Goal: Contribute content: Contribute content

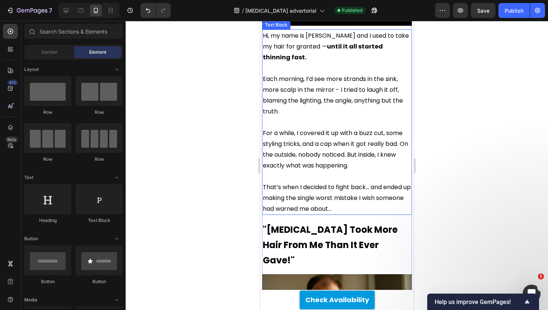
scroll to position [229, 0]
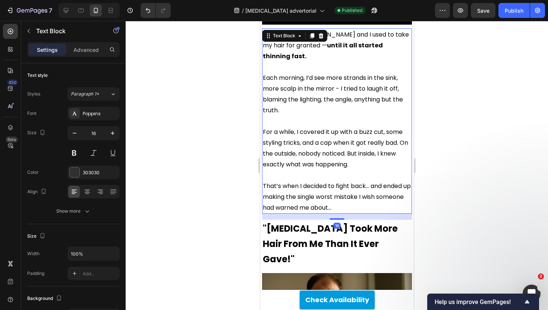
click at [400, 135] on span "For a while, I covered it up with a buzz cut, some styling tricks, and a cap wh…" at bounding box center [335, 148] width 145 height 41
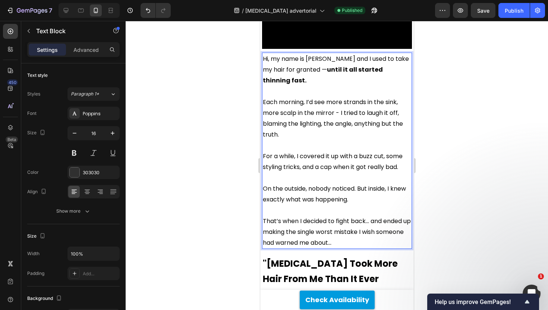
scroll to position [211, 0]
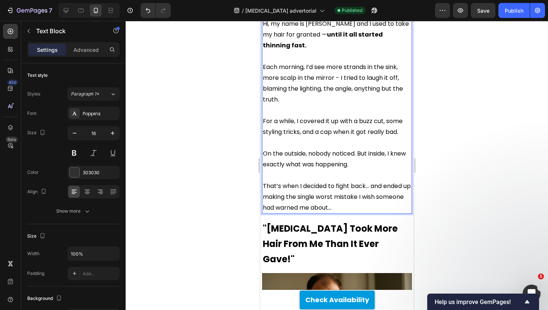
drag, startPoint x: 205, startPoint y: 105, endPoint x: 60, endPoint y: 94, distance: 144.8
click at [205, 105] on div at bounding box center [337, 165] width 422 height 289
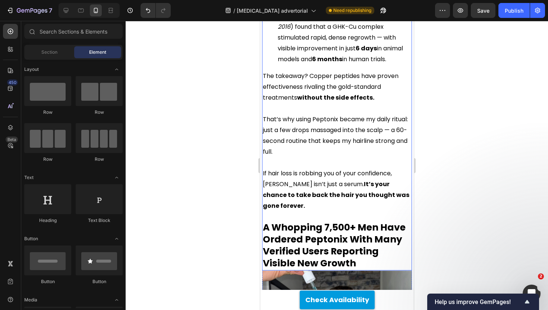
scroll to position [1650, 0]
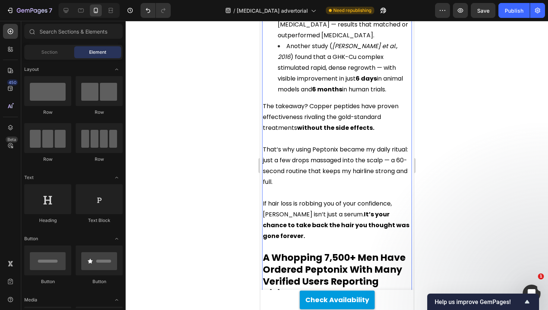
click at [220, 135] on div at bounding box center [337, 165] width 422 height 289
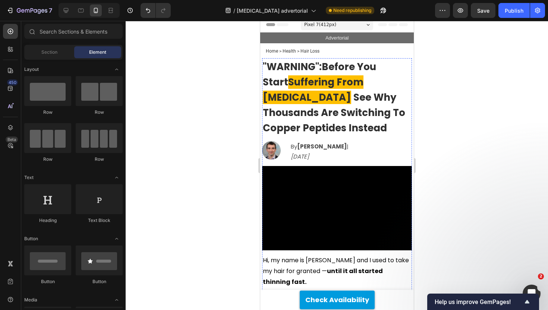
scroll to position [6, 0]
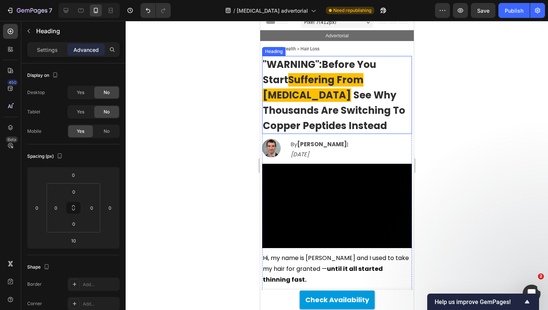
click at [353, 95] on span "See Why Thousands Are Switching To Copper Peptides Instead" at bounding box center [334, 110] width 142 height 44
click at [346, 95] on span "See Why Thousands Are Switching To Copper Peptides Instead" at bounding box center [334, 110] width 142 height 44
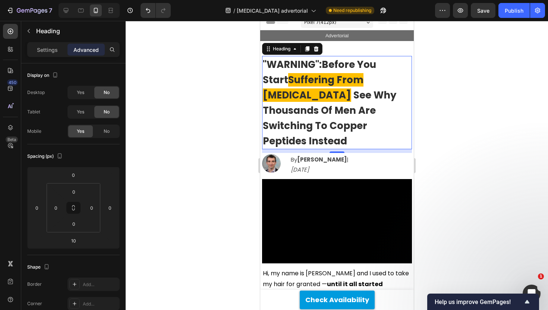
click at [477, 62] on div at bounding box center [337, 165] width 422 height 289
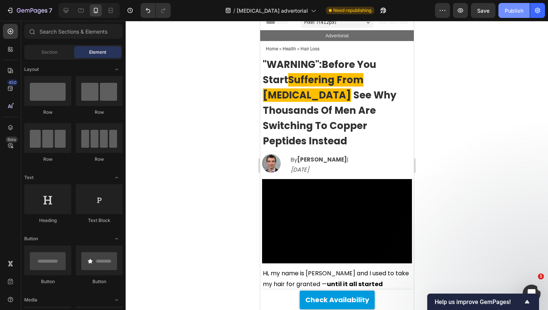
click at [518, 7] on div "Publish" at bounding box center [514, 11] width 19 height 8
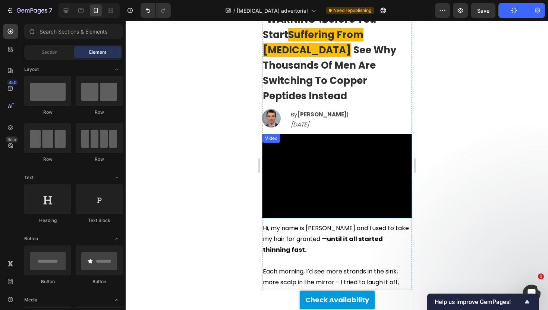
scroll to position [51, 0]
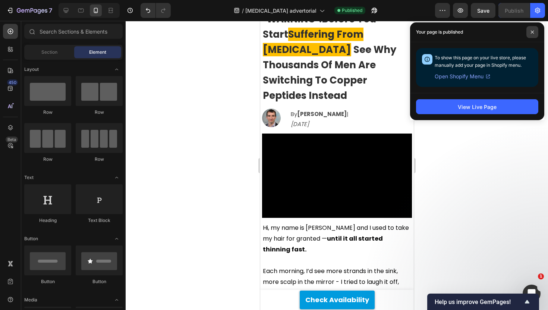
click at [532, 28] on span at bounding box center [533, 32] width 12 height 12
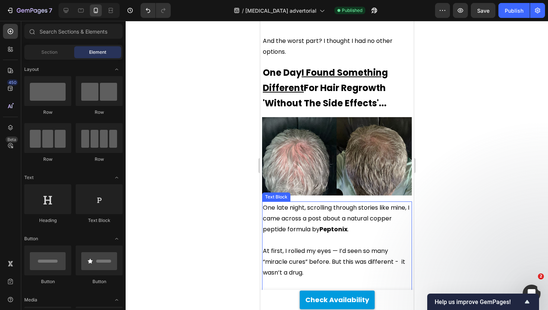
scroll to position [898, 0]
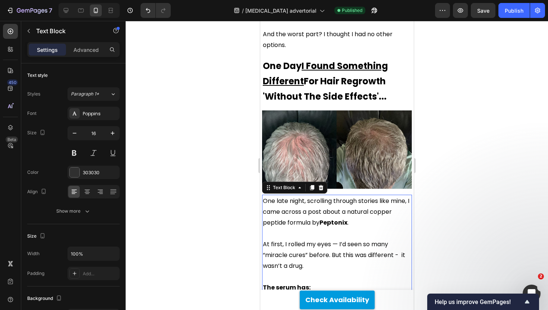
click at [366, 197] on span "One late night, scrolling through stories like mine, I came across a post about…" at bounding box center [336, 212] width 147 height 30
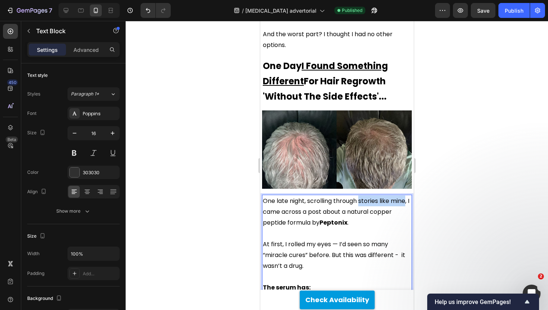
drag, startPoint x: 360, startPoint y: 161, endPoint x: 405, endPoint y: 160, distance: 45.1
click at [405, 197] on span "One late night, scrolling through stories like mine, I came across a post about…" at bounding box center [336, 212] width 147 height 30
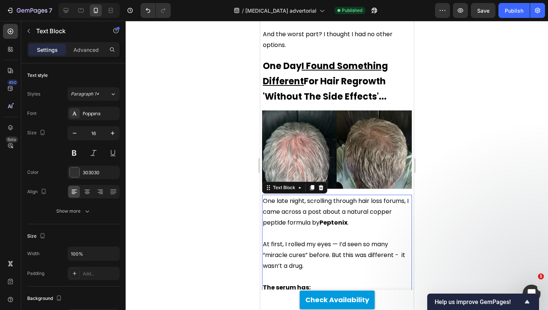
click at [433, 155] on div at bounding box center [337, 165] width 422 height 289
click at [312, 197] on span "One late night, scrolling through hair loss forums, I came across a post about …" at bounding box center [336, 212] width 146 height 30
click at [441, 148] on div at bounding box center [337, 165] width 422 height 289
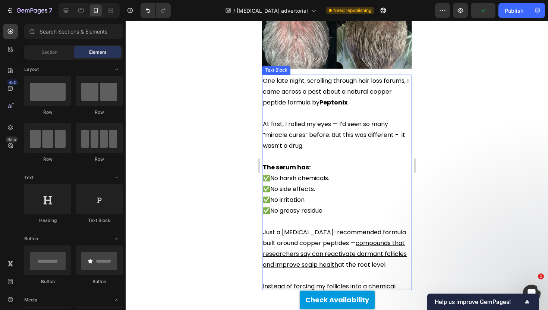
scroll to position [1027, 0]
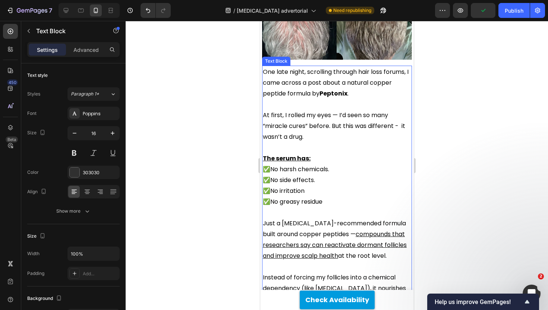
click at [336, 111] on span "At first, I rolled my eyes — I’d seen so many “miracle cures” before. But this …" at bounding box center [334, 126] width 142 height 30
click at [332, 111] on span "At first, I rolled my eyes — I’d seen so many “miracle cures” before. But this …" at bounding box center [334, 126] width 142 height 30
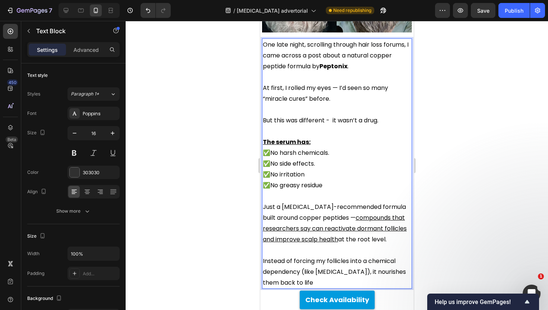
click at [475, 81] on div at bounding box center [337, 165] width 422 height 289
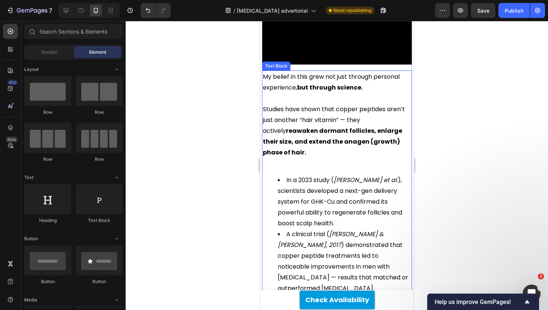
scroll to position [1440, 0]
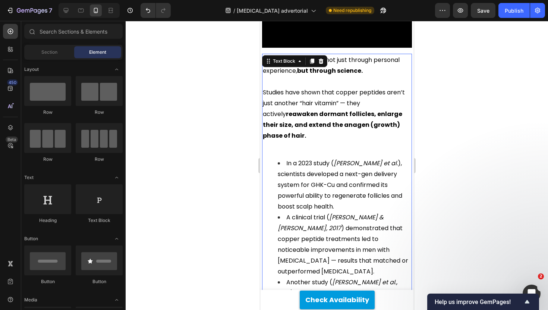
click at [327, 141] on p "Rich Text Editor. Editing area: main" at bounding box center [337, 146] width 148 height 11
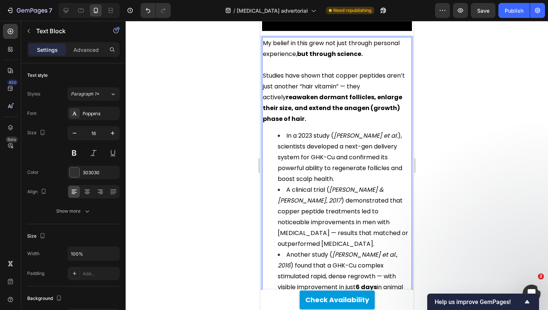
scroll to position [1459, 0]
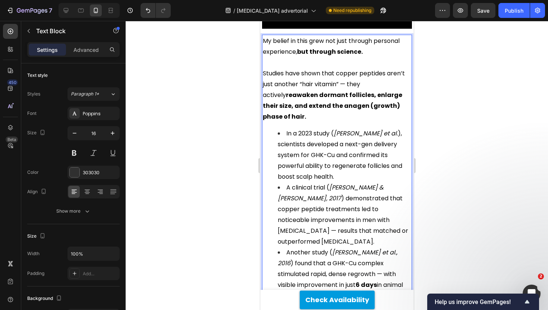
click at [358, 129] on span "In a 2023 study ( [PERSON_NAME] et al. ), scientists developed a next-gen deliv…" at bounding box center [339, 155] width 125 height 52
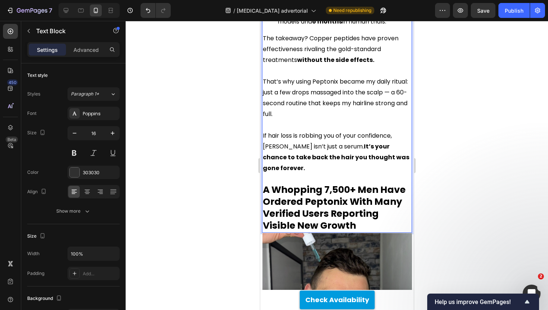
scroll to position [1752, 0]
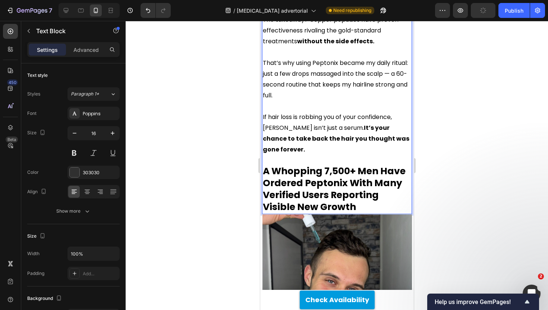
click at [353, 164] on strong "A Whopping 7,500+ Men Have Ordered Peptonix With Many Verified Users Reporting …" at bounding box center [334, 188] width 143 height 49
click at [323, 164] on strong "A Whopping 7,500+ Men Have Ordered Peptonix With Many Verified Users Reporting …" at bounding box center [334, 188] width 143 height 49
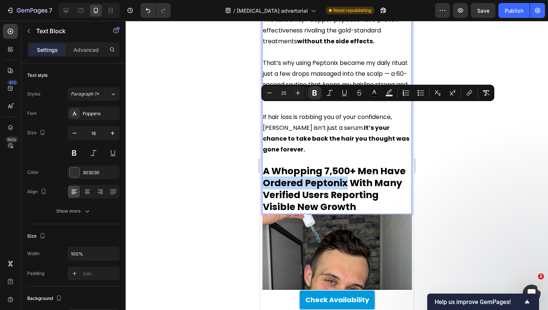
drag, startPoint x: 344, startPoint y: 112, endPoint x: 264, endPoint y: 114, distance: 80.2
click at [264, 164] on strong "A Whopping 7,500+ Men Have Ordered Peptonix With Many Verified Users Reporting …" at bounding box center [334, 188] width 143 height 49
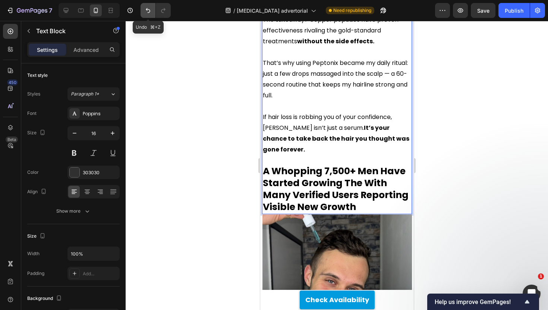
click at [147, 11] on icon "Undo/Redo" at bounding box center [147, 10] width 7 height 7
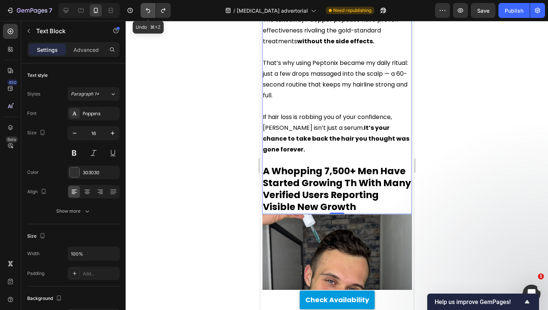
click at [147, 11] on icon "Undo/Redo" at bounding box center [147, 10] width 7 height 7
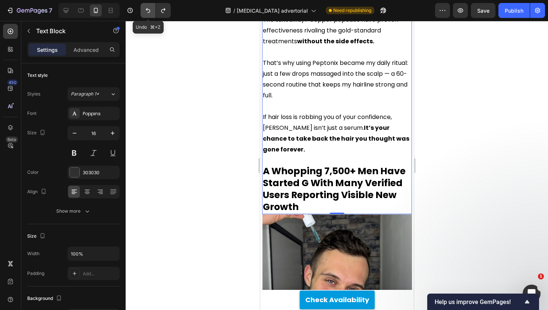
click at [147, 11] on icon "Undo/Redo" at bounding box center [147, 10] width 7 height 7
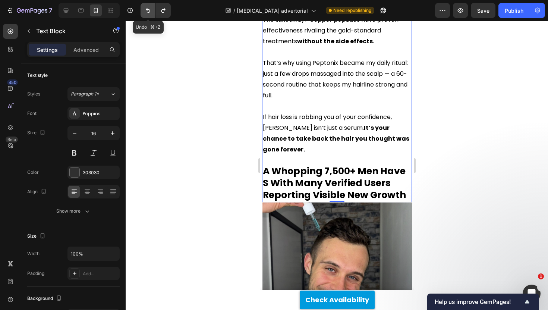
click at [147, 11] on icon "Undo/Redo" at bounding box center [147, 10] width 7 height 7
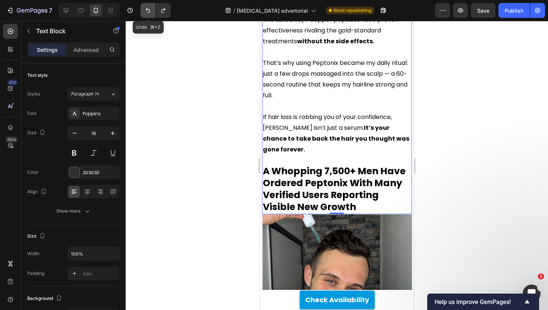
click at [147, 11] on icon "Undo/Redo" at bounding box center [147, 10] width 7 height 7
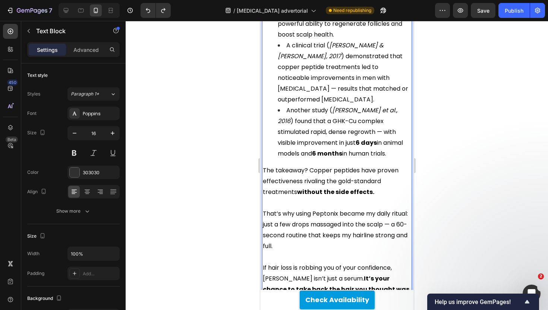
click at [290, 109] on div "My belief in this grew not just through personal experience, but through scienc…" at bounding box center [337, 129] width 150 height 472
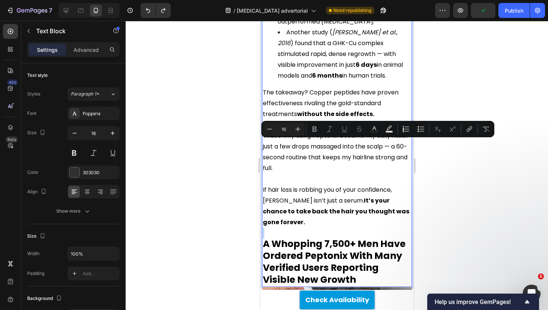
scroll to position [1713, 0]
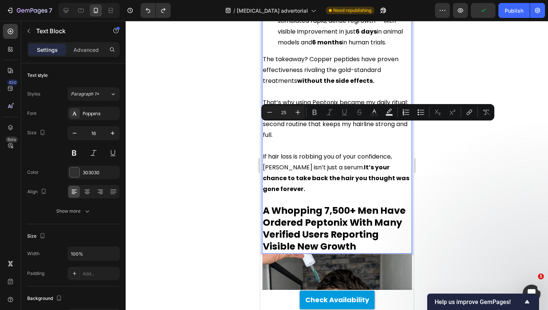
click at [287, 204] on strong "A Whopping 7,500+ Men Have Ordered Peptonix With Many Verified Users Reporting …" at bounding box center [334, 228] width 143 height 49
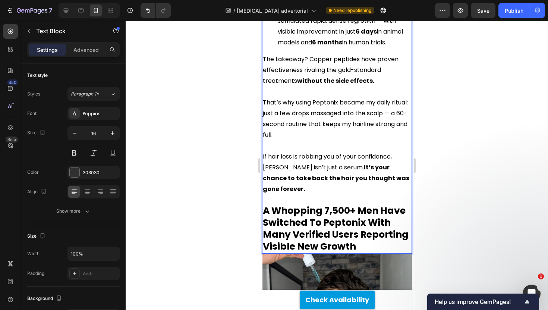
click at [343, 204] on strong "A Whopping 7,500+ Men Have Switched To Peptonix With Many Verified Users Report…" at bounding box center [336, 228] width 146 height 49
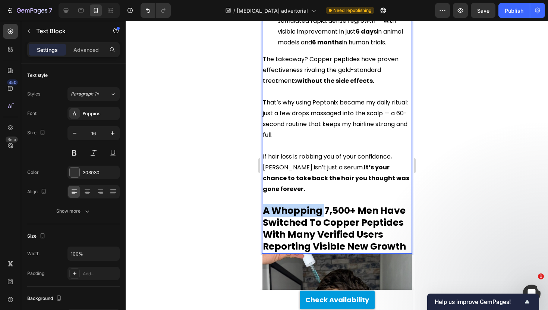
drag, startPoint x: 325, startPoint y: 141, endPoint x: 261, endPoint y: 142, distance: 63.8
click at [262, 142] on div "My belief in this grew not just through personal experience, but through scienc…" at bounding box center [337, 17] width 150 height 472
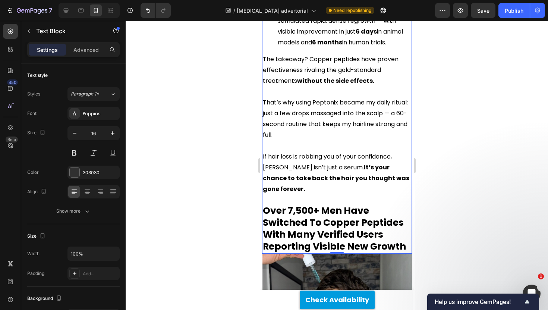
click at [224, 142] on div at bounding box center [337, 165] width 422 height 289
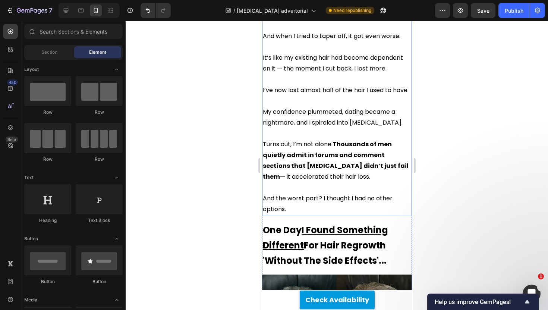
scroll to position [729, 0]
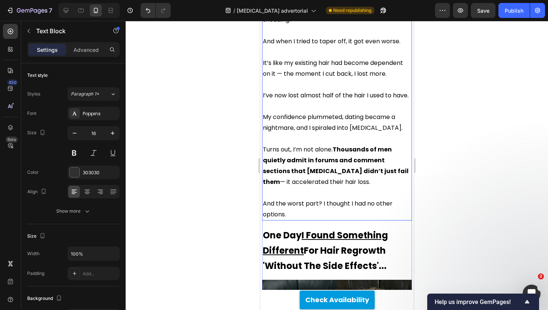
click at [339, 198] on p "And the worst part? I thought I had no other options." at bounding box center [337, 209] width 148 height 22
click at [331, 187] on p "Rich Text Editor. Editing area: main" at bounding box center [337, 192] width 148 height 11
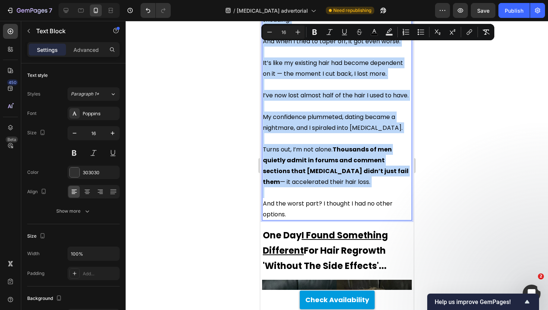
copy div "I told myself what everyone says: “Worst case, it doesn’t work, right?” Wrong. …"
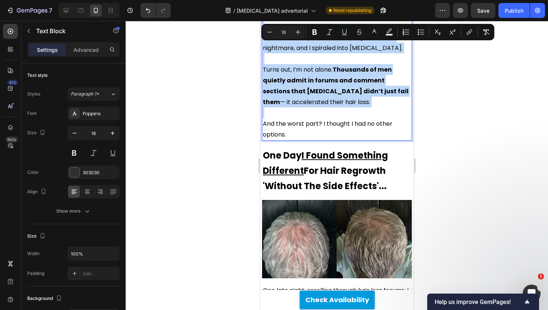
scroll to position [868, 0]
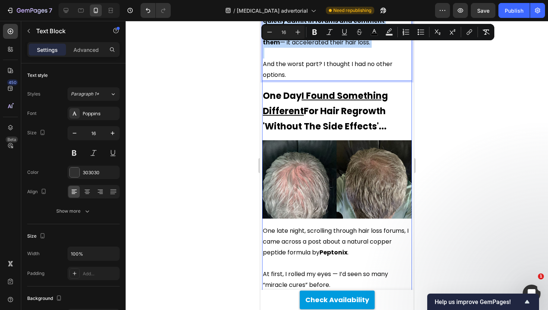
click at [291, 89] on u "I Found Something Different" at bounding box center [325, 103] width 125 height 28
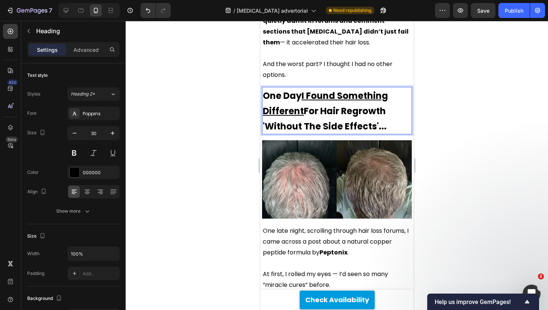
click at [291, 89] on u "I Found Something Different" at bounding box center [325, 103] width 125 height 28
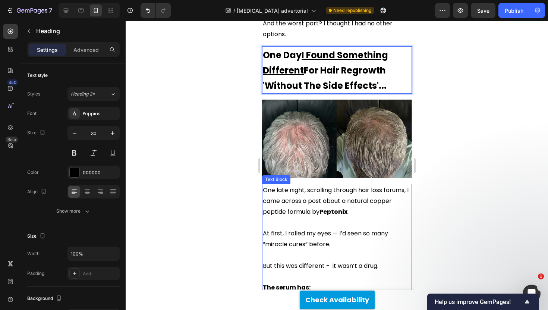
scroll to position [965, 0]
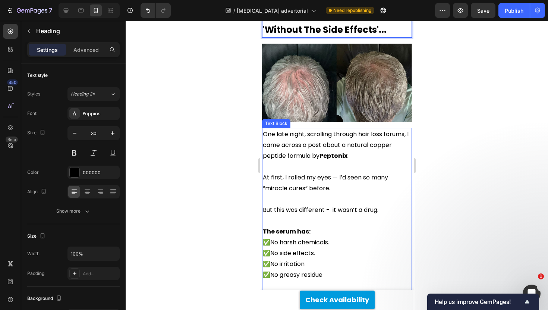
click at [311, 173] on span "At first, I rolled my eyes — I’d seen so many “miracle cures” before." at bounding box center [325, 182] width 125 height 19
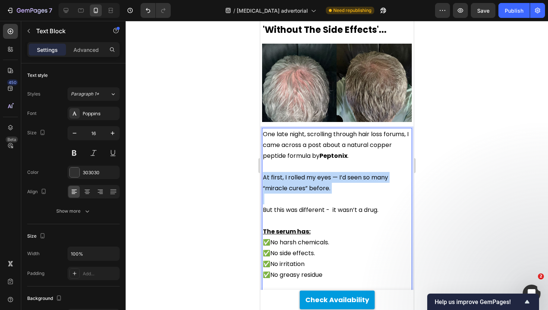
click at [311, 173] on span "At first, I rolled my eyes — I’d seen so many “miracle cures” before." at bounding box center [325, 182] width 125 height 19
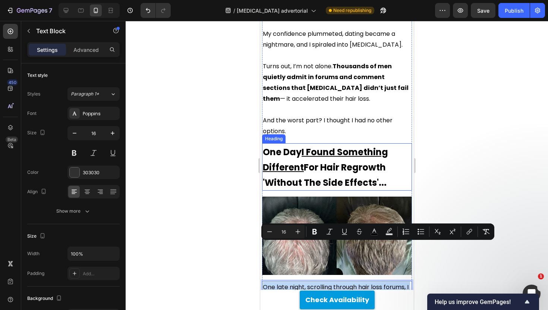
scroll to position [783, 0]
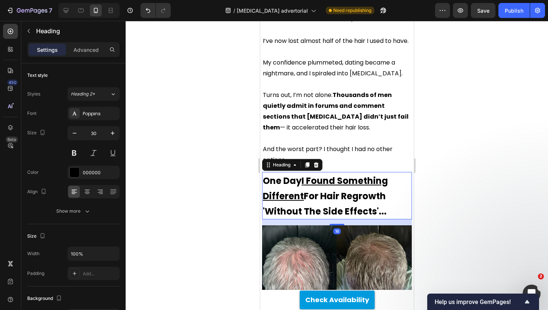
click at [317, 175] on u "I Found Something Different" at bounding box center [325, 189] width 125 height 28
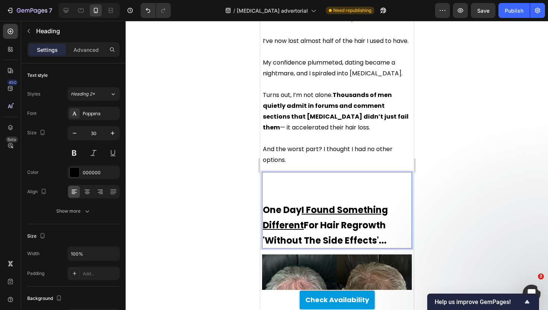
click at [266, 173] on p "One Day I Found Something Different For Hair Regrowth 'Without The Side Effects…" at bounding box center [337, 210] width 148 height 75
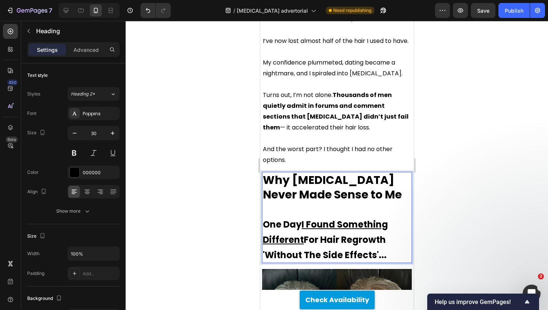
click at [308, 218] on span "One Day I Found Something Different For Hair Regrowth 'Without The Side Effects…" at bounding box center [325, 239] width 125 height 43
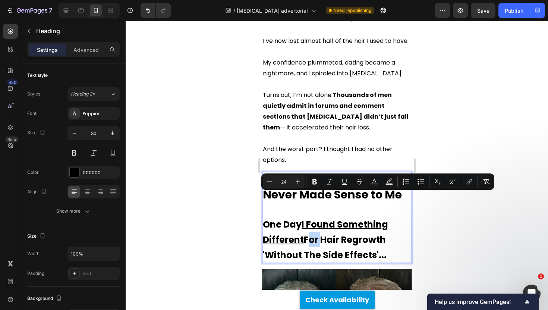
type input "30"
click at [307, 173] on p "Why [MEDICAL_DATA] Never Made Sense to Me One Day I Found Something Different F…" at bounding box center [337, 217] width 148 height 89
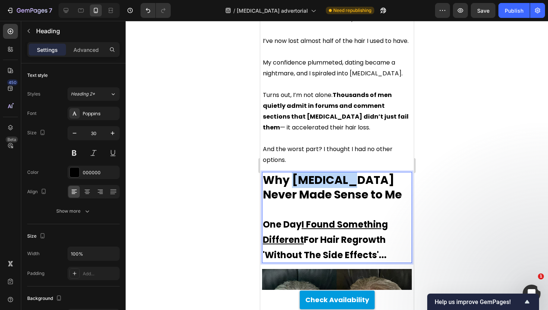
click at [307, 173] on p "Why [MEDICAL_DATA] Never Made Sense to Me One Day I Found Something Different F…" at bounding box center [337, 217] width 148 height 89
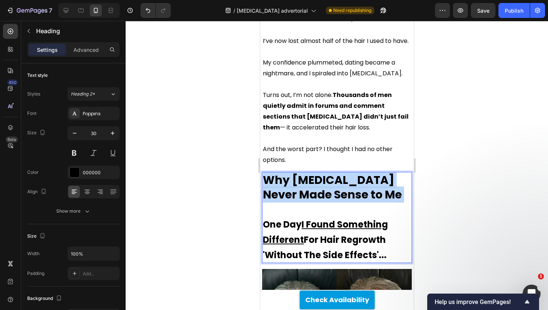
click at [307, 173] on p "Why [MEDICAL_DATA] Never Made Sense to Me One Day I Found Something Different F…" at bounding box center [337, 217] width 148 height 89
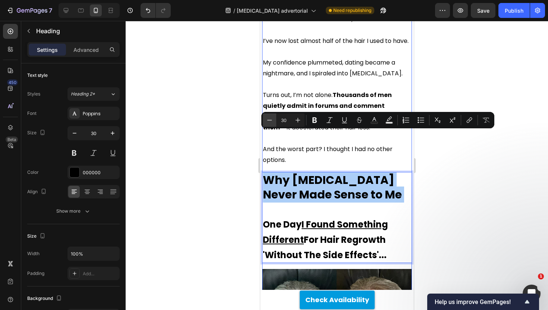
click at [268, 121] on icon "Editor contextual toolbar" at bounding box center [269, 119] width 7 height 7
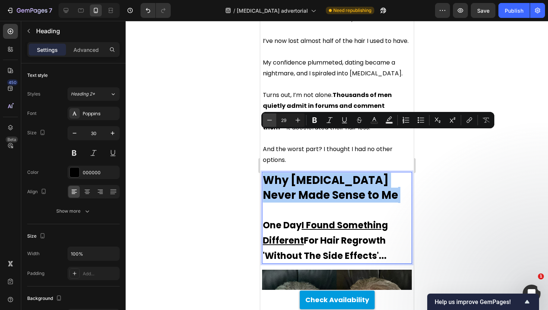
click at [268, 121] on icon "Editor contextual toolbar" at bounding box center [269, 119] width 7 height 7
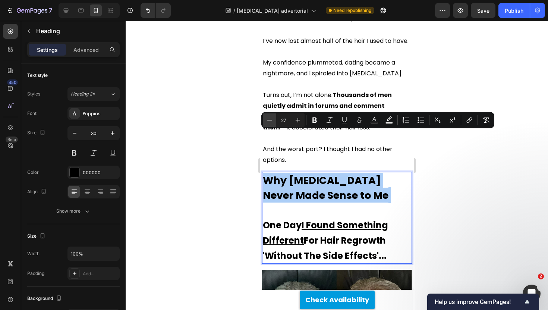
click at [268, 121] on icon "Editor contextual toolbar" at bounding box center [269, 119] width 7 height 7
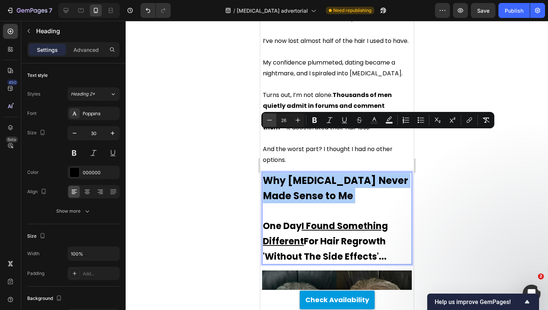
click at [268, 121] on icon "Editor contextual toolbar" at bounding box center [269, 119] width 7 height 7
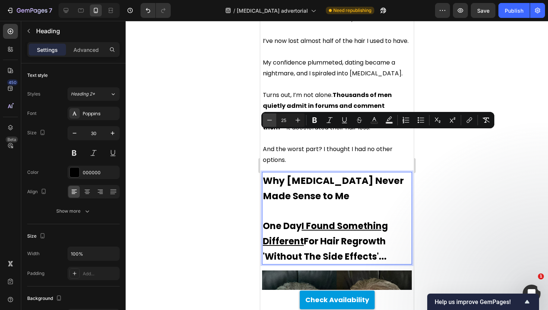
click at [268, 121] on icon "Editor contextual toolbar" at bounding box center [269, 119] width 7 height 7
type input "24"
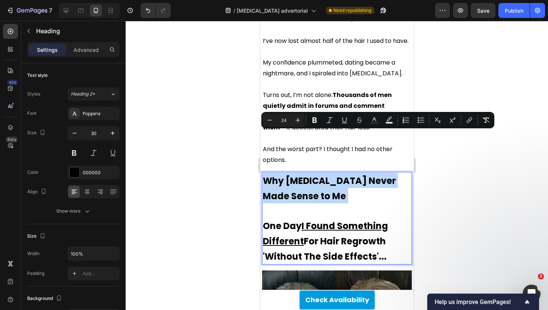
click at [326, 173] on p "Why [MEDICAL_DATA] Never Made Sense to Me One Day I Found Something Different F…" at bounding box center [337, 218] width 148 height 91
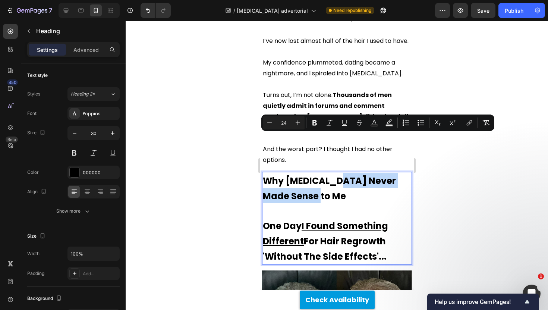
drag, startPoint x: 329, startPoint y: 141, endPoint x: 359, endPoint y: 150, distance: 31.1
click at [359, 173] on p "Why [MEDICAL_DATA] Never Made Sense to Me One Day I Found Something Different F…" at bounding box center [337, 218] width 148 height 91
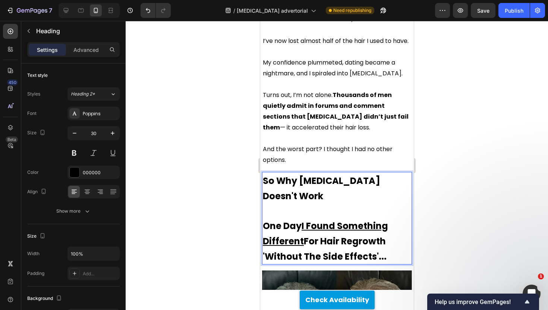
click at [302, 175] on span "So Why [MEDICAL_DATA] Doesn't Work" at bounding box center [321, 189] width 117 height 28
click at [368, 175] on span "So Why Does [MEDICAL_DATA] Doesn't Work" at bounding box center [334, 189] width 142 height 28
click at [405, 175] on span "So Why Does [MEDICAL_DATA] Not Work" at bounding box center [334, 189] width 142 height 28
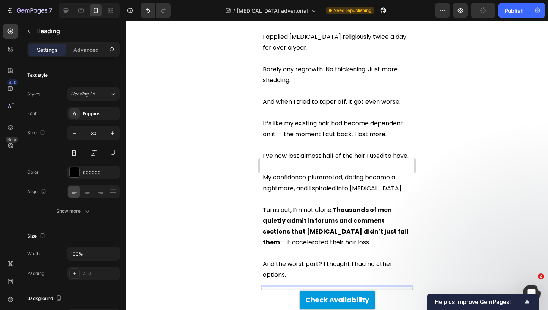
click at [323, 139] on p "Rich Text Editor. Editing area: main" at bounding box center [337, 144] width 148 height 11
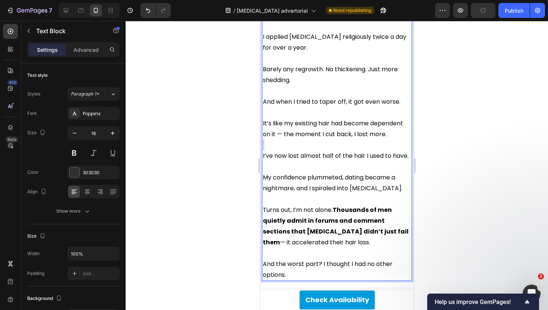
click at [323, 139] on p "Rich Text Editor. Editing area: main" at bounding box center [337, 144] width 148 height 11
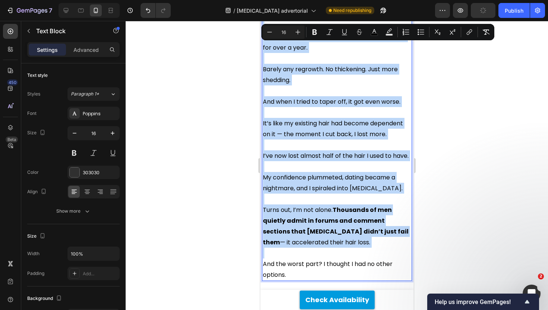
copy div "I told myself what everyone says: “Worst case, it doesn’t work, right?” Wrong. …"
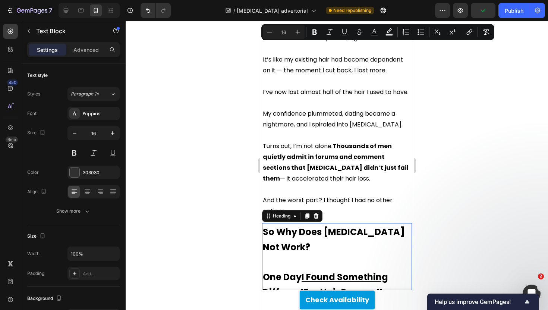
click at [272, 224] on p "⁠⁠⁠⁠⁠⁠⁠ So Why Does [MEDICAL_DATA] Not Work? One Day I Found Something Differen…" at bounding box center [337, 269] width 148 height 91
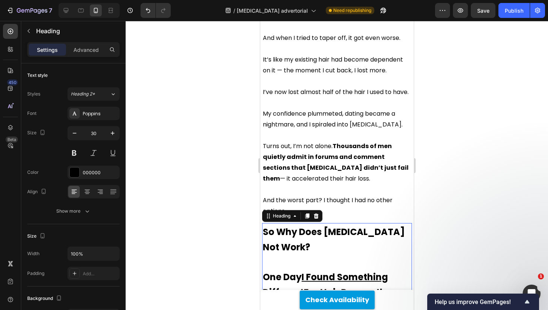
click at [225, 206] on div at bounding box center [337, 165] width 422 height 289
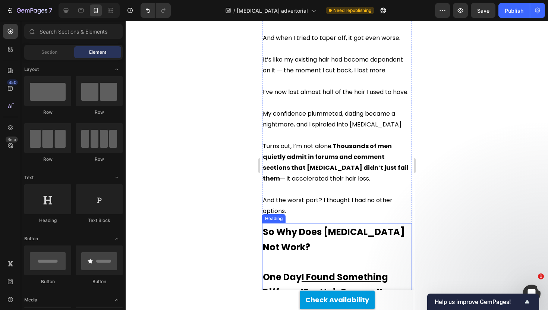
click at [276, 226] on span "So Why Does [MEDICAL_DATA] Not Work?" at bounding box center [334, 240] width 142 height 28
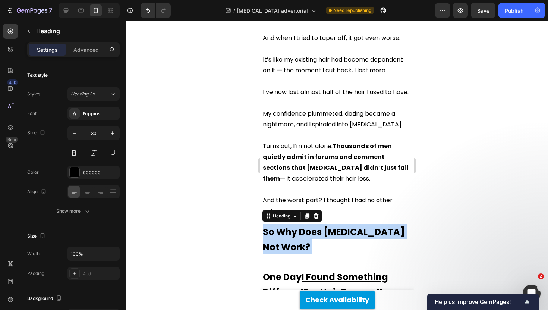
click at [276, 226] on span "So Why Does [MEDICAL_DATA] Not Work?" at bounding box center [334, 240] width 142 height 28
copy span "So Why Does [MEDICAL_DATA] Not Work?"
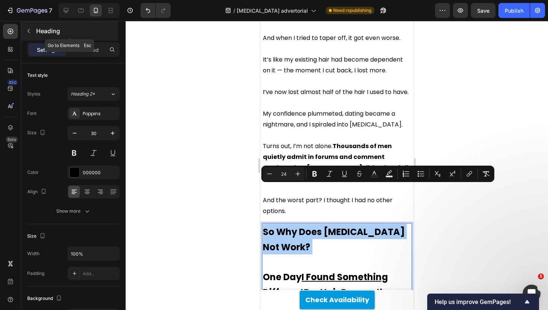
click at [72, 38] on div "Heading" at bounding box center [69, 30] width 97 height 19
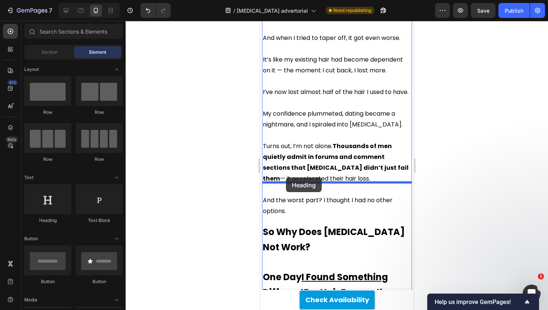
drag, startPoint x: 320, startPoint y: 213, endPoint x: 292, endPoint y: 175, distance: 47.4
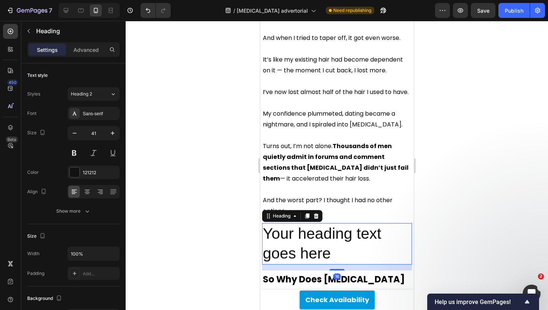
click at [293, 223] on h2 "Your heading text goes here" at bounding box center [337, 243] width 150 height 41
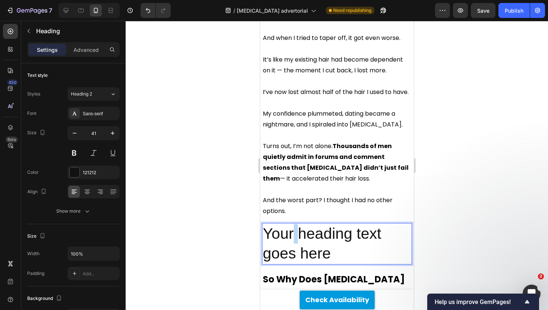
click at [293, 224] on p "Your heading text goes here" at bounding box center [337, 244] width 148 height 40
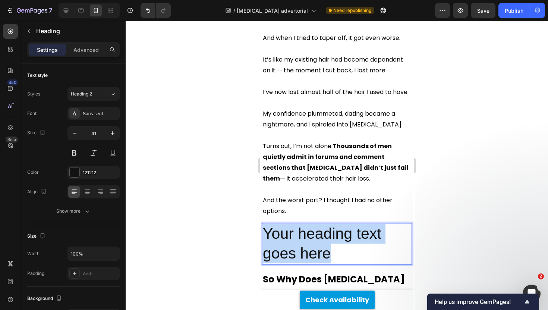
click at [293, 224] on p "Your heading text goes here" at bounding box center [337, 244] width 148 height 40
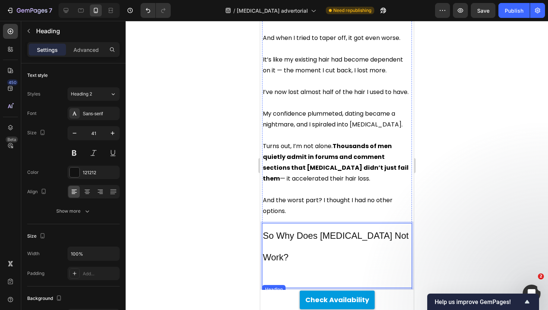
click at [285, 296] on span "So Why Does [MEDICAL_DATA] Not Work?" at bounding box center [334, 310] width 142 height 28
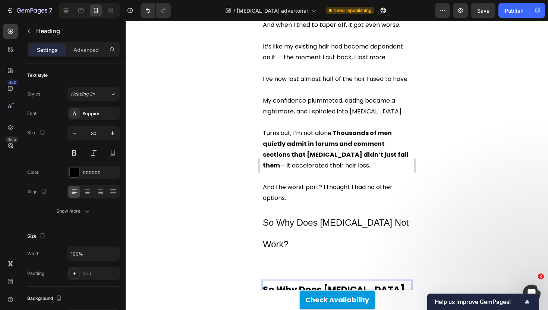
scroll to position [753, 0]
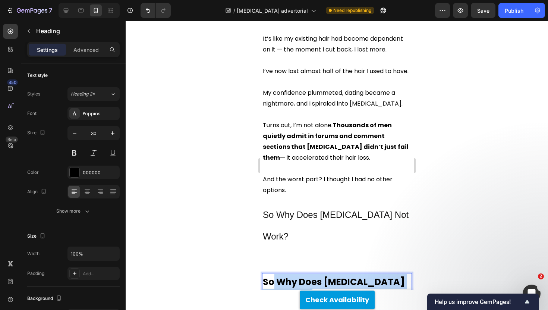
drag, startPoint x: 287, startPoint y: 257, endPoint x: 272, endPoint y: 218, distance: 41.5
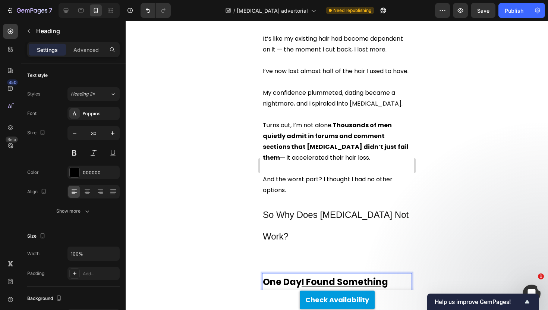
click at [236, 198] on div at bounding box center [337, 165] width 422 height 289
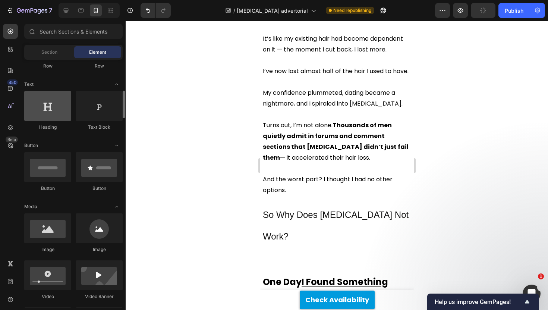
scroll to position [151, 0]
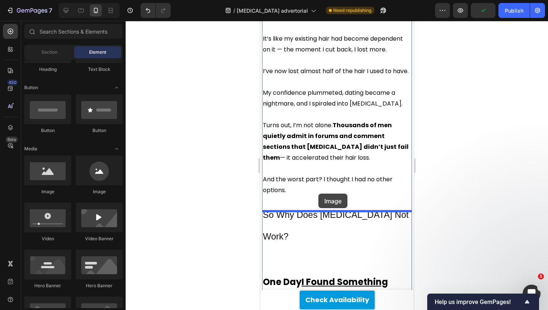
drag, startPoint x: 314, startPoint y: 194, endPoint x: 318, endPoint y: 192, distance: 4.4
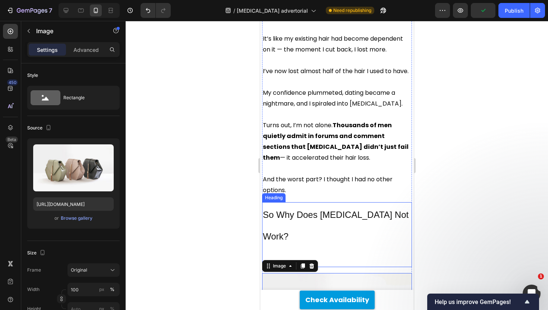
click at [308, 203] on p "⁠⁠⁠⁠⁠⁠⁠ So Why Does [MEDICAL_DATA] Not Work?" at bounding box center [337, 234] width 148 height 63
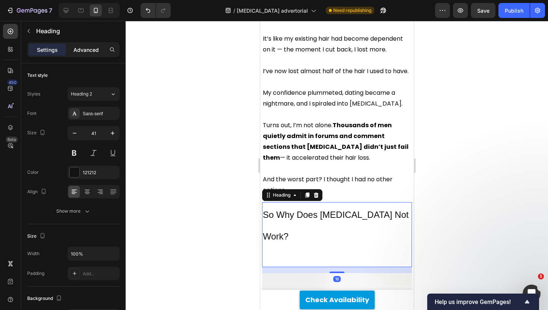
click at [89, 52] on p "Advanced" at bounding box center [85, 50] width 25 height 8
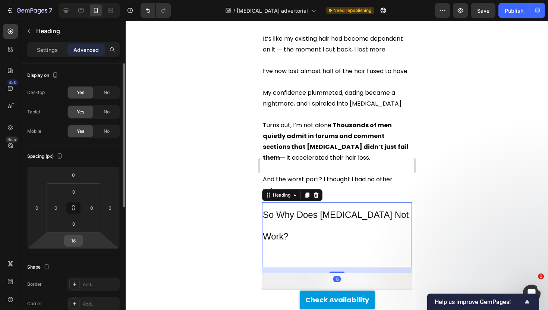
click at [73, 245] on input "16" at bounding box center [73, 240] width 15 height 11
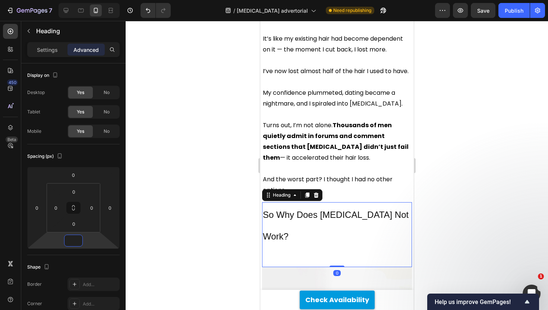
type input "0"
click at [229, 188] on div at bounding box center [337, 165] width 422 height 289
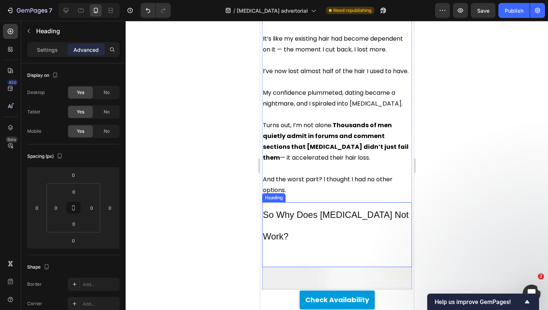
click at [276, 203] on p "⁠⁠⁠⁠⁠⁠⁠ So Why Does [MEDICAL_DATA] Not Work?" at bounding box center [337, 234] width 148 height 63
click at [296, 203] on p "So Why Does [MEDICAL_DATA] Not Work?" at bounding box center [337, 234] width 148 height 63
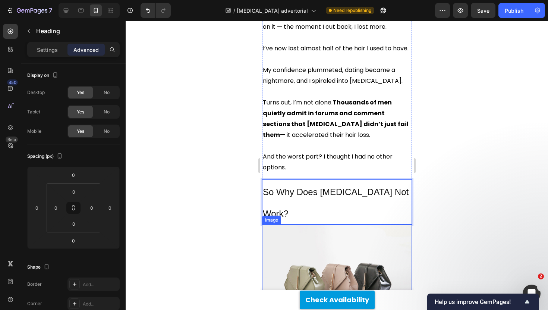
scroll to position [798, 0]
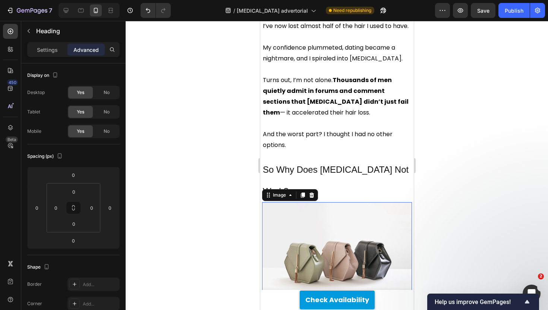
click at [296, 202] on img at bounding box center [337, 258] width 150 height 113
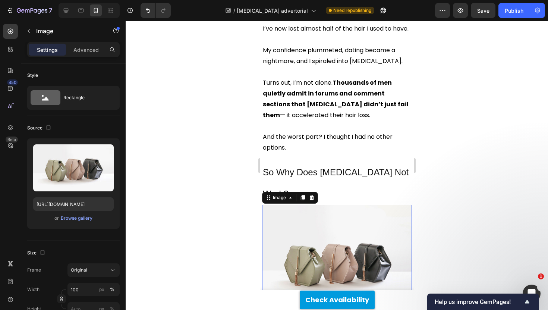
scroll to position [742, 0]
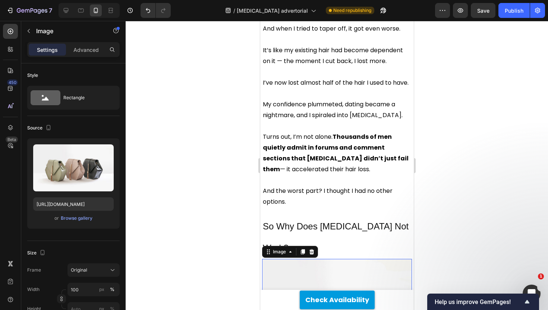
click at [329, 132] on span "Turns out, I’m not alone. Thousands of men quietly admit in forums and comment …" at bounding box center [336, 152] width 146 height 41
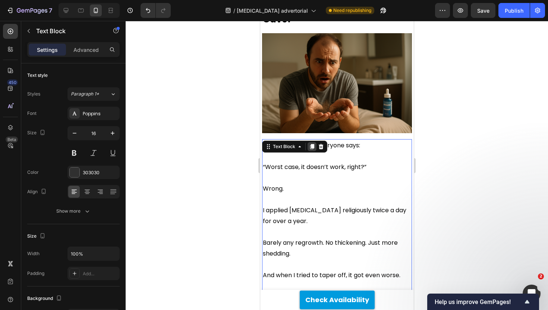
click at [312, 144] on icon at bounding box center [312, 146] width 4 height 5
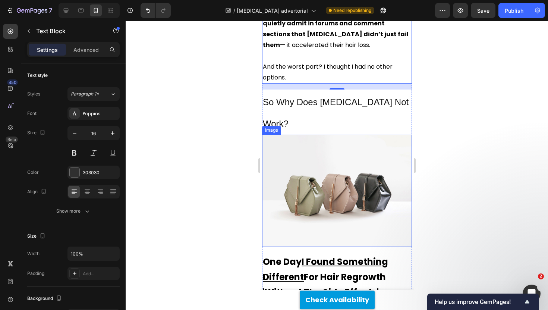
scroll to position [1169, 0]
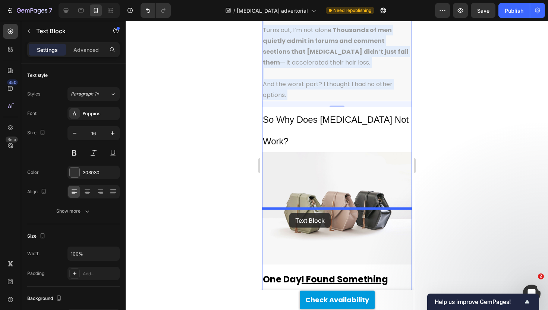
drag, startPoint x: 299, startPoint y: 47, endPoint x: 289, endPoint y: 209, distance: 162.8
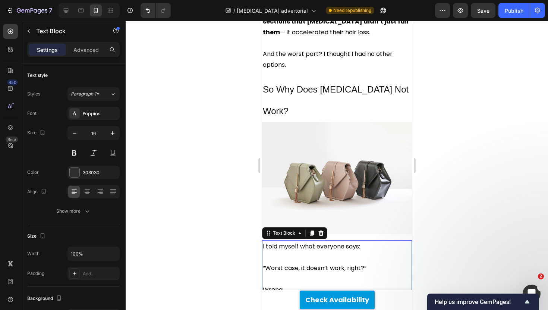
scroll to position [937, 0]
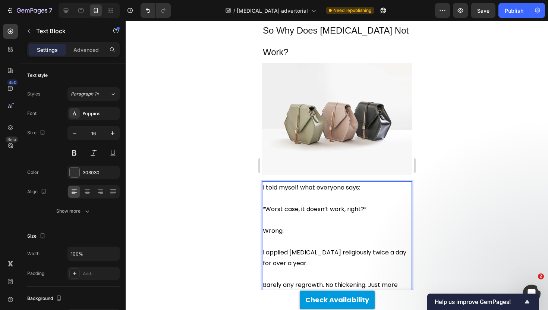
click at [304, 236] on p "Rich Text Editor. Editing area: main" at bounding box center [337, 241] width 148 height 11
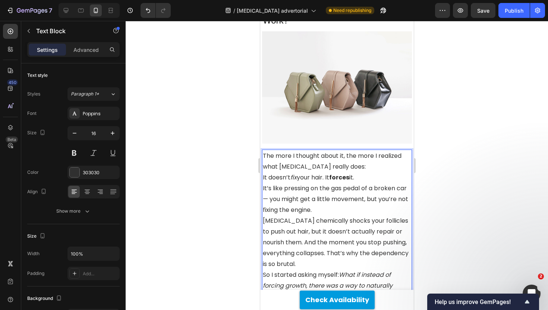
scroll to position [963, 0]
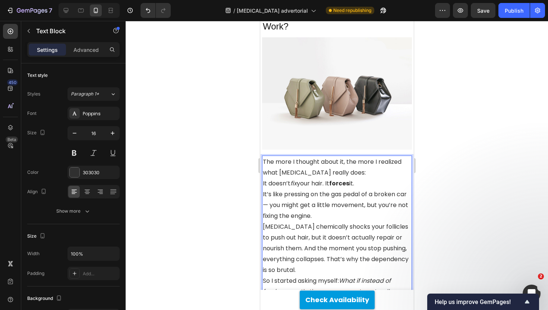
click at [351, 156] on p "The more I thought about it, the more I realized what [MEDICAL_DATA] really doe…" at bounding box center [337, 167] width 148 height 22
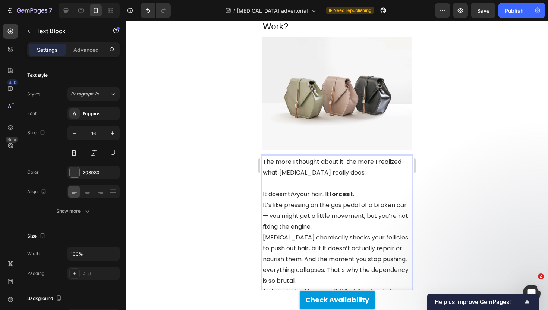
click at [360, 189] on p "It doesn’t fix your hair. It forces it." at bounding box center [337, 194] width 148 height 11
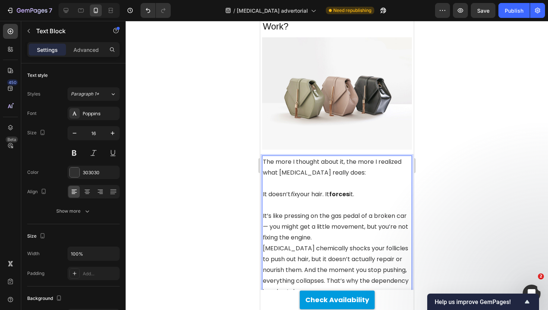
click at [330, 210] on p "It’s like pressing on the gas pedal of a broken car — you might get a little mo…" at bounding box center [337, 226] width 148 height 32
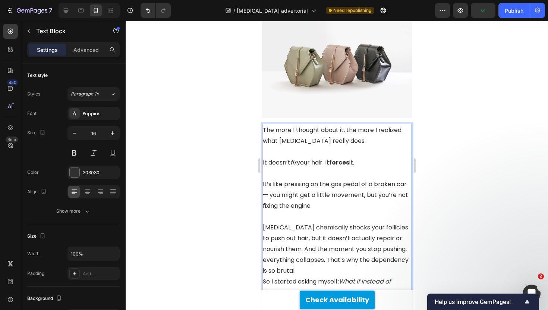
scroll to position [1003, 0]
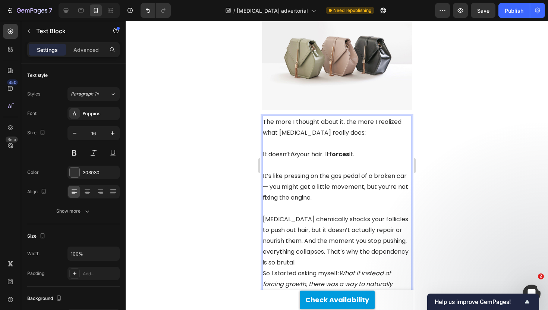
click at [281, 214] on p "[MEDICAL_DATA] chemically shocks your follicles to push out hair, but it doesn’…" at bounding box center [337, 241] width 148 height 54
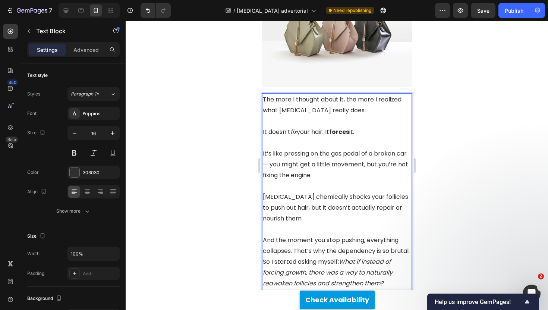
scroll to position [1057, 0]
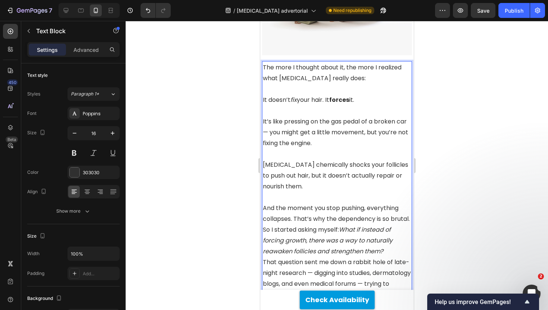
click at [315, 202] on p "And the moment you stop pushing, everything collapses. That’s why the dependenc…" at bounding box center [337, 213] width 148 height 22
click at [295, 202] on p "And the moment you stop pushing, everything collapses. That’s why the dependenc…" at bounding box center [337, 213] width 148 height 22
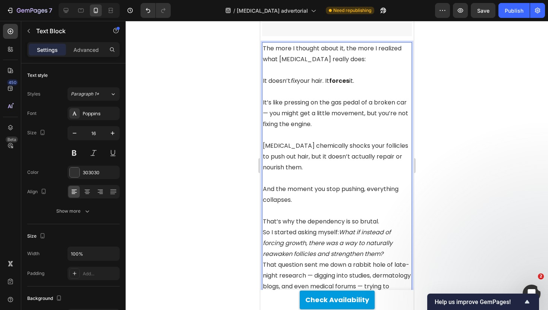
scroll to position [1096, 0]
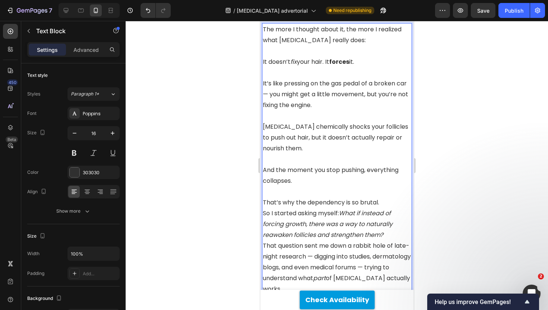
click at [389, 197] on p "That’s why the dependency is so brutal." at bounding box center [337, 202] width 148 height 11
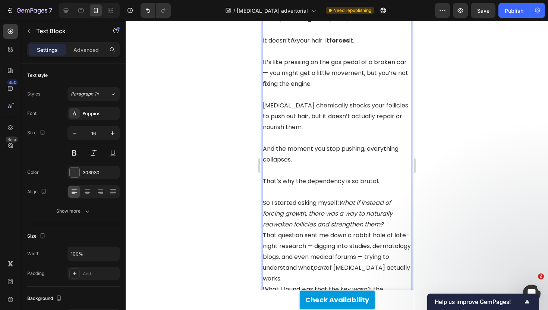
scroll to position [1141, 0]
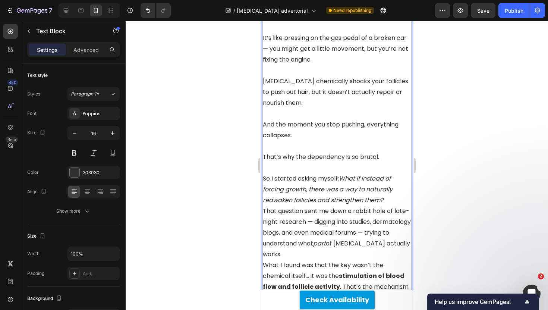
click at [387, 173] on p "So I started asking myself: What if instead of forcing growth, there was a way …" at bounding box center [337, 189] width 148 height 32
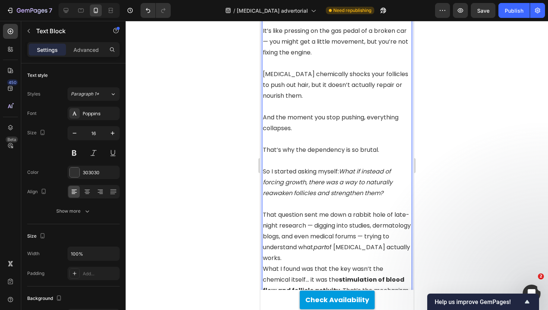
scroll to position [1162, 0]
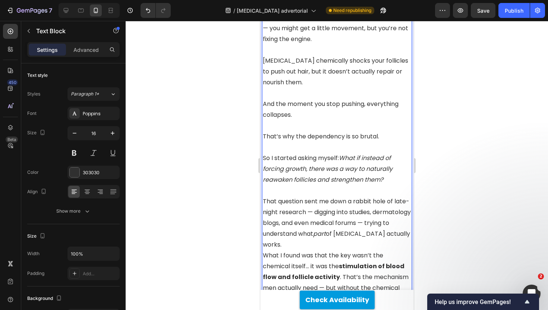
click at [313, 196] on p "That question sent me down a rabbit hole of late-night research — digging into …" at bounding box center [337, 223] width 148 height 54
click at [409, 196] on p "That question sent me down a rabbit hole of late-night research — digging into …" at bounding box center [337, 223] width 148 height 54
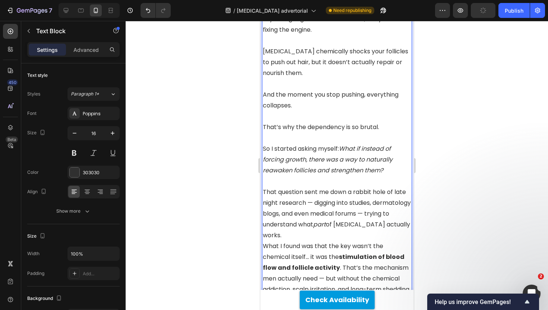
scroll to position [1172, 0]
click at [340, 186] on p "That question sent me down a rabbit hole of late night research — digging into …" at bounding box center [337, 213] width 148 height 54
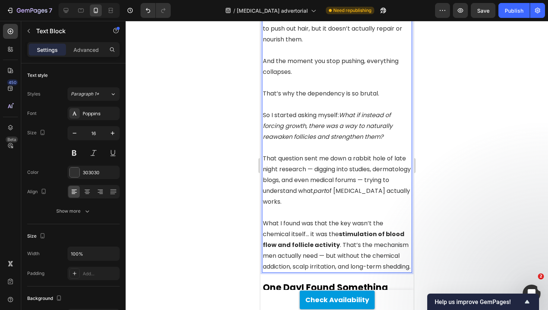
scroll to position [1210, 0]
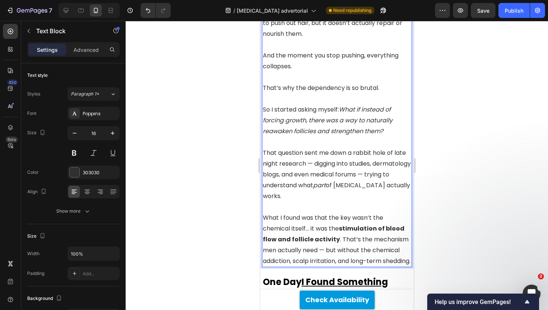
click at [339, 212] on p "What I found was that the key wasn’t the chemical itself… it was the stimulatio…" at bounding box center [337, 239] width 148 height 54
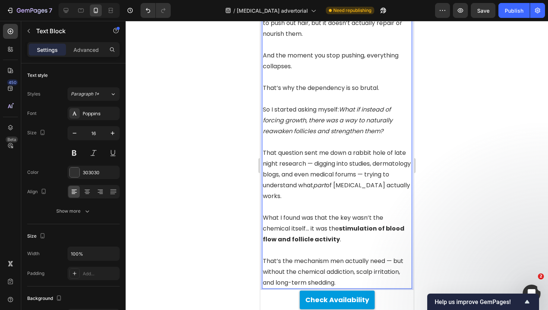
scroll to position [1228, 0]
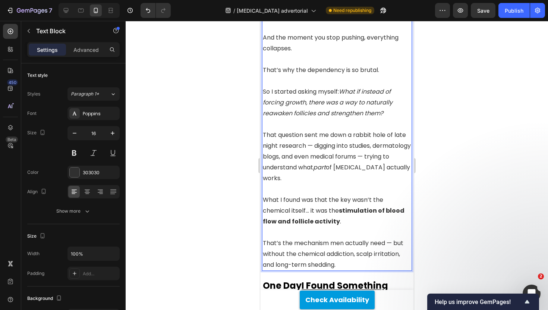
click at [392, 238] on p "That’s the mechanism men actually need — but without the chemical addiction, sc…" at bounding box center [337, 254] width 148 height 32
click at [464, 163] on div at bounding box center [337, 165] width 422 height 289
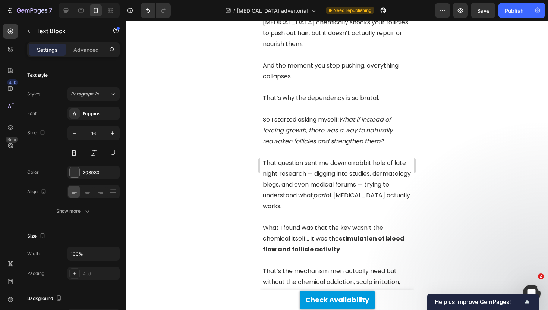
click at [336, 222] on p "What I found was that the key wasn’t the chemical itself… it was the stimulatio…" at bounding box center [337, 238] width 148 height 32
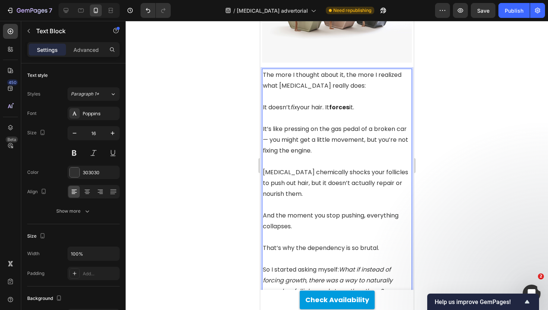
click at [336, 173] on div "The more I thought about it, the more I realized what [MEDICAL_DATA] really doe…" at bounding box center [337, 259] width 150 height 380
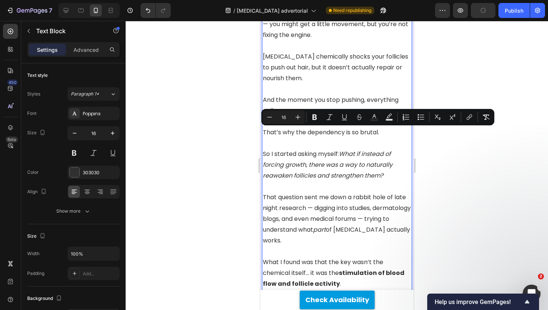
scroll to position [1206, 0]
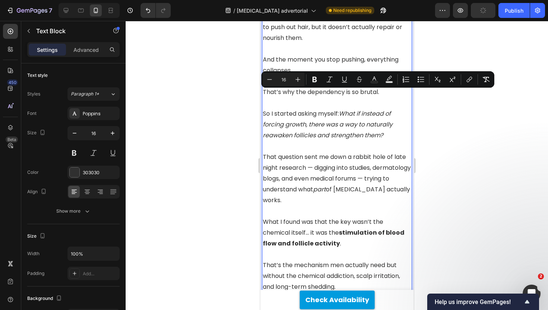
click at [313, 216] on p "What I found was that the key wasn’t the chemical itself… it was the stimulatio…" at bounding box center [337, 232] width 148 height 32
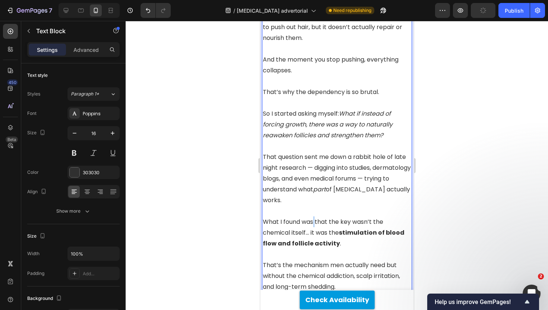
click at [313, 216] on p "What I found was that the key wasn’t the chemical itself… it was the stimulatio…" at bounding box center [337, 232] width 148 height 32
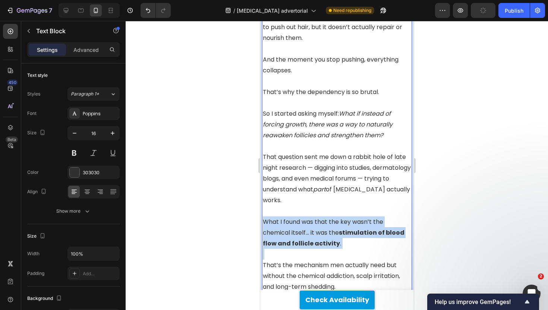
click at [313, 216] on p "What I found was that the key wasn’t the chemical itself… it was the stimulatio…" at bounding box center [337, 232] width 148 height 32
copy p "What I found was that the key wasn’t the chemical itself… it was the stimulatio…"
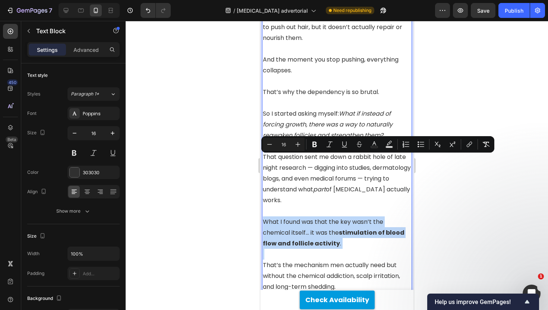
click at [303, 216] on p "What I found was that the key wasn’t the chemical itself… it was the stimulatio…" at bounding box center [337, 232] width 148 height 32
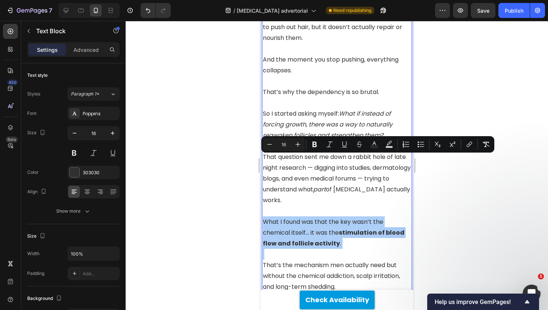
click at [220, 152] on div at bounding box center [337, 165] width 422 height 289
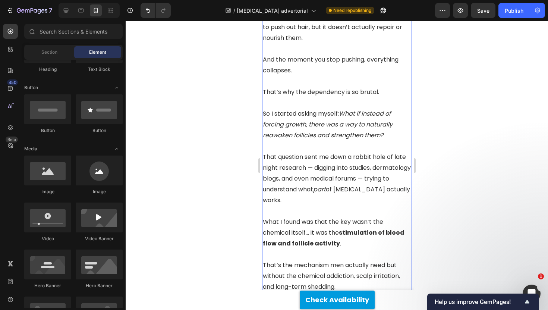
click at [327, 151] on p "That question sent me down a rabbit hole of late night research — digging into …" at bounding box center [337, 178] width 148 height 54
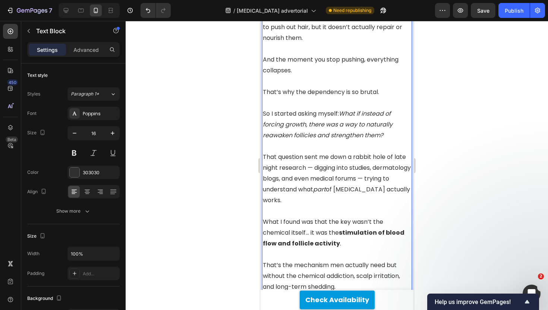
click at [312, 151] on p "That question sent me down a rabbit hole of late night research — digging into …" at bounding box center [337, 178] width 148 height 54
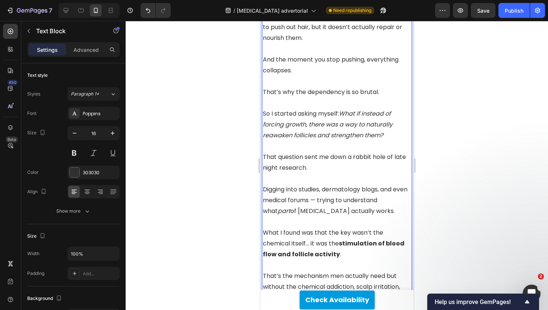
click at [331, 173] on p "Rich Text Editor. Editing area: main" at bounding box center [337, 178] width 148 height 11
click at [330, 184] on p "Digging into studies, dermatology blogs, and even medical forums — trying to un…" at bounding box center [337, 200] width 148 height 32
click at [333, 184] on p "Digging into studies, dermatology blogs, and even medical forums — trying to un…" at bounding box center [337, 200] width 148 height 32
click at [208, 141] on div at bounding box center [337, 165] width 422 height 289
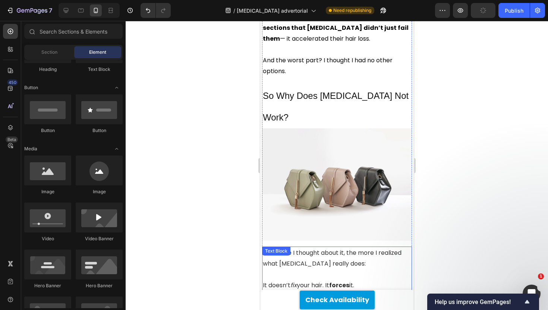
scroll to position [853, 0]
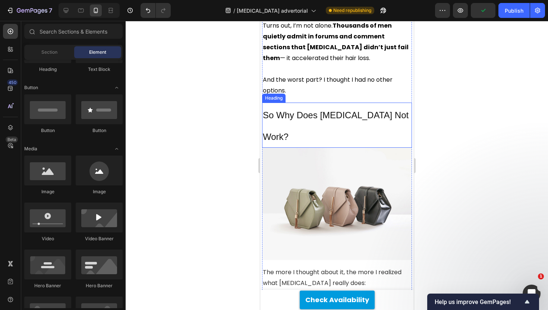
click at [302, 110] on span "So Why Does [MEDICAL_DATA] Not Work?" at bounding box center [336, 126] width 146 height 32
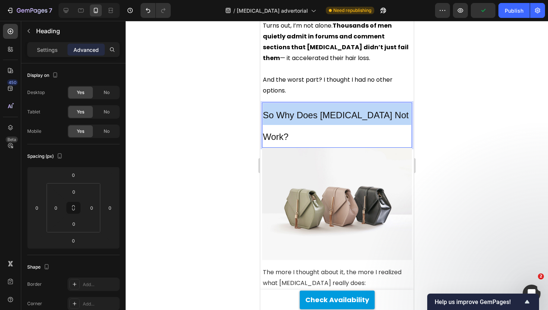
click at [302, 110] on span "So Why Does [MEDICAL_DATA] Not Work?" at bounding box center [336, 126] width 146 height 32
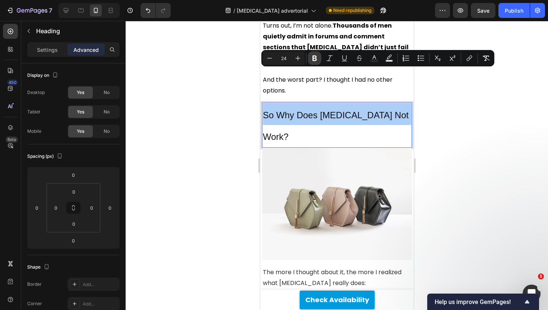
click at [309, 56] on button "Bold" at bounding box center [314, 57] width 13 height 13
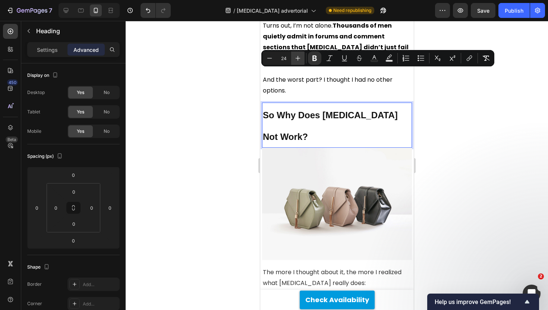
click at [296, 60] on icon "Editor contextual toolbar" at bounding box center [297, 57] width 7 height 7
type input "26"
click at [60, 50] on div "Settings" at bounding box center [47, 50] width 37 height 12
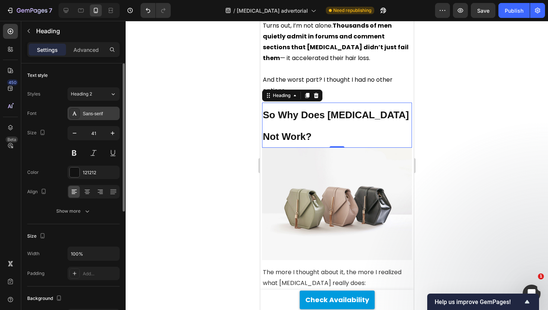
click at [95, 110] on div "Sans-serif" at bounding box center [100, 113] width 35 height 7
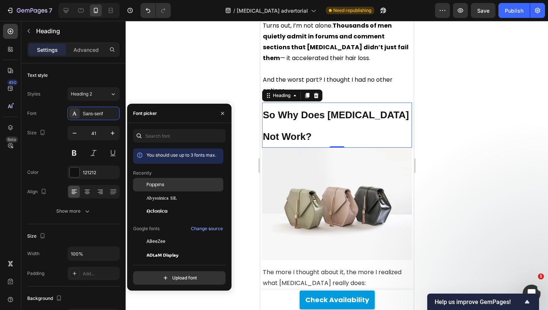
click at [156, 184] on span "Poppins" at bounding box center [156, 184] width 18 height 7
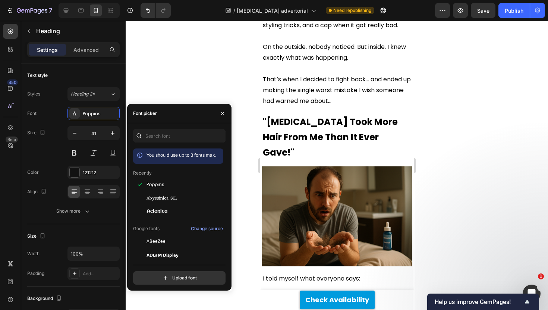
scroll to position [360, 0]
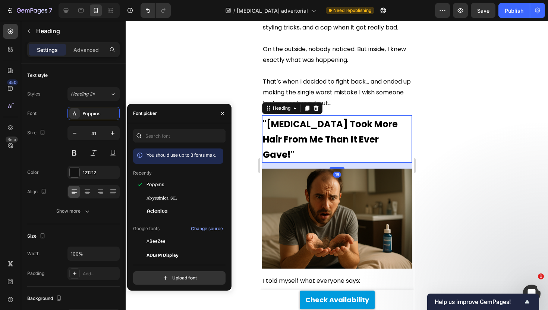
click at [304, 118] on strong ""[MEDICAL_DATA] Took More Hair From Me Than It Ever Gave!"" at bounding box center [330, 139] width 135 height 43
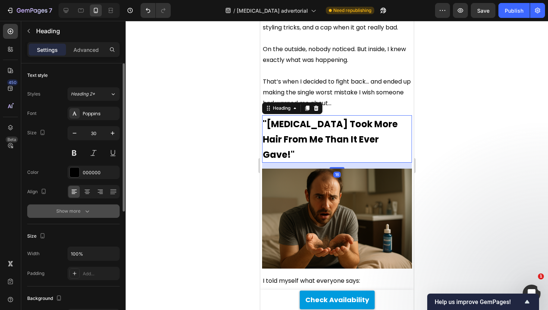
click at [73, 208] on div "Show more" at bounding box center [73, 210] width 35 height 7
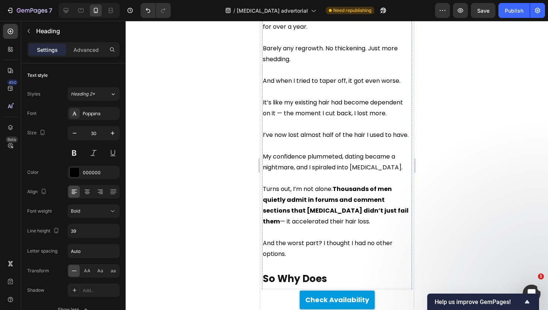
scroll to position [760, 0]
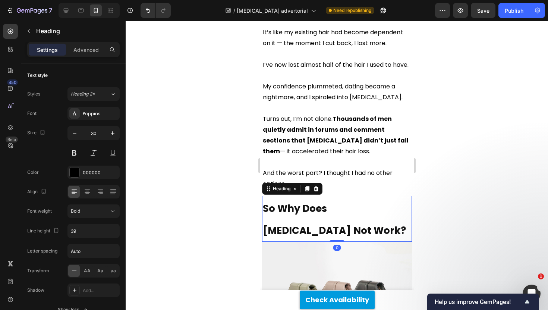
click at [290, 197] on p "⁠⁠⁠⁠⁠⁠⁠ So Why Does [MEDICAL_DATA] Not Work?" at bounding box center [337, 219] width 148 height 44
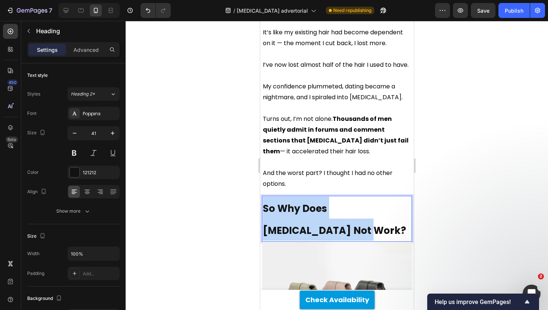
click at [290, 197] on p "So Why Does [MEDICAL_DATA] Not Work?" at bounding box center [337, 219] width 148 height 44
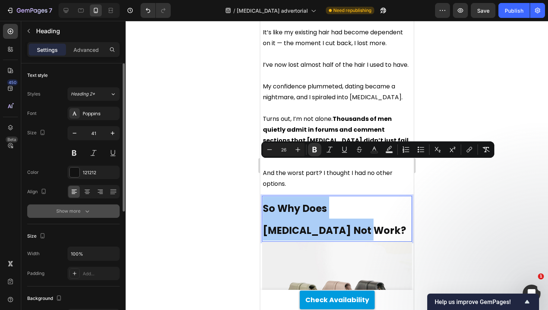
click at [95, 214] on button "Show more" at bounding box center [73, 210] width 92 height 13
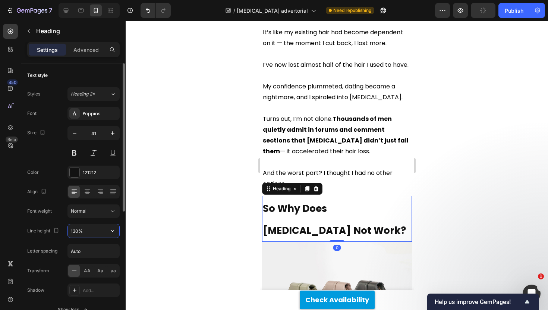
click at [78, 227] on input "130%" at bounding box center [93, 230] width 51 height 13
click at [81, 231] on input "130%" at bounding box center [93, 230] width 51 height 13
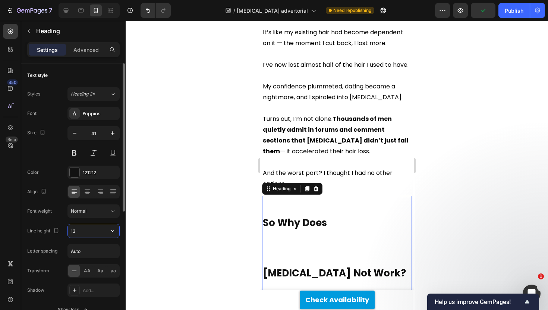
type input "1"
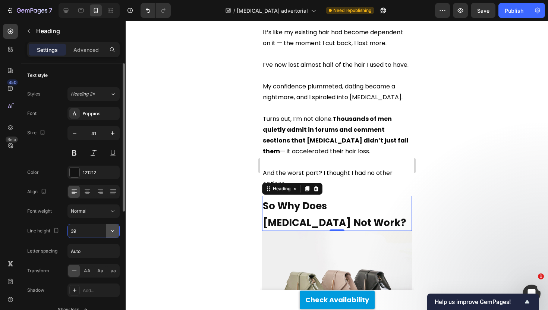
type input "39"
click at [111, 229] on icon "button" at bounding box center [112, 230] width 7 height 7
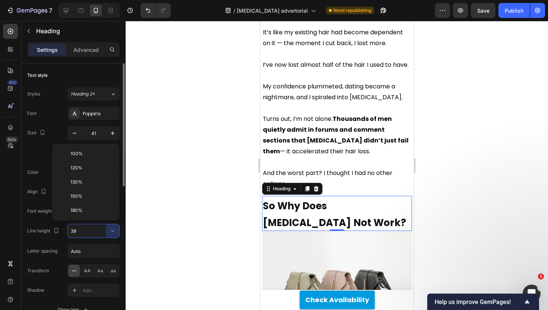
click at [41, 221] on div "Font Poppins Size 41 Color 121212 Align Font weight Normal Line height 39 Lette…" at bounding box center [73, 212] width 92 height 210
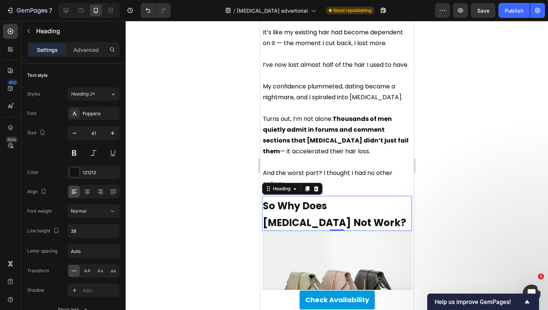
click at [207, 193] on div at bounding box center [337, 165] width 422 height 289
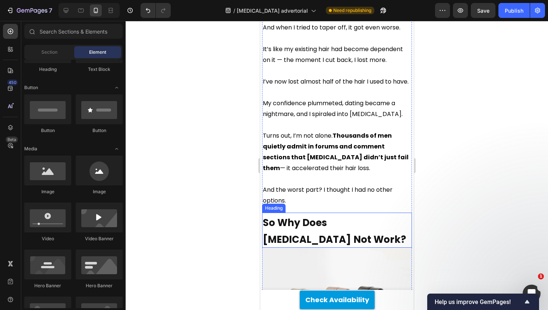
scroll to position [845, 0]
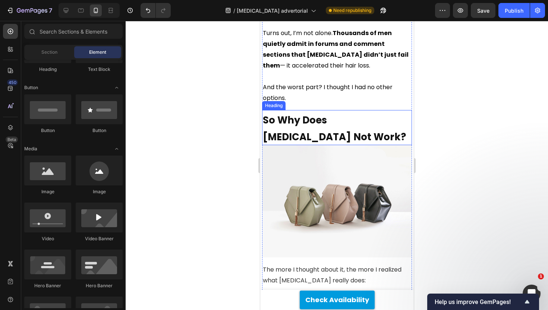
click at [283, 113] on strong "So Why Does [MEDICAL_DATA] Not Work?" at bounding box center [334, 128] width 143 height 30
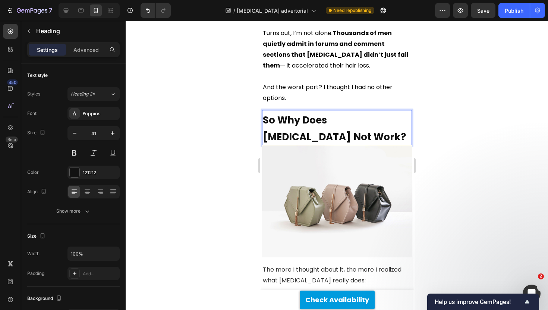
click at [284, 113] on strong "So Why Does [MEDICAL_DATA] Not Work?" at bounding box center [334, 128] width 143 height 30
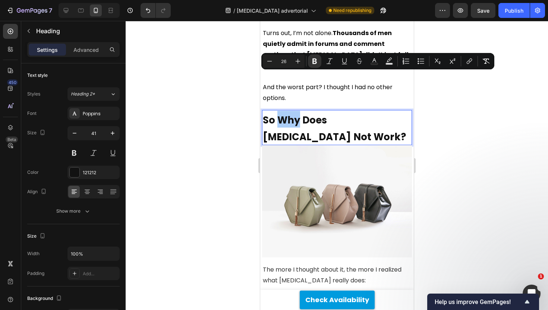
click at [235, 78] on div at bounding box center [337, 165] width 422 height 289
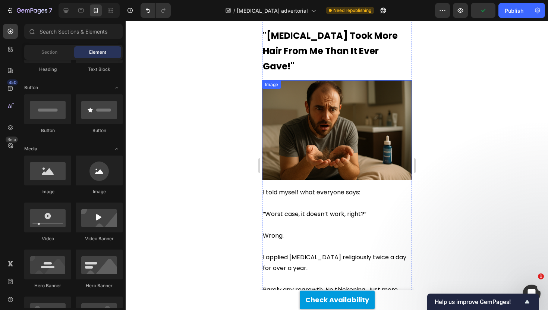
scroll to position [419, 0]
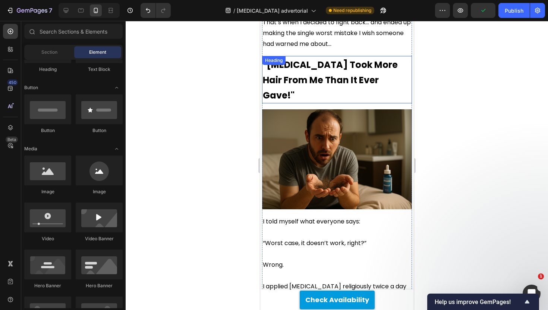
click at [308, 59] on strong ""[MEDICAL_DATA] Took More Hair From Me Than It Ever Gave!"" at bounding box center [330, 80] width 135 height 43
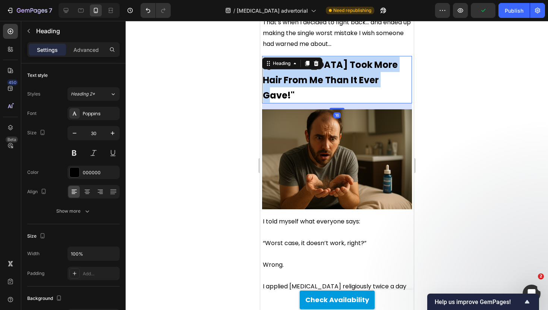
click at [308, 59] on strong ""[MEDICAL_DATA] Took More Hair From Me Than It Ever Gave!"" at bounding box center [330, 80] width 135 height 43
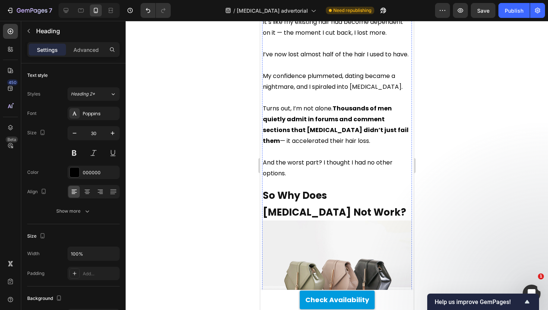
scroll to position [779, 0]
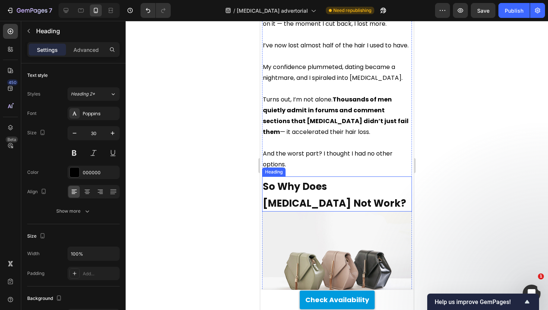
click at [292, 180] on strong "So Why Does [MEDICAL_DATA] Not Work?" at bounding box center [334, 195] width 143 height 30
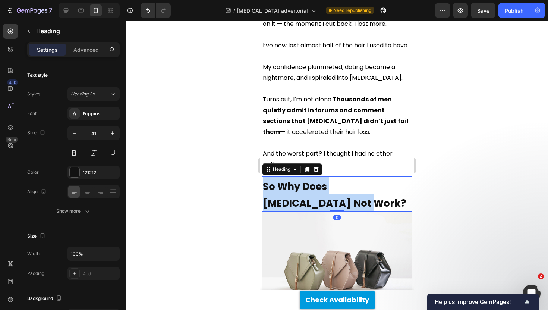
click at [292, 180] on strong "So Why Does [MEDICAL_DATA] Not Work?" at bounding box center [334, 195] width 143 height 30
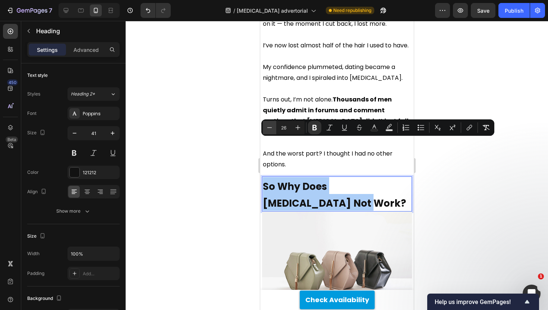
click at [268, 129] on icon "Editor contextual toolbar" at bounding box center [269, 127] width 7 height 7
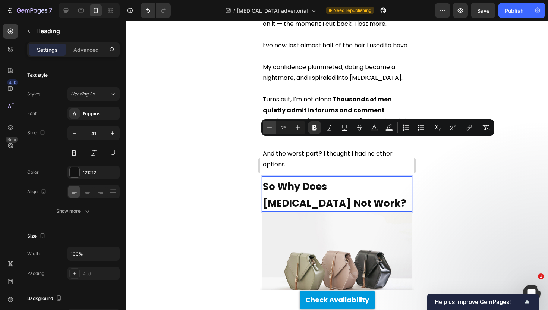
click at [268, 129] on icon "Editor contextual toolbar" at bounding box center [269, 127] width 7 height 7
type input "24"
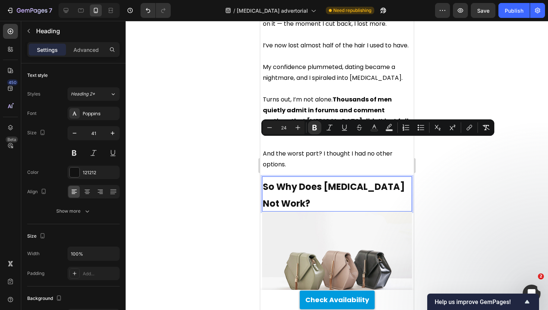
click at [239, 127] on div at bounding box center [337, 165] width 422 height 289
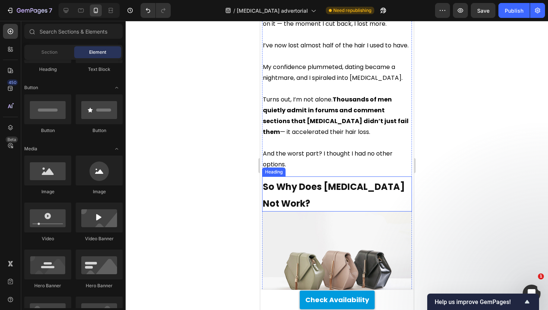
scroll to position [851, 0]
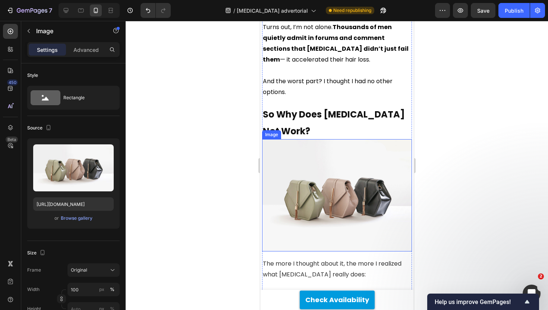
click at [333, 143] on img at bounding box center [337, 195] width 150 height 113
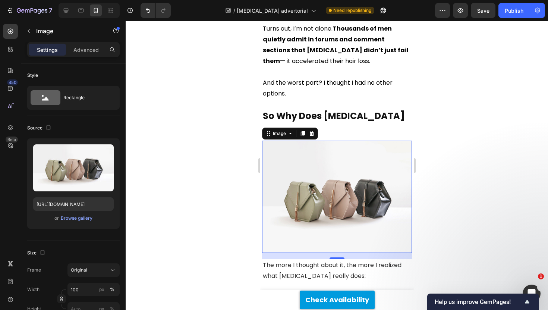
scroll to position [842, 0]
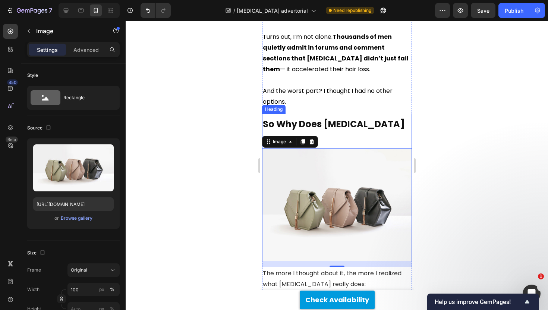
click at [350, 114] on p "⁠⁠⁠⁠⁠⁠⁠ So Why Does [MEDICAL_DATA] Not Work?" at bounding box center [337, 131] width 148 height 34
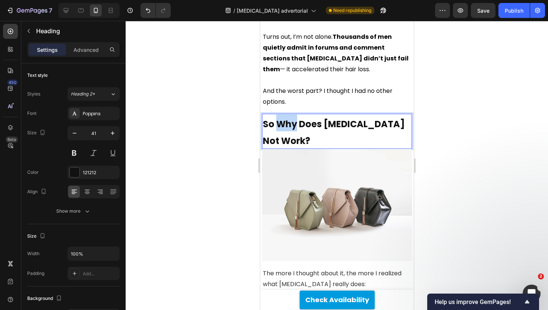
click at [289, 118] on strong "So Why Does [MEDICAL_DATA] Not Work?" at bounding box center [334, 132] width 142 height 29
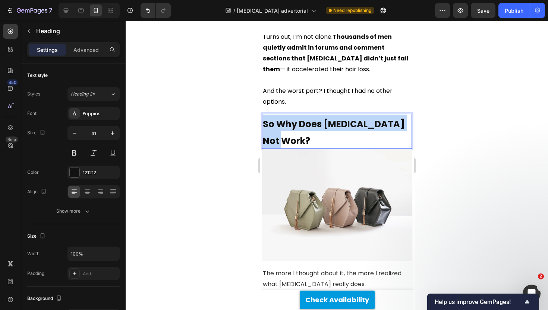
click at [289, 118] on strong "So Why Does [MEDICAL_DATA] Not Work?" at bounding box center [334, 132] width 142 height 29
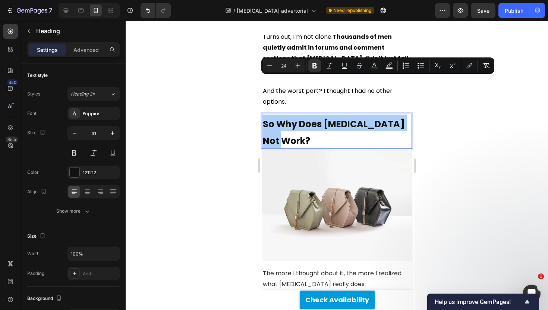
click at [245, 82] on div at bounding box center [337, 165] width 422 height 289
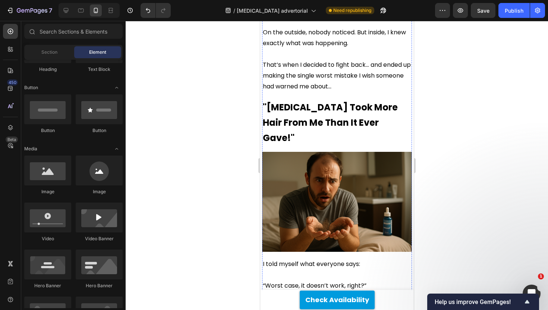
scroll to position [375, 0]
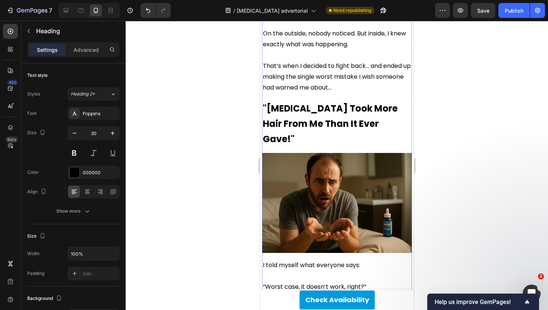
click at [324, 100] on p "⁠⁠⁠⁠⁠⁠⁠ "[MEDICAL_DATA] Took More Hair From Me Than It Ever Gave!"" at bounding box center [337, 123] width 148 height 46
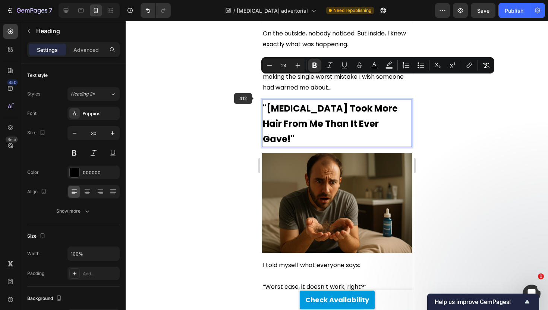
click at [218, 93] on div at bounding box center [337, 165] width 422 height 289
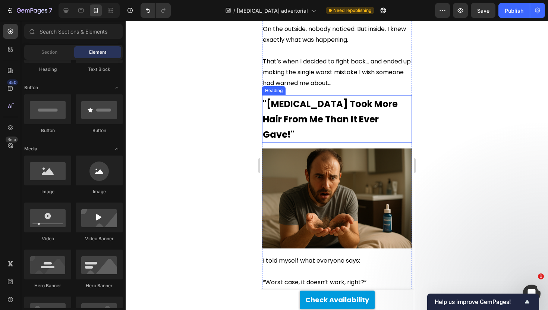
scroll to position [329, 0]
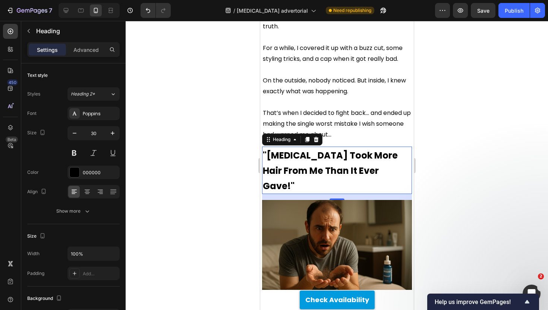
click at [328, 149] on strong ""[MEDICAL_DATA] Took More Hair From Me Than It Ever Gave!"" at bounding box center [330, 170] width 135 height 43
click at [305, 136] on icon at bounding box center [307, 139] width 6 height 6
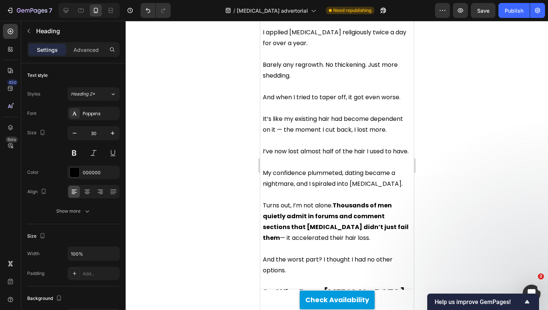
scroll to position [744, 0]
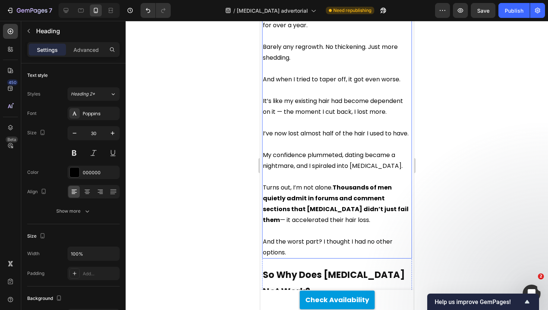
click at [289, 268] on strong "So Why Does [MEDICAL_DATA] Not Work?" at bounding box center [334, 282] width 142 height 29
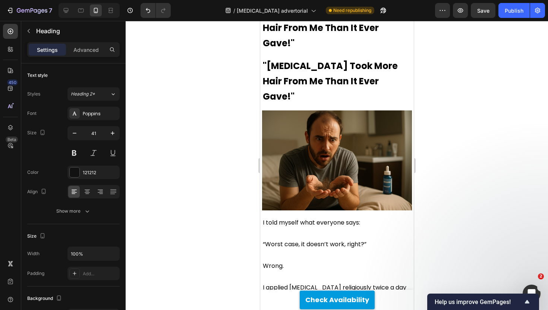
scroll to position [427, 0]
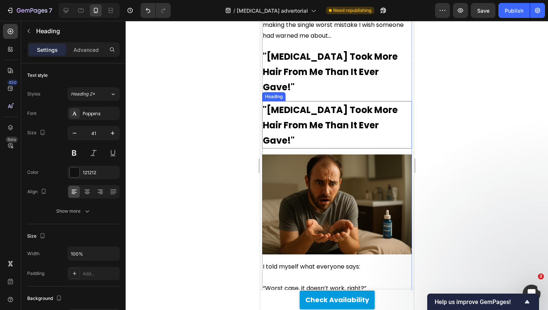
click at [298, 104] on strong ""[MEDICAL_DATA] Took More Hair From Me Than It Ever Gave!"" at bounding box center [330, 125] width 135 height 43
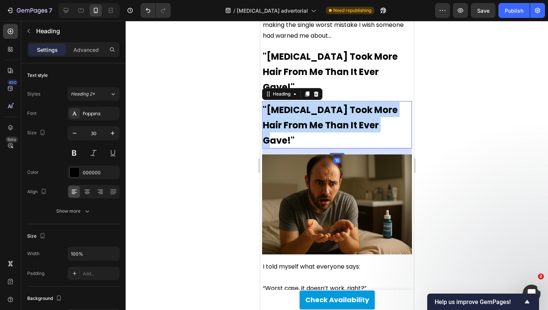
click at [298, 104] on strong ""[MEDICAL_DATA] Took More Hair From Me Than It Ever Gave!"" at bounding box center [330, 125] width 135 height 43
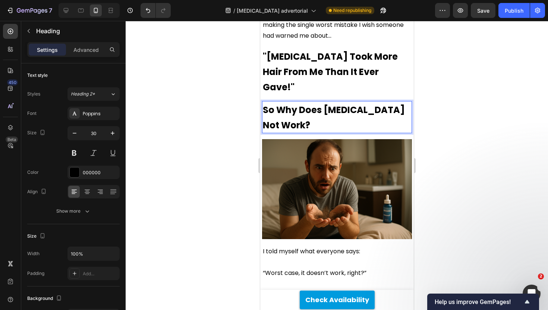
click at [245, 71] on div at bounding box center [337, 165] width 422 height 289
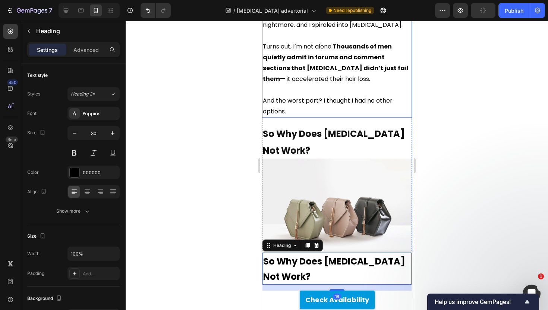
scroll to position [833, 0]
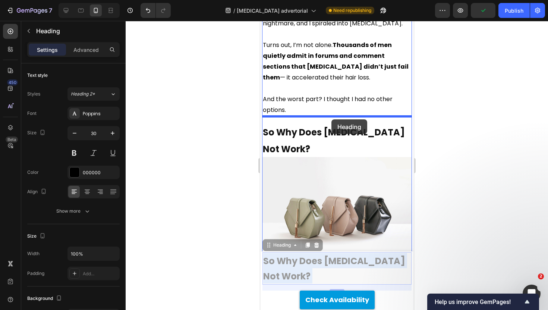
drag, startPoint x: 343, startPoint y: 268, endPoint x: 331, endPoint y: 119, distance: 148.9
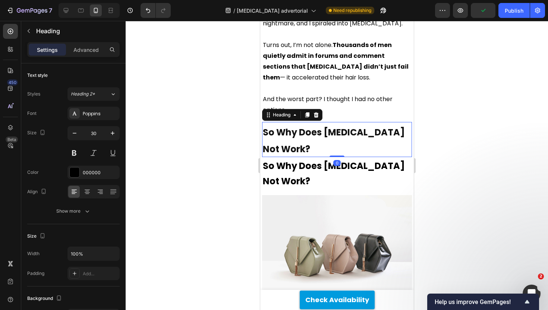
click at [333, 123] on p "⁠⁠⁠⁠⁠⁠⁠ So Why Does [MEDICAL_DATA] Not Work?" at bounding box center [337, 140] width 148 height 34
click at [312, 109] on div "Heading" at bounding box center [292, 115] width 60 height 12
click at [314, 112] on icon at bounding box center [316, 115] width 6 height 6
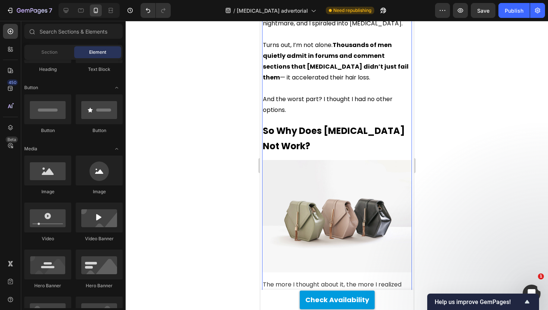
click at [231, 78] on div at bounding box center [337, 165] width 422 height 289
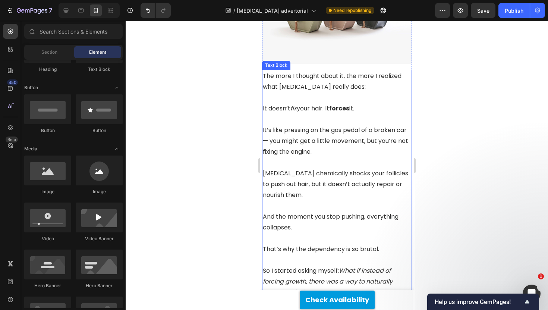
scroll to position [1090, 0]
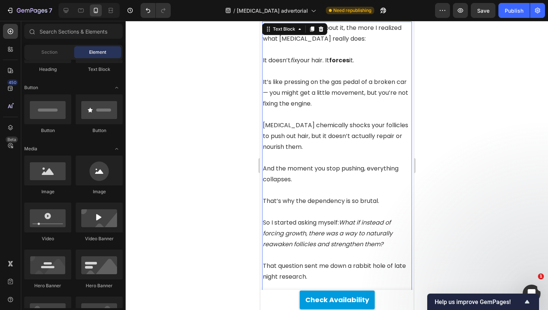
click at [333, 206] on p "Rich Text Editor. Editing area: main" at bounding box center [337, 211] width 148 height 11
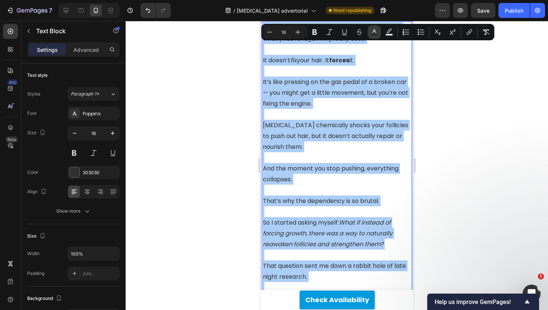
click at [375, 32] on icon "Editor contextual toolbar" at bounding box center [374, 31] width 7 height 7
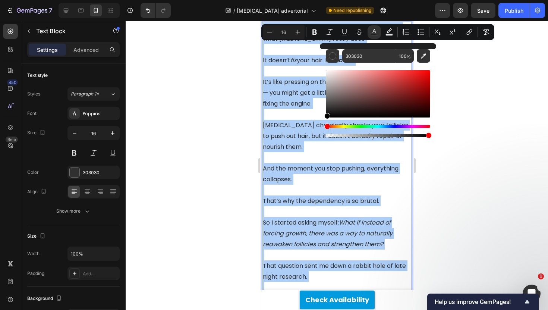
drag, startPoint x: 606, startPoint y: 116, endPoint x: 300, endPoint y: 167, distance: 309.9
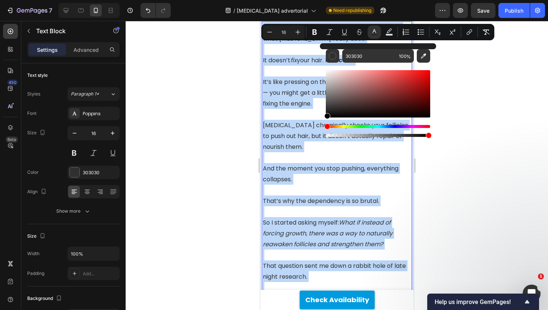
type input "000000"
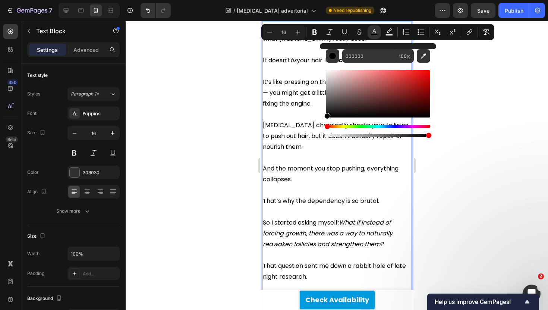
click at [199, 127] on div at bounding box center [337, 165] width 422 height 289
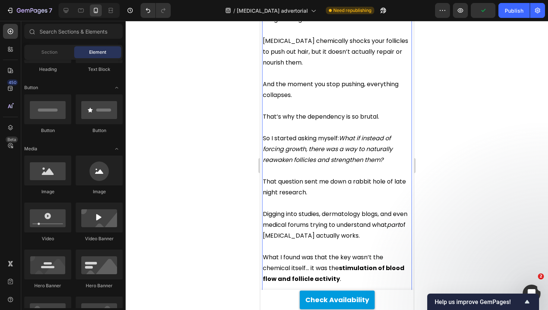
scroll to position [1198, 0]
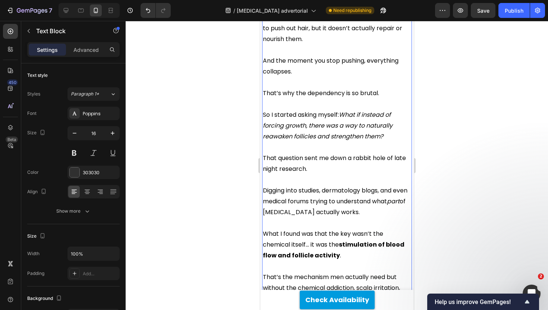
click at [332, 109] on p "So I started asking myself: What if instead of forcing growth, there was a way …" at bounding box center [337, 125] width 148 height 32
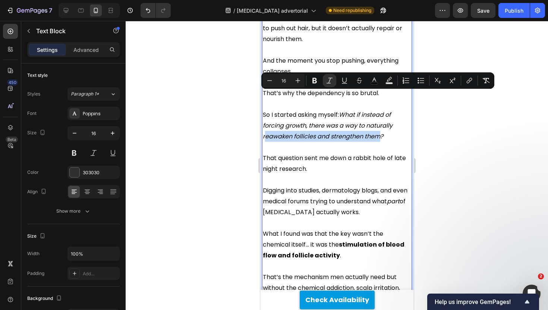
drag, startPoint x: 382, startPoint y: 97, endPoint x: 265, endPoint y: 98, distance: 117.1
click at [265, 110] on icon "What if instead of forcing growth, there was a way to naturally reawaken follic…" at bounding box center [328, 125] width 130 height 30
click at [239, 99] on div at bounding box center [337, 165] width 422 height 289
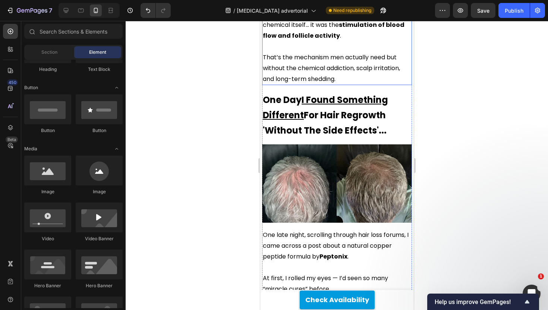
scroll to position [1481, 0]
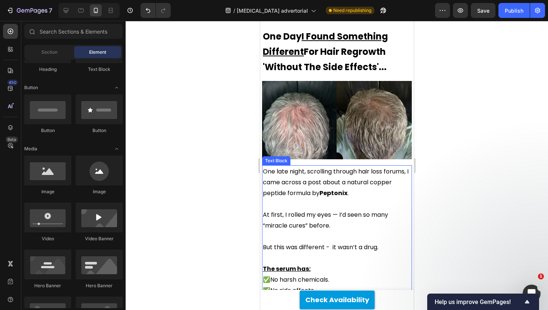
click at [331, 167] on span "One late night, scrolling through hair loss forums, I came across a post about …" at bounding box center [336, 182] width 146 height 30
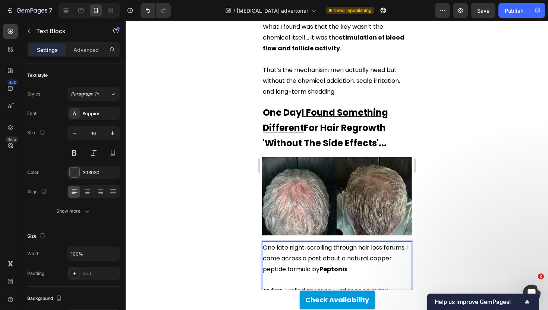
scroll to position [1387, 0]
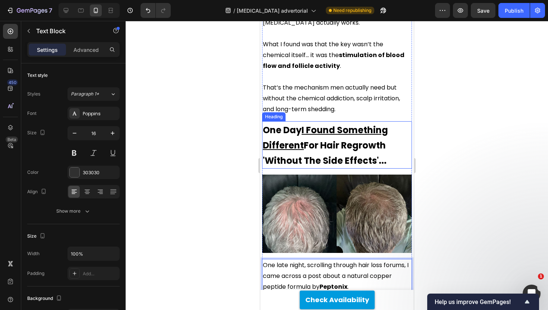
click at [195, 114] on div at bounding box center [337, 165] width 422 height 289
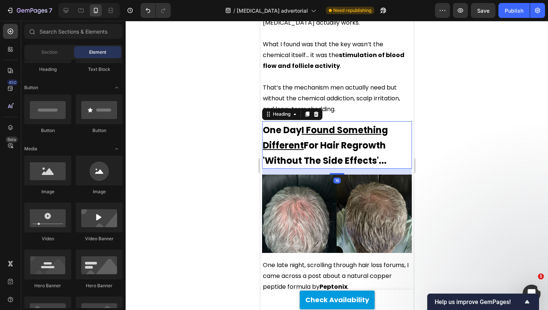
click at [341, 124] on span "One Day I Found Something Different For Hair Regrowth 'Without The Side Effects…" at bounding box center [325, 145] width 125 height 43
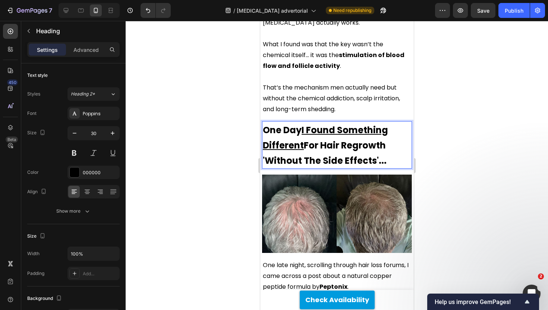
click at [342, 124] on span "One Day I Found Something Different For Hair Regrowth 'Without The Side Effects…" at bounding box center [325, 145] width 125 height 43
drag, startPoint x: 306, startPoint y: 104, endPoint x: 385, endPoint y: 104, distance: 79.1
click at [385, 124] on span "One Day I Found Something Different For Hair Regrowth 'Without The Side Effects…" at bounding box center [325, 145] width 125 height 43
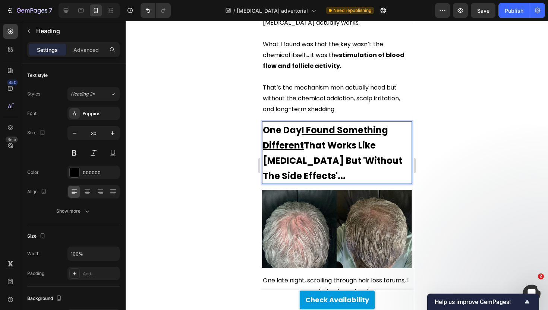
click at [294, 124] on u "I Found Something Different" at bounding box center [325, 138] width 125 height 28
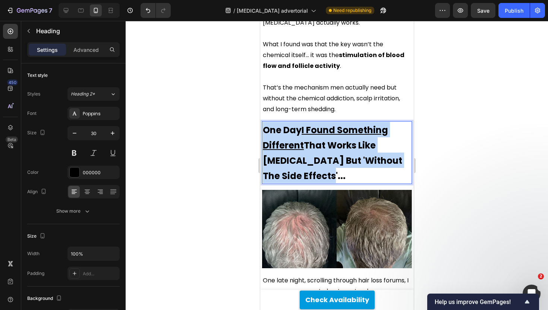
click at [294, 124] on u "I Found Something Different" at bounding box center [325, 138] width 125 height 28
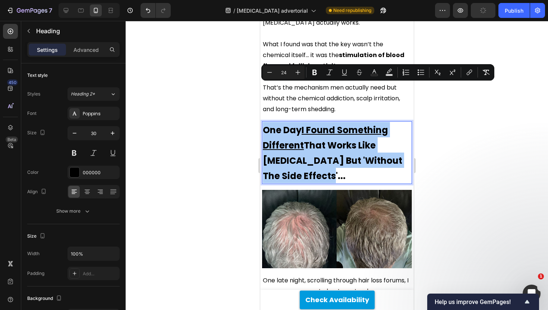
drag, startPoint x: 236, startPoint y: 88, endPoint x: 242, endPoint y: 88, distance: 6.3
click at [236, 88] on div at bounding box center [337, 165] width 422 height 289
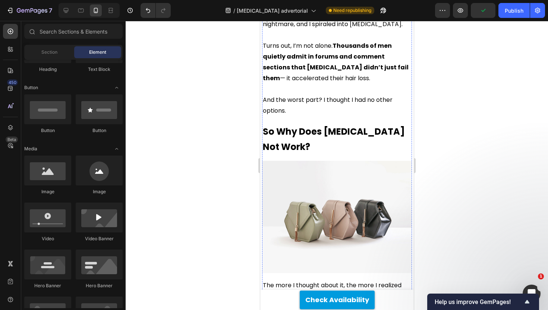
scroll to position [780, 0]
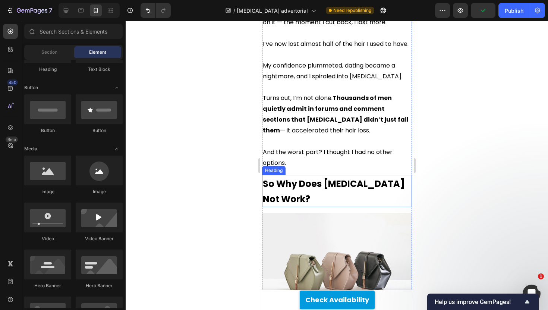
click at [301, 177] on strong "So Why Does [MEDICAL_DATA] Not Work?" at bounding box center [334, 191] width 142 height 28
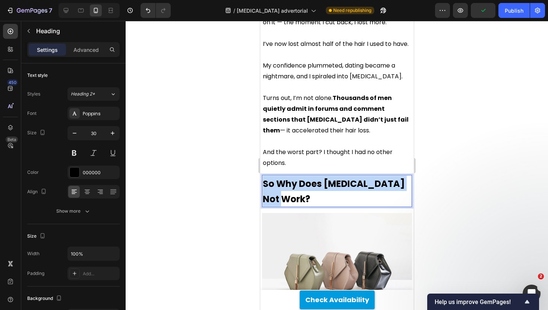
click at [301, 177] on strong "So Why Does [MEDICAL_DATA] Not Work?" at bounding box center [334, 191] width 142 height 28
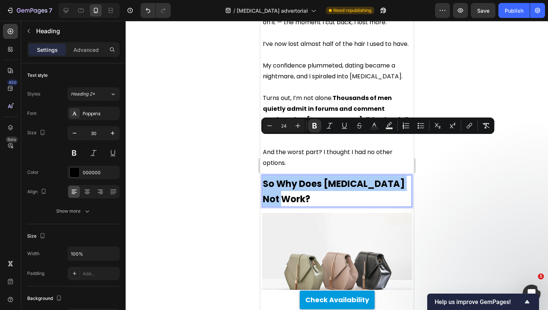
click at [240, 126] on div at bounding box center [337, 165] width 422 height 289
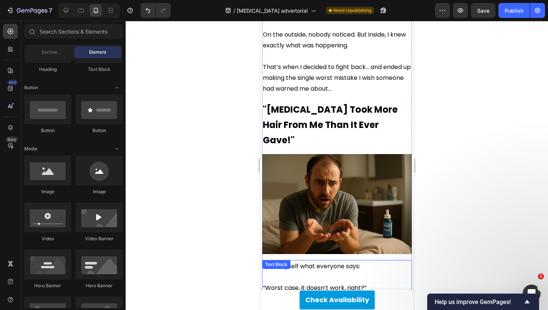
scroll to position [358, 0]
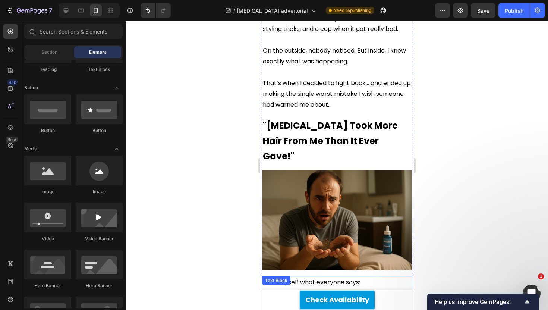
click at [313, 119] on strong ""[MEDICAL_DATA] Took More Hair From Me Than It Ever Gave!"" at bounding box center [330, 140] width 135 height 43
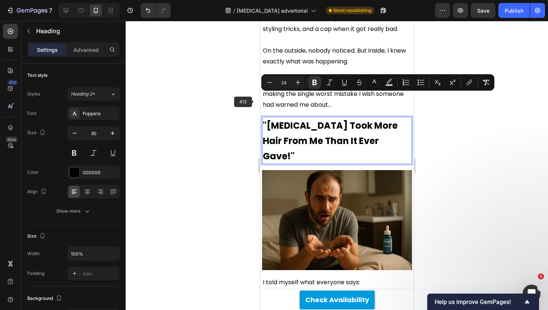
click at [234, 95] on div at bounding box center [337, 165] width 422 height 289
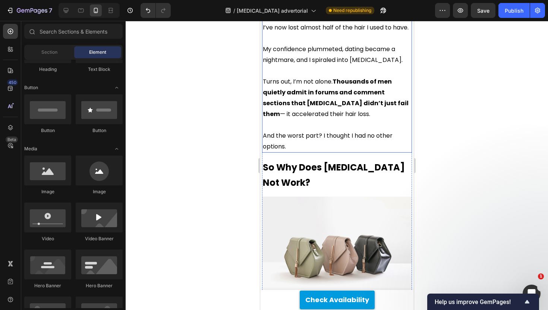
scroll to position [814, 0]
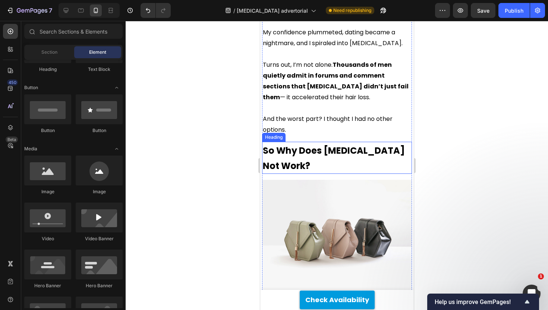
click at [273, 144] on strong "So Why Does [MEDICAL_DATA] Not Work?" at bounding box center [334, 158] width 142 height 28
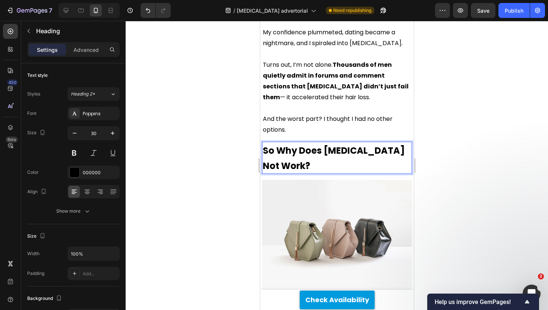
click at [269, 144] on strong "So Why Does [MEDICAL_DATA] Not Work?" at bounding box center [334, 158] width 142 height 28
click at [245, 111] on div at bounding box center [337, 165] width 422 height 289
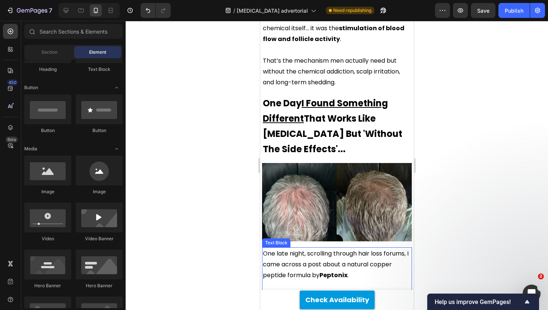
scroll to position [1512, 0]
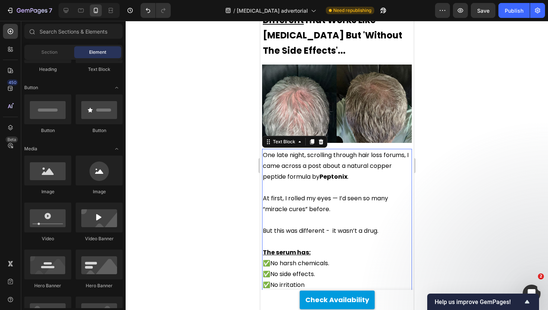
click at [346, 150] on p "One late night, scrolling through hair loss forums, I came across a post about …" at bounding box center [337, 166] width 148 height 32
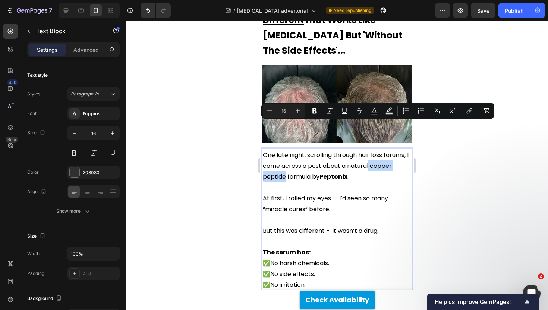
drag, startPoint x: 370, startPoint y: 125, endPoint x: 286, endPoint y: 138, distance: 85.3
click at [286, 151] on span "One late night, scrolling through hair loss forums, I came across a post about …" at bounding box center [336, 166] width 146 height 30
click at [315, 113] on icon "Editor contextual toolbar" at bounding box center [314, 111] width 4 height 6
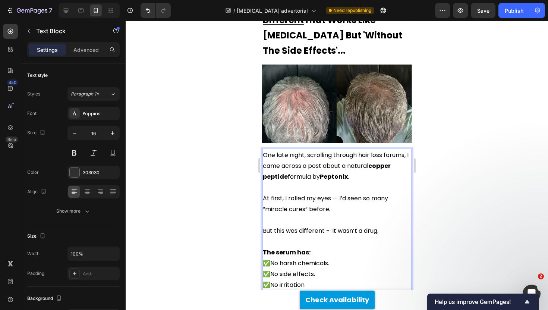
click at [329, 172] on strong "Peptonix" at bounding box center [334, 176] width 28 height 9
click at [314, 151] on span "One late night, scrolling through hair loss forums, I came across a post about …" at bounding box center [336, 166] width 146 height 30
click at [242, 130] on div at bounding box center [337, 165] width 422 height 289
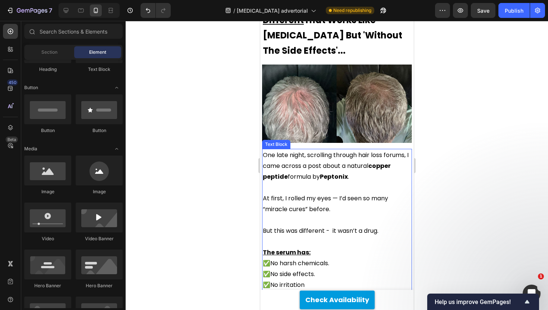
click at [348, 172] on strong "Peptonix" at bounding box center [334, 176] width 28 height 9
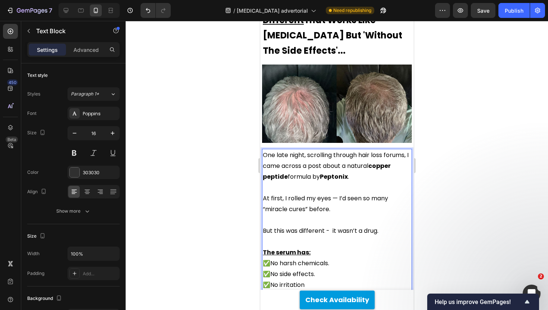
click at [334, 172] on strong "Peptonix" at bounding box center [334, 176] width 28 height 9
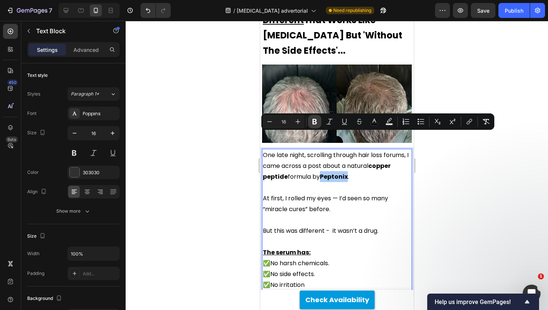
click at [314, 122] on icon "Editor contextual toolbar" at bounding box center [314, 121] width 7 height 7
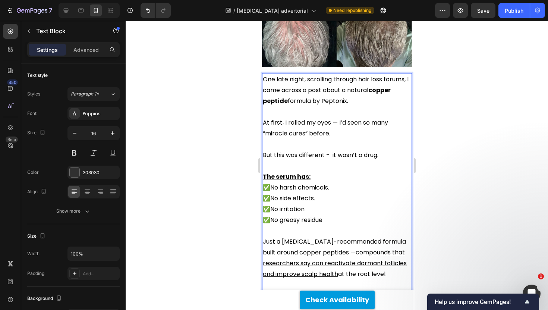
scroll to position [1590, 0]
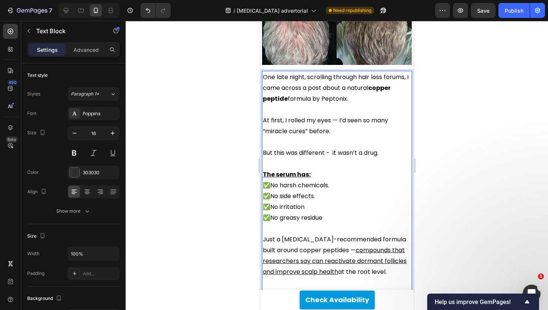
click at [342, 158] on p "Rich Text Editor. Editing area: main" at bounding box center [337, 163] width 148 height 11
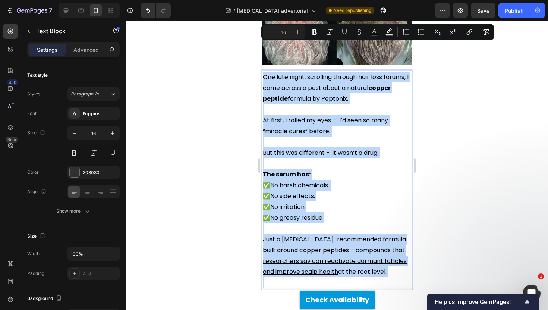
copy div "One late night, scrolling through hair loss forums, I came across a post about …"
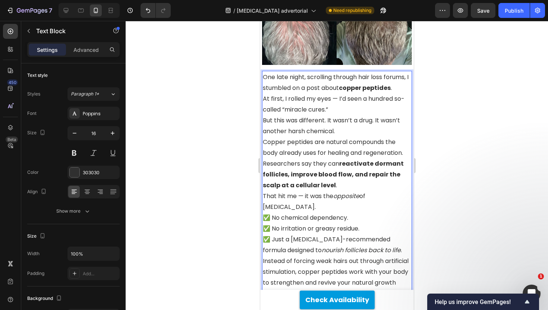
click at [390, 84] on strong "copper peptides" at bounding box center [365, 88] width 52 height 9
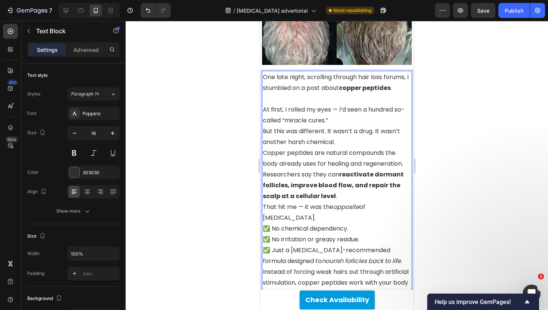
click at [364, 104] on p "At first, I rolled my eyes — I’d seen a hundred so-called “miracle cures.”" at bounding box center [337, 115] width 148 height 22
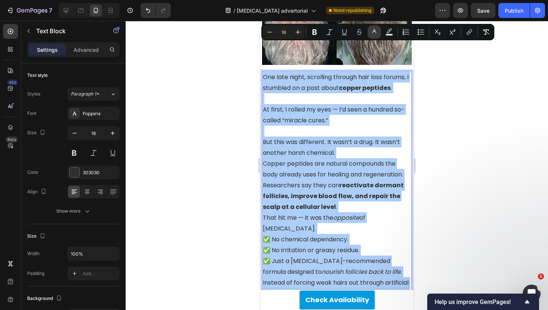
click at [376, 33] on icon "Editor contextual toolbar" at bounding box center [374, 31] width 7 height 7
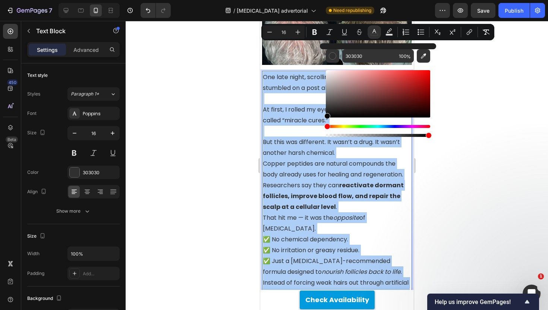
drag, startPoint x: 598, startPoint y: 117, endPoint x: 315, endPoint y: 152, distance: 284.8
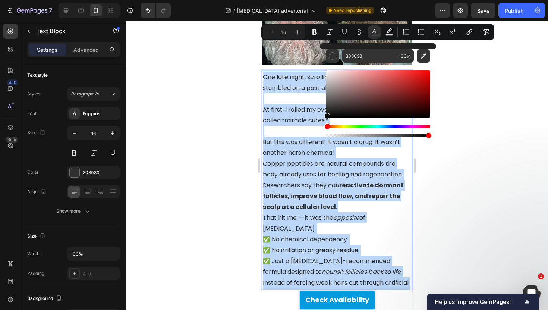
type input "000000"
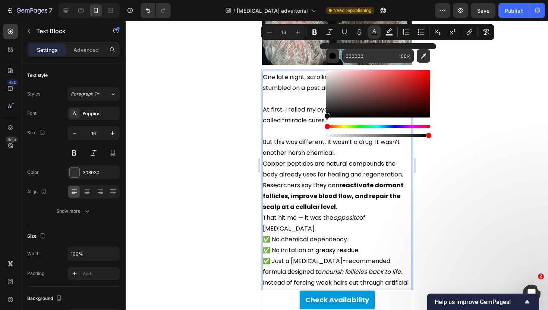
click at [220, 128] on div at bounding box center [337, 165] width 422 height 289
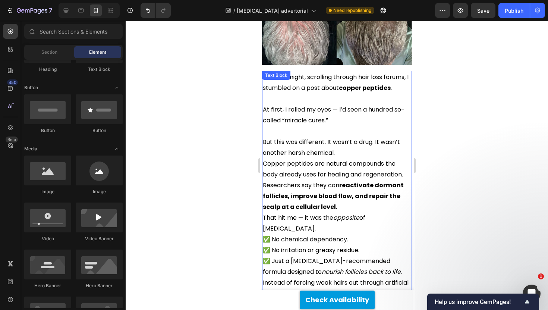
click at [340, 136] on p "But this was different. It wasn’t a drug. It wasn’t another harsh chemical." at bounding box center [337, 147] width 148 height 22
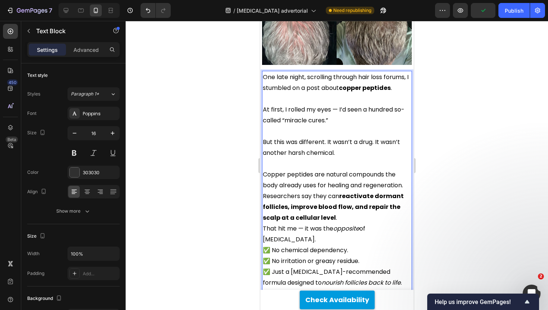
click at [406, 169] on p "Copper peptides are natural compounds the body already uses for healing and reg…" at bounding box center [337, 196] width 148 height 54
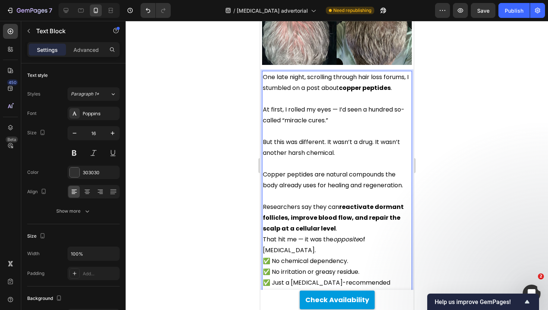
scroll to position [1618, 0]
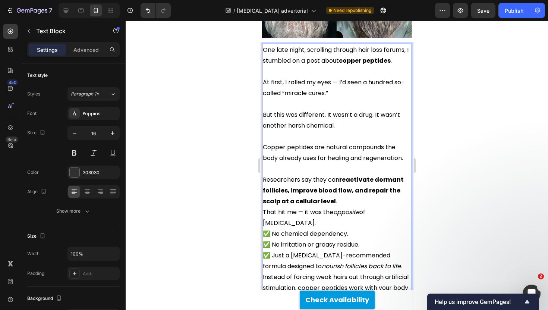
click at [367, 174] on p "Researchers say they can reactivate dormant follicles, improve blood flow, and …" at bounding box center [337, 190] width 148 height 32
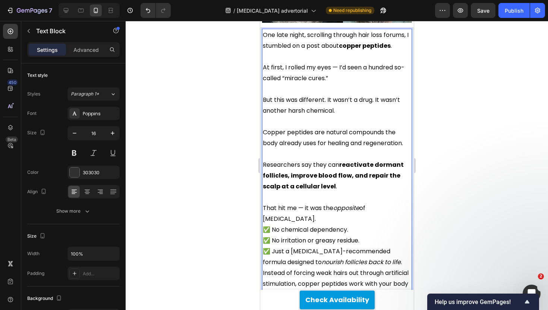
scroll to position [1645, 0]
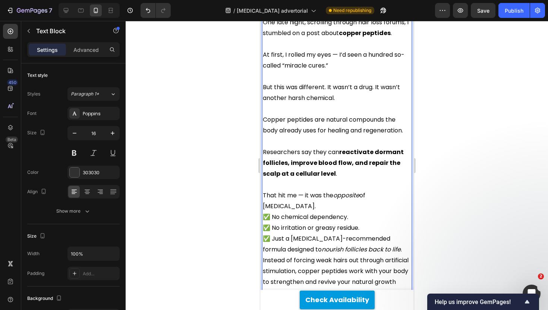
click at [401, 190] on p "That hit me — it was the opposite of [MEDICAL_DATA]." at bounding box center [337, 201] width 148 height 22
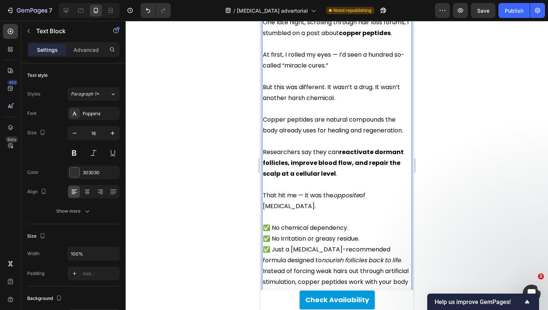
click at [402, 245] on span "✅ Just a [MEDICAL_DATA]-recommended formula designed to nourish follicles back …" at bounding box center [332, 254] width 139 height 19
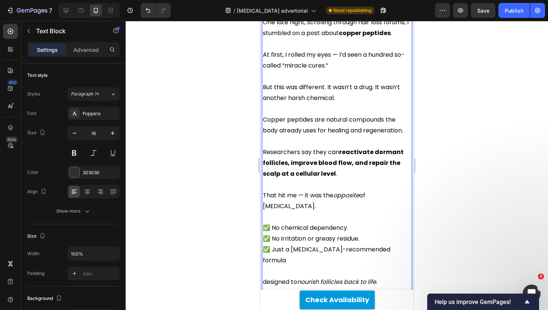
click at [275, 245] on span "✅ Just a [MEDICAL_DATA]-recommended formula" at bounding box center [327, 254] width 128 height 19
click at [282, 245] on span "✅ Just a [MEDICAL_DATA]-recommended formula" at bounding box center [327, 254] width 128 height 19
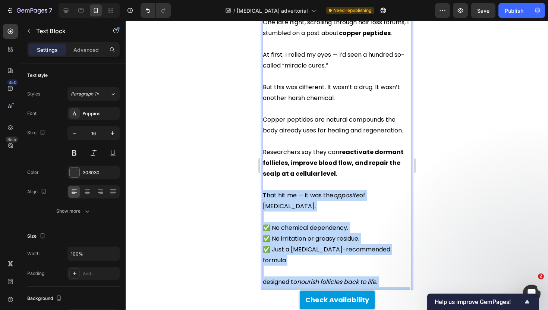
drag, startPoint x: 264, startPoint y: 153, endPoint x: 355, endPoint y: 263, distance: 142.4
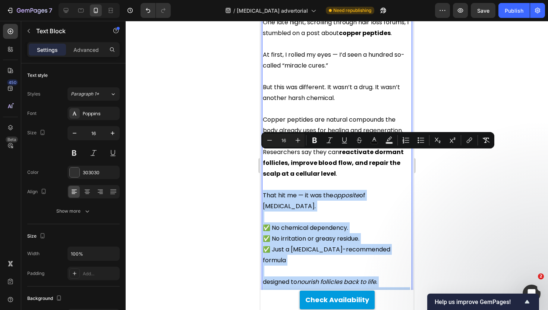
copy div "That hit me — it was the opposite of [MEDICAL_DATA]. ✅ No chemical dependency. …"
click at [321, 222] on p "✅ No chemical dependency. ✅ No irritation or greasy residue. ✅ Just a [MEDICAL_…" at bounding box center [337, 243] width 148 height 43
click at [273, 190] on p "That hit me — it was the opposite of [MEDICAL_DATA]." at bounding box center [337, 201] width 148 height 22
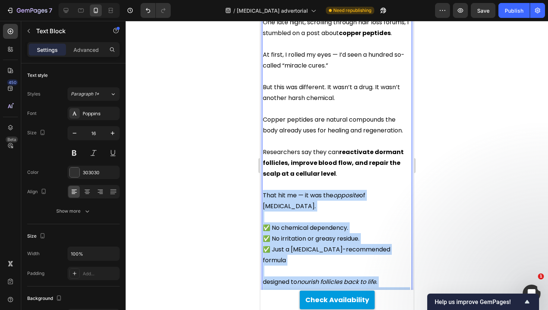
drag, startPoint x: 263, startPoint y: 154, endPoint x: 326, endPoint y: 261, distance: 124.1
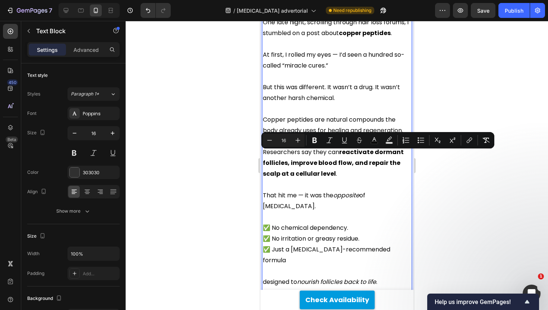
scroll to position [1654, 0]
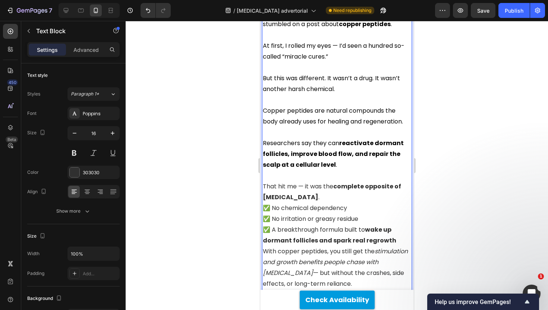
click at [315, 181] on p "That hit me — it was the complete opposite of [MEDICAL_DATA] ." at bounding box center [337, 192] width 148 height 22
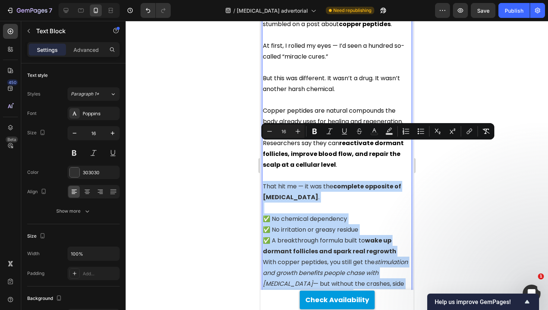
drag, startPoint x: 263, startPoint y: 145, endPoint x: 342, endPoint y: 280, distance: 156.4
click at [342, 280] on div "One late night, scrolling through hair loss forums, I stumbled on a post about …" at bounding box center [337, 181] width 150 height 348
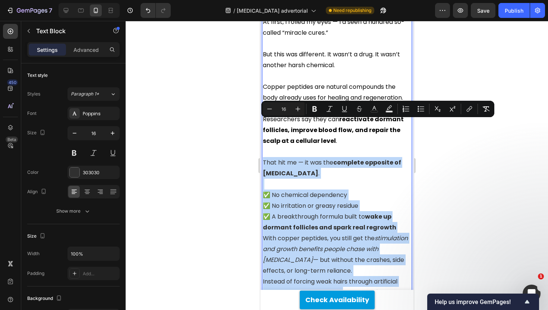
scroll to position [1681, 0]
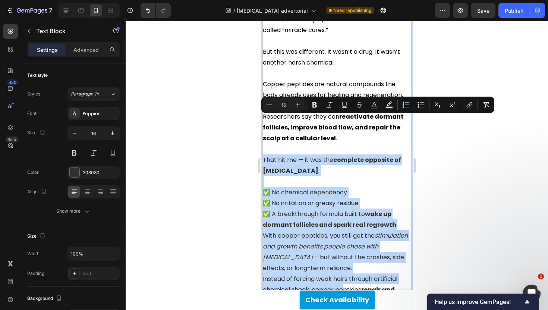
click at [345, 176] on p "Rich Text Editor. Editing area: main" at bounding box center [337, 181] width 148 height 11
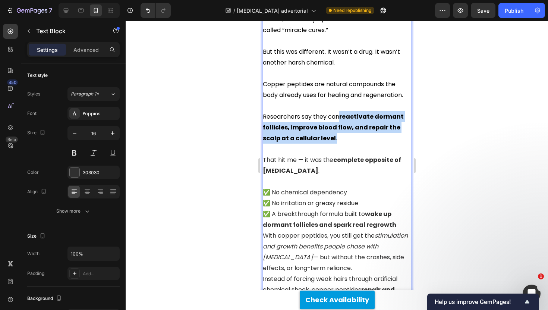
drag, startPoint x: 354, startPoint y: 96, endPoint x: 342, endPoint y: 78, distance: 22.0
click at [342, 111] on p "Researchers say they can reactivate dormant follicles, improve blood flow, and …" at bounding box center [337, 127] width 148 height 32
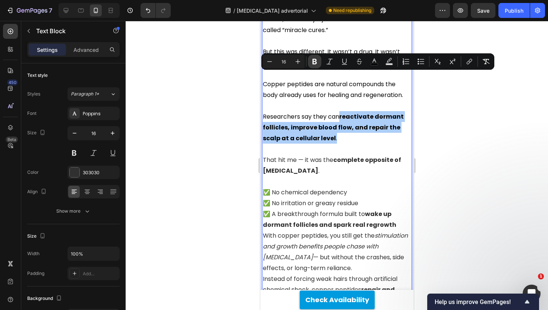
click at [312, 58] on icon "Editor contextual toolbar" at bounding box center [314, 61] width 7 height 7
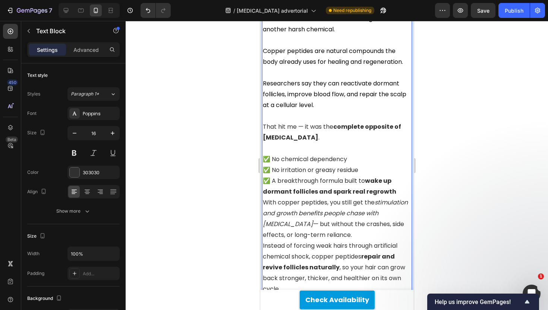
scroll to position [1726, 0]
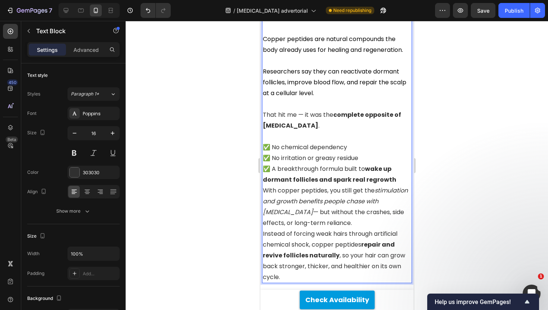
click at [395, 142] on p "✅ No chemical dependency ✅ No irritation or greasy residue ✅ A breakthrough for…" at bounding box center [337, 163] width 148 height 43
click at [396, 143] on p "✅ No chemical dependency ✅ No irritation or greasy residue ✅ A breakthrough for…" at bounding box center [337, 163] width 148 height 43
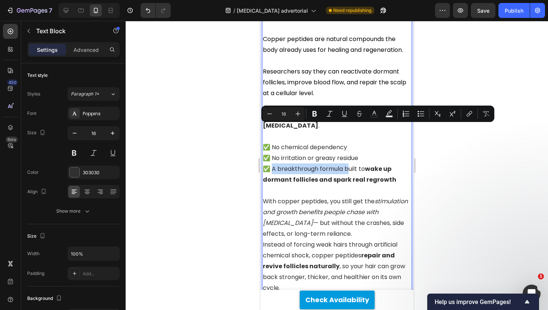
drag, startPoint x: 345, startPoint y: 129, endPoint x: 270, endPoint y: 130, distance: 75.3
click at [270, 142] on p "✅ No chemical dependency ✅ No irritation or greasy residue ✅ A breakthrough for…" at bounding box center [337, 163] width 148 height 43
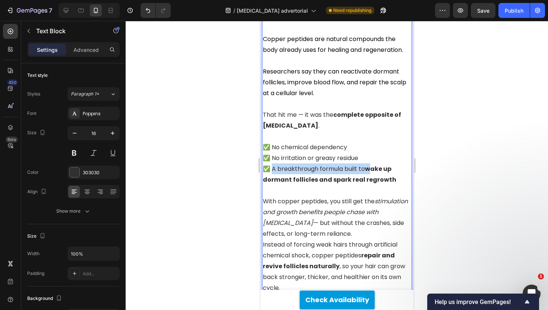
drag, startPoint x: 368, startPoint y: 131, endPoint x: 270, endPoint y: 130, distance: 98.1
click at [270, 142] on p "✅ No chemical dependency ✅ No irritation or greasy residue ✅ A breakthrough for…" at bounding box center [337, 163] width 148 height 43
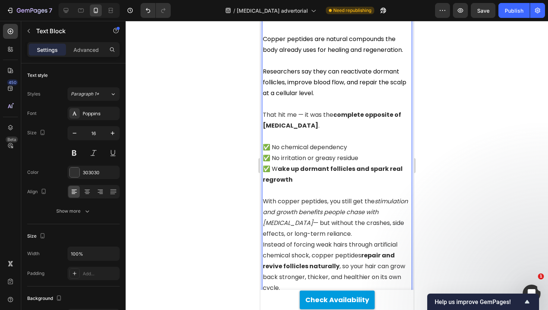
click at [273, 142] on p "✅ No chemical dependency ✅ No irritation or greasy residue ✅ W ake up dormant f…" at bounding box center [337, 163] width 148 height 43
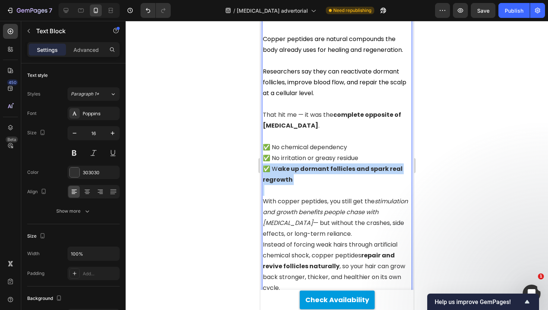
click at [273, 142] on p "✅ No chemical dependency ✅ No irritation or greasy residue ✅ W ake up dormant f…" at bounding box center [337, 163] width 148 height 43
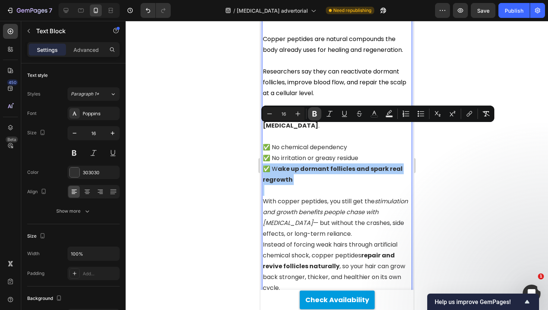
click at [311, 114] on button "Bold" at bounding box center [314, 113] width 13 height 13
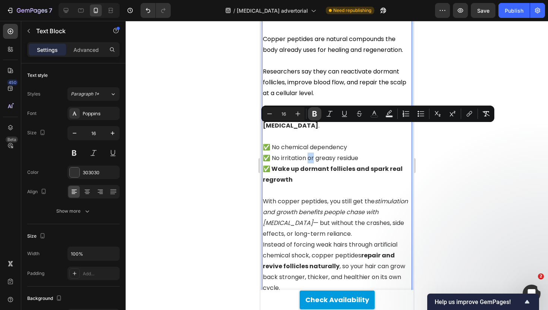
click at [310, 142] on p "✅ No chemical dependency ✅ No irritation or greasy residue ✅ Wake up dormant fo…" at bounding box center [337, 163] width 148 height 43
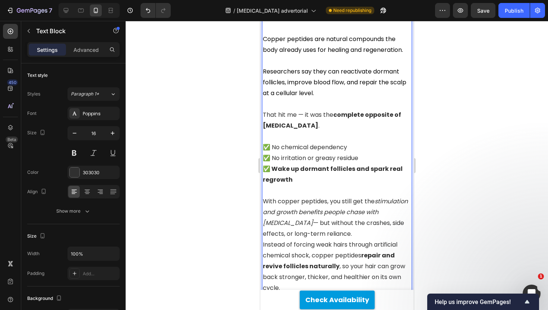
click at [287, 164] on strong "✅ Wake up dormant follicles and spark real regrowth" at bounding box center [333, 173] width 140 height 19
click at [286, 142] on p "✅ No chemical dependency ✅ No irritation or greasy residue ✅ Wakes up dormant f…" at bounding box center [337, 163] width 148 height 43
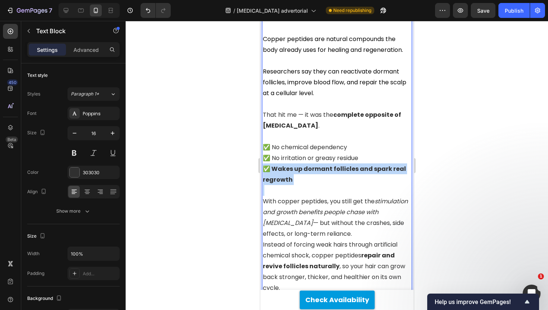
click at [286, 142] on p "✅ No chemical dependency ✅ No irritation or greasy residue ✅ Wakes up dormant f…" at bounding box center [337, 163] width 148 height 43
click at [205, 128] on div at bounding box center [337, 165] width 422 height 289
click at [290, 164] on strong "✅ Wakes up dormant follicles and spark real regrowth" at bounding box center [334, 173] width 143 height 19
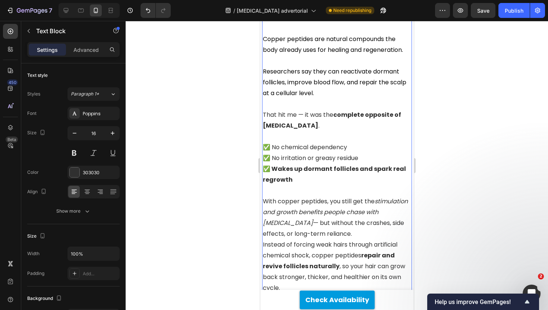
click at [297, 164] on strong "✅ Wakes up dormant follicles and spark real regrowth" at bounding box center [334, 173] width 143 height 19
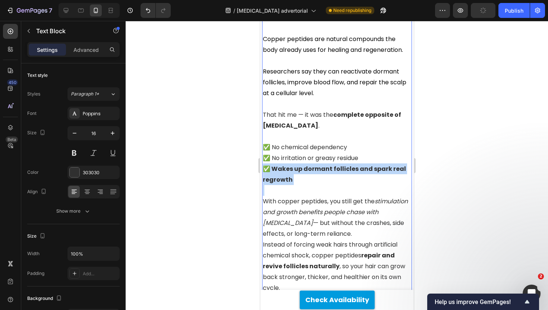
click at [297, 164] on strong "✅ Wakes up dormant follicles and spark real regrowth" at bounding box center [334, 173] width 143 height 19
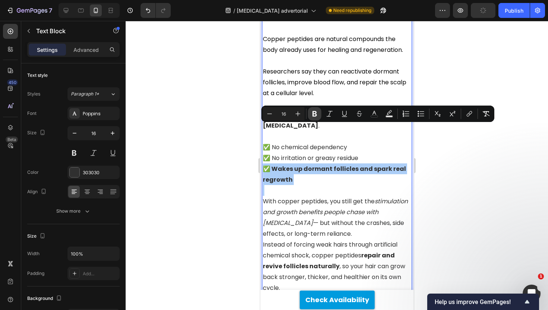
click at [314, 113] on icon "Editor contextual toolbar" at bounding box center [314, 114] width 4 height 6
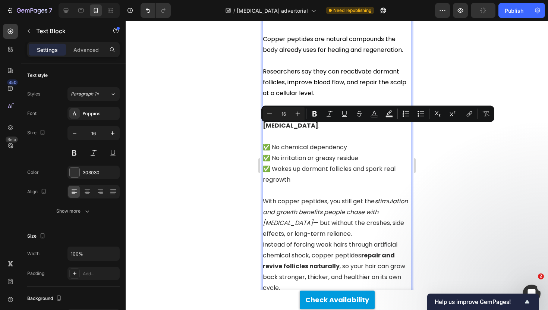
click at [220, 128] on div at bounding box center [337, 165] width 422 height 289
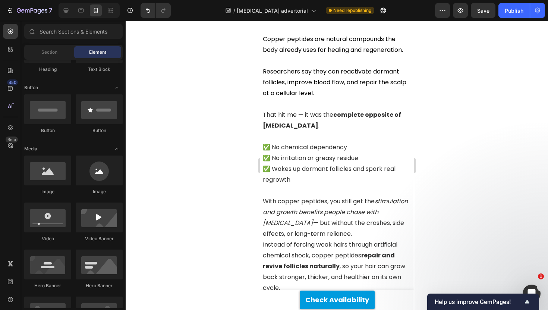
click at [314, 142] on p "✅ No chemical dependency ✅ No irritation or greasy residue ✅ Wakes up dormant f…" at bounding box center [337, 163] width 148 height 43
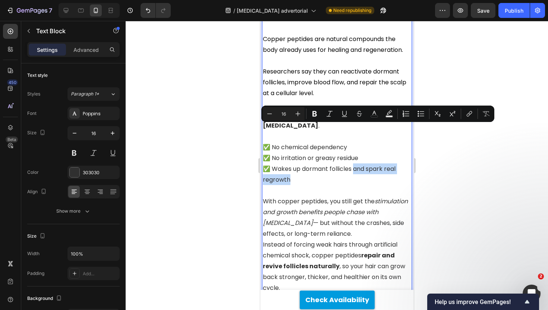
drag, startPoint x: 341, startPoint y: 137, endPoint x: 353, endPoint y: 132, distance: 13.7
click at [353, 142] on p "✅ No chemical dependency ✅ No irritation or greasy residue ✅ Wakes up dormant f…" at bounding box center [337, 163] width 148 height 43
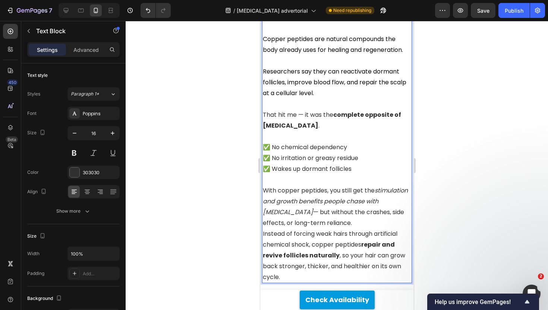
click at [337, 186] on p "With copper peptides, you still get the stimulation and growth benefits people …" at bounding box center [337, 206] width 148 height 43
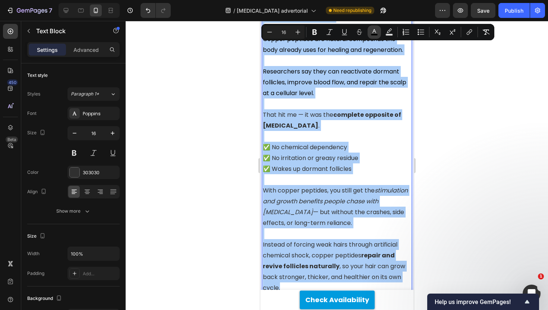
click at [374, 29] on icon "Editor contextual toolbar" at bounding box center [374, 31] width 7 height 7
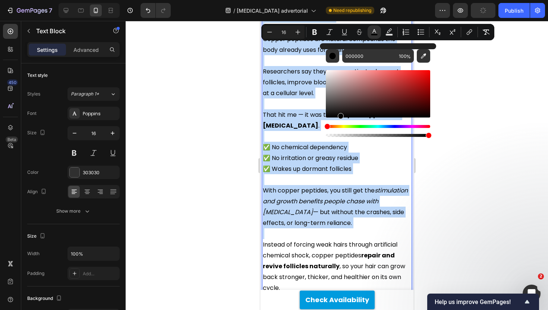
drag, startPoint x: 610, startPoint y: 104, endPoint x: 307, endPoint y: 147, distance: 306.6
drag, startPoint x: 596, startPoint y: 126, endPoint x: 313, endPoint y: 139, distance: 282.9
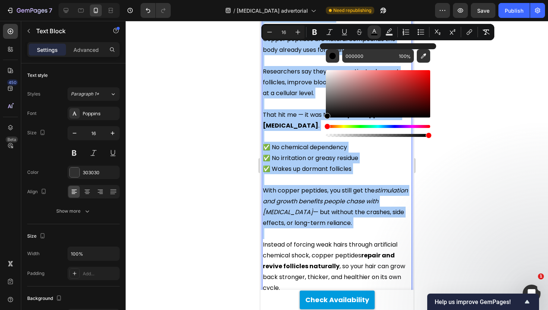
click at [194, 151] on div at bounding box center [337, 165] width 422 height 289
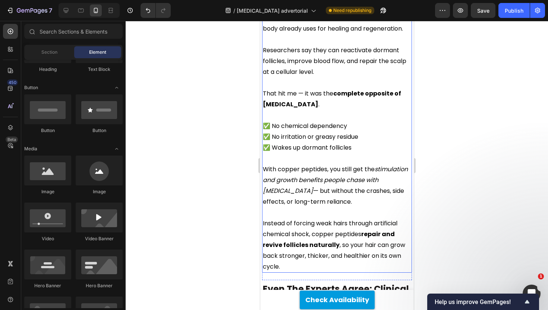
scroll to position [1753, 0]
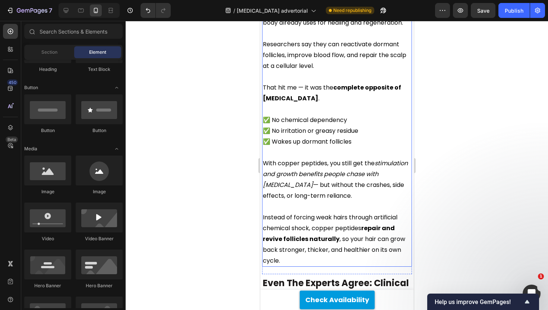
click at [329, 213] on span "Instead of forcing weak hairs through artificial chemical shock, copper peptide…" at bounding box center [334, 239] width 142 height 52
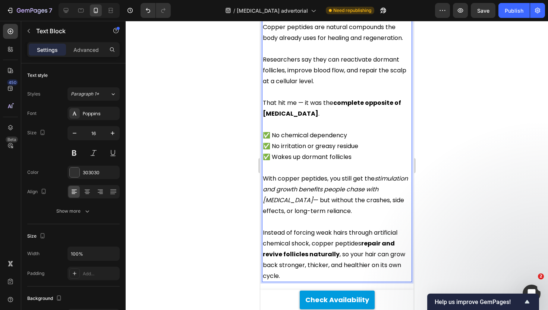
scroll to position [1761, 0]
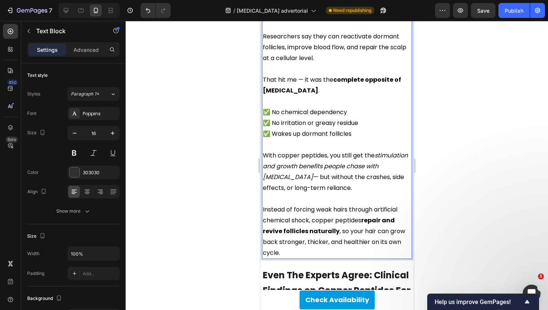
click at [193, 184] on div at bounding box center [337, 165] width 422 height 289
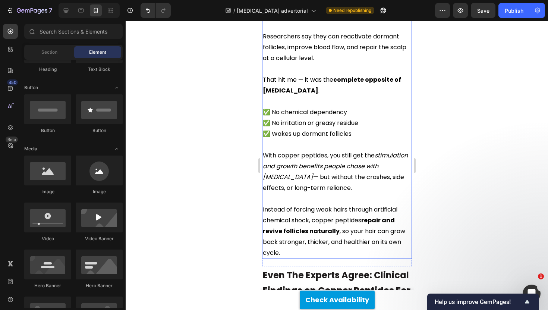
scroll to position [1799, 0]
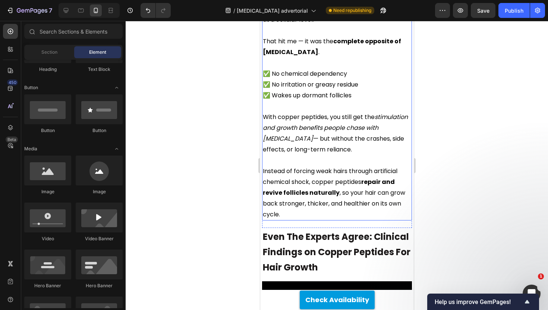
click at [300, 180] on div "One late night, scrolling through hair loss forums, I stumbled on a post about …" at bounding box center [337, 41] width 150 height 358
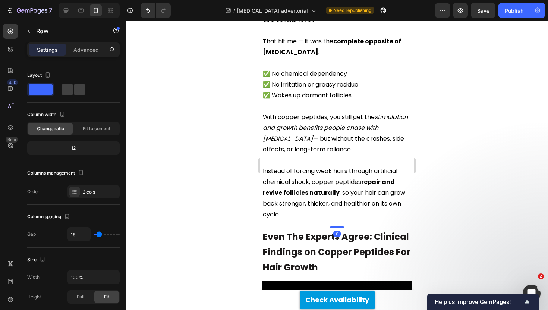
click at [300, 184] on div "One late night, scrolling through hair loss forums, I stumbled on a post about …" at bounding box center [337, 45] width 150 height 366
click at [87, 48] on p "Advanced" at bounding box center [85, 50] width 25 height 8
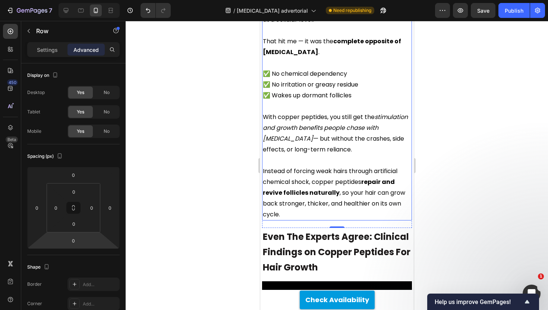
click at [76, 0] on html "7 Version history / [MEDICAL_DATA] advertorial Need republishing Preview Save P…" at bounding box center [274, 0] width 548 height 0
type input "-10"
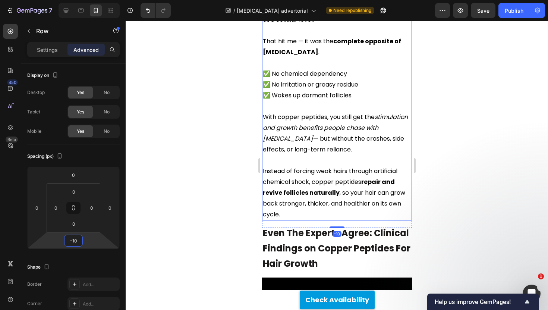
click at [190, 174] on div at bounding box center [337, 165] width 422 height 289
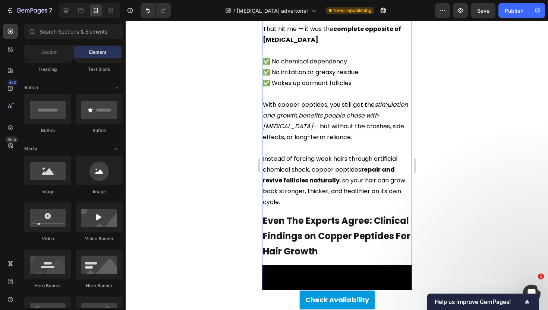
scroll to position [1851, 0]
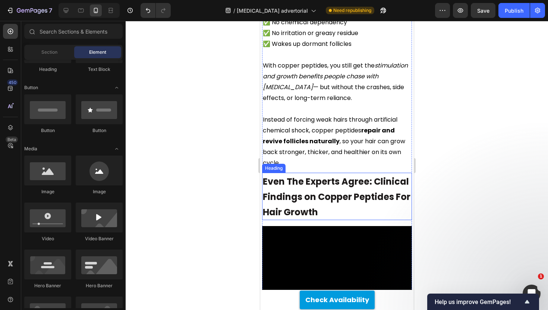
click at [349, 173] on h2 "Even The Experts Agree: Clinical Findings on Copper Peptides For Hair Growth" at bounding box center [337, 196] width 150 height 47
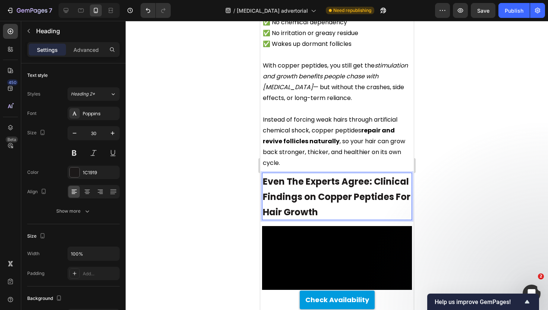
click at [349, 173] on h2 "Even The Experts Agree: Clinical Findings on Copper Peptides For Hair Growth" at bounding box center [337, 196] width 150 height 47
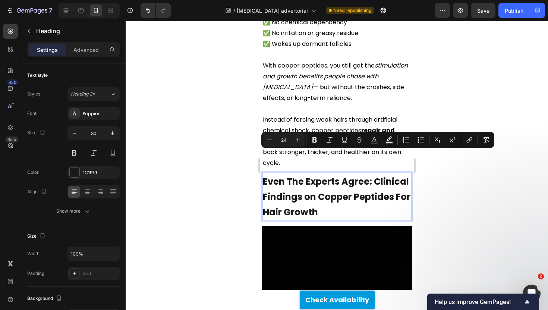
click at [347, 173] on p "Even The Experts Agree: Clinical Findings on Copper Peptides For Hair Growth" at bounding box center [337, 196] width 148 height 46
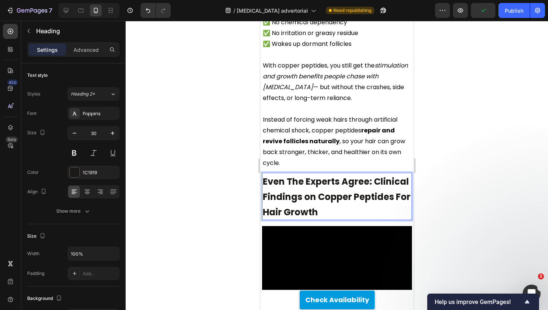
click at [330, 175] on span "Even The Experts Agree: Clinical Findings on Copper Peptides For Hair Growth" at bounding box center [337, 196] width 148 height 43
drag, startPoint x: 319, startPoint y: 157, endPoint x: 392, endPoint y: 157, distance: 72.3
click at [392, 175] on span "Even The Experts Agree: Clinical Findings on Copper Peptides For Hair Growth" at bounding box center [337, 196] width 148 height 43
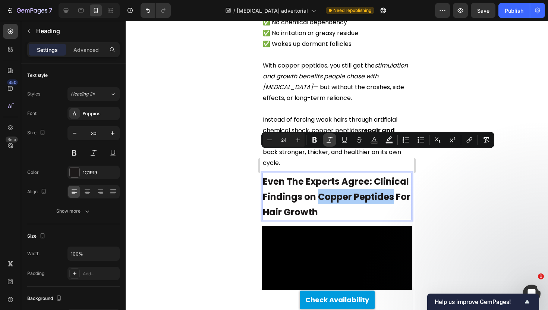
click at [331, 139] on icon "Editor contextual toolbar" at bounding box center [329, 139] width 7 height 7
click at [211, 126] on div at bounding box center [337, 165] width 422 height 289
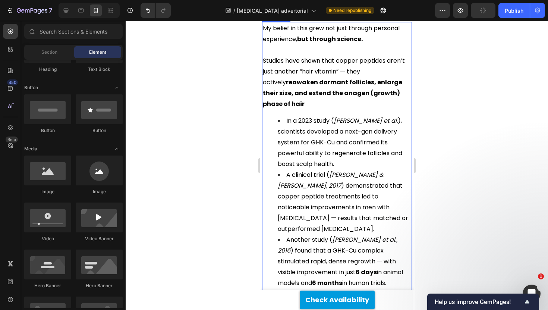
scroll to position [2144, 0]
click at [409, 116] on li "In a 2023 study ( [PERSON_NAME] et al. ), scientists developed a next-gen deliv…" at bounding box center [343, 143] width 133 height 54
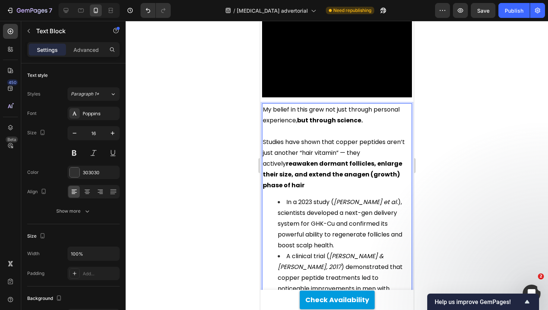
scroll to position [2084, 0]
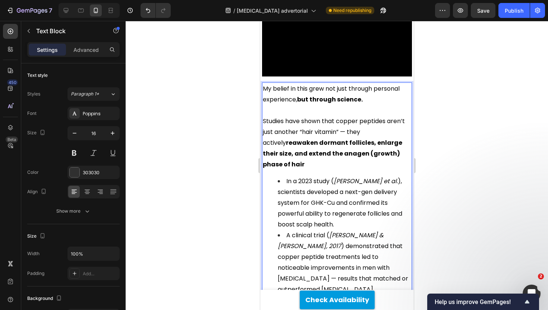
click at [400, 177] on span "In a 2023 study ( [PERSON_NAME] et al. ), scientists developed a next-gen deliv…" at bounding box center [339, 203] width 125 height 52
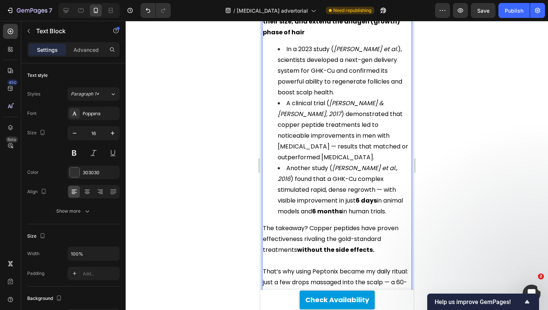
scroll to position [2228, 0]
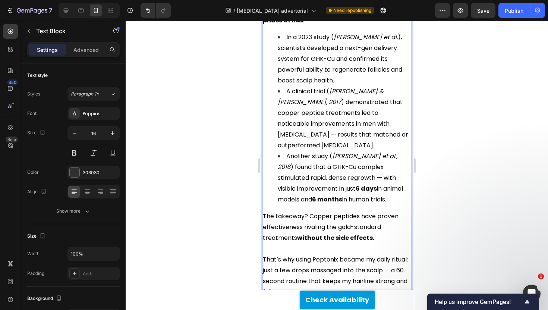
click at [456, 137] on div at bounding box center [337, 165] width 422 height 289
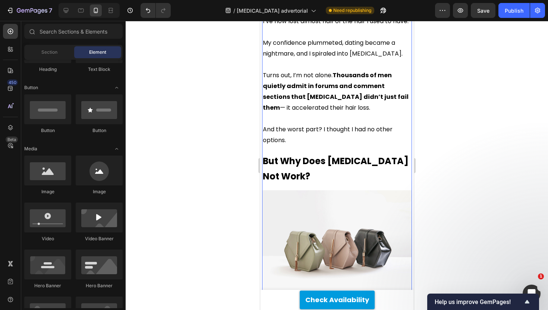
scroll to position [812, 0]
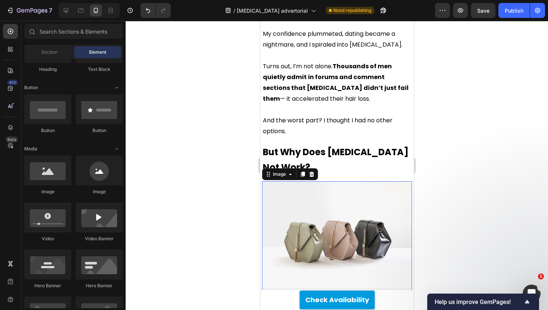
click at [311, 192] on img at bounding box center [337, 237] width 150 height 113
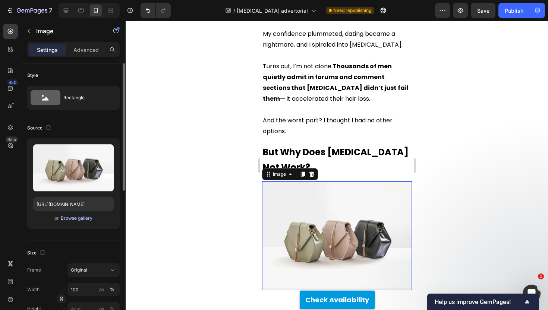
click at [70, 216] on div "Browse gallery" at bounding box center [77, 218] width 32 height 7
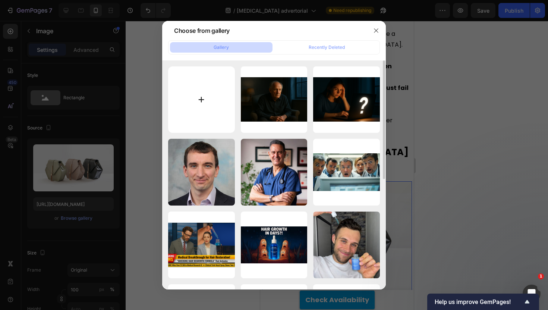
click at [189, 92] on input "file" at bounding box center [201, 99] width 67 height 67
type input "C:\fakepath\ChatGPT Image [DATE], 04_48_50 PM.png"
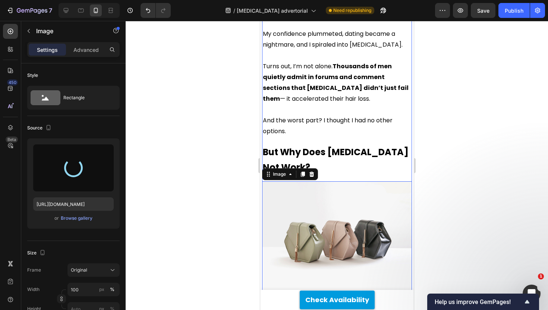
type input "[URL][DOMAIN_NAME]"
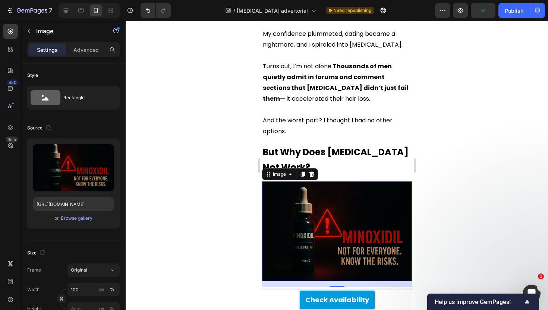
click at [168, 149] on div at bounding box center [337, 165] width 422 height 289
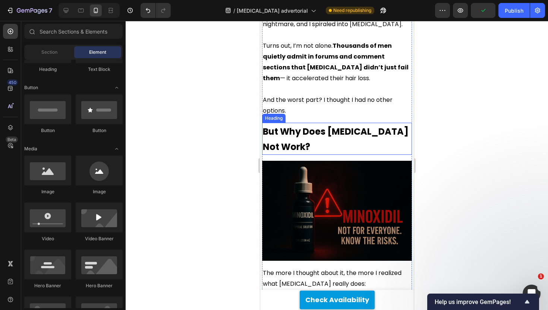
scroll to position [840, 0]
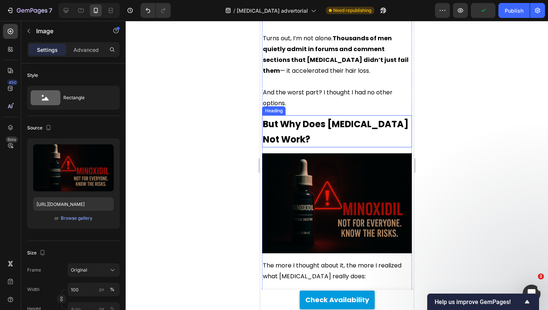
click at [326, 153] on img at bounding box center [337, 203] width 150 height 100
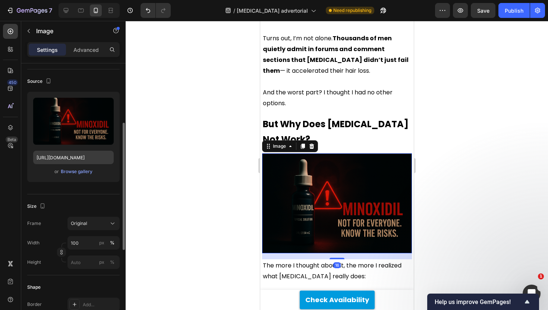
scroll to position [85, 0]
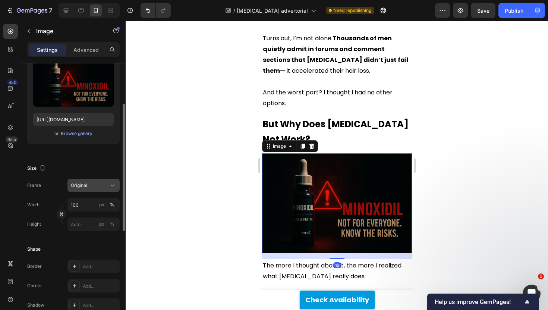
click at [95, 186] on div "Original" at bounding box center [89, 185] width 37 height 7
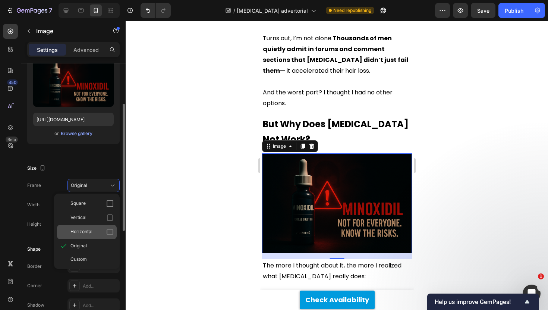
click at [86, 229] on span "Horizontal" at bounding box center [81, 231] width 22 height 7
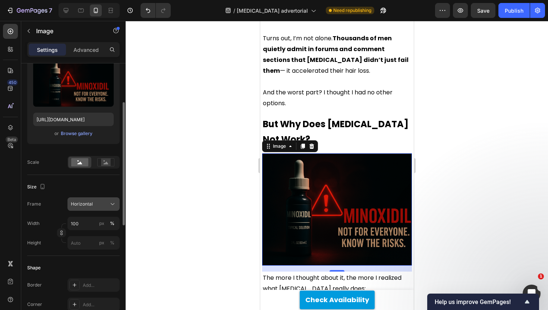
click at [91, 205] on span "Horizontal" at bounding box center [82, 204] width 22 height 7
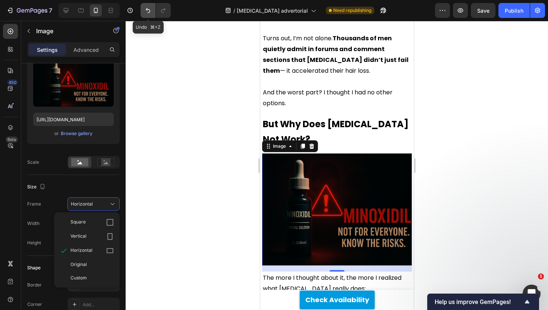
click at [149, 10] on icon "Undo/Redo" at bounding box center [147, 10] width 7 height 7
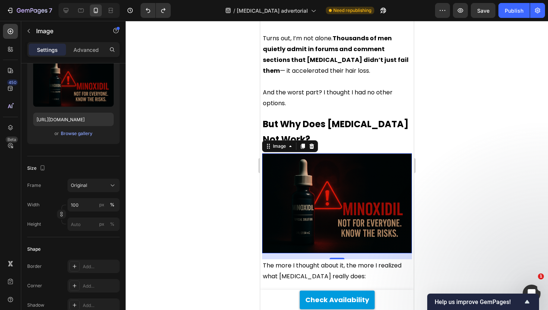
click at [200, 103] on div at bounding box center [337, 165] width 422 height 289
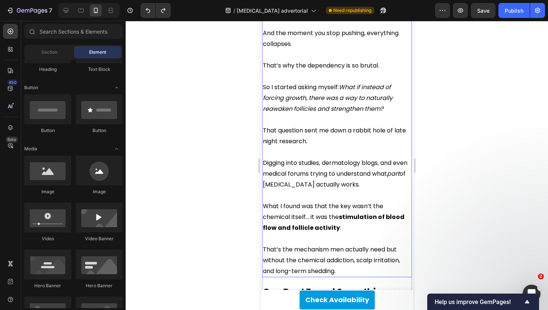
scroll to position [1203, 0]
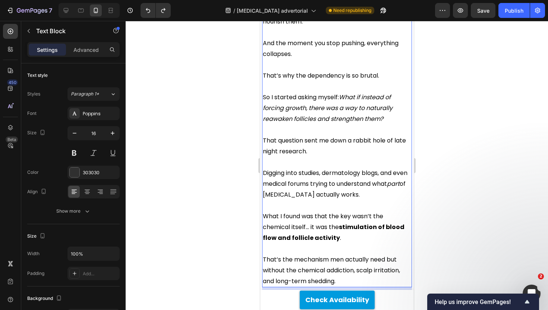
click at [323, 169] on span "Digging into studies, dermatology blogs, and even medical forums trying to unde…" at bounding box center [335, 184] width 145 height 30
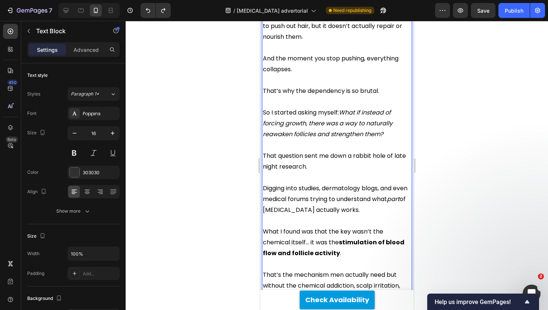
scroll to position [1185, 0]
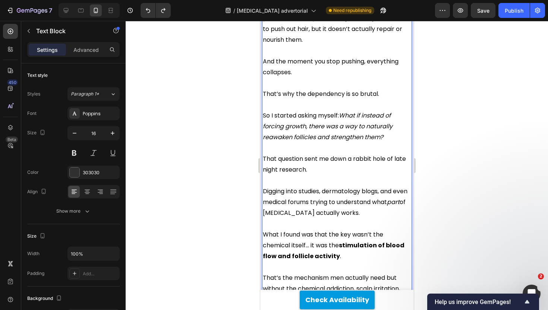
click at [321, 187] on span "Digging into studies, dermatology blogs, and even medical forums trying to unde…" at bounding box center [335, 202] width 145 height 30
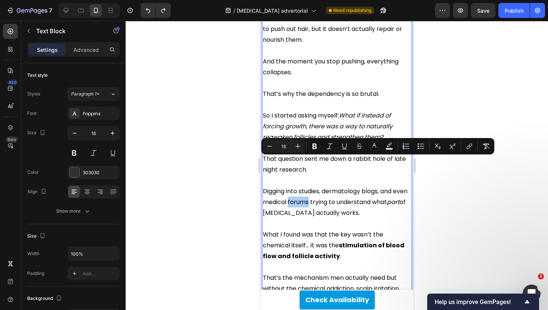
click at [194, 203] on div at bounding box center [337, 165] width 422 height 289
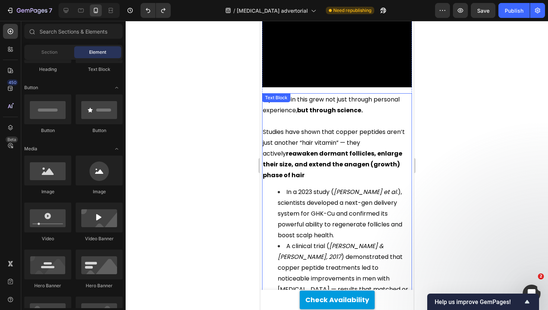
scroll to position [2059, 0]
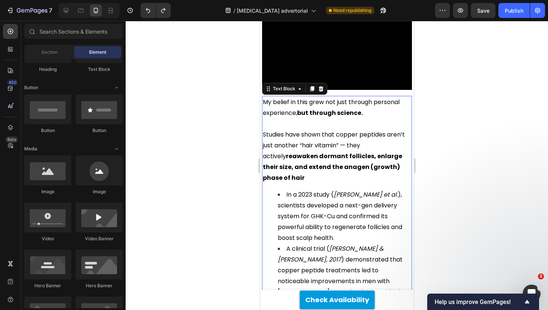
click at [339, 130] on span "Studies have shown that copper peptides aren’t just another “hair vitamin” — th…" at bounding box center [334, 156] width 142 height 52
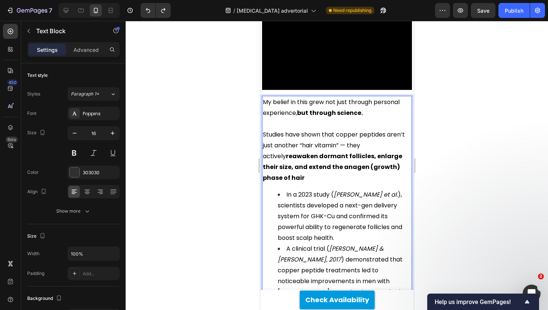
click at [349, 130] on span "Studies have shown that copper peptides aren’t just another “hair vitamin” — th…" at bounding box center [334, 156] width 142 height 52
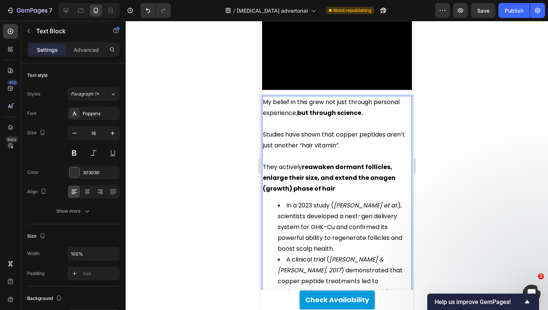
click at [280, 130] on span "Studies have shown that copper peptides aren’t just another “hair vitamin”." at bounding box center [334, 139] width 142 height 19
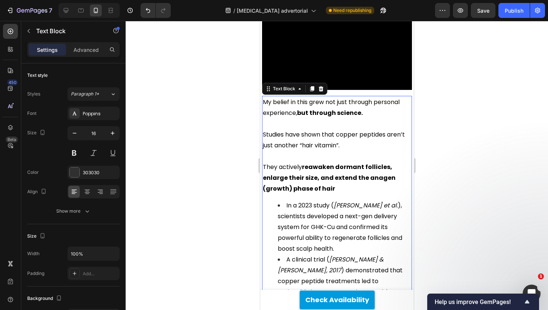
click at [238, 98] on div at bounding box center [337, 165] width 422 height 289
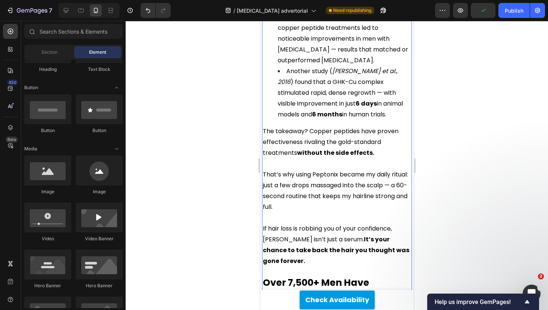
scroll to position [2329, 0]
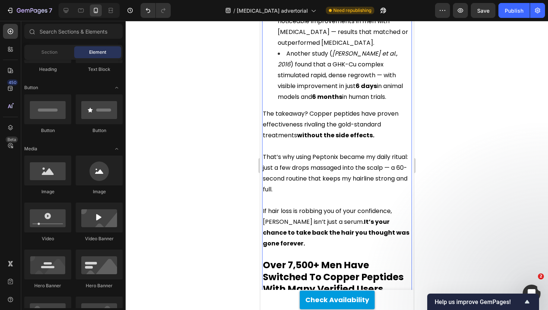
click at [343, 153] on span "That’s why using Peptonix became my daily ritual: just a few drops massaged int…" at bounding box center [335, 173] width 145 height 41
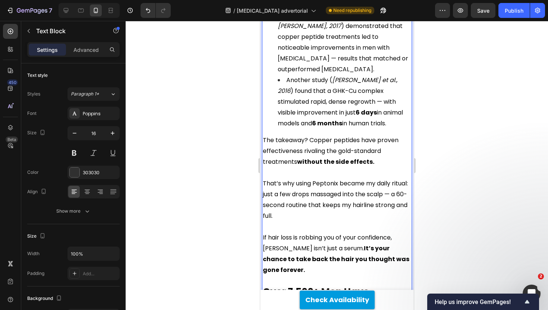
scroll to position [2308, 0]
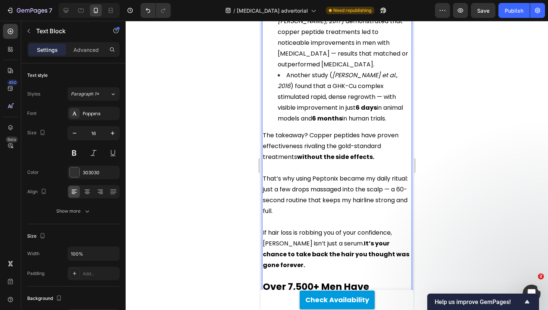
click at [322, 174] on span "That’s why using Peptonix became my daily ritual: just a few drops massaged int…" at bounding box center [335, 194] width 145 height 41
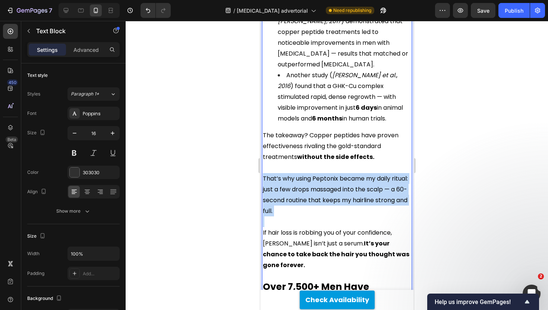
click at [322, 174] on span "That’s why using Peptonix became my daily ritual: just a few drops massaged int…" at bounding box center [335, 194] width 145 height 41
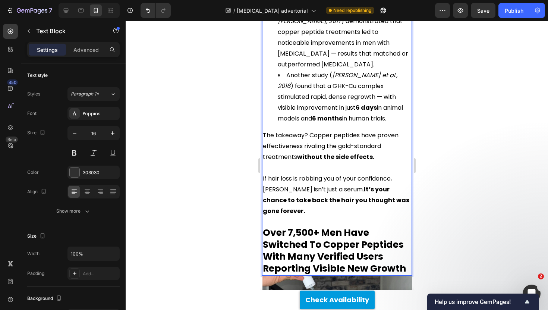
click at [322, 185] on strong "It’s your chance to take back the hair you thought was gone forever." at bounding box center [336, 200] width 147 height 30
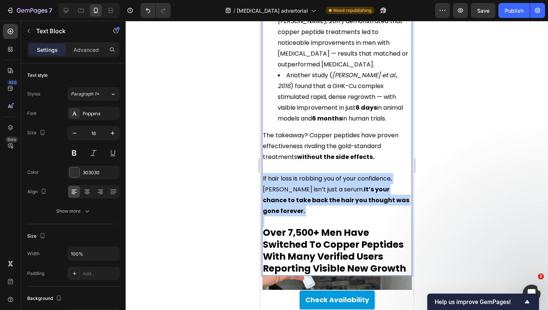
click at [322, 185] on strong "It’s your chance to take back the hair you thought was gone forever." at bounding box center [336, 200] width 147 height 30
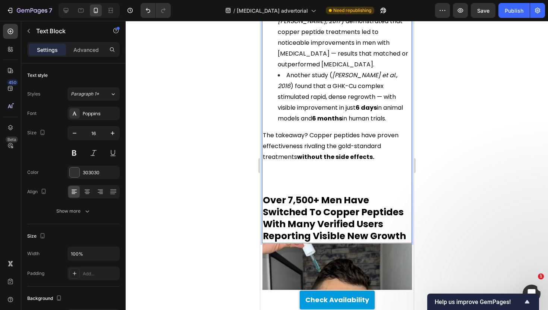
click at [301, 131] on span "The takeaway? Copper peptides have proven effectiveness rivaling the gold-stand…" at bounding box center [331, 146] width 136 height 30
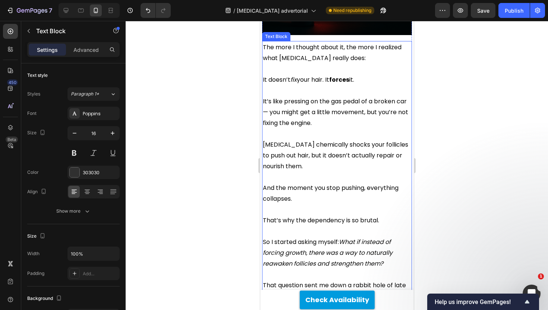
scroll to position [1004, 0]
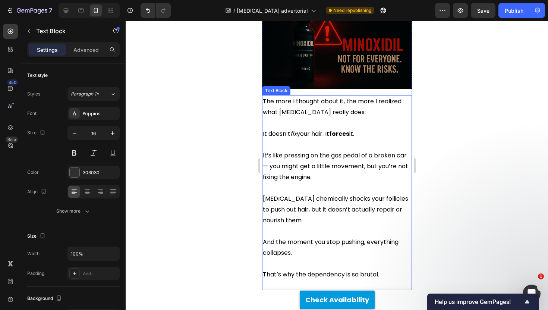
drag, startPoint x: 378, startPoint y: 93, endPoint x: 305, endPoint y: 272, distance: 193.5
click at [216, 198] on div at bounding box center [337, 165] width 422 height 289
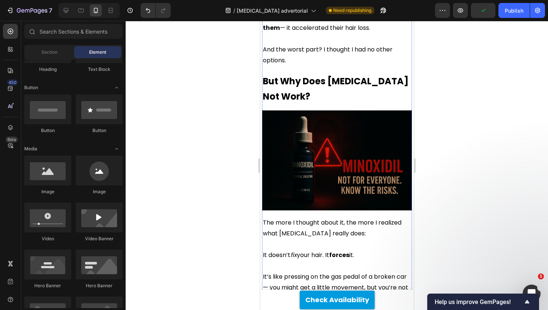
scroll to position [851, 0]
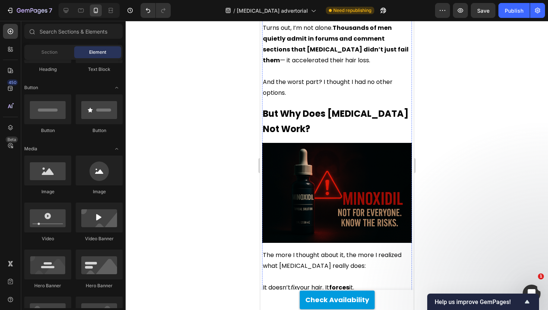
click at [319, 143] on img at bounding box center [337, 193] width 150 height 100
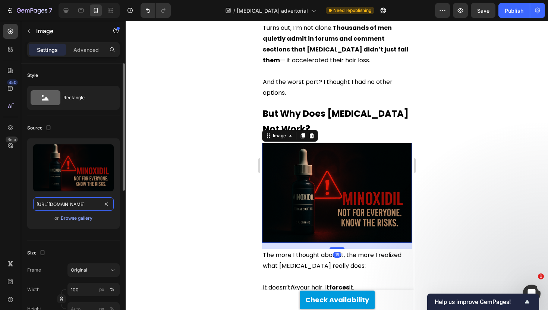
click at [77, 205] on input "[URL][DOMAIN_NAME]" at bounding box center [73, 203] width 81 height 13
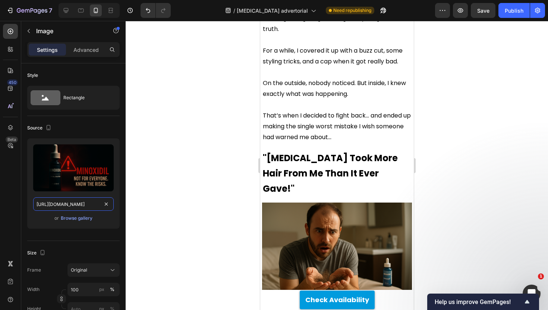
scroll to position [330, 0]
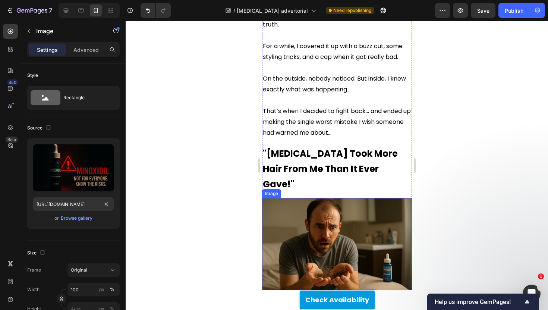
click at [227, 194] on div at bounding box center [337, 165] width 422 height 289
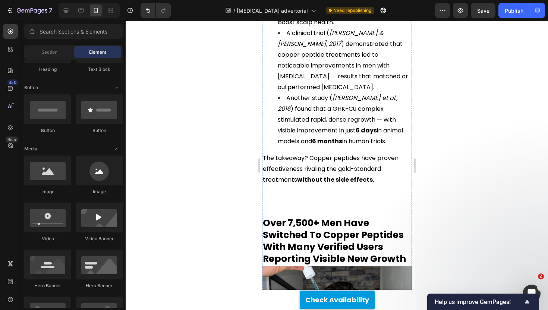
scroll to position [2323, 0]
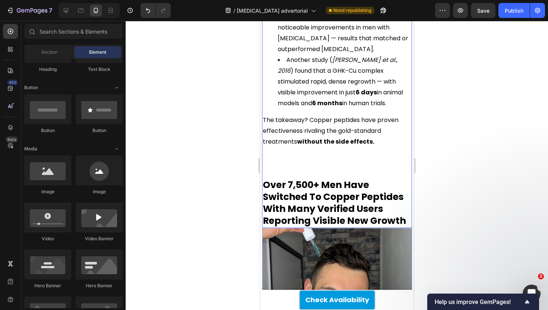
click at [326, 114] on p "The takeaway? Copper peptides have proven effectiveness rivaling the gold-stand…" at bounding box center [337, 130] width 148 height 32
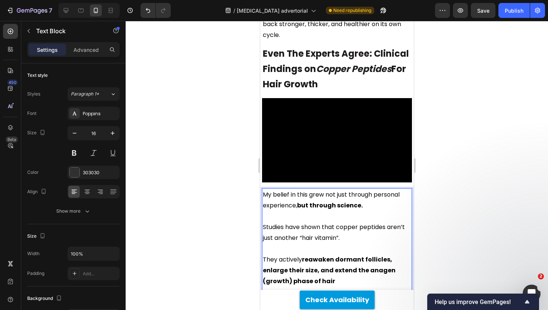
scroll to position [1956, 0]
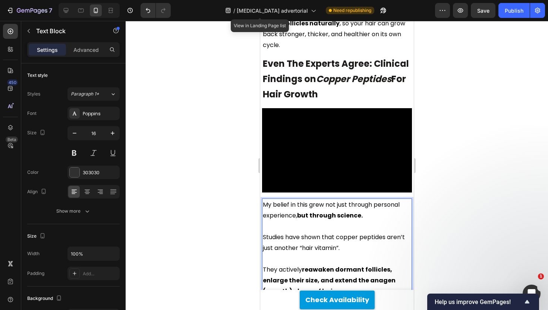
click at [301, 19] on div "/ [MEDICAL_DATA] advertorial" at bounding box center [270, 10] width 98 height 18
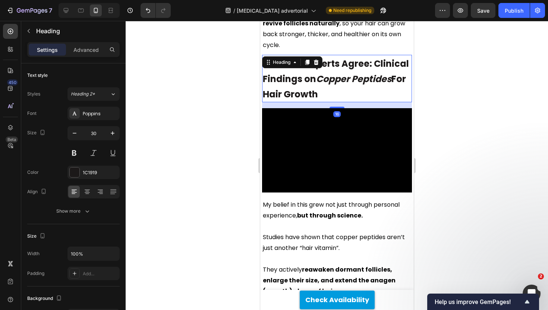
click at [373, 73] on icon "Copper Peptides" at bounding box center [353, 79] width 75 height 12
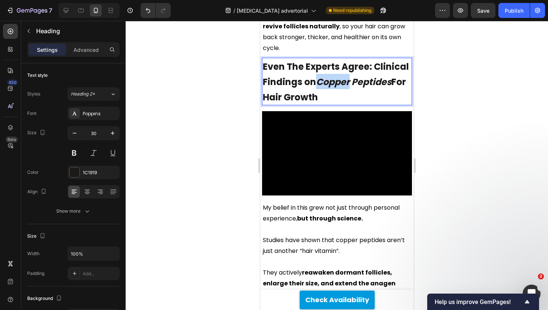
click at [343, 76] on icon "Copper Peptides" at bounding box center [353, 82] width 75 height 12
copy span "Even The Experts Agree: Clinical Findings on Copper Peptides For Hair Growth"
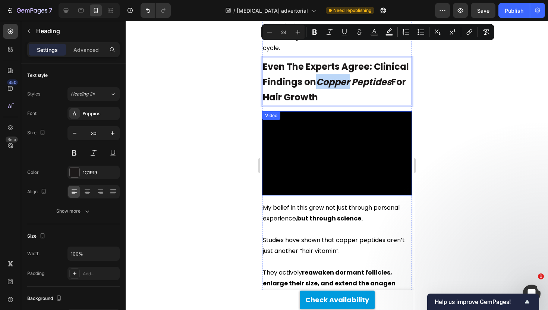
scroll to position [2048, 0]
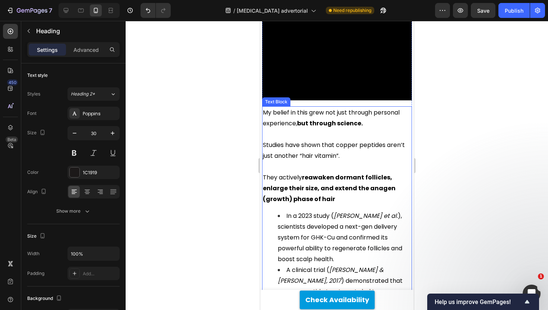
click at [299, 161] on p "Rich Text Editor. Editing area: main" at bounding box center [337, 166] width 148 height 11
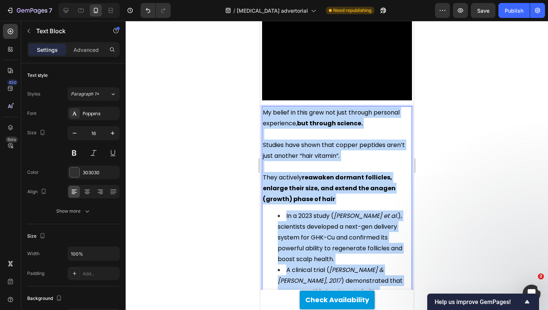
copy div "My belief in this grew not just through personal experience, but through scienc…"
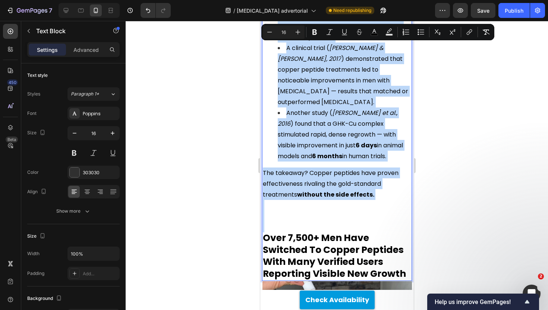
scroll to position [2327, 0]
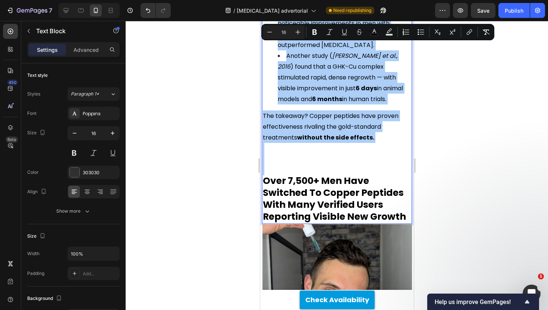
click at [249, 79] on div at bounding box center [337, 165] width 422 height 289
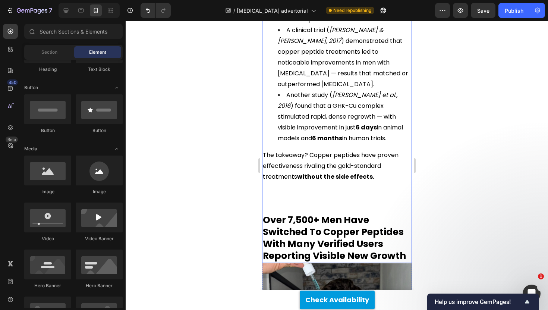
scroll to position [2275, 0]
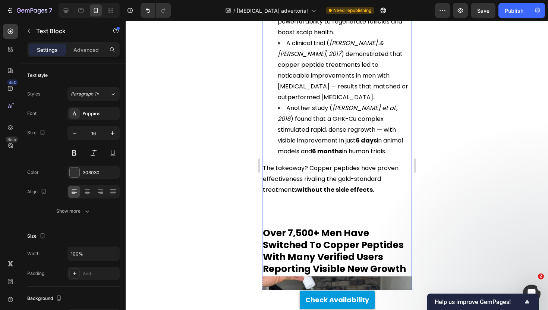
click at [321, 163] on p "The takeaway? Copper peptides have proven effectiveness rivaling the gold-stand…" at bounding box center [337, 179] width 148 height 32
click at [302, 217] on p "Rich Text Editor. Editing area: main" at bounding box center [337, 222] width 148 height 11
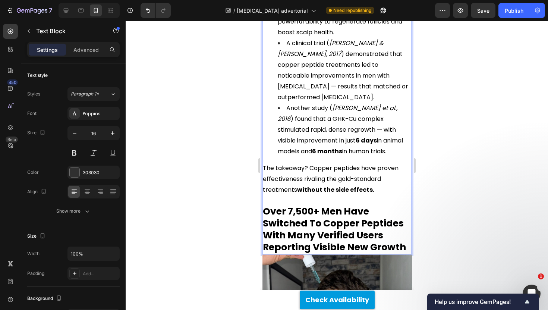
click at [203, 139] on div at bounding box center [337, 165] width 422 height 289
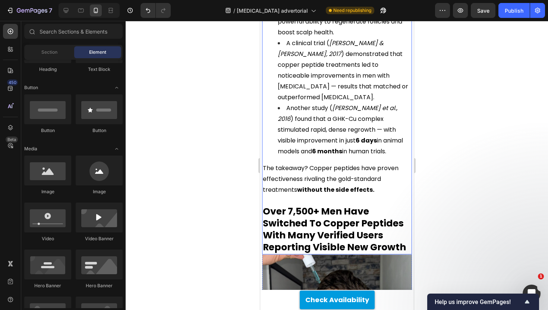
click at [326, 205] on strong "Over 7,500+ Men Have Switched To Copper Peptides With Many Verified Users Repor…" at bounding box center [334, 229] width 143 height 49
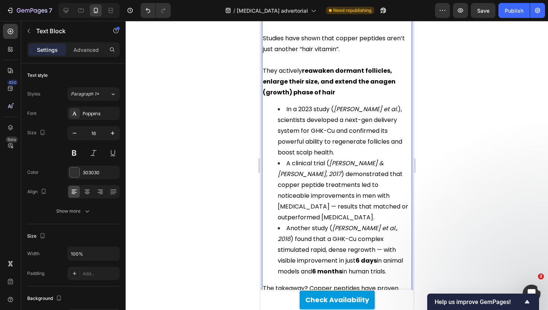
click at [326, 154] on div "My belief in this grew not just through personal experience, but through scienc…" at bounding box center [337, 187] width 150 height 375
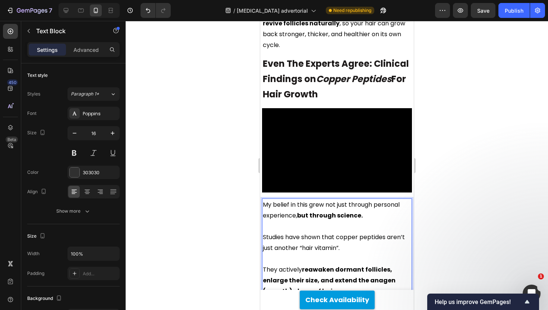
click at [222, 126] on div at bounding box center [337, 165] width 422 height 289
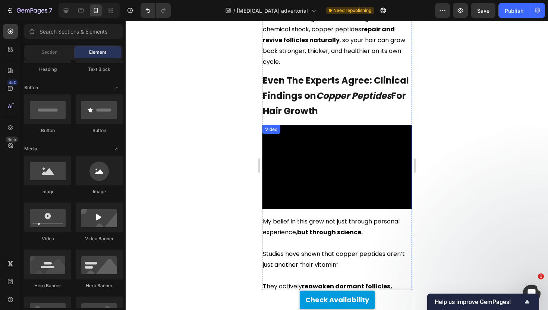
scroll to position [1920, 0]
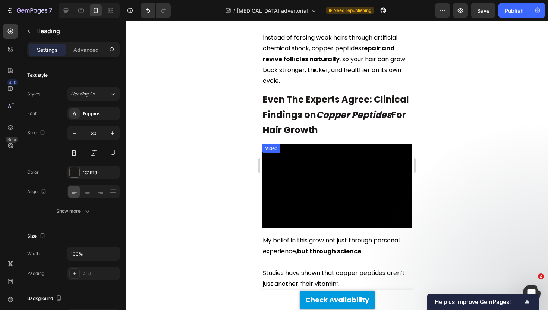
click at [314, 96] on span "Even The Experts Agree: Clinical Findings on Copper Peptides For Hair Growth" at bounding box center [336, 114] width 146 height 43
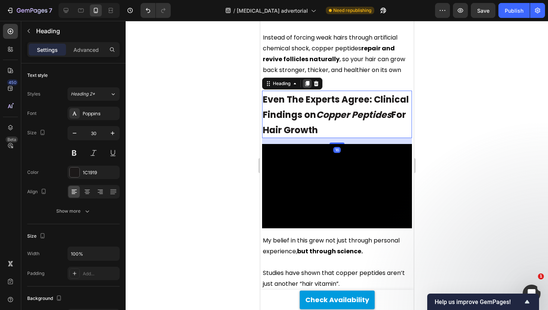
click at [305, 81] on icon at bounding box center [307, 83] width 4 height 5
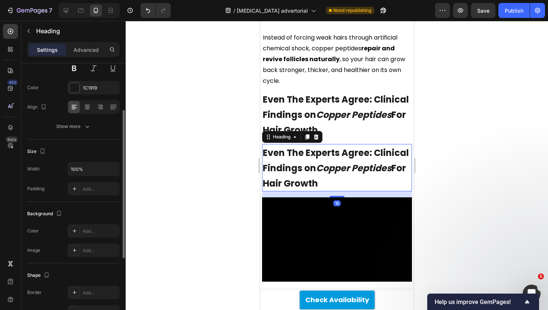
scroll to position [1983, 0]
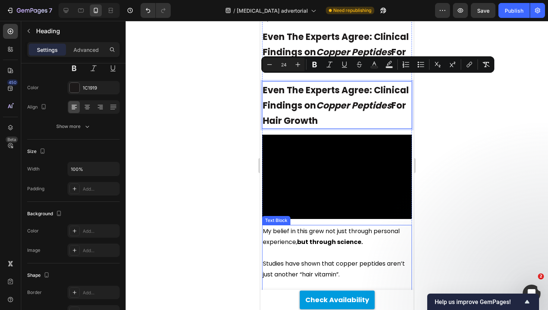
drag, startPoint x: 302, startPoint y: 76, endPoint x: 315, endPoint y: 280, distance: 203.6
click at [199, 126] on div at bounding box center [337, 165] width 422 height 289
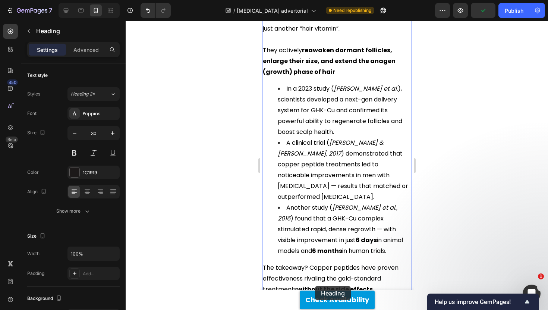
drag, startPoint x: 363, startPoint y: 85, endPoint x: 315, endPoint y: 286, distance: 206.7
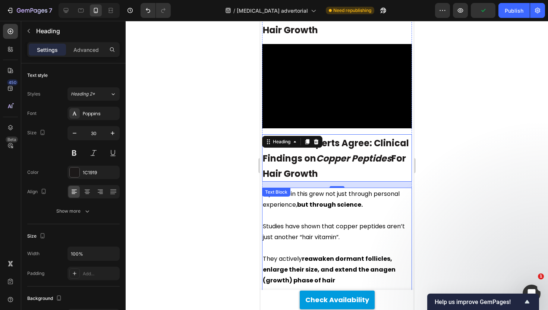
scroll to position [2017, 0]
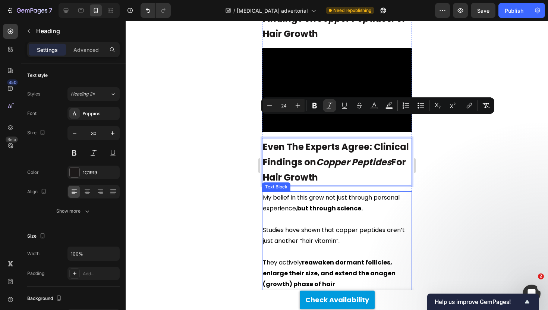
drag, startPoint x: 335, startPoint y: 126, endPoint x: 330, endPoint y: 258, distance: 131.7
drag, startPoint x: 212, startPoint y: 157, endPoint x: 240, endPoint y: 157, distance: 28.3
click at [212, 157] on div at bounding box center [337, 165] width 422 height 289
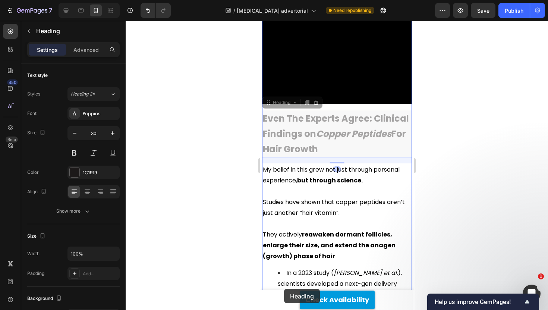
scroll to position [2061, 0]
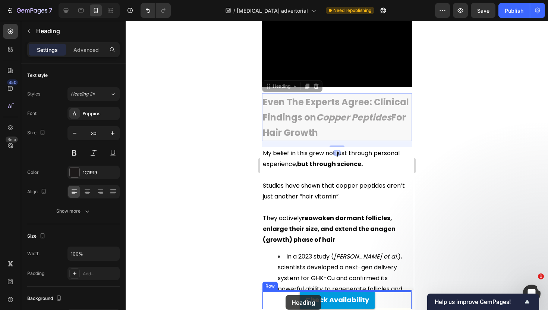
drag, startPoint x: 326, startPoint y: 144, endPoint x: 286, endPoint y: 296, distance: 157.5
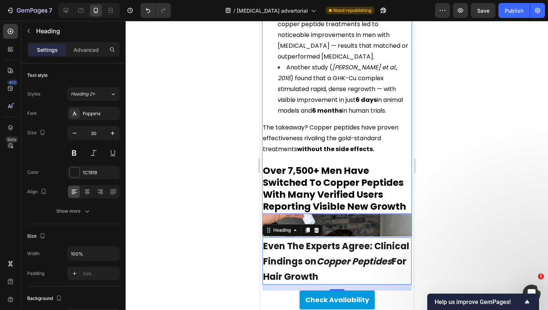
scroll to position [2282, 0]
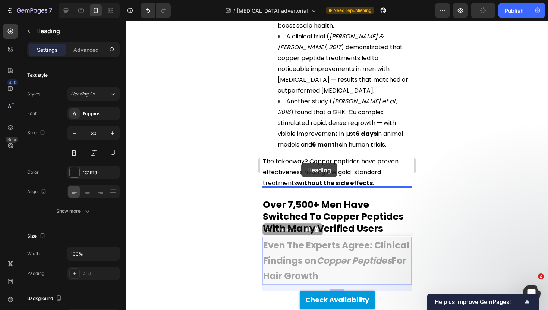
drag, startPoint x: 331, startPoint y: 270, endPoint x: 301, endPoint y: 163, distance: 111.3
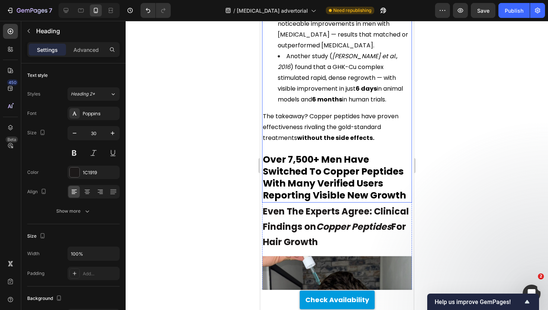
click at [309, 153] on strong "Over 7,500+ Men Have Switched To Copper Peptides With Many Verified Users Repor…" at bounding box center [334, 177] width 143 height 49
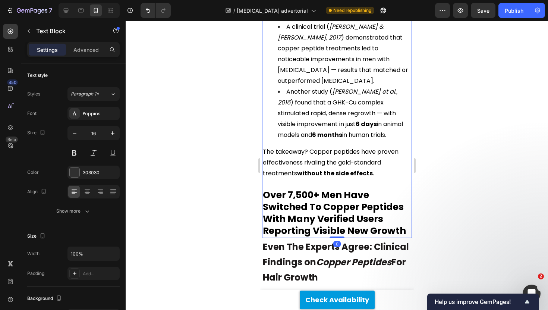
click at [309, 119] on div "My belief in this grew not just through personal experience, but through scienc…" at bounding box center [337, 50] width 150 height 375
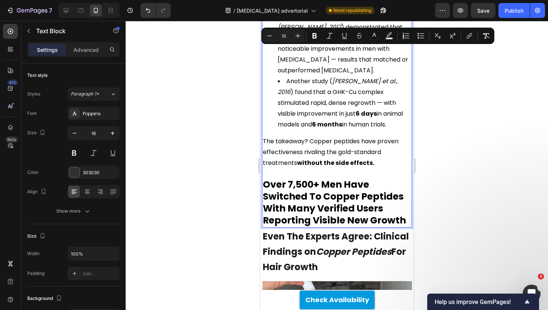
scroll to position [2331, 0]
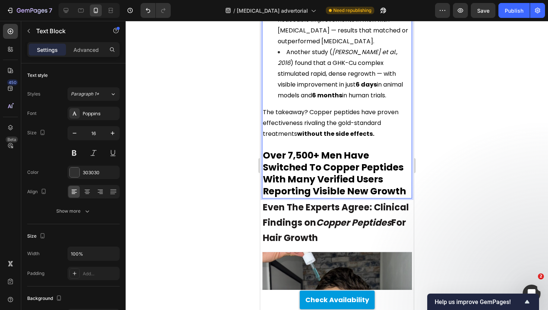
click at [304, 149] on strong "Over 7,500+ Men Have Switched To Copper Peptides With Many Verified Users Repor…" at bounding box center [334, 173] width 143 height 49
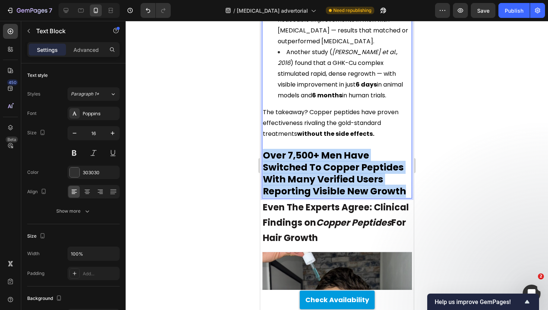
click at [304, 149] on strong "Over 7,500+ Men Have Switched To Copper Peptides With Many Verified Users Repor…" at bounding box center [334, 173] width 143 height 49
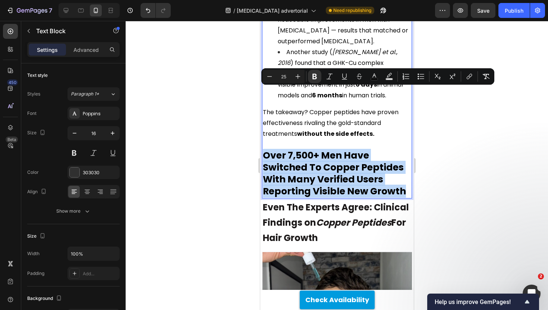
copy strong "Over 7,500+ Men Have Switched To Copper Peptides With Many Verified Users Repor…"
click at [299, 201] on span "Even The Experts Agree: Clinical Findings on Copper Peptides For Hair Growth" at bounding box center [336, 222] width 146 height 43
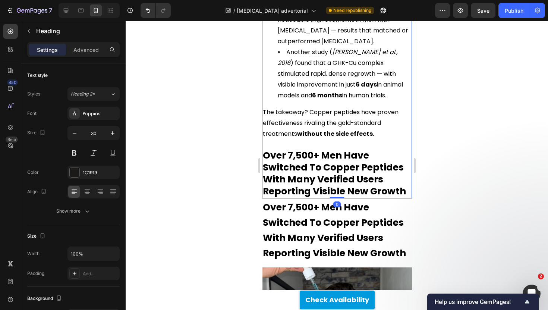
click at [310, 149] on strong "Over 7,500+ Men Have Switched To Copper Peptides With Many Verified Users Repor…" at bounding box center [334, 173] width 143 height 49
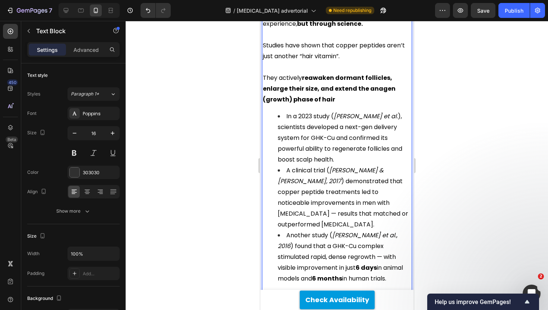
click at [310, 114] on div "My belief in this grew not just through personal experience, but through scienc…" at bounding box center [337, 194] width 150 height 375
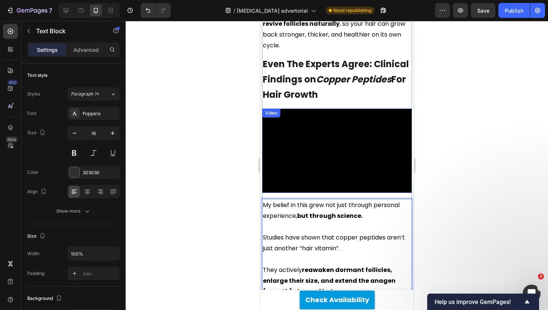
scroll to position [1922, 0]
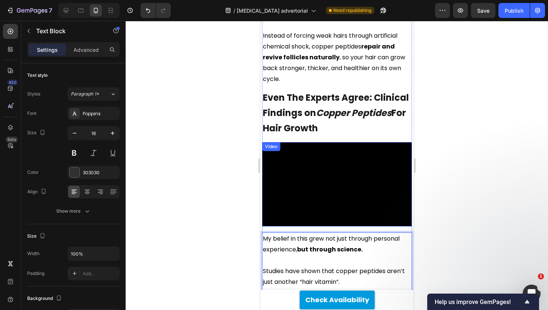
click at [191, 112] on div at bounding box center [337, 165] width 422 height 289
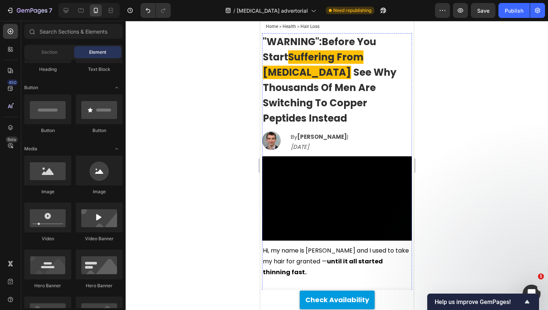
scroll to position [0, 0]
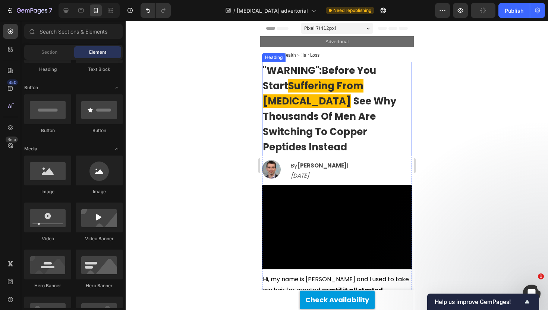
click at [227, 125] on div at bounding box center [337, 165] width 422 height 289
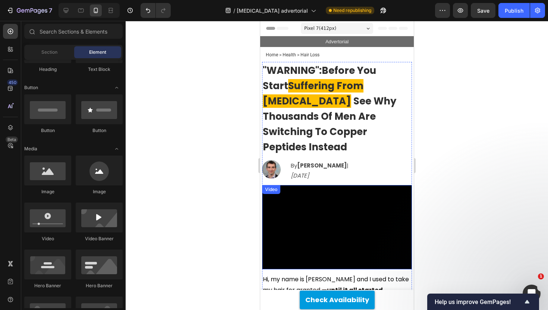
click at [364, 225] on video at bounding box center [337, 227] width 150 height 84
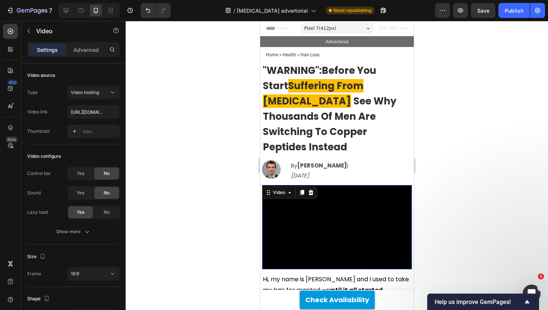
click at [234, 186] on div at bounding box center [337, 165] width 422 height 289
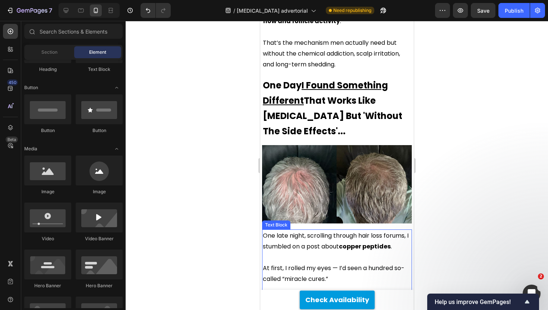
scroll to position [1398, 0]
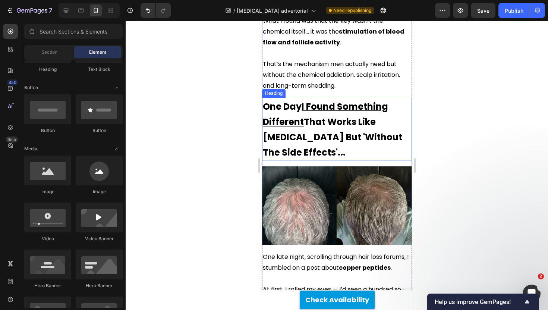
click at [306, 100] on span "One Day I Found Something Different That Works Like [MEDICAL_DATA] But 'Without…" at bounding box center [332, 129] width 139 height 58
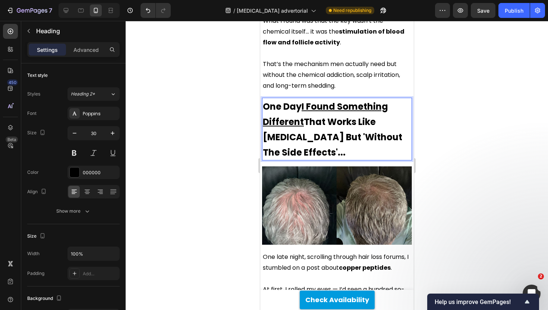
drag, startPoint x: 302, startPoint y: 66, endPoint x: 250, endPoint y: 66, distance: 52.6
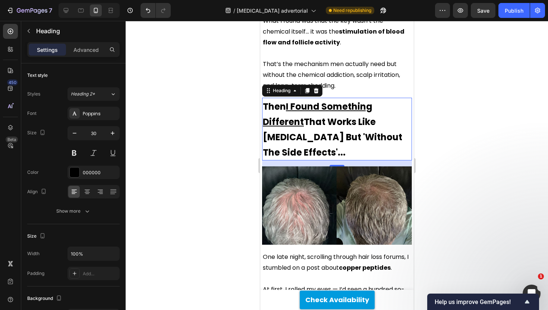
click at [220, 74] on div at bounding box center [337, 165] width 422 height 289
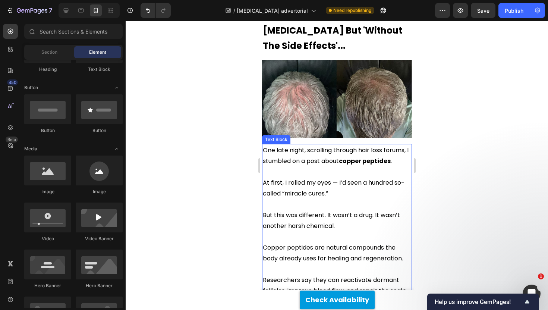
scroll to position [1423, 0]
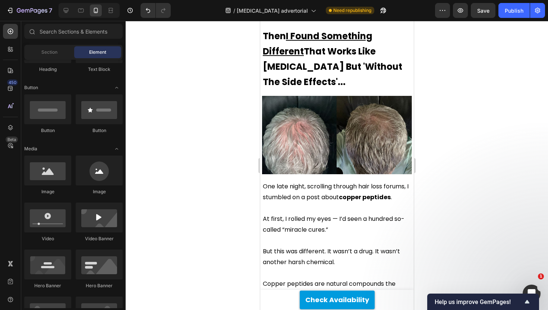
click at [230, 115] on div at bounding box center [337, 165] width 422 height 289
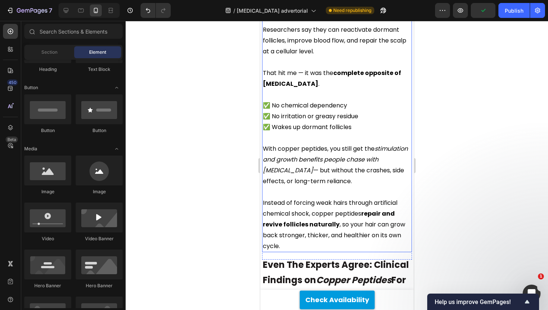
scroll to position [1786, 0]
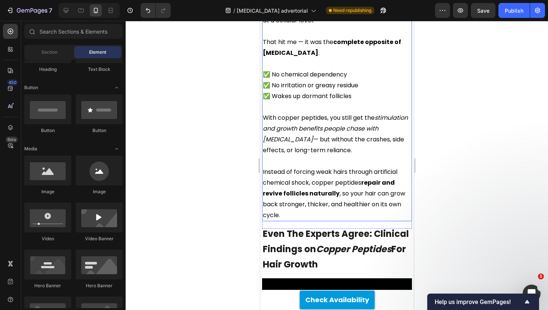
click at [227, 154] on div at bounding box center [337, 165] width 422 height 289
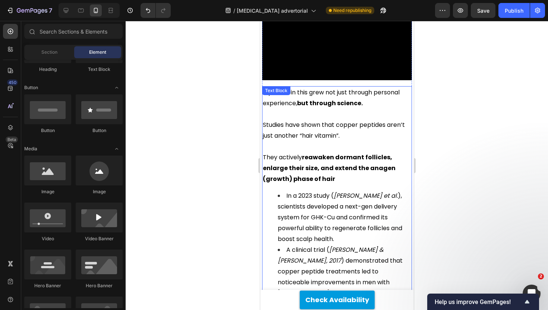
scroll to position [2081, 0]
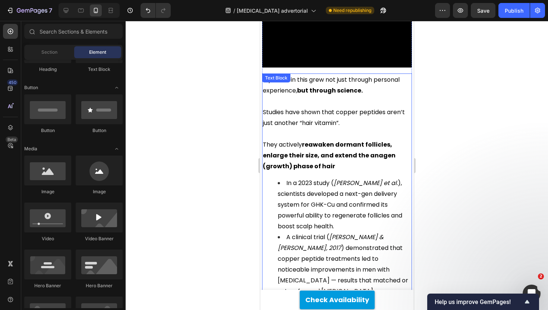
click at [326, 179] on span "In a 2023 study ( [PERSON_NAME] et al. ), scientists developed a next-gen deliv…" at bounding box center [339, 205] width 125 height 52
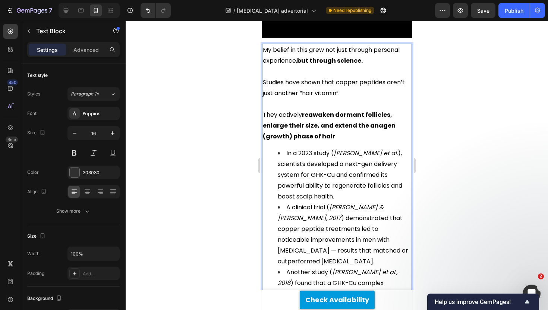
scroll to position [2122, 0]
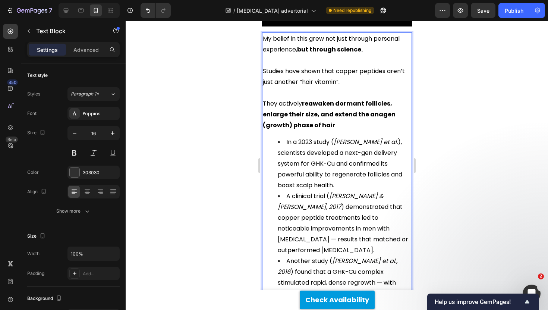
click at [342, 138] on span "In a 2023 study ( [PERSON_NAME] et al. ), scientists developed a next-gen deliv…" at bounding box center [339, 164] width 125 height 52
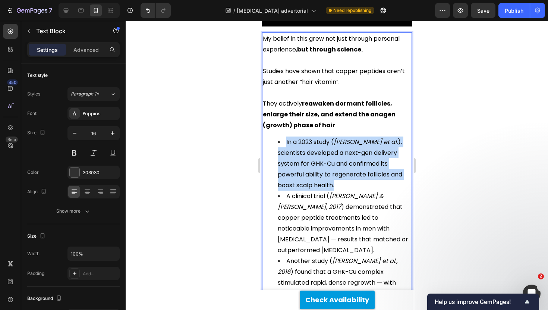
click at [342, 138] on span "In a 2023 study ( [PERSON_NAME] et al. ), scientists developed a next-gen deliv…" at bounding box center [339, 164] width 125 height 52
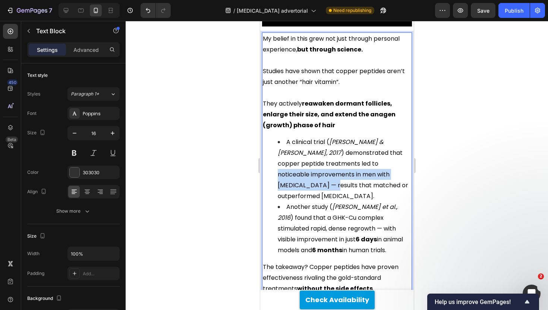
drag, startPoint x: 331, startPoint y: 124, endPoint x: 364, endPoint y: 136, distance: 35.4
click at [364, 138] on span "A clinical trial ( [PERSON_NAME] & [PERSON_NAME], 2017 ) demonstrated that copp…" at bounding box center [342, 169] width 131 height 63
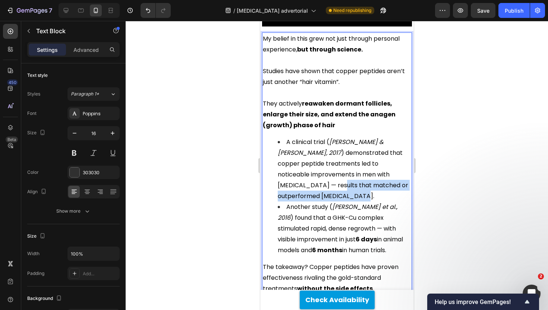
drag, startPoint x: 370, startPoint y: 133, endPoint x: 386, endPoint y: 147, distance: 20.1
click at [386, 147] on li "A clinical trial ( [PERSON_NAME] & [PERSON_NAME], 2017 ) demonstrated that copp…" at bounding box center [343, 168] width 133 height 65
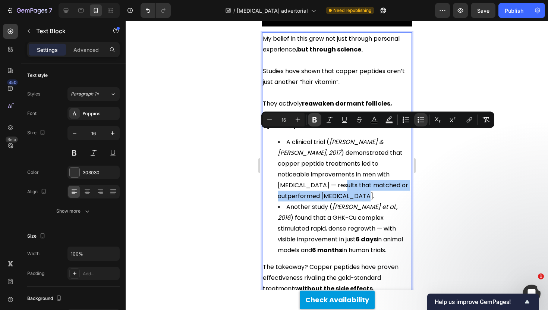
click at [315, 116] on icon "Editor contextual toolbar" at bounding box center [314, 119] width 7 height 7
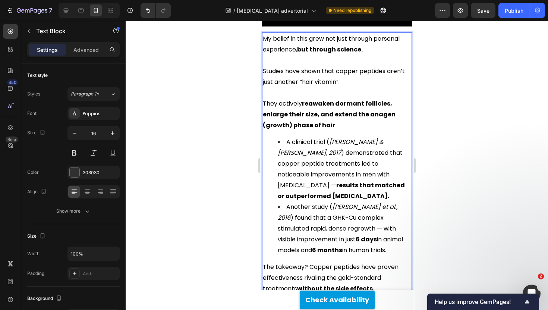
click at [315, 181] on strong "results that matched or outperformed [MEDICAL_DATA]." at bounding box center [340, 190] width 127 height 19
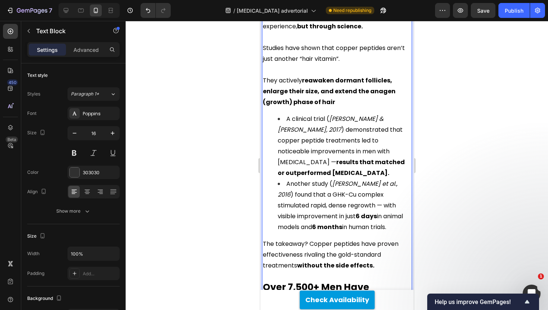
scroll to position [2147, 0]
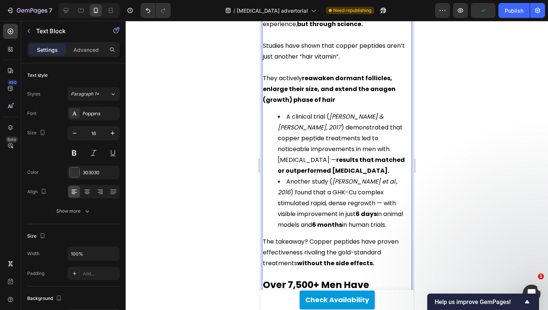
click at [283, 177] on span "Another study ( [PERSON_NAME] et al., 2016 ) found that a GHK-Cu complex stimul…" at bounding box center [339, 203] width 125 height 52
click at [288, 177] on span "Another study ( [PERSON_NAME] et al., 2016 ) found thatGHK-Cu complex stimulate…" at bounding box center [343, 203] width 132 height 52
click at [280, 177] on span "Another study ( [PERSON_NAME] et al., 2016 ) found tha tGHK-Cu complex stimulat…" at bounding box center [343, 203] width 133 height 52
click at [287, 177] on span "Another study ( [PERSON_NAME] et al., 2016 ) found thaGHK-Cu complex stimulated…" at bounding box center [341, 203] width 129 height 52
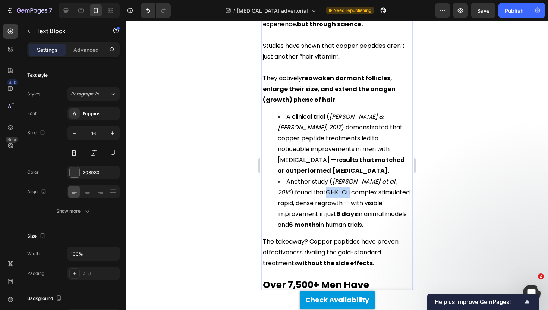
drag, startPoint x: 291, startPoint y: 142, endPoint x: 311, endPoint y: 140, distance: 20.2
click at [312, 177] on span "Another study ( [PERSON_NAME] et al., 2016 ) found thatGHK-Cu complex stimulate…" at bounding box center [343, 203] width 132 height 52
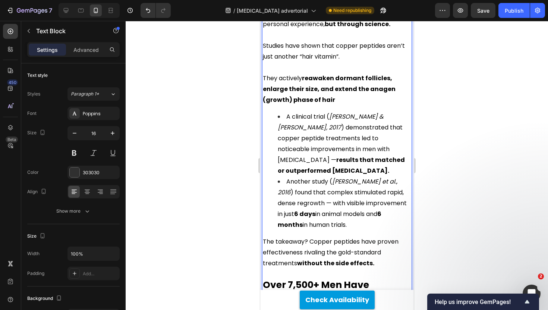
click at [296, 176] on li "Another study ( [PERSON_NAME] et al., 2016 ) found that complex stimulated rapi…" at bounding box center [343, 203] width 133 height 54
click at [278, 177] on span "Another study ( [PERSON_NAME] et al., 2016 ) found that complex stimulated rapi…" at bounding box center [341, 203] width 129 height 52
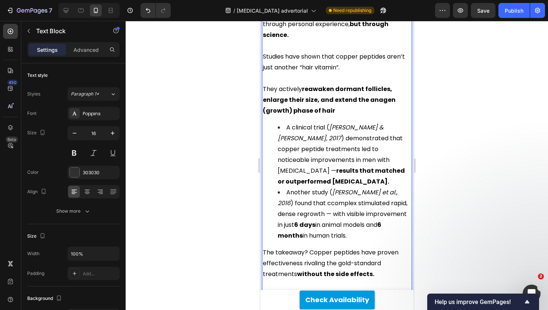
click at [283, 188] on span "Another study ( [PERSON_NAME] et al., 2016 ) found that ccomplex stimulated rap…" at bounding box center [342, 214] width 130 height 52
click at [283, 188] on span "Another study ( [PERSON_NAME] et al., 2016 ) found that cocomplex stimulated ra…" at bounding box center [343, 214] width 133 height 52
click at [377, 187] on li "Another study ( [PERSON_NAME] et al., 2016 ) found that copcomplex stimulated r…" at bounding box center [343, 214] width 133 height 54
click at [287, 188] on span "Another study ( [PERSON_NAME] et al., 2016 ) found that copcomplex stimulated r…" at bounding box center [341, 214] width 129 height 52
click at [306, 188] on span "Another study ( [PERSON_NAME] et al., 2016 ) found that copcomplex stimulated r…" at bounding box center [341, 214] width 129 height 52
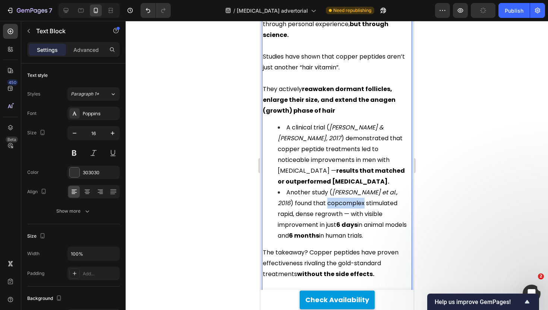
click at [306, 188] on span "Another study ( [PERSON_NAME] et al., 2016 ) found that copcomplex stimulated r…" at bounding box center [341, 214] width 129 height 52
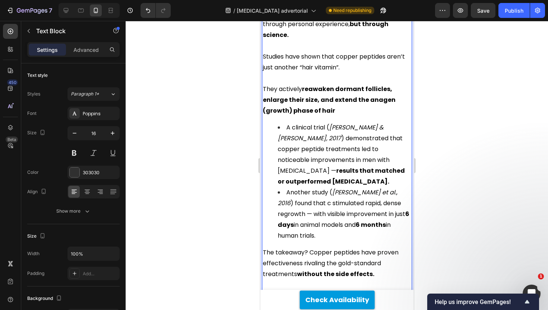
click at [286, 188] on span "Another study ( [PERSON_NAME] et al., 2016 ) found that c stimulated rapid, den…" at bounding box center [343, 214] width 132 height 52
click at [305, 188] on span "Another study ( [PERSON_NAME] et al., 2016 ) found that c stimulated rapid, den…" at bounding box center [343, 214] width 132 height 52
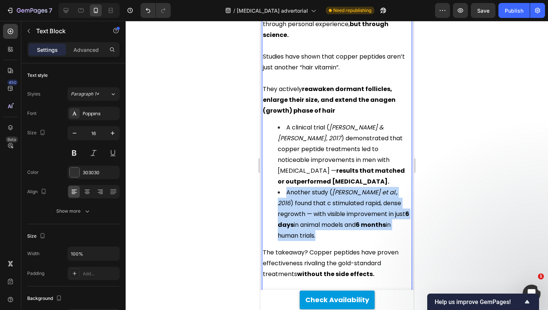
click at [305, 188] on span "Another study ( [PERSON_NAME] et al., 2016 ) found that c stimulated rapid, den…" at bounding box center [343, 214] width 132 height 52
copy span "Another study ( [PERSON_NAME] et al., 2016 ) found that c stimulated rapid, den…"
click at [339, 188] on icon "[PERSON_NAME] et al., 2016" at bounding box center [337, 197] width 120 height 19
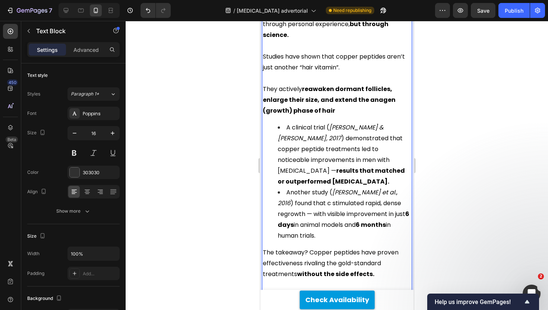
click at [339, 188] on span "Another study ( [PERSON_NAME] et al., 2016 ) found that c stimulated rapid, den…" at bounding box center [343, 214] width 132 height 52
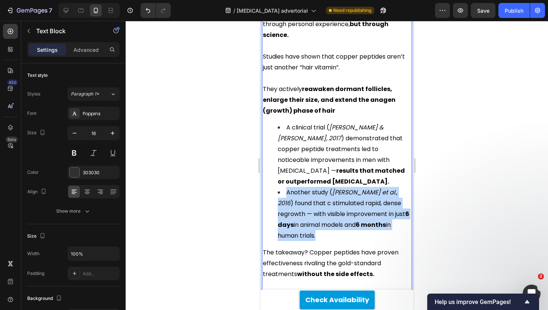
click at [339, 188] on span "Another study ( [PERSON_NAME] et al., 2016 ) found that c stimulated rapid, den…" at bounding box center [343, 214] width 132 height 52
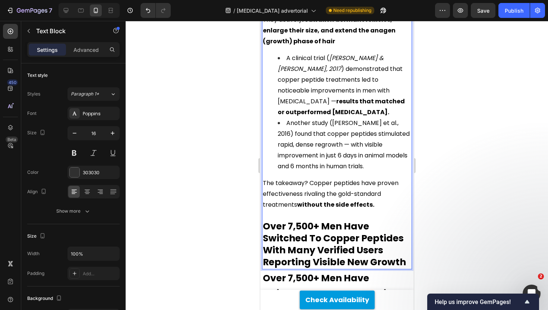
scroll to position [2222, 0]
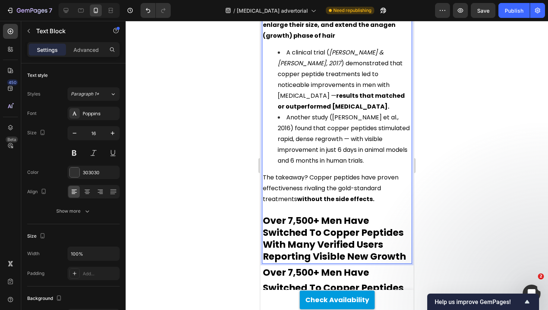
click at [351, 214] on strong "Over 7,500+ Men Have Switched To Copper Peptides With Many Verified Users Repor…" at bounding box center [334, 238] width 143 height 49
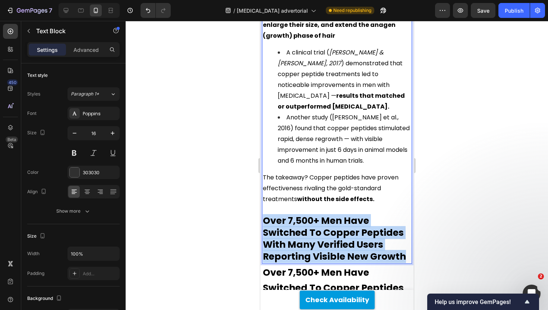
click at [351, 214] on strong "Over 7,500+ Men Have Switched To Copper Peptides With Many Verified Users Repor…" at bounding box center [334, 238] width 143 height 49
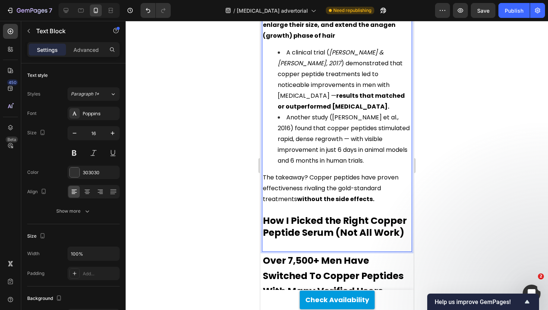
click at [315, 173] on span "The takeaway? Copper peptides have proven effectiveness rivaling the gold-stand…" at bounding box center [331, 188] width 136 height 30
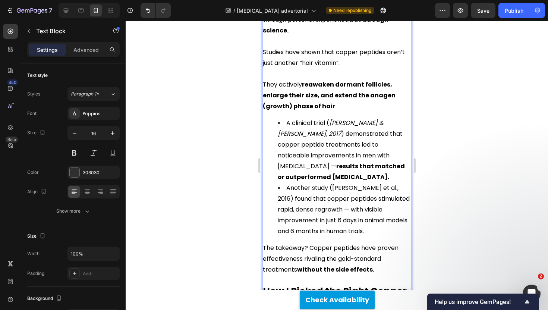
scroll to position [2012, 0]
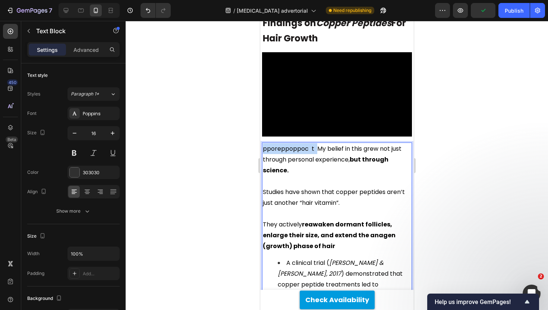
drag, startPoint x: 316, startPoint y: 110, endPoint x: 253, endPoint y: 107, distance: 63.5
click at [260, 107] on html "Pixel 7 ( 412 px) iPhone 13 Mini iPhone 13 Pro iPhone 11 Pro Max iPhone 15 Pro …" at bounding box center [337, 300] width 154 height 4583
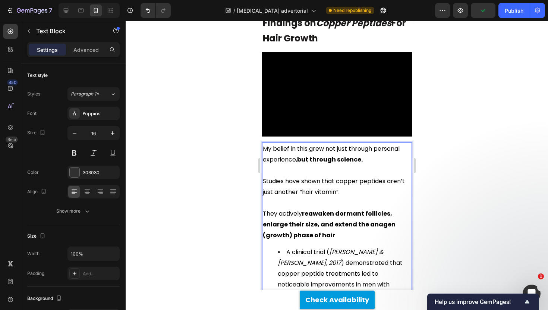
click at [279, 144] on span "My belief in this grew not just through personal experience, but through scienc…" at bounding box center [331, 153] width 137 height 19
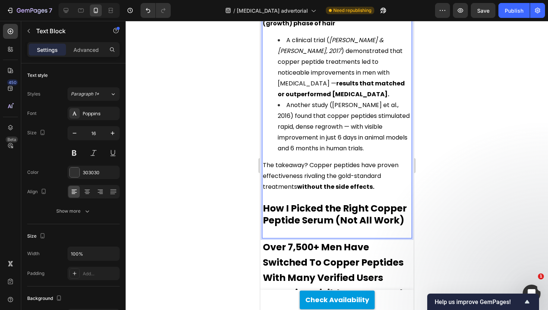
scroll to position [2245, 0]
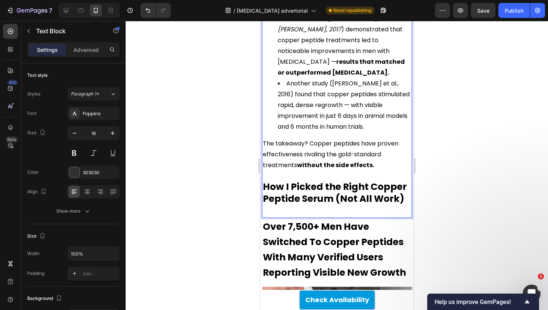
click at [308, 205] on p "Rich Text Editor. Editing area: main" at bounding box center [337, 211] width 148 height 12
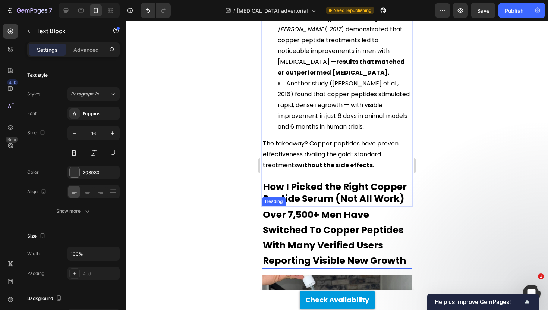
click at [247, 161] on div at bounding box center [337, 165] width 422 height 289
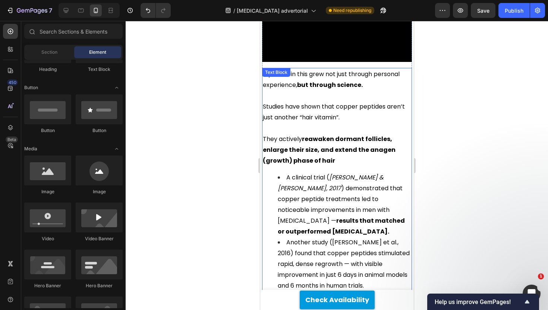
scroll to position [1962, 0]
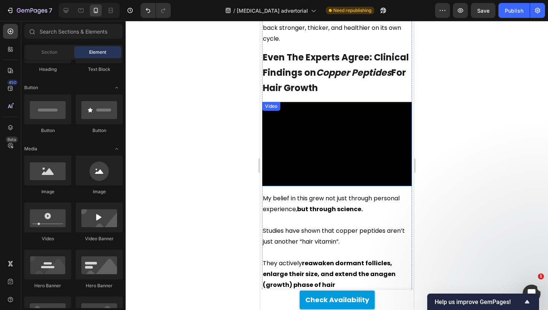
click at [336, 102] on video at bounding box center [337, 144] width 150 height 84
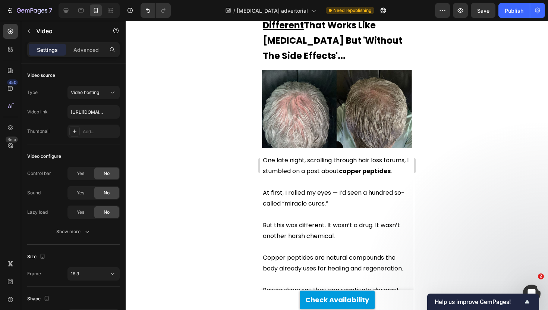
scroll to position [1474, 0]
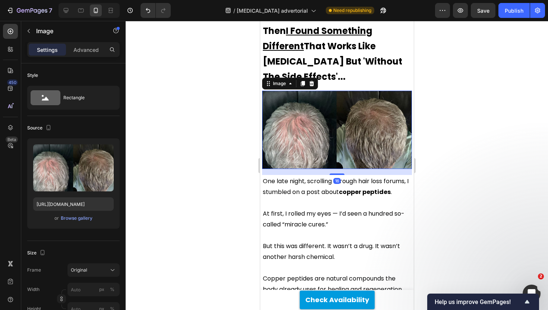
click at [303, 96] on img at bounding box center [337, 130] width 150 height 78
drag, startPoint x: 302, startPoint y: 46, endPoint x: 302, endPoint y: 84, distance: 37.7
click at [302, 81] on icon at bounding box center [302, 84] width 6 height 6
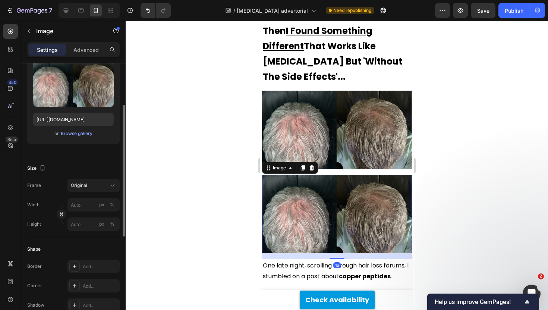
scroll to position [1578, 0]
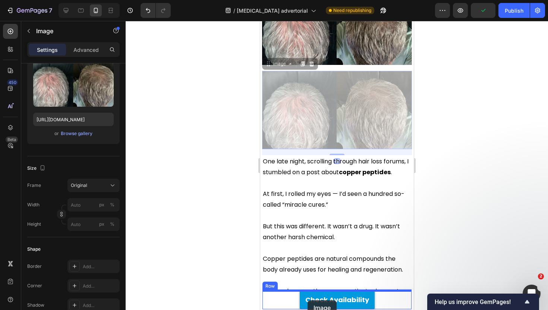
drag, startPoint x: 302, startPoint y: 71, endPoint x: 307, endPoint y: 299, distance: 228.6
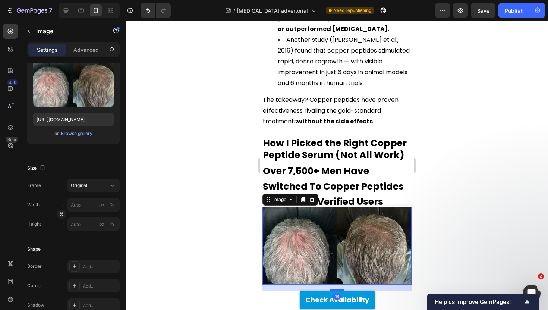
scroll to position [2290, 0]
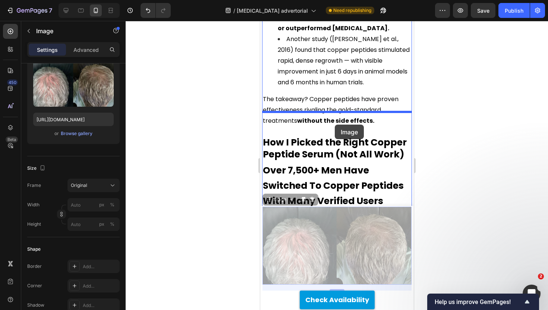
drag, startPoint x: 336, startPoint y: 231, endPoint x: 334, endPoint y: 124, distance: 107.4
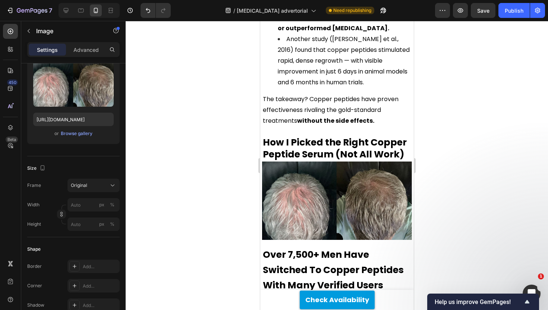
click at [206, 135] on div at bounding box center [337, 165] width 422 height 289
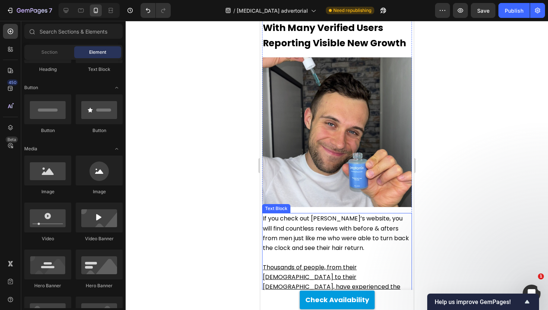
scroll to position [2559, 0]
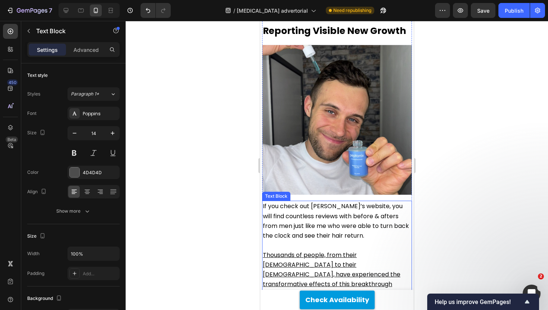
click at [304, 251] on u "Thousands of people, from their [DEMOGRAPHIC_DATA] to their [DEMOGRAPHIC_DATA],…" at bounding box center [332, 275] width 138 height 48
drag, startPoint x: 312, startPoint y: 145, endPoint x: 312, endPoint y: 152, distance: 6.3
click at [312, 191] on icon at bounding box center [312, 193] width 4 height 5
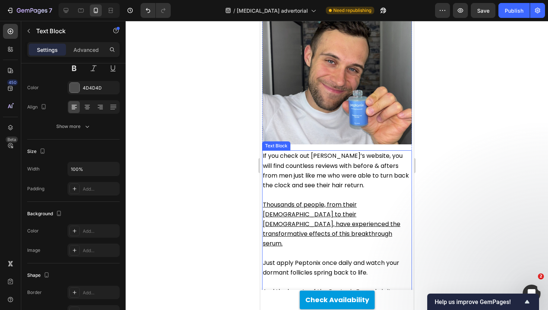
scroll to position [2587, 0]
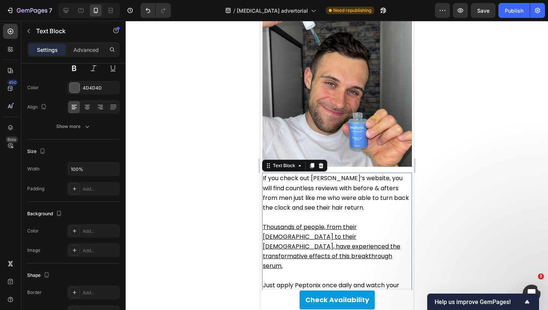
click at [317, 174] on span "If you check out [PERSON_NAME]’s website, you will find countless reviews with …" at bounding box center [336, 193] width 146 height 38
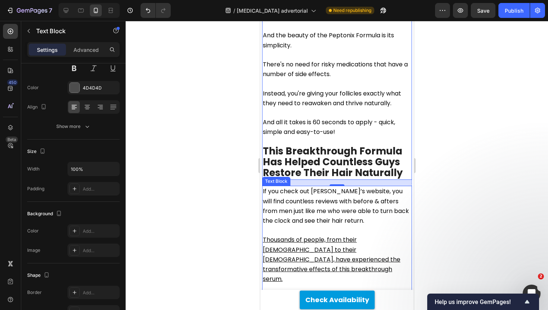
scroll to position [2869, 0]
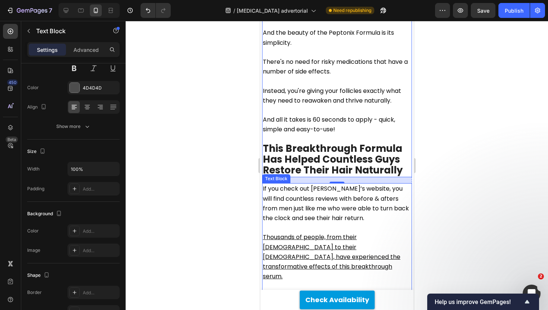
click at [309, 184] on span "If you check out [PERSON_NAME]’s website, you will find countless reviews with …" at bounding box center [336, 203] width 146 height 38
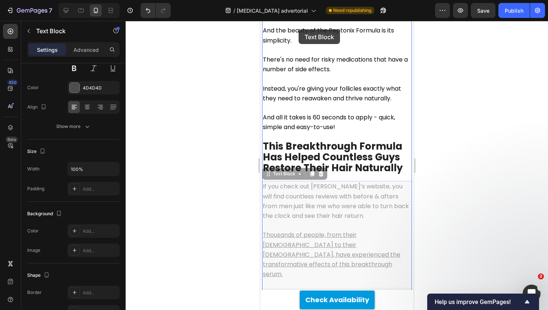
drag, startPoint x: 292, startPoint y: 111, endPoint x: 346, endPoint y: 58, distance: 75.9
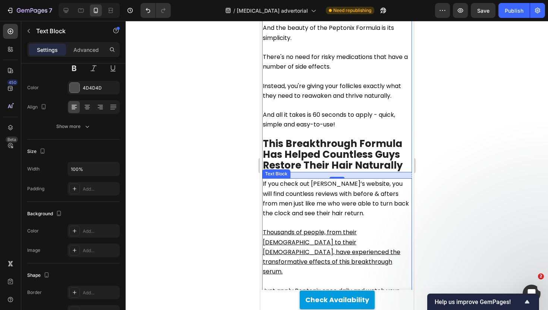
click at [322, 179] on span "If you check out [PERSON_NAME]’s website, you will find countless reviews with …" at bounding box center [336, 198] width 146 height 38
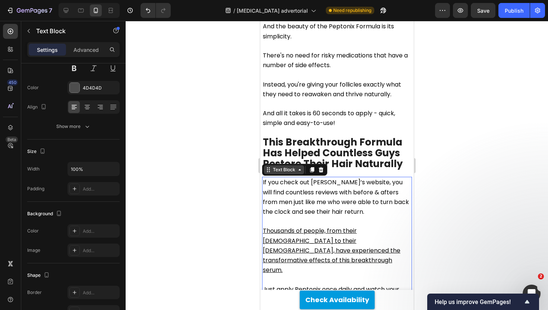
scroll to position [2877, 0]
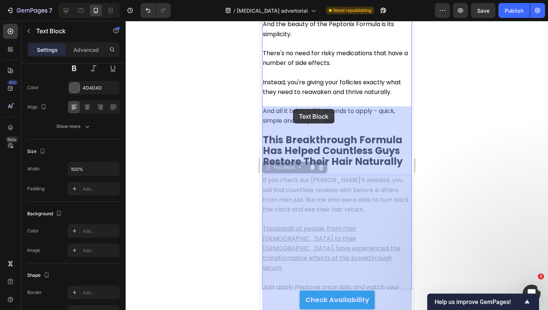
drag, startPoint x: 295, startPoint y: 98, endPoint x: 290, endPoint y: 110, distance: 12.0
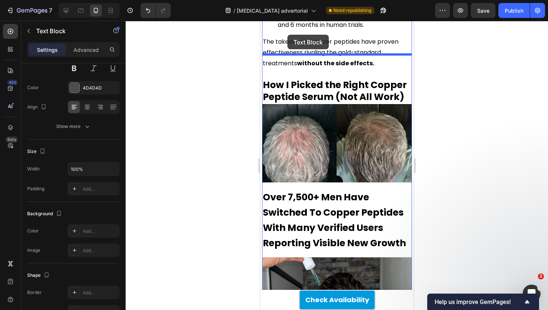
scroll to position [2321, 0]
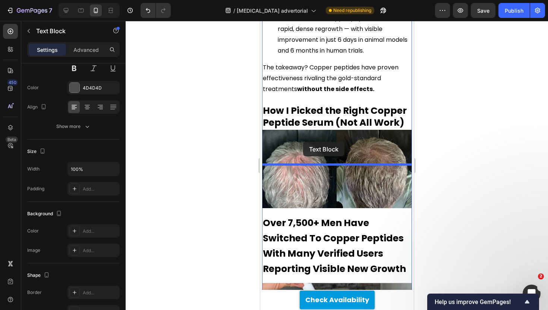
drag, startPoint x: 290, startPoint y: 133, endPoint x: 301, endPoint y: 142, distance: 14.6
click at [302, 142] on div "Pixel 7 ( 412 px) iPhone 13 Mini iPhone 13 Pro iPhone 11 Pro Max iPhone 15 Pro …" at bounding box center [337, 158] width 154 height 4918
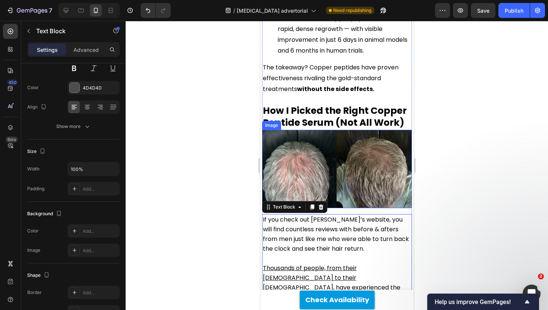
scroll to position [2325, 0]
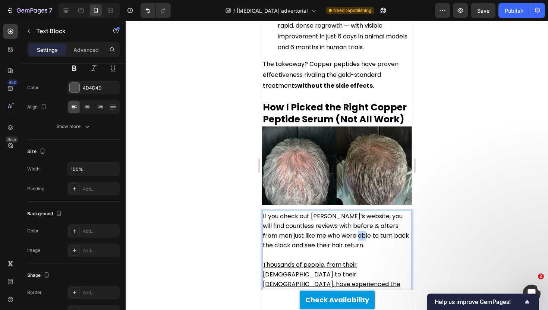
click at [346, 212] on span "If you check out [PERSON_NAME]’s website, you will find countless reviews with …" at bounding box center [336, 231] width 146 height 38
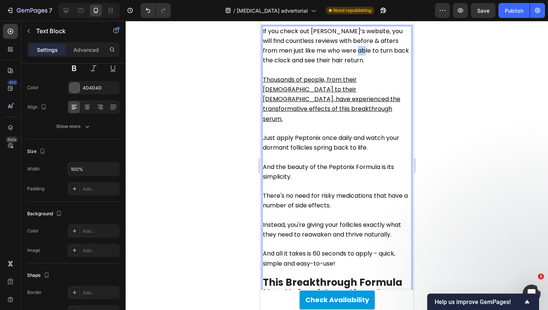
scroll to position [2508, 0]
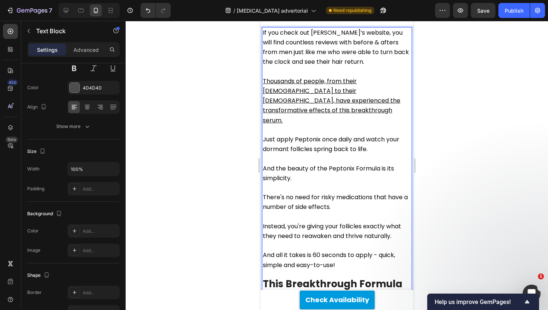
click at [347, 250] on p "And all it takes is 60 seconds to apply - quick, simple and easy-to-use!" at bounding box center [337, 259] width 148 height 19
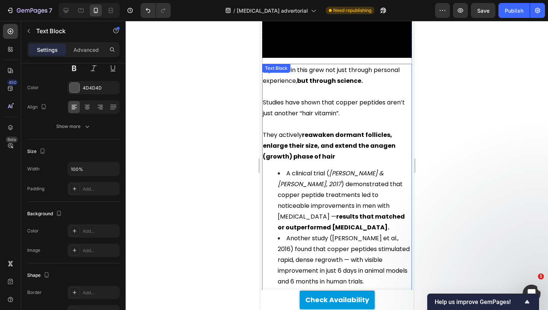
drag, startPoint x: 346, startPoint y: 192, endPoint x: 308, endPoint y: 234, distance: 56.5
click at [309, 235] on div "⁠⁠⁠⁠⁠⁠⁠ "WARNING": Before You Start Suffering From [MEDICAL_DATA] See Why Thous…" at bounding box center [337, 115] width 150 height 4288
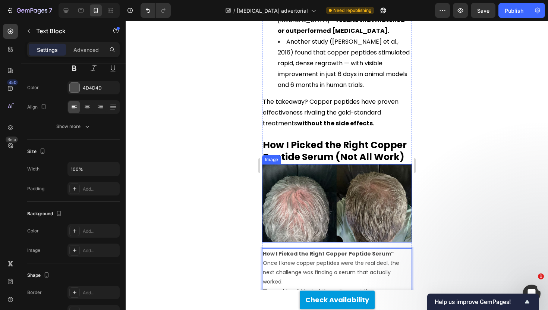
scroll to position [2286, 0]
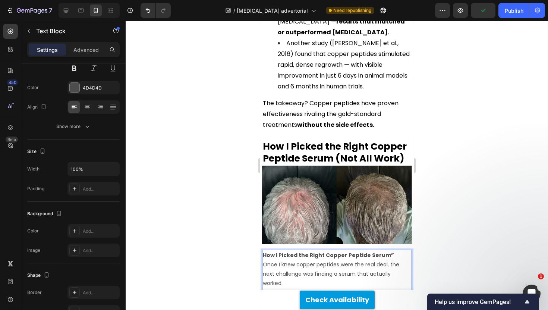
click at [391, 251] on p "How I Picked the Right Copper Peptide Serum”" at bounding box center [337, 255] width 148 height 9
click at [348, 140] on strong "How I Picked the Right Copper Peptide Serum (Not All Work)" at bounding box center [335, 152] width 144 height 25
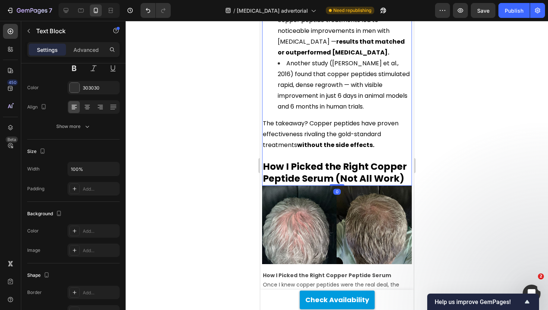
drag, startPoint x: 345, startPoint y: 107, endPoint x: 377, endPoint y: 103, distance: 32.2
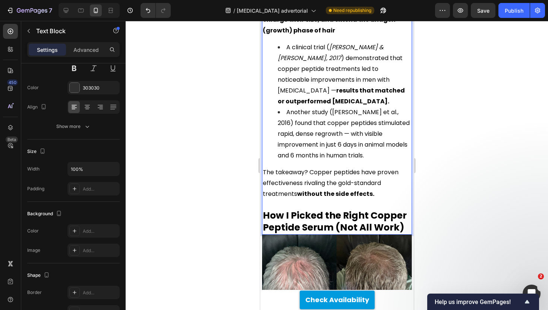
scroll to position [2218, 0]
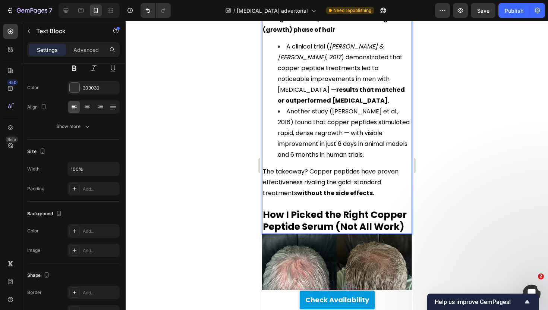
click at [339, 208] on strong "How I Picked the Right Copper Peptide Serum (Not All Work)" at bounding box center [335, 220] width 144 height 25
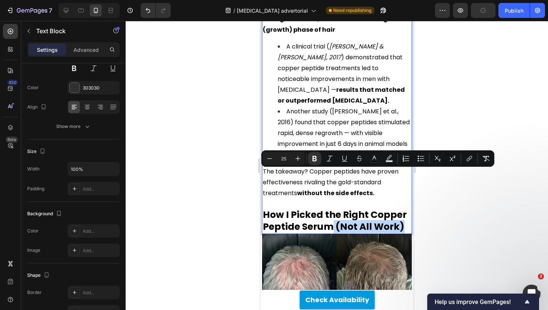
drag, startPoint x: 400, startPoint y: 178, endPoint x: 331, endPoint y: 182, distance: 69.5
click at [331, 208] on strong "How I Picked the Right Copper Peptide Serum (Not All Work)" at bounding box center [335, 220] width 144 height 25
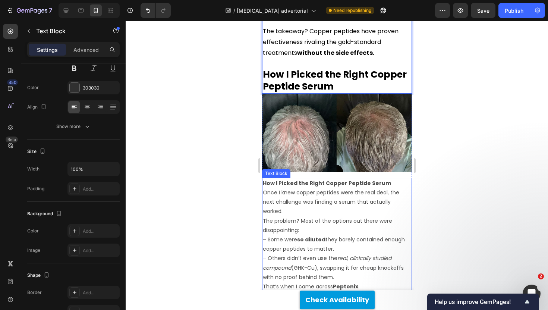
scroll to position [2363, 0]
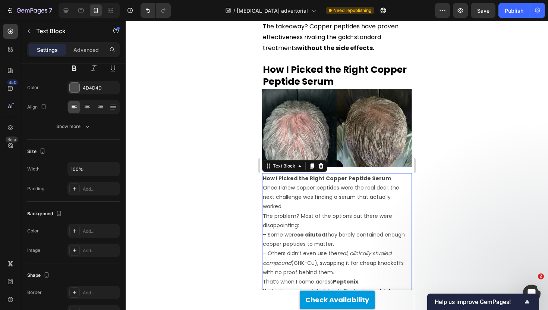
click at [365, 183] on p "Once I knew copper peptides were the real deal, the next challenge was finding …" at bounding box center [337, 197] width 148 height 28
click at [375, 175] on strong "How I Picked the Right Copper Peptide Serum" at bounding box center [327, 178] width 128 height 7
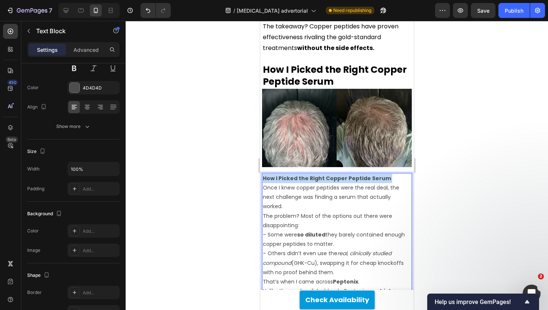
click at [375, 175] on strong "How I Picked the Right Copper Peptide Serum" at bounding box center [327, 178] width 128 height 7
click at [263, 183] on p "Once I knew copper peptides were the real deal, the next challenge was finding …" at bounding box center [337, 197] width 148 height 28
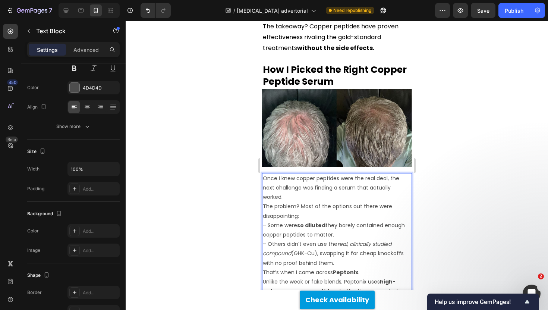
click at [309, 174] on p "Once I knew copper peptides were the real deal, the next challenge was finding …" at bounding box center [337, 188] width 148 height 28
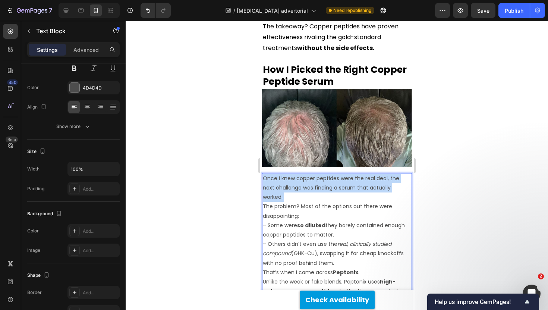
click at [309, 174] on p "Once I knew copper peptides were the real deal, the next challenge was finding …" at bounding box center [337, 188] width 148 height 28
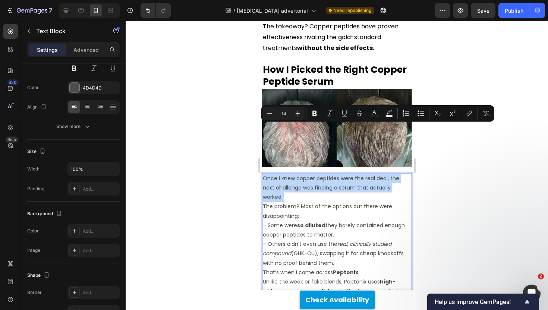
click at [309, 174] on p "Once I knew copper peptides were the real deal, the next challenge was finding …" at bounding box center [337, 188] width 148 height 28
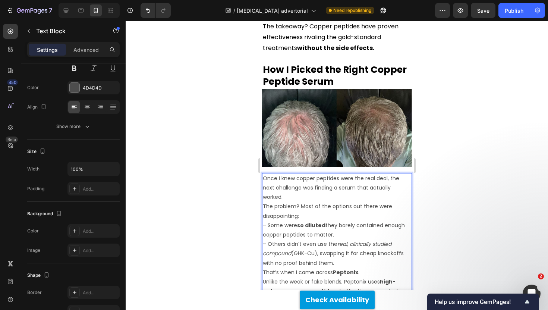
click at [403, 174] on p "Once I knew copper peptides were the real deal, the next challenge was finding …" at bounding box center [337, 188] width 148 height 28
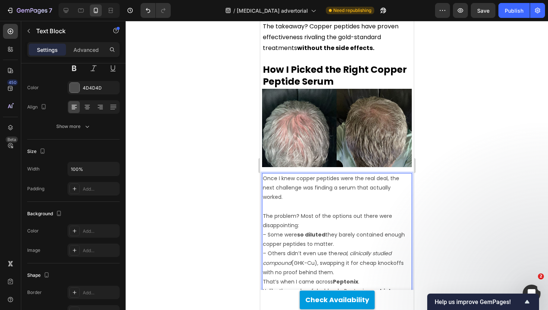
click at [333, 211] on p "The problem? Most of the options out there were disappointing: – Some were so d…" at bounding box center [337, 244] width 148 height 66
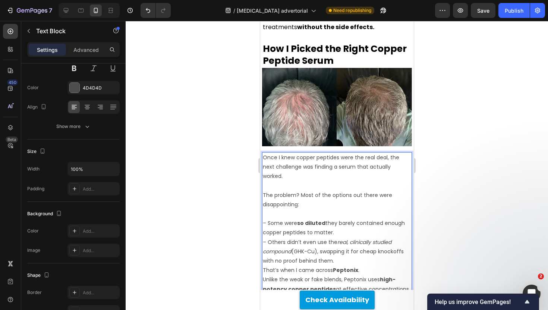
scroll to position [2384, 0]
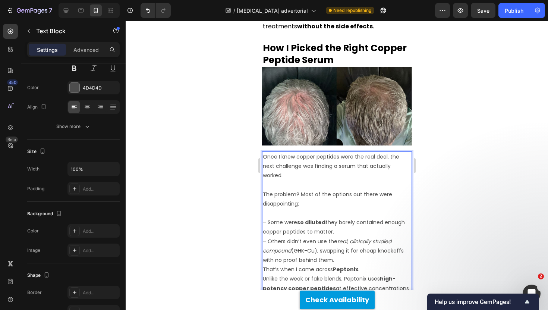
click at [345, 208] on p "⁠⁠⁠⁠⁠⁠⁠ – Some were so diluted they barely contained enough copper peptides to …" at bounding box center [337, 236] width 148 height 56
click at [365, 274] on p "That’s when I came across [GEOGRAPHIC_DATA] ." at bounding box center [337, 278] width 148 height 9
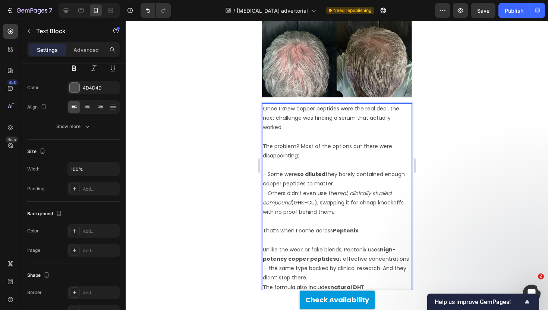
scroll to position [2433, 0]
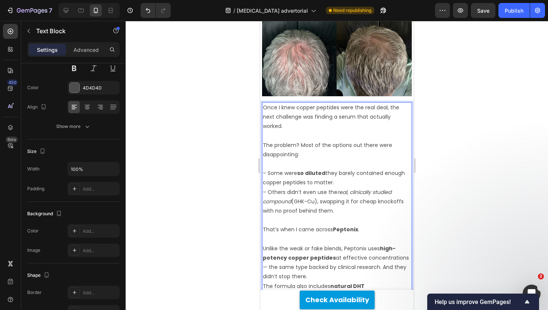
click at [328, 244] on p "Unlike the weak or fake blends, Peptonix uses high-potency copper peptides at e…" at bounding box center [337, 263] width 148 height 38
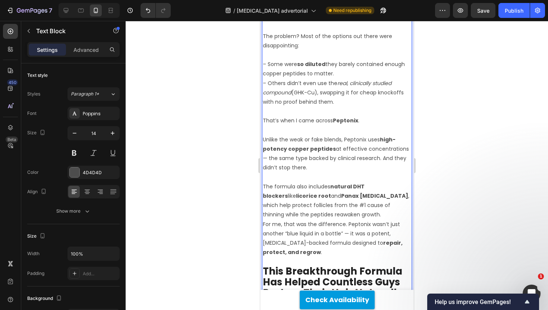
scroll to position [2551, 0]
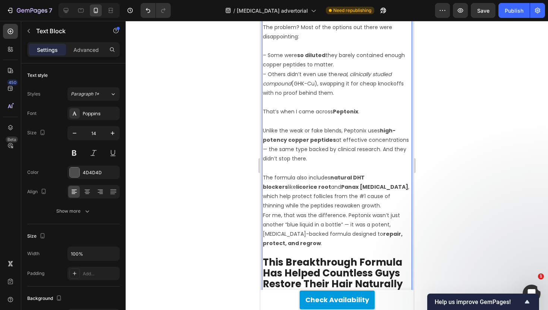
click at [342, 173] on p "The formula also includes natural DHT blockers like licorice root and Panax [ME…" at bounding box center [337, 192] width 148 height 38
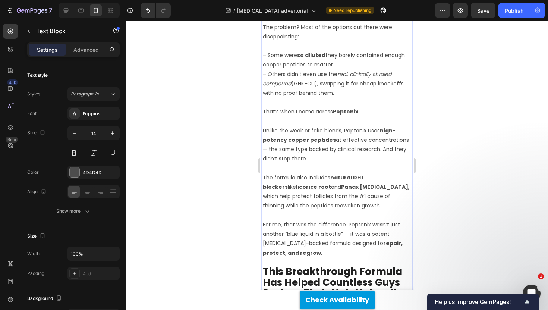
click at [349, 220] on p "For me, that was the difference. Peptonix wasn’t just another “blue liquid in a…" at bounding box center [337, 239] width 148 height 38
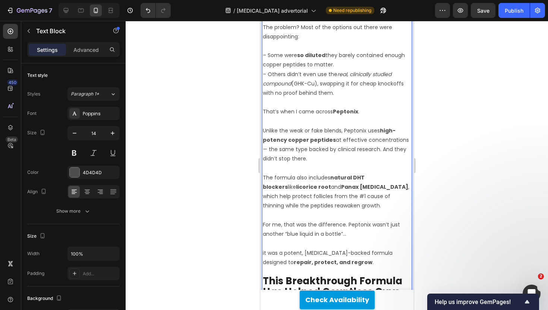
click at [265, 248] on p "it was a potent, [MEDICAL_DATA]-backed formula designed to repair, protect, and…" at bounding box center [337, 257] width 148 height 19
click at [475, 192] on div at bounding box center [337, 165] width 422 height 289
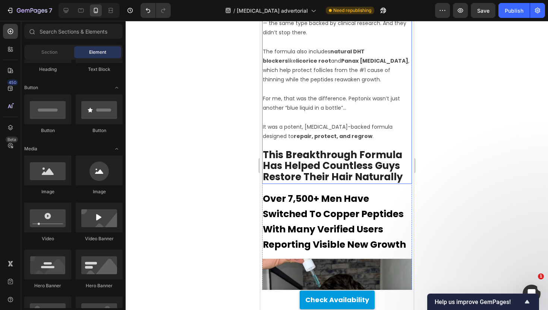
scroll to position [2680, 0]
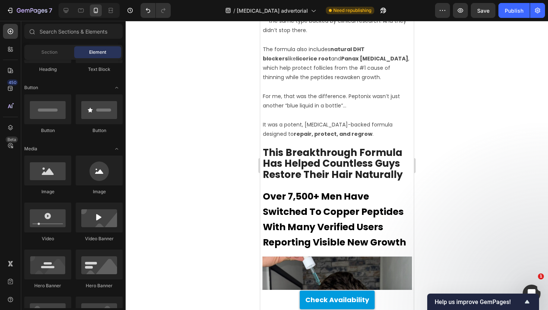
click at [472, 157] on div at bounding box center [337, 165] width 422 height 289
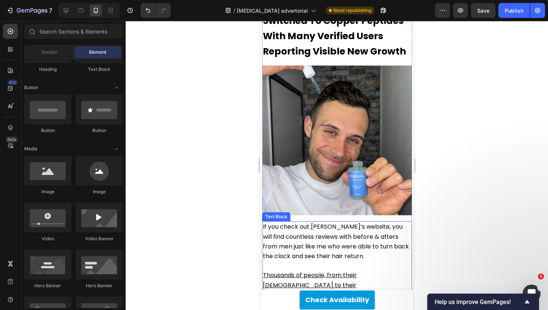
scroll to position [2872, 0]
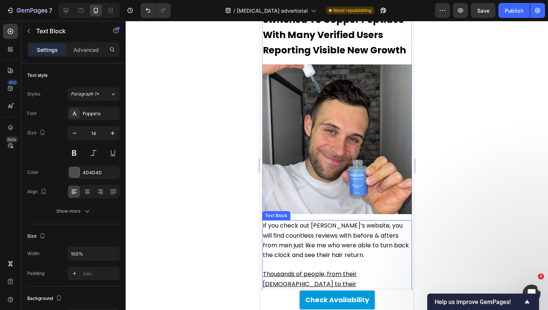
click at [323, 221] on span "If you check out [PERSON_NAME]’s website, you will find countless reviews with …" at bounding box center [336, 240] width 146 height 38
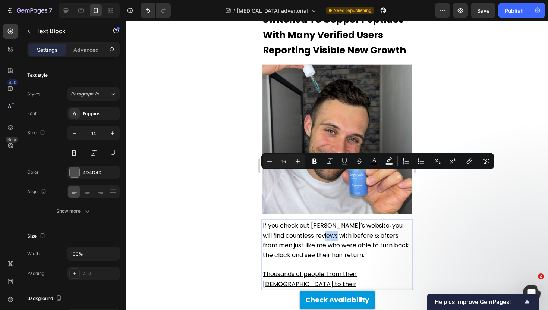
click at [321, 221] on span "If you check out [PERSON_NAME]’s website, you will find countless reviews with …" at bounding box center [336, 240] width 146 height 38
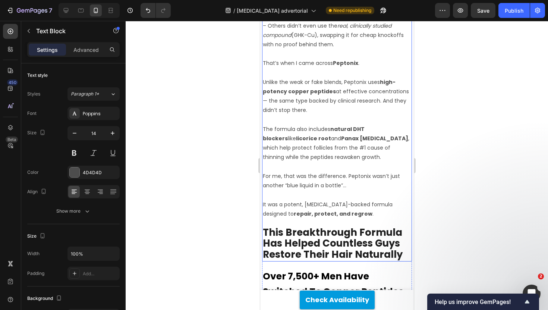
click at [337, 172] on p "For me, that was the difference. Peptonix wasn’t just another “blue liquid in a…" at bounding box center [337, 181] width 148 height 19
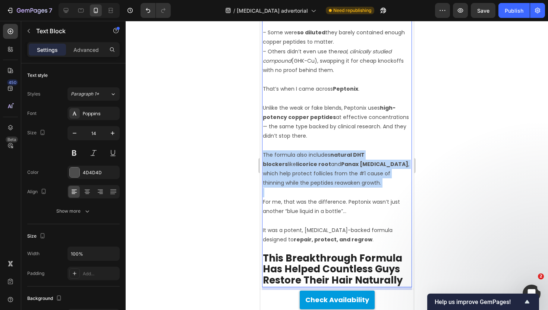
click at [337, 115] on div "Once I knew copper peptides were the real deal, the next challenge was finding …" at bounding box center [337, 125] width 150 height 326
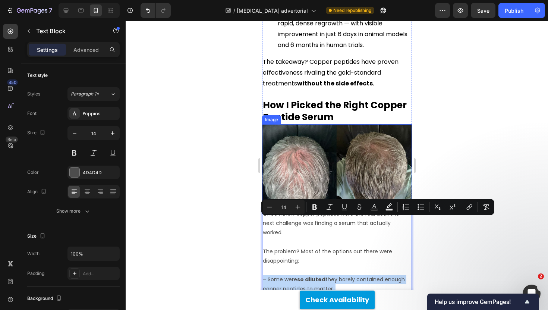
scroll to position [2326, 0]
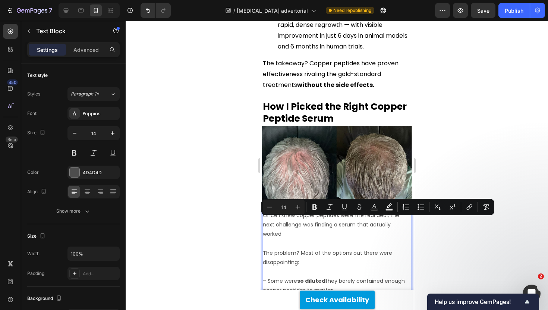
click at [306, 211] on p "Once I knew copper peptides were the real deal, the next challenge was finding …" at bounding box center [337, 225] width 148 height 28
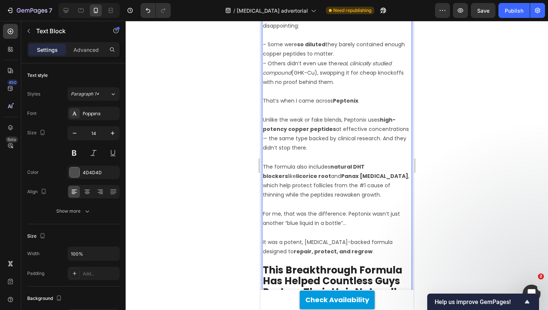
scroll to position [2565, 0]
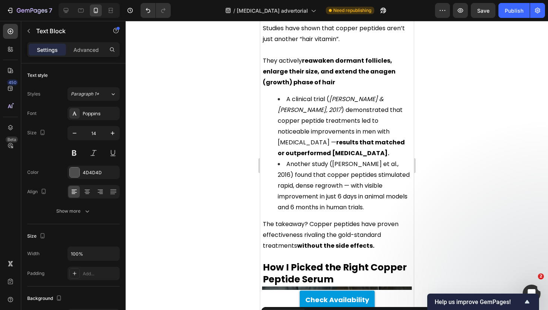
drag, startPoint x: 349, startPoint y: 187, endPoint x: 242, endPoint y: 305, distance: 159.2
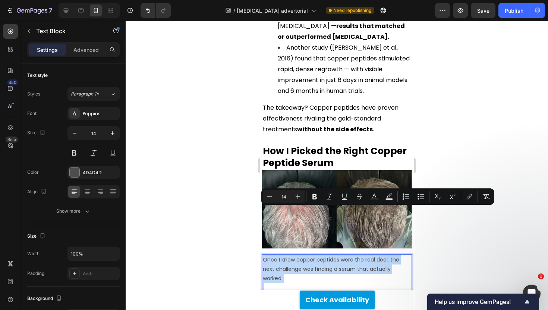
scroll to position [2283, 0]
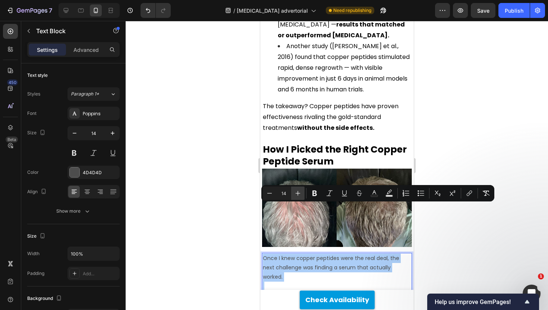
click at [298, 193] on icon "Editor contextual toolbar" at bounding box center [298, 193] width 5 height 5
click at [298, 193] on icon "Editor contextual toolbar" at bounding box center [297, 192] width 7 height 7
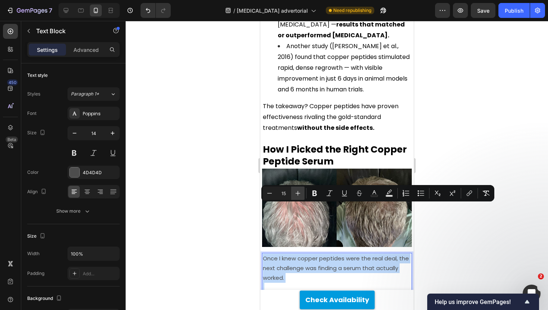
type input "16"
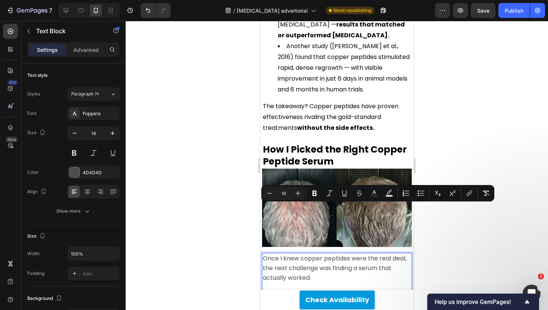
click at [299, 254] on p "Once I knew copper peptides were the real deal, the next challenge was finding …" at bounding box center [337, 268] width 148 height 29
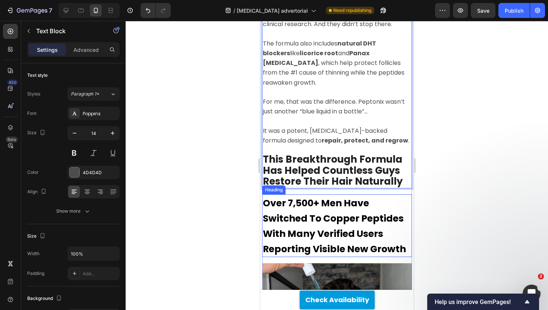
scroll to position [2693, 0]
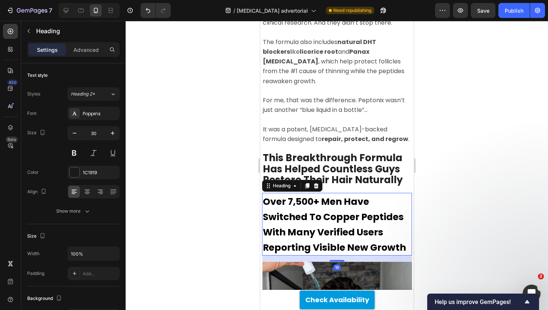
click at [367, 195] on strong "Over 7,500+ Men Have Switched To Copper Peptides With Many Verified Users Repor…" at bounding box center [334, 224] width 143 height 59
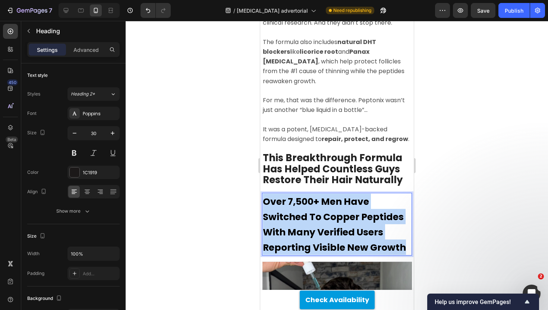
click at [367, 195] on strong "Over 7,500+ Men Have Switched To Copper Peptides With Many Verified Users Repor…" at bounding box center [334, 224] width 143 height 59
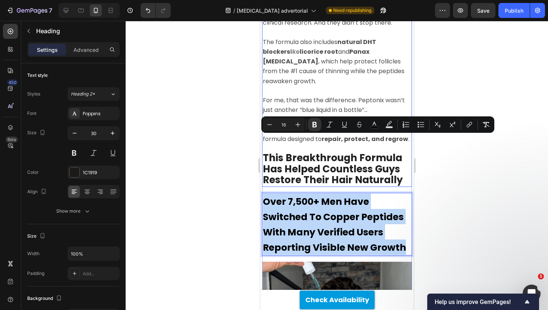
click at [336, 151] on strong "This Breakthrough Formula Has Helped Countless Guys Restore Their Hair Naturally" at bounding box center [333, 168] width 140 height 35
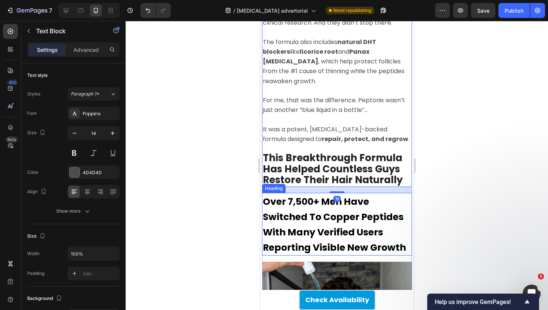
click at [326, 195] on strong "Over 7,500+ Men Have Switched To Copper Peptides With Many Verified Users Repor…" at bounding box center [334, 224] width 143 height 59
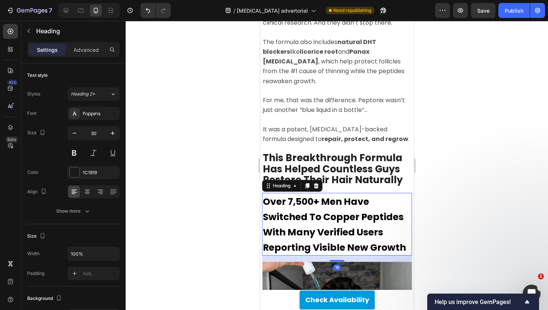
click at [508, 125] on div at bounding box center [337, 165] width 422 height 289
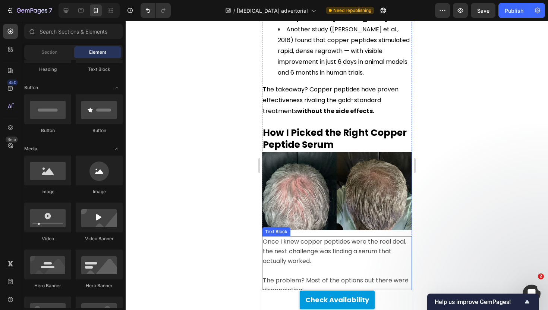
scroll to position [2272, 0]
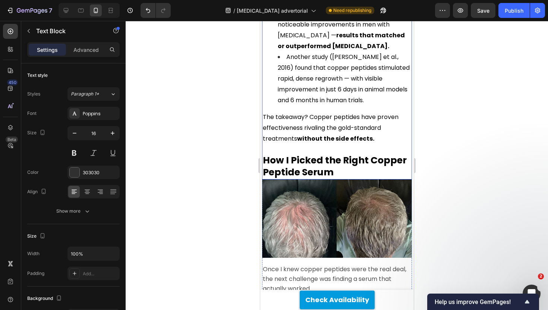
click at [337, 155] on p "How I Picked the Right Copper Peptide Serum" at bounding box center [337, 167] width 148 height 24
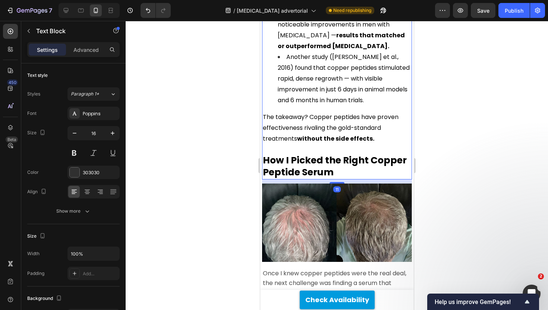
drag, startPoint x: 334, startPoint y: 129, endPoint x: 335, endPoint y: 134, distance: 4.5
click at [335, 182] on div at bounding box center [336, 182] width 15 height 1
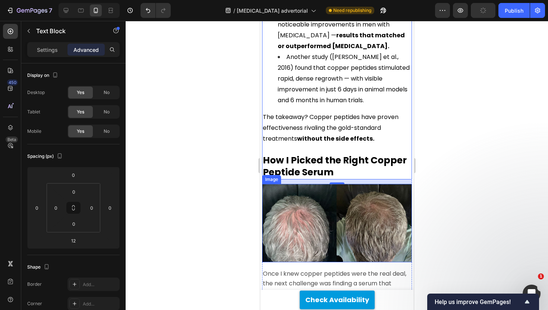
click at [292, 184] on img at bounding box center [337, 223] width 150 height 78
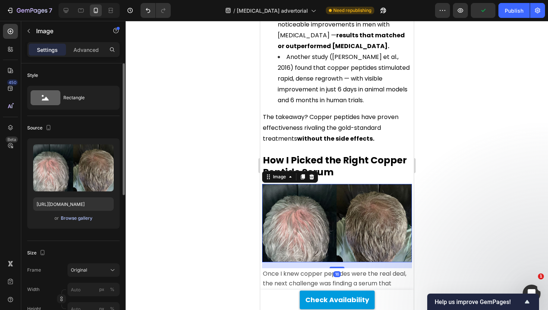
click at [66, 221] on button "Browse gallery" at bounding box center [76, 217] width 32 height 7
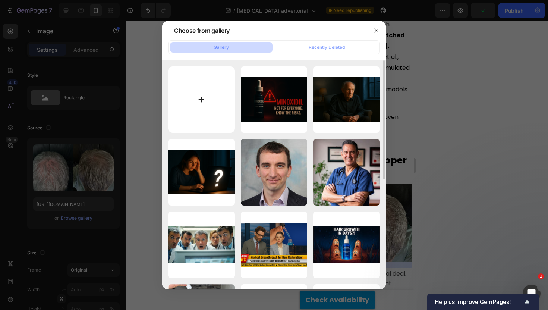
click at [182, 120] on input "file" at bounding box center [201, 99] width 67 height 67
type input "C:\fakepath\e80b5c5d-5ab4-4e5d-abb1-a6ab5b135db0.png"
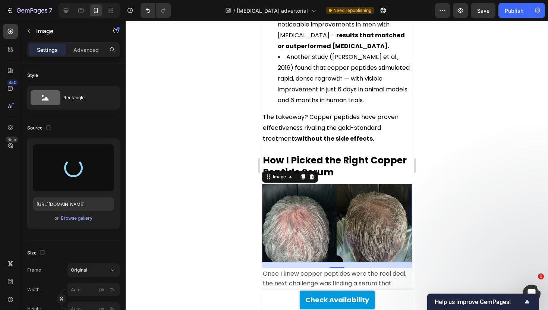
type input "[URL][DOMAIN_NAME]"
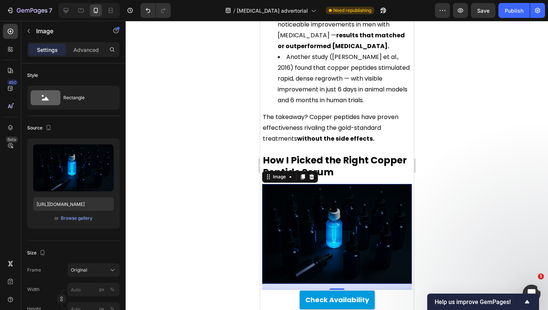
click at [217, 154] on div at bounding box center [337, 165] width 422 height 289
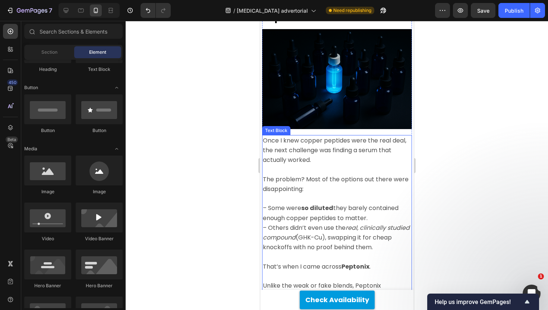
scroll to position [2436, 0]
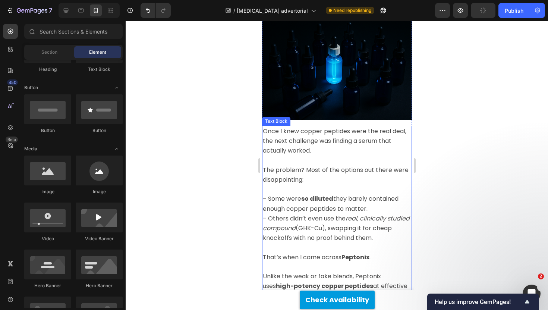
click at [348, 126] on p "Once I knew copper peptides were the real deal, the next challenge was finding …" at bounding box center [337, 140] width 148 height 29
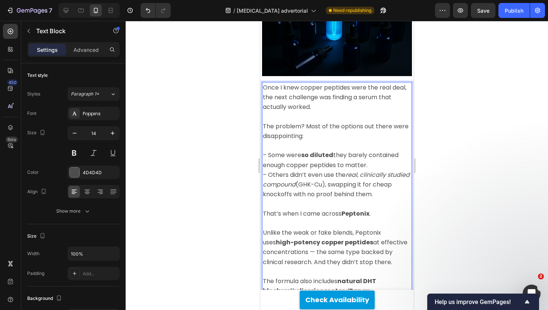
scroll to position [2481, 0]
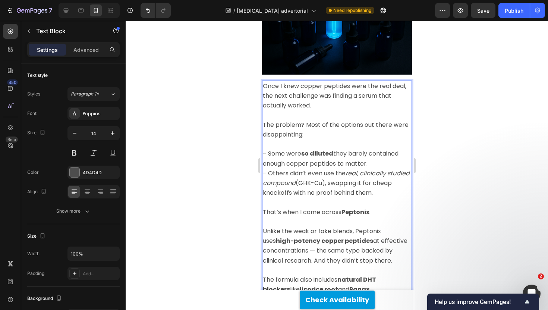
click at [372, 139] on p "– Some were so diluted they barely contained enough copper peptides to matter. …" at bounding box center [337, 168] width 148 height 58
click at [309, 120] on p "The problem? Most of the options out there were disappointing:" at bounding box center [337, 129] width 148 height 19
click at [269, 149] on span "– Some were so diluted they barely contained enough copper peptides to matter." at bounding box center [331, 158] width 136 height 18
click at [372, 139] on p "Some were so diluted they barely contained enough copper peptides to matter. – …" at bounding box center [337, 168] width 148 height 58
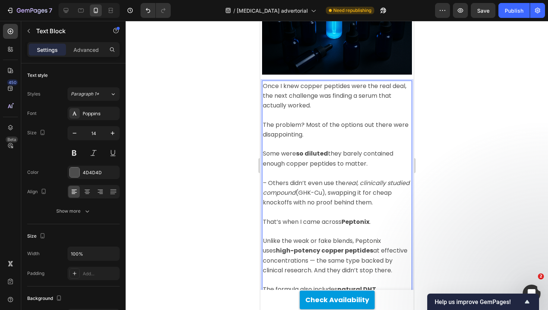
click at [267, 179] on span "– Others didn’t even use the real, clinically studied compound (GHK-Cu), swappi…" at bounding box center [336, 193] width 147 height 28
drag, startPoint x: 297, startPoint y: 143, endPoint x: 326, endPoint y: 144, distance: 29.5
click at [326, 178] on span "Others didn’t even use the real, clinically studied compound (GHK-Cu), swapping…" at bounding box center [334, 192] width 142 height 28
click at [316, 178] on span "Others didn’t even use the real, clinically studied compound , swapping it for …" at bounding box center [335, 192] width 144 height 28
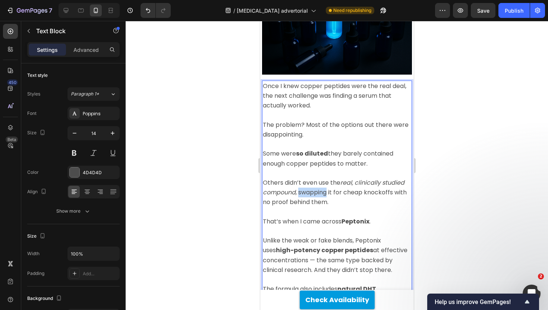
click at [316, 178] on span "Others didn’t even use the real, clinically studied compound , swapping it for …" at bounding box center [335, 192] width 144 height 28
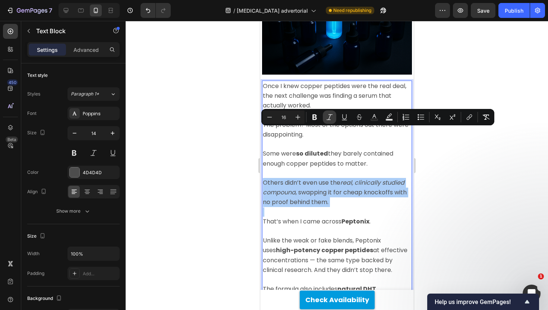
click at [330, 118] on icon "Editor contextual toolbar" at bounding box center [329, 116] width 7 height 7
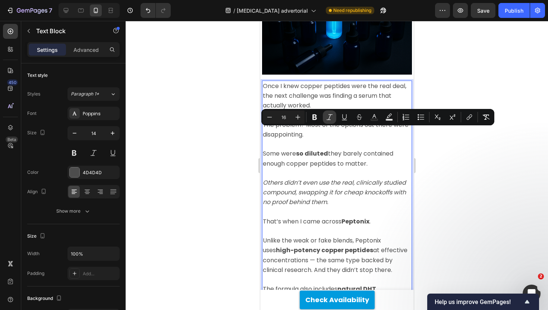
click at [330, 118] on icon "Editor contextual toolbar" at bounding box center [329, 116] width 7 height 7
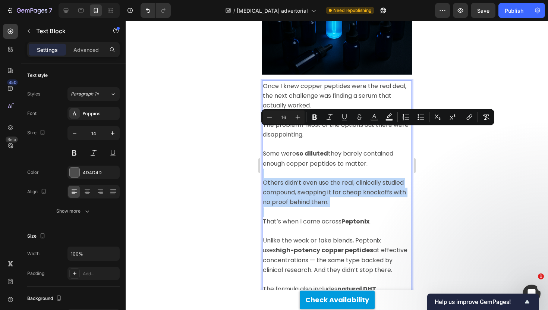
click at [332, 169] on p "Others didn’t even use the real, clinically studied compound, swapping it for c…" at bounding box center [337, 188] width 148 height 39
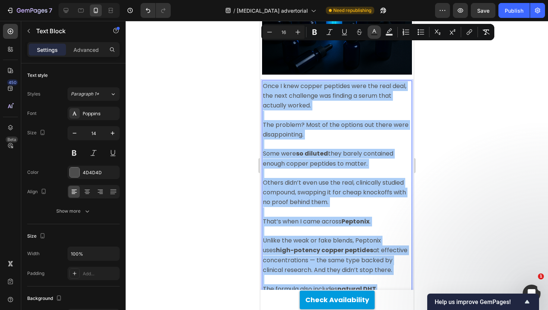
click at [369, 28] on button "Text Color" at bounding box center [374, 31] width 13 height 13
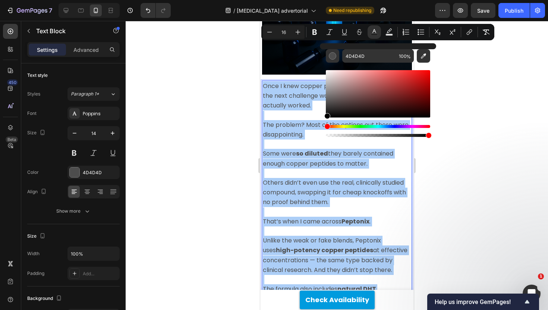
drag, startPoint x: 616, startPoint y: 122, endPoint x: 318, endPoint y: 127, distance: 297.6
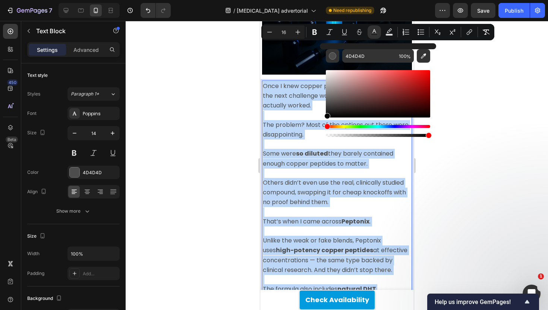
type input "000000"
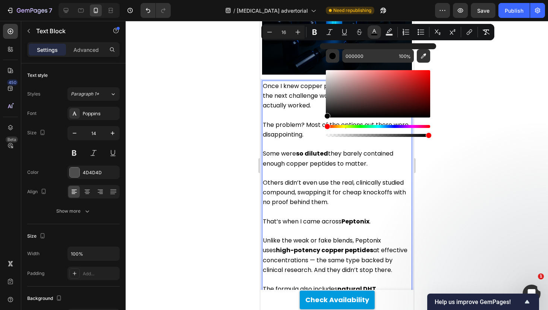
click at [196, 135] on div at bounding box center [337, 165] width 422 height 289
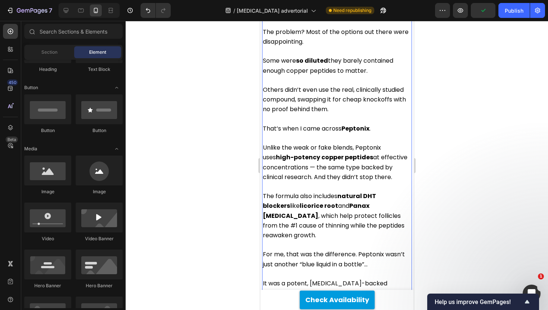
scroll to position [2581, 0]
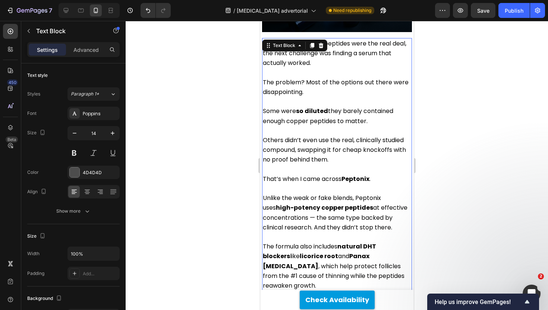
click at [324, 175] on span "That’s when I came across [GEOGRAPHIC_DATA] ." at bounding box center [317, 179] width 108 height 9
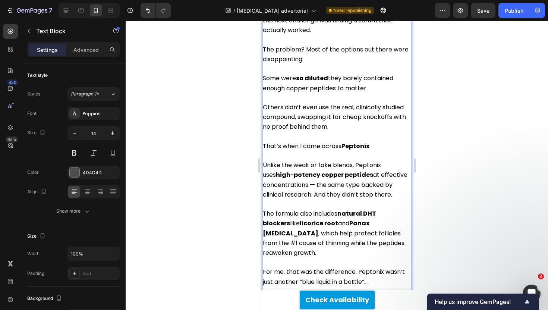
scroll to position [2620, 0]
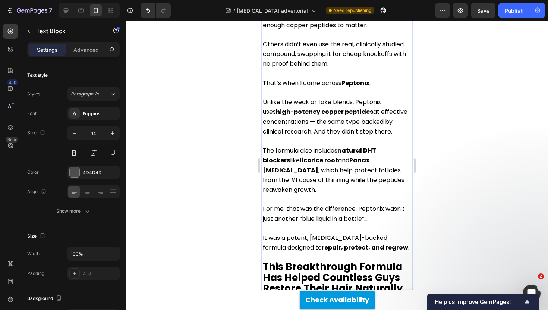
click at [383, 233] on p "It was a potent, [MEDICAL_DATA]-backed formula designed to repair, protect, and…" at bounding box center [337, 242] width 148 height 19
click at [325, 260] on strong "This Breakthrough Formula Has Helped Countless Guys Restore Their Hair Naturally" at bounding box center [333, 277] width 140 height 35
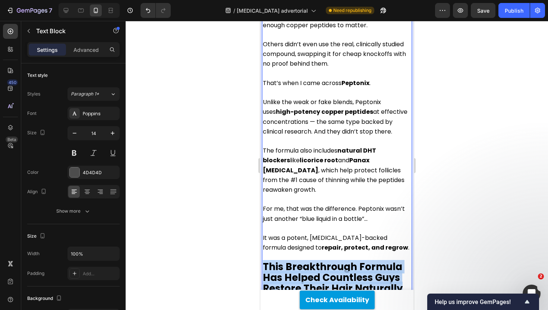
click at [325, 260] on strong "This Breakthrough Formula Has Helped Countless Guys Restore Their Hair Naturally" at bounding box center [333, 277] width 140 height 35
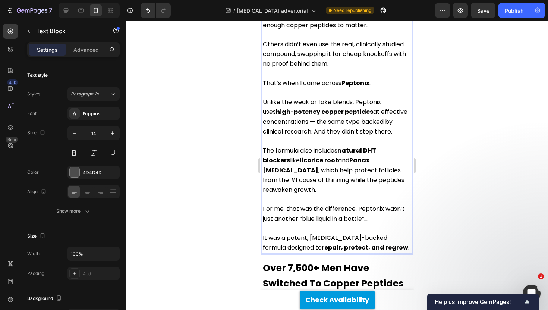
click at [176, 205] on div at bounding box center [337, 165] width 422 height 289
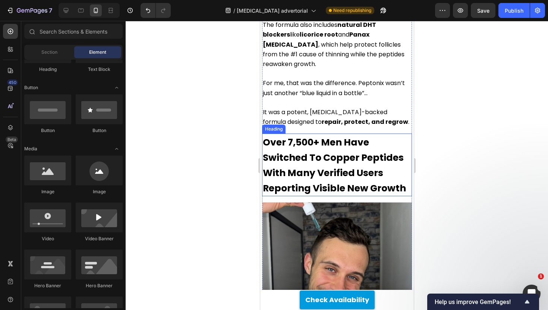
scroll to position [2749, 0]
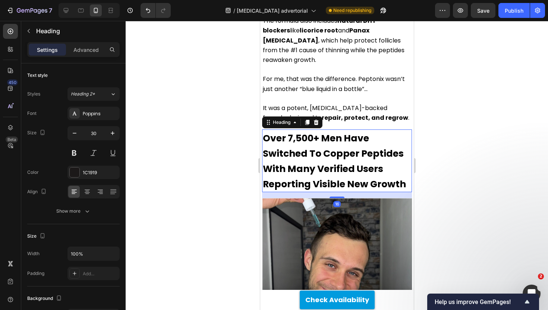
click at [327, 132] on strong "Over 7,500+ Men Have Switched To Copper Peptides With Many Verified Users Repor…" at bounding box center [334, 161] width 143 height 59
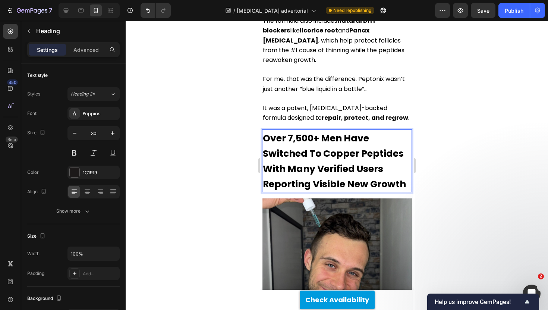
click at [326, 132] on strong "Over 7,500+ Men Have Switched To Copper Peptides With Many Verified Users Repor…" at bounding box center [334, 161] width 143 height 59
drag, startPoint x: 325, startPoint y: 95, endPoint x: 399, endPoint y: 100, distance: 74.7
click at [399, 132] on strong "Over 7,500+ Men Have Switched To Copper Peptides With Many Verified Users Repor…" at bounding box center [334, 161] width 143 height 59
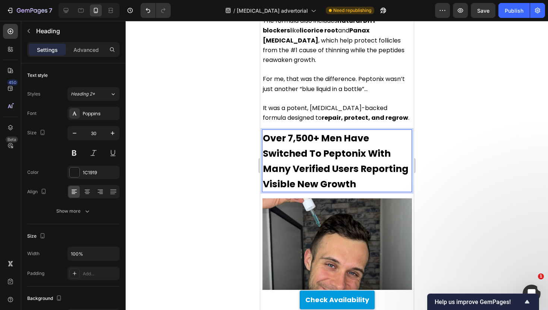
click at [201, 96] on div at bounding box center [337, 165] width 422 height 289
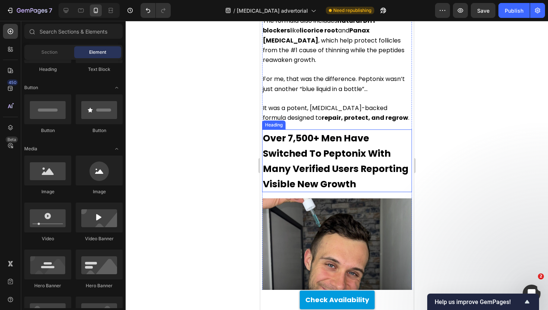
click at [340, 132] on strong "Over 7,500+ Men Have Switched To Peptonix With Many Verified Users Reporting Vi…" at bounding box center [336, 161] width 146 height 59
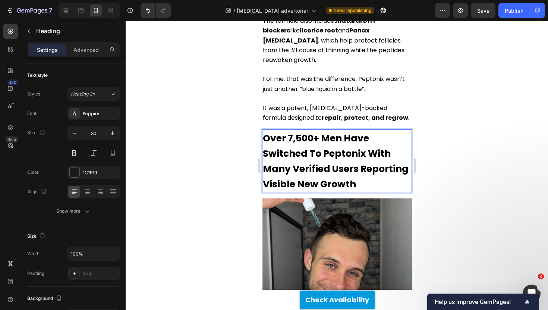
click at [341, 132] on strong "Over 7,500+ Men Have Switched To Peptonix With Many Verified Users Reporting Vi…" at bounding box center [336, 161] width 146 height 59
click at [390, 132] on strong "Over 7,500+ Men Like Me Have Switched To Peptonix With Many Verified Users Repo…" at bounding box center [336, 161] width 146 height 59
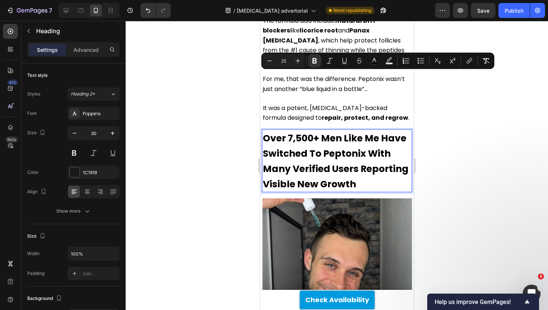
click at [336, 130] on p "Over 7,500+ Men Like Me Have Switched To Peptonix With Many Verified Users Repo…" at bounding box center [337, 160] width 148 height 61
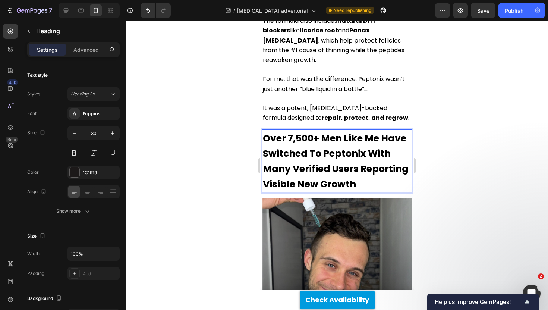
click at [296, 132] on strong "Over 7,500+ Men Like Me Have Switched To Peptonix With Many Verified Users Repo…" at bounding box center [336, 161] width 146 height 59
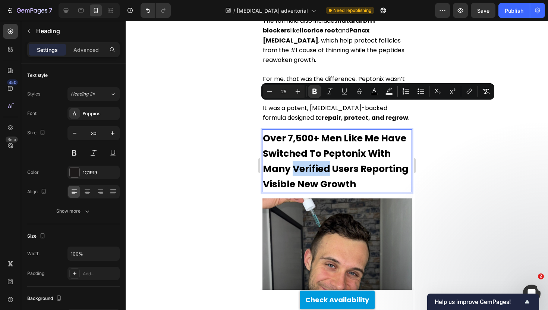
click at [292, 132] on strong "Over 7,500+ Men Like Me Have Switched To Peptonix With Many Verified Users Repo…" at bounding box center [336, 161] width 146 height 59
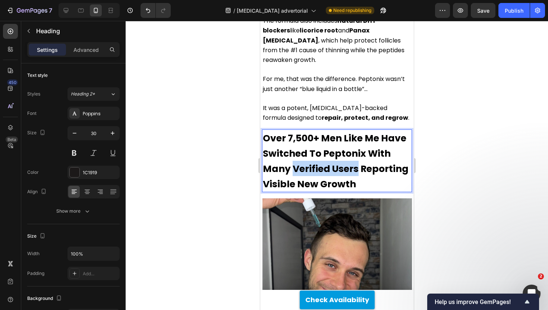
drag, startPoint x: 293, startPoint y: 110, endPoint x: 355, endPoint y: 110, distance: 61.9
click at [355, 132] on strong "Over 7,500+ Men Like Me Have Switched To Peptonix With Many Verified Users Repo…" at bounding box center [336, 161] width 146 height 59
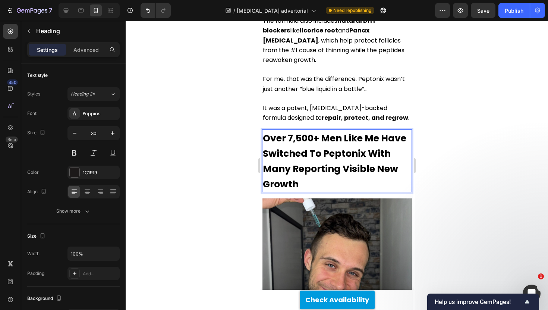
click at [430, 95] on div at bounding box center [337, 165] width 422 height 289
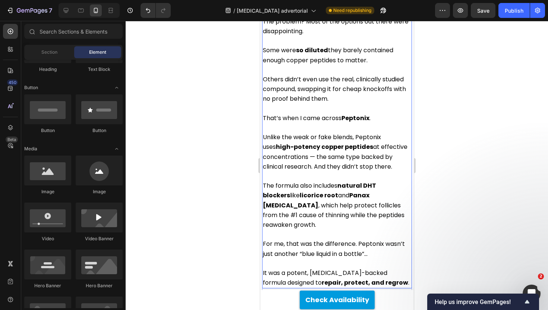
scroll to position [2585, 0]
click at [321, 132] on span "Unlike the weak or fake blends, Peptonix uses high-potency copper peptides at e…" at bounding box center [335, 151] width 145 height 38
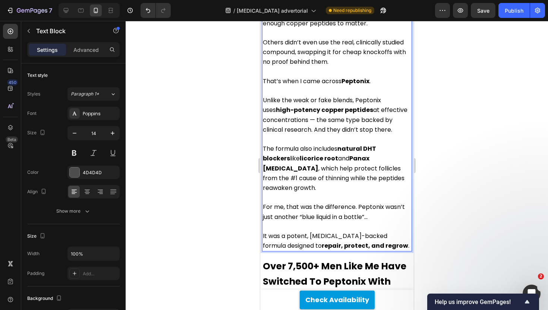
scroll to position [2622, 0]
click at [234, 170] on div at bounding box center [337, 165] width 422 height 289
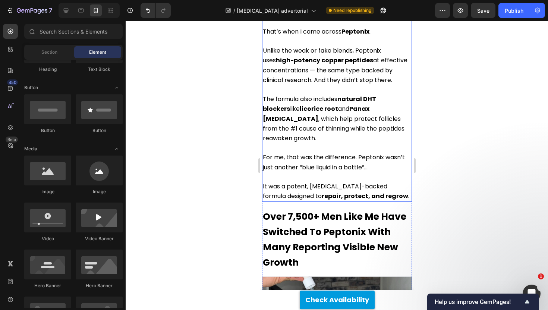
scroll to position [2687, 0]
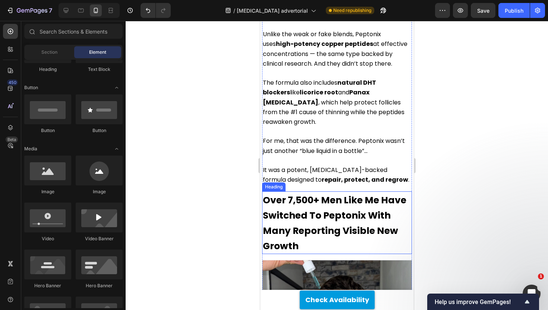
click at [318, 194] on strong "Over 7,500+ Men Like Me Have Switched To Peptonix With Many Reporting Visible N…" at bounding box center [335, 223] width 144 height 59
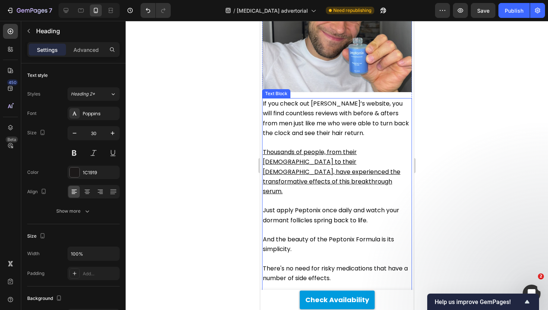
scroll to position [3011, 0]
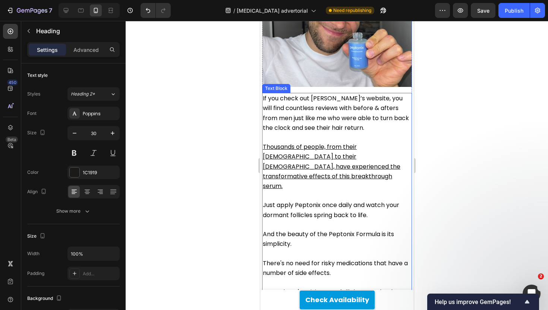
click at [309, 200] on p "Just apply Peptonix once daily and watch your dormant follicles spring back to …" at bounding box center [337, 209] width 148 height 19
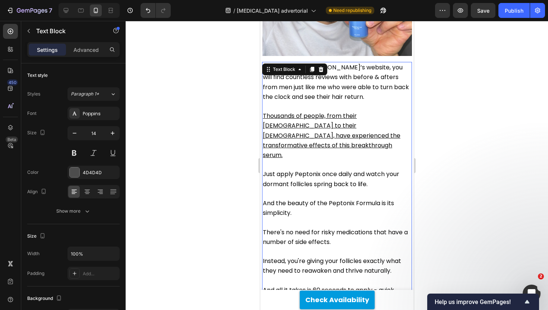
scroll to position [3052, 0]
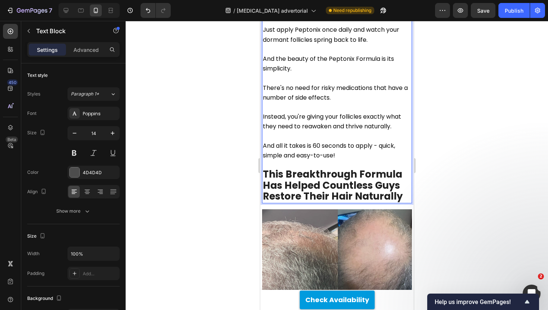
scroll to position [3097, 0]
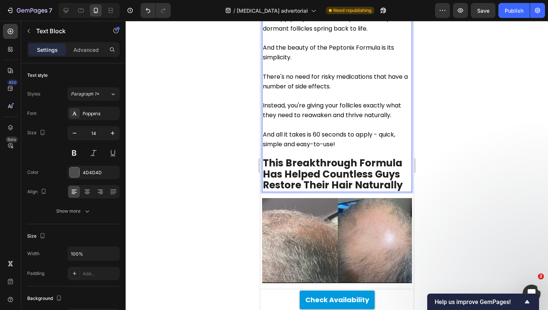
click at [339, 149] on p "And all it takes is 60 seconds to apply - quick, simple and easy-to-use!" at bounding box center [337, 139] width 148 height 19
click at [254, 152] on div at bounding box center [337, 165] width 422 height 289
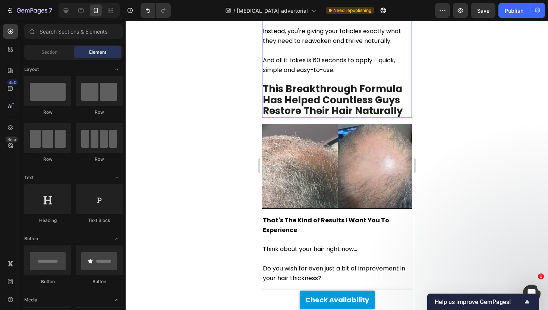
click at [355, 117] on strong "This Breakthrough Formula Has Helped Countless Guys Restore Their Hair Naturally" at bounding box center [333, 99] width 140 height 35
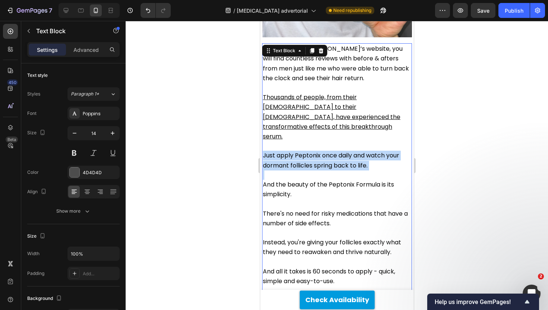
click at [355, 127] on div "If you check out Peptonix’s website, you will find countless reviews with befor…" at bounding box center [337, 186] width 150 height 286
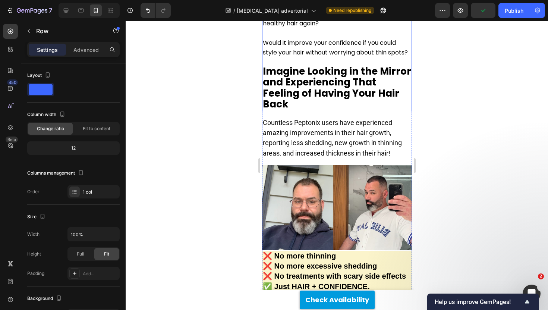
scroll to position [3495, 0]
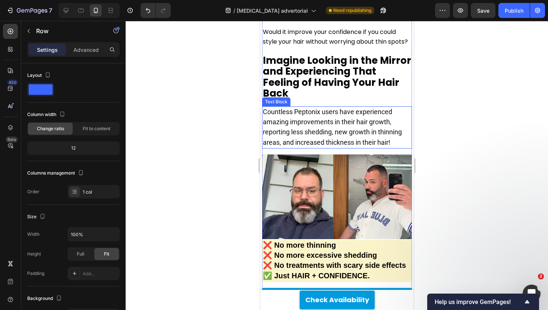
click at [304, 138] on p "Countless Peptonix users have experienced amazing improvements in their hair gr…" at bounding box center [337, 127] width 148 height 41
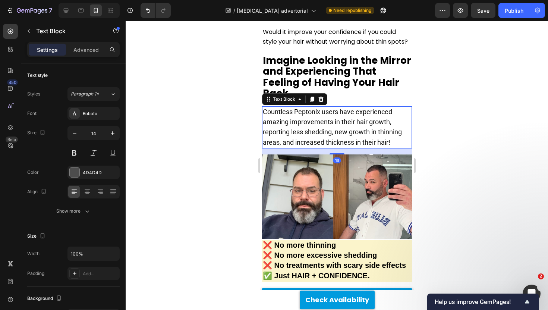
click at [304, 138] on p "Countless Peptonix users have experienced amazing improvements in their hair gr…" at bounding box center [337, 127] width 148 height 41
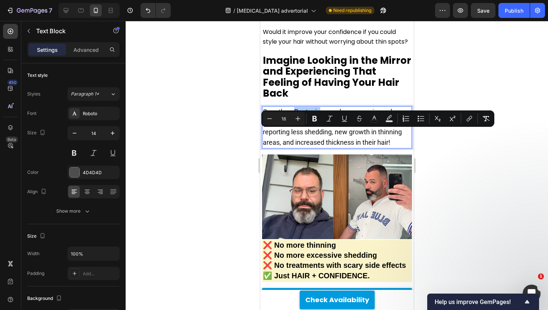
click at [161, 130] on div at bounding box center [337, 165] width 422 height 289
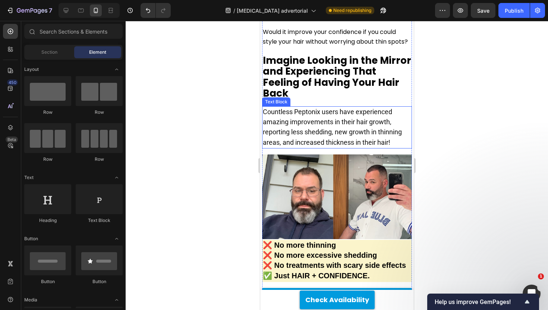
click at [308, 146] on span "Countless Peptonix users have experienced amazing improvements in their hair gr…" at bounding box center [332, 127] width 139 height 38
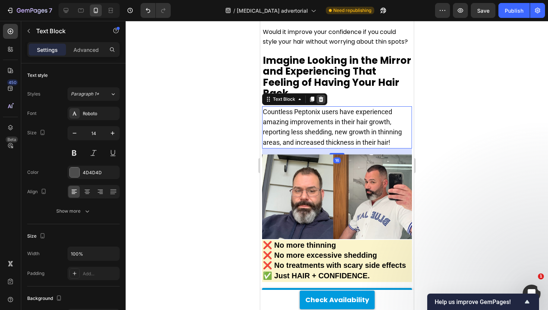
click at [320, 102] on icon at bounding box center [321, 99] width 6 height 6
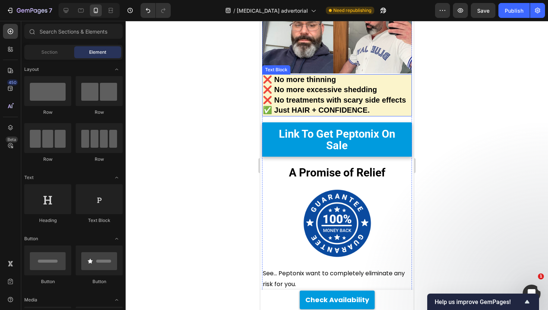
scroll to position [3636, 0]
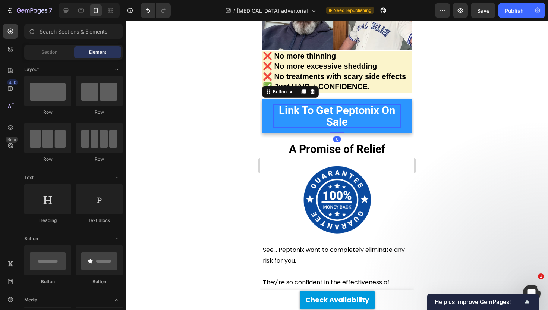
click at [337, 128] on span "Link To Get Peptonix On Sale" at bounding box center [337, 116] width 116 height 24
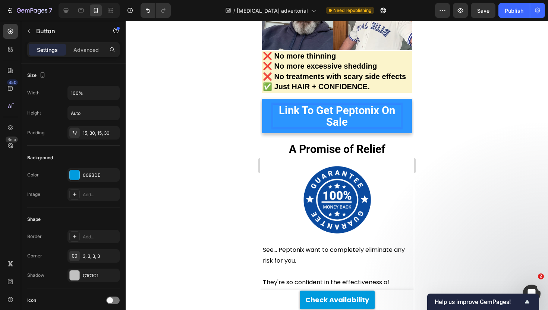
click at [343, 128] on span "Link To Get Peptonix On Sale" at bounding box center [337, 116] width 116 height 24
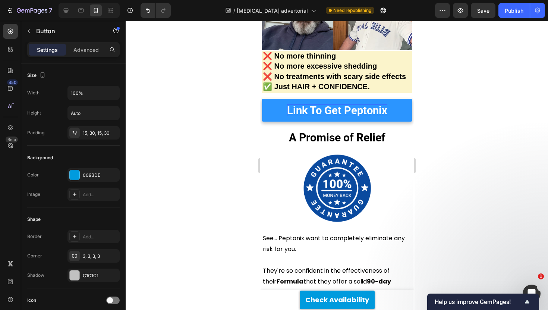
drag, startPoint x: 210, startPoint y: 131, endPoint x: 245, endPoint y: 133, distance: 35.1
click at [210, 131] on div at bounding box center [337, 165] width 422 height 289
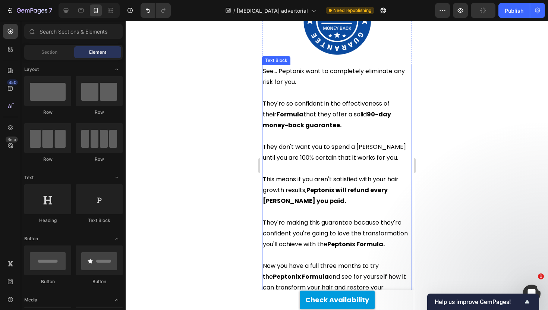
scroll to position [3788, 0]
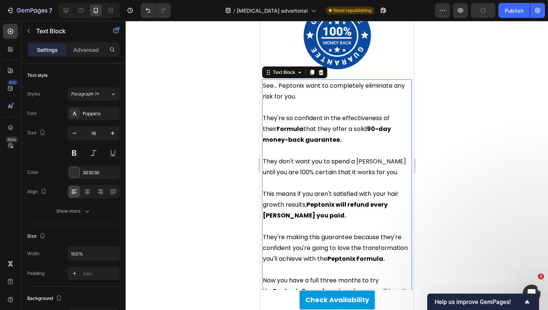
click at [307, 102] on p "See... Peptonix want to completely eliminate any risk for you." at bounding box center [337, 91] width 148 height 22
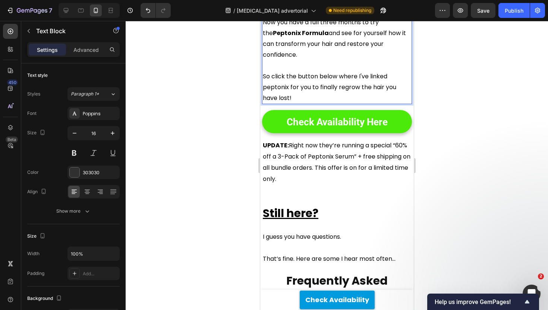
scroll to position [4053, 0]
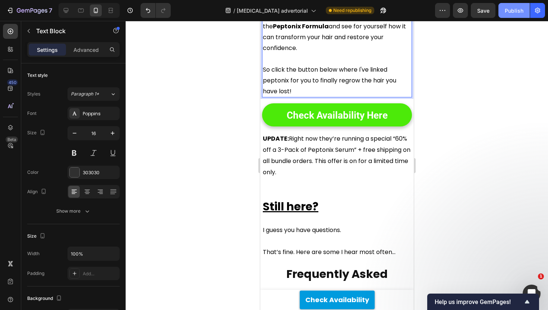
click at [511, 15] on button "Publish" at bounding box center [514, 10] width 31 height 15
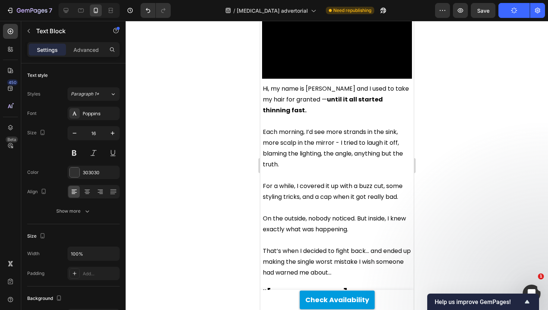
scroll to position [191, 0]
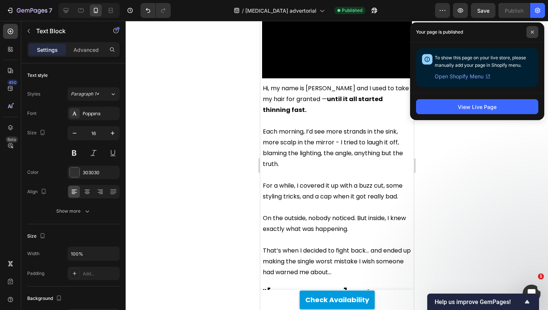
click at [529, 35] on span at bounding box center [533, 32] width 12 height 12
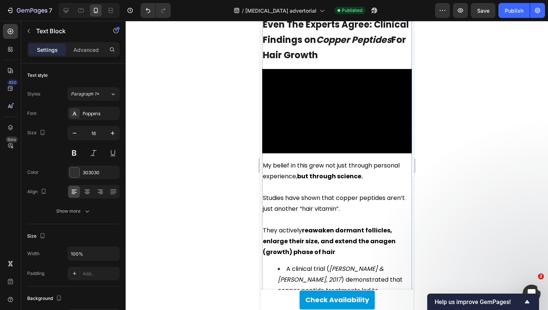
scroll to position [1907, 0]
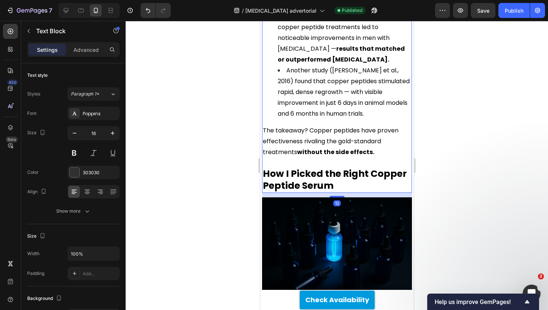
click at [383, 64] on strong "results that matched or outperformed [MEDICAL_DATA]." at bounding box center [340, 53] width 127 height 19
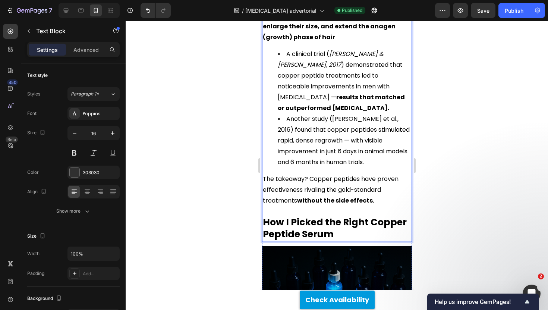
scroll to position [2119, 0]
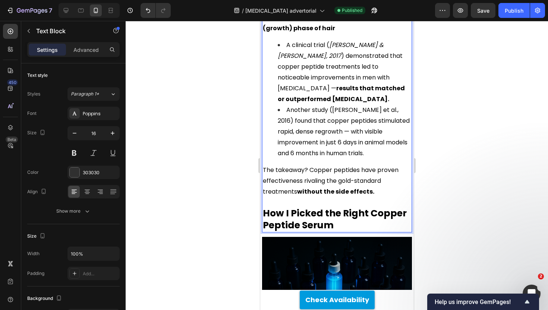
click at [396, 104] on li "A clinical trial ( Yokoyama & Kitano, 2017 ) demonstrated that copper peptide t…" at bounding box center [343, 72] width 133 height 65
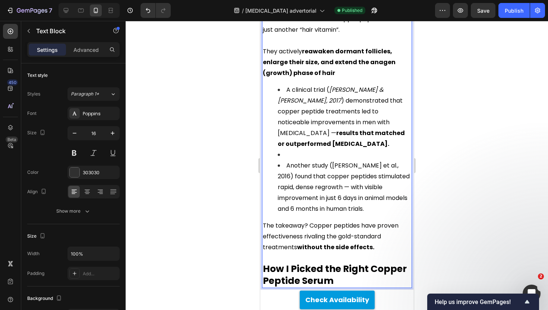
scroll to position [2074, 0]
drag, startPoint x: 289, startPoint y: 206, endPoint x: 273, endPoint y: 205, distance: 16.1
click at [273, 205] on ul "A clinical trial ( Yokoyama & Kitano, 2017 ) demonstrated that copper peptide t…" at bounding box center [337, 150] width 148 height 130
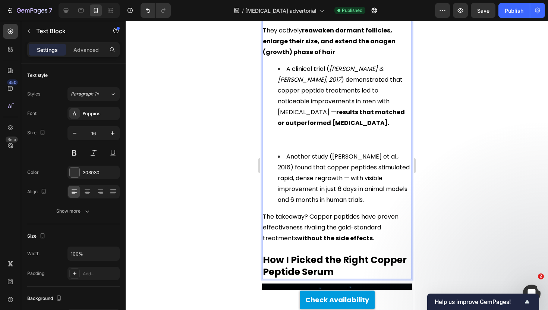
scroll to position [2100, 0]
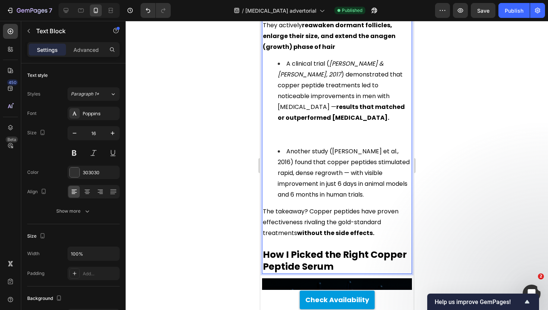
click at [273, 177] on div "My belief in this grew not just through personal experience, but through scienc…" at bounding box center [337, 114] width 150 height 320
drag, startPoint x: 299, startPoint y: 182, endPoint x: 347, endPoint y: 193, distance: 49.0
click at [347, 193] on div "My belief in this grew not just through personal experience, but through scienc…" at bounding box center [337, 114] width 150 height 320
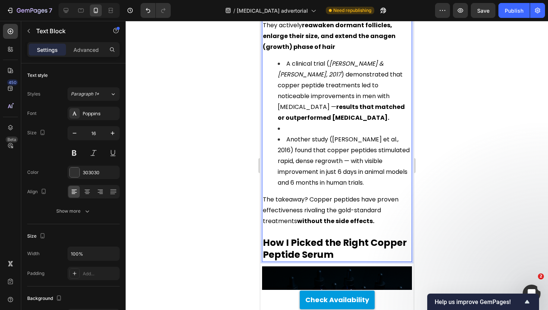
click at [302, 134] on li "Rich Text Editor. Editing area: main" at bounding box center [343, 128] width 133 height 11
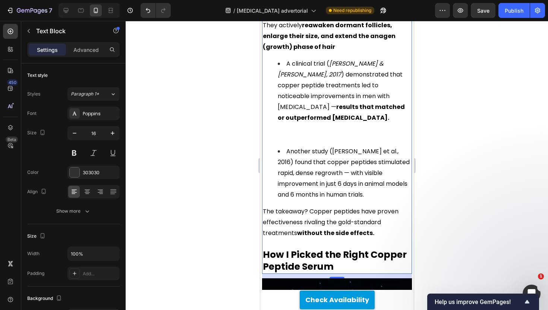
click at [342, 115] on div "My belief in this grew not just through personal experience, but through scienc…" at bounding box center [337, 114] width 150 height 320
click at [343, 52] on p "They actively reawaken dormant follicles, enlarge their size, and extend the an…" at bounding box center [337, 36] width 148 height 32
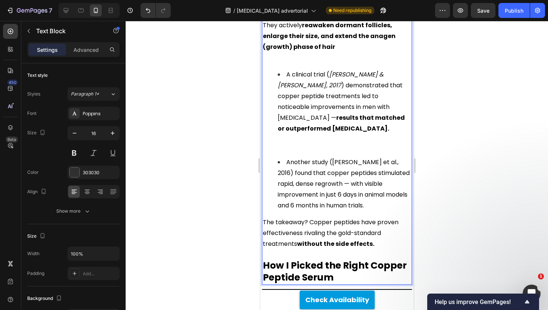
click at [207, 148] on div at bounding box center [337, 165] width 422 height 289
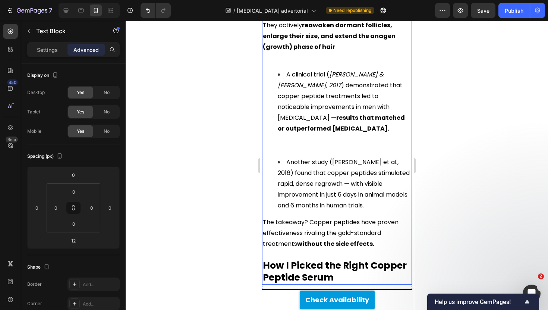
click at [315, 151] on p "Rich Text Editor. Editing area: main" at bounding box center [337, 145] width 148 height 11
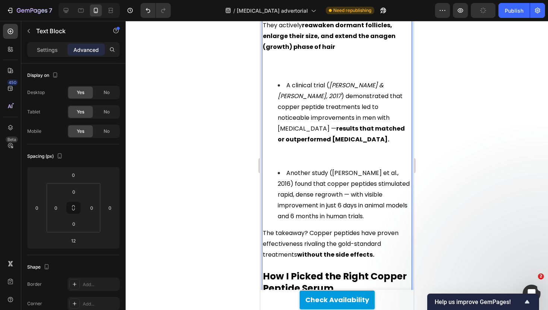
click at [296, 74] on p "Rich Text Editor. Editing area: main" at bounding box center [337, 63] width 148 height 22
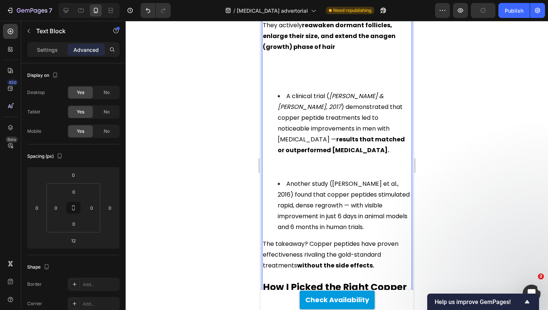
click at [295, 85] on p "Rich Text Editor. Editing area: main" at bounding box center [337, 68] width 148 height 32
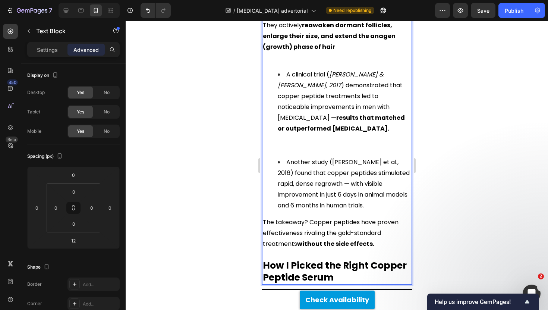
click at [295, 133] on span "A clinical trial ( Yokoyama & Kitano, 2017 ) demonstrated that copper peptide t…" at bounding box center [340, 101] width 127 height 63
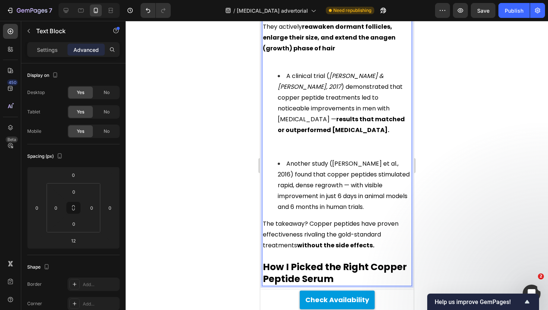
click at [301, 65] on p "They actively reawaken dormant follicles, enlarge their size, and extend the an…" at bounding box center [337, 42] width 148 height 43
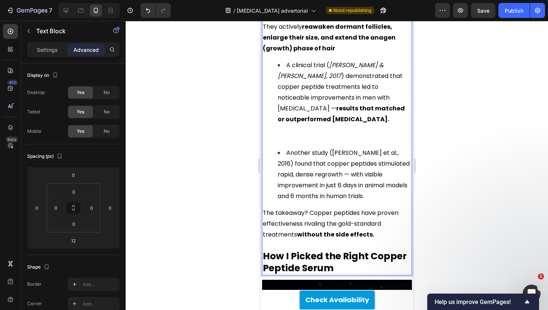
click at [185, 116] on div at bounding box center [337, 165] width 422 height 289
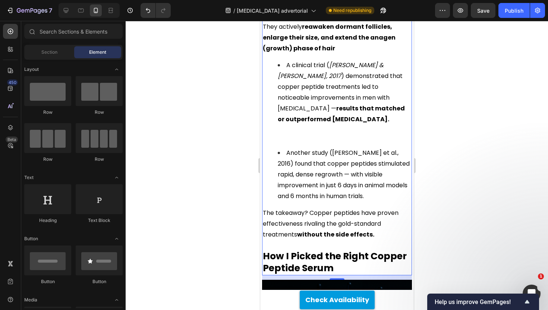
click at [337, 54] on p "They actively reawaken dormant follicles, enlarge their size, and extend the an…" at bounding box center [337, 37] width 148 height 32
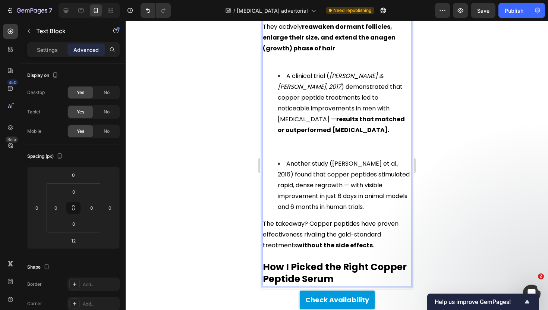
click at [305, 152] on p "Rich Text Editor. Editing area: main" at bounding box center [337, 146] width 148 height 11
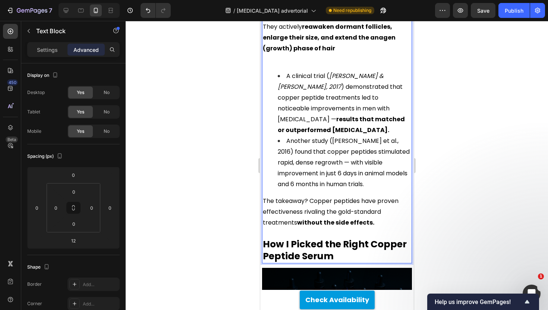
click at [150, 108] on div at bounding box center [337, 165] width 422 height 289
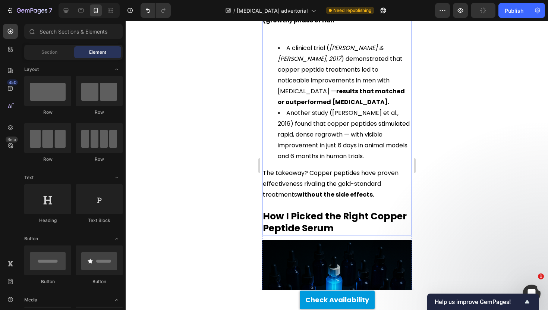
scroll to position [2144, 0]
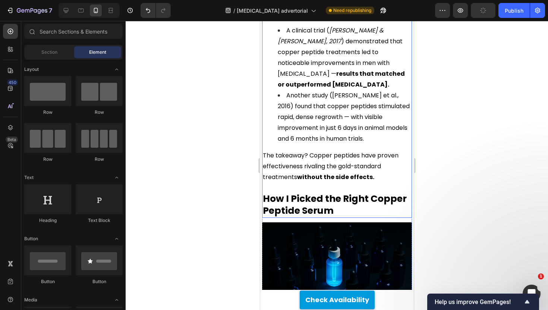
drag, startPoint x: 326, startPoint y: 193, endPoint x: 349, endPoint y: 191, distance: 24.0
click at [326, 144] on li "Another study ([PERSON_NAME] et al., 2016) found that copper peptides stimulate…" at bounding box center [343, 117] width 133 height 54
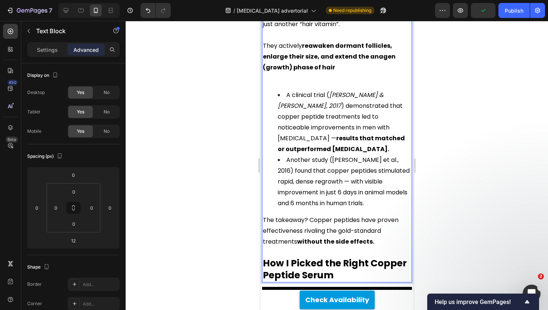
scroll to position [2111, 0]
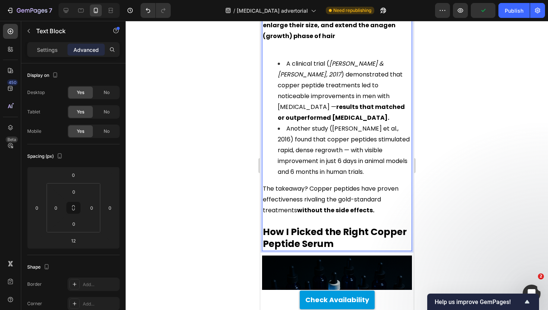
click at [327, 177] on li "Another study ([PERSON_NAME] et al., 2016) found that copper peptides stimulate…" at bounding box center [343, 150] width 133 height 54
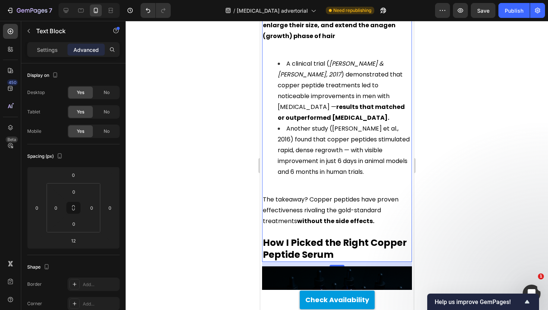
drag, startPoint x: 179, startPoint y: 194, endPoint x: 215, endPoint y: 182, distance: 37.3
click at [179, 194] on div at bounding box center [337, 165] width 422 height 289
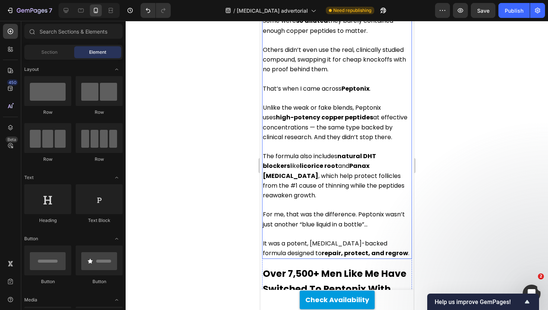
scroll to position [2536, 0]
click at [334, 73] on span "Others didn’t even use the real, clinically studied compound, swapping it for c…" at bounding box center [334, 59] width 143 height 28
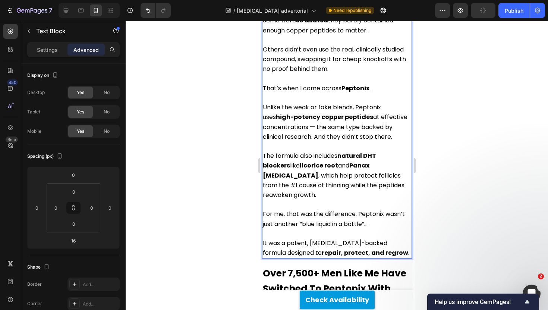
click at [298, 73] on span "Others didn’t even use the real, clinically studied compound, swapping it for c…" at bounding box center [334, 59] width 143 height 28
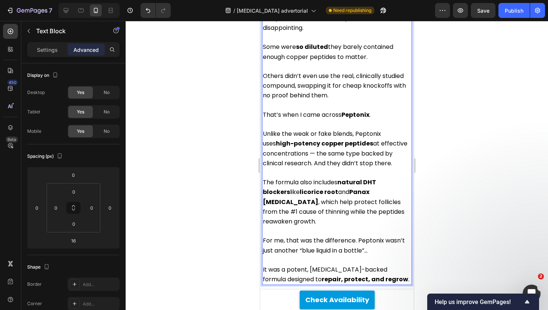
scroll to position [2507, 0]
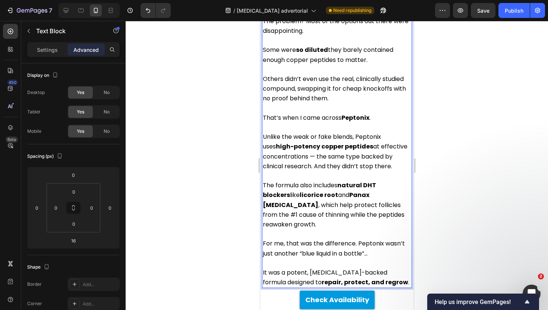
click at [296, 103] on span "Others didn’t even use the real, clinically studied compound, swapping it for c…" at bounding box center [334, 89] width 143 height 28
click at [300, 103] on span "Others didn’t even use the real, clinically studied compound, swapping it for c…" at bounding box center [334, 89] width 143 height 28
click at [297, 103] on span "Others didn’t even use the real, clinically studied compound,wapping it for che…" at bounding box center [337, 89] width 148 height 28
click at [298, 103] on span "Others didn’t even use the real, clinically studied compound, wapping it for ch…" at bounding box center [333, 89] width 141 height 28
click at [298, 103] on span "Others didn’t even use the real, clinically studied compound, swapping it for c…" at bounding box center [334, 89] width 143 height 28
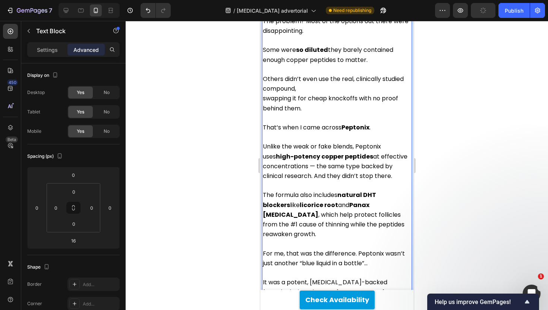
click at [262, 148] on div "Once I knew copper peptides were the real deal, the next challenge was finding …" at bounding box center [337, 137] width 150 height 321
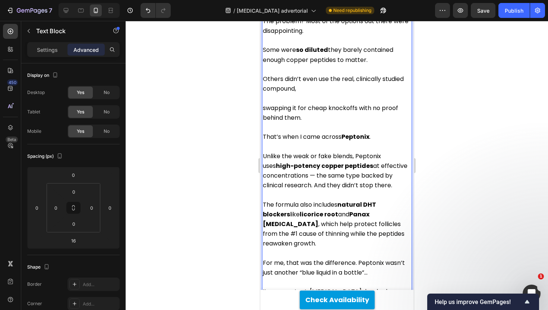
click at [264, 122] on span "swapping it for cheap knockoffs with no proof behind them." at bounding box center [330, 113] width 135 height 18
click at [311, 94] on p "Others didn’t even use the real, clinically studied compound," at bounding box center [337, 79] width 148 height 29
click at [311, 94] on p "Others didn’t even use the real, clinically studied compound" at bounding box center [337, 79] width 148 height 29
click at [236, 142] on div at bounding box center [337, 165] width 422 height 289
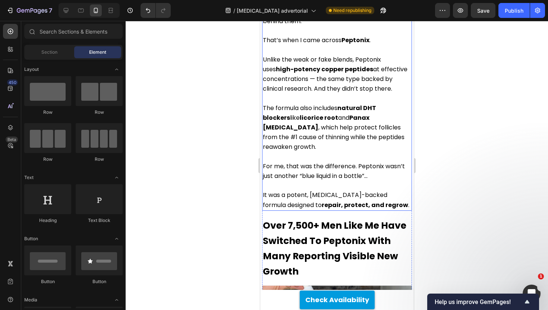
scroll to position [2612, 0]
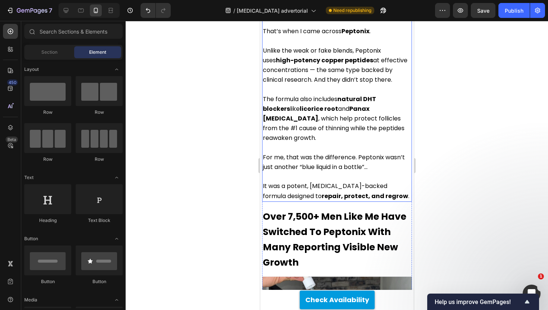
click at [321, 85] on p "Unlike the weak or fake blends, Peptonix uses high-potency copper peptides at e…" at bounding box center [337, 65] width 148 height 39
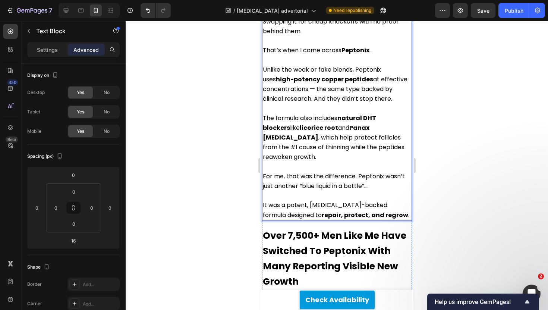
scroll to position [2620, 0]
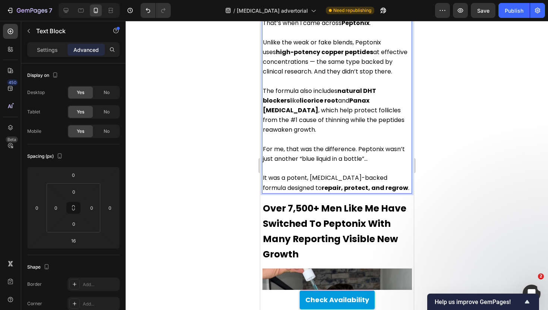
click at [317, 76] on span "Unlike the weak or fake blends, Peptonix uses high-potency copper peptides at e…" at bounding box center [335, 57] width 145 height 38
click at [316, 76] on span "Unlike the weak or fake blends, Peptonix uses high-potency copper peptides at e…" at bounding box center [335, 57] width 145 height 38
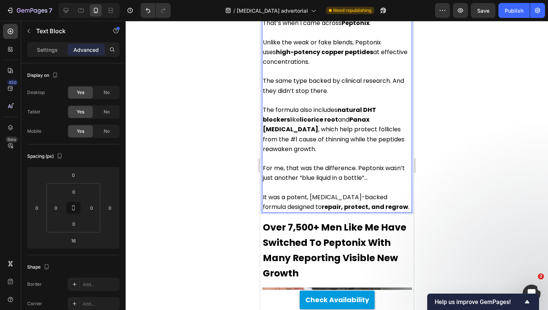
scroll to position [2625, 0]
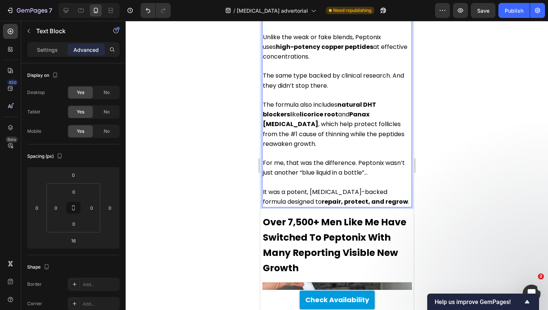
click at [350, 90] on p "The same type backed by clinical research. And they didn’t stop there." at bounding box center [337, 80] width 148 height 19
click at [394, 89] on span "The same type backed by clinical research. And they didn’t stop there." at bounding box center [333, 80] width 141 height 18
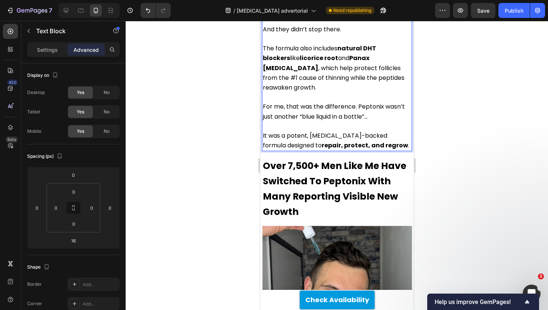
scroll to position [2691, 0]
click at [356, 120] on span "For me, that was the difference. Peptonix wasn’t just another “blue liquid in a…" at bounding box center [334, 111] width 142 height 18
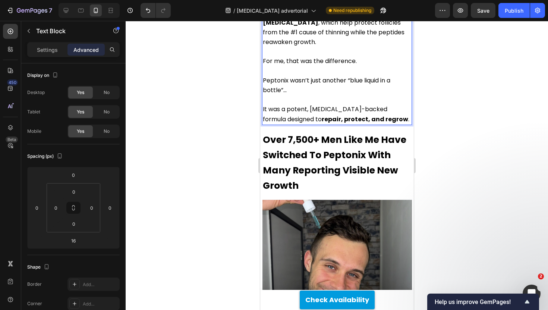
scroll to position [2737, 0]
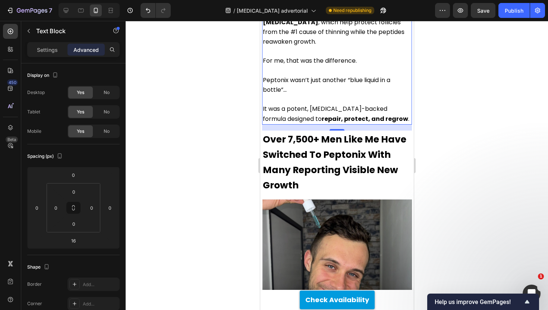
click at [198, 153] on div at bounding box center [337, 165] width 422 height 289
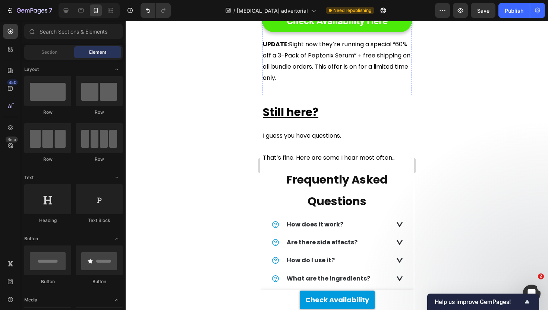
scroll to position [4301, 0]
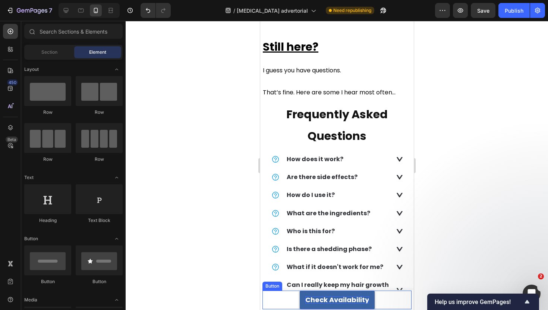
click at [365, 301] on span "Check Availability" at bounding box center [337, 299] width 64 height 9
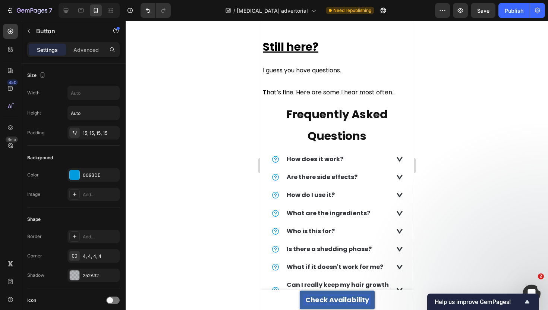
click at [367, 300] on span "Check Availability" at bounding box center [337, 299] width 64 height 9
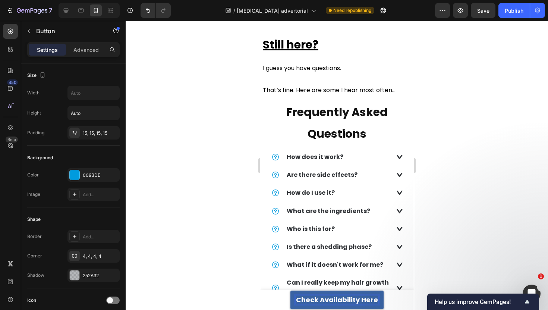
click at [513, 225] on div at bounding box center [337, 165] width 422 height 289
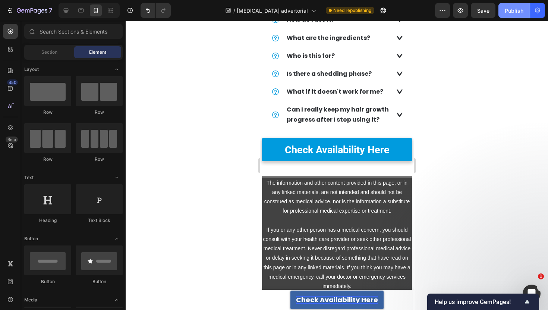
click at [516, 10] on div "Publish" at bounding box center [514, 11] width 19 height 8
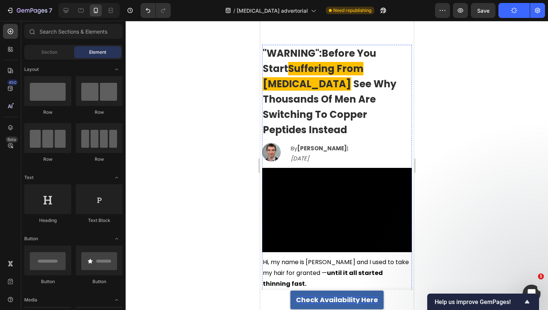
scroll to position [0, 0]
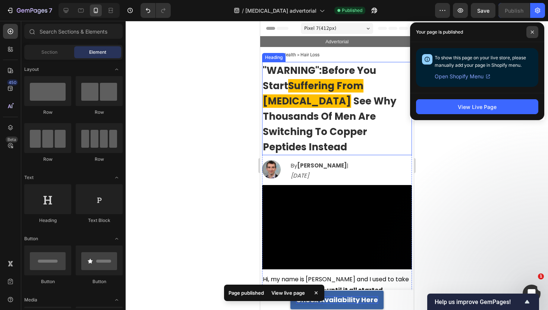
click at [535, 29] on span at bounding box center [533, 32] width 12 height 12
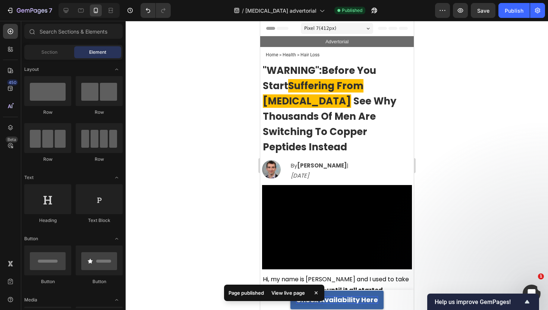
click at [374, 36] on div "Advertorial" at bounding box center [337, 41] width 154 height 11
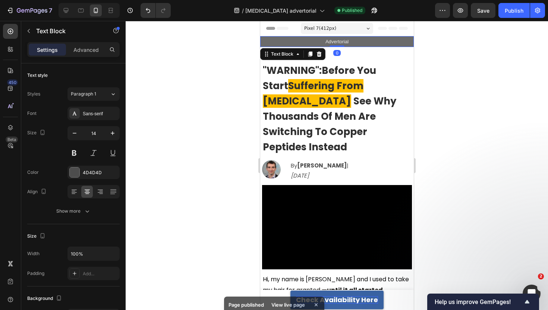
click at [373, 39] on p "Advertorial" at bounding box center [337, 41] width 152 height 9
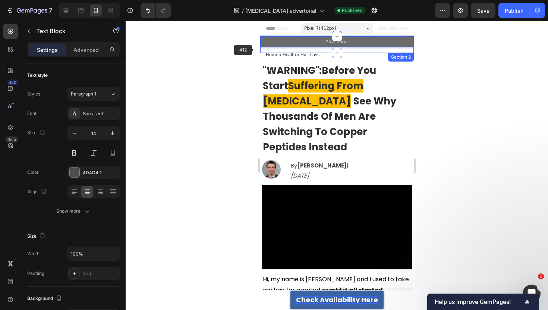
click at [238, 52] on div at bounding box center [337, 165] width 422 height 289
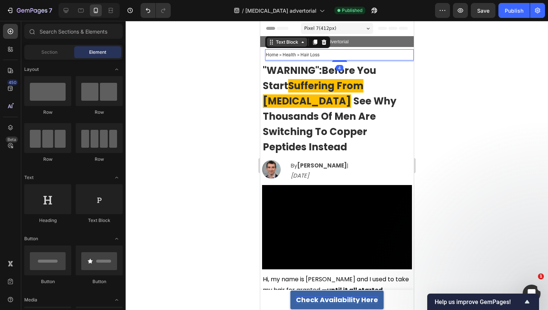
click at [282, 44] on div "Text Block" at bounding box center [286, 42] width 25 height 7
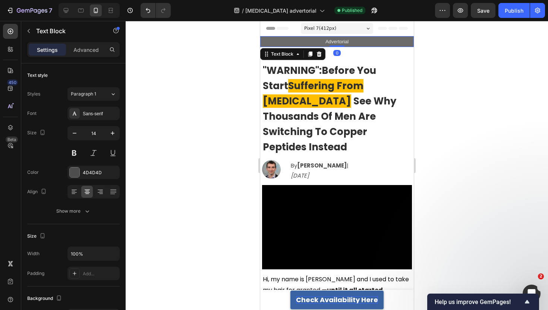
click at [265, 38] on p "Advertorial" at bounding box center [337, 41] width 152 height 9
click at [316, 55] on icon at bounding box center [319, 54] width 6 height 6
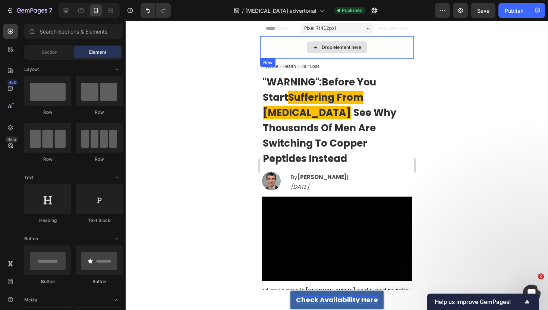
click at [293, 53] on div "Drop element here" at bounding box center [337, 47] width 154 height 22
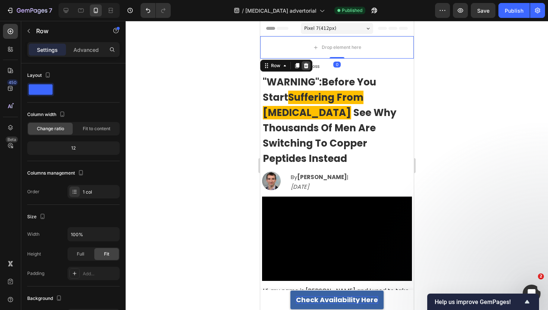
click at [308, 67] on icon at bounding box center [306, 66] width 6 height 6
click at [298, 49] on div "Drop element here" at bounding box center [337, 47] width 154 height 22
click at [307, 64] on icon at bounding box center [306, 65] width 5 height 5
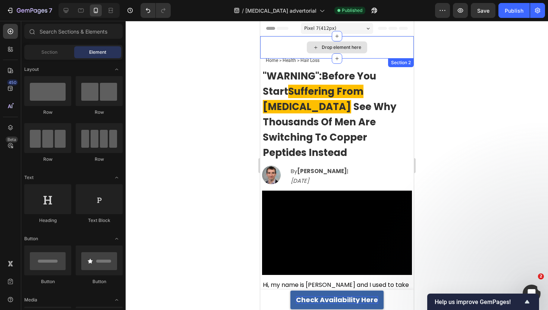
click at [299, 49] on div "Drop element here" at bounding box center [337, 47] width 154 height 22
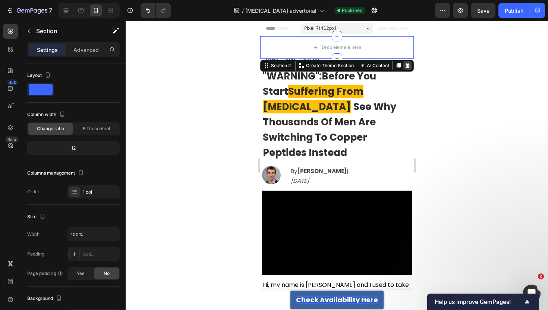
click at [410, 65] on div at bounding box center [407, 65] width 9 height 9
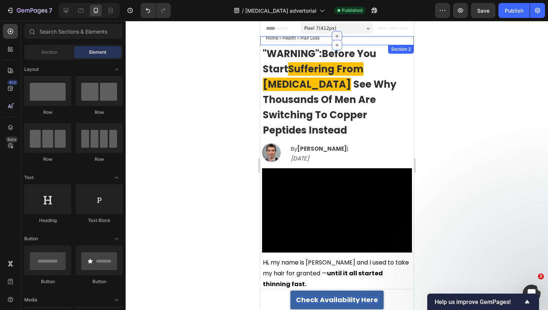
click at [336, 40] on div at bounding box center [336, 36] width 10 height 10
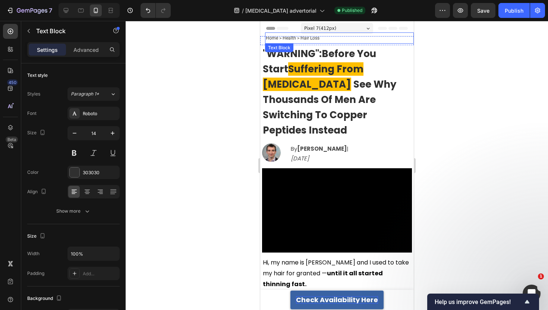
click at [273, 37] on span "Home > ﻿Health > Hair Loss" at bounding box center [292, 37] width 54 height 5
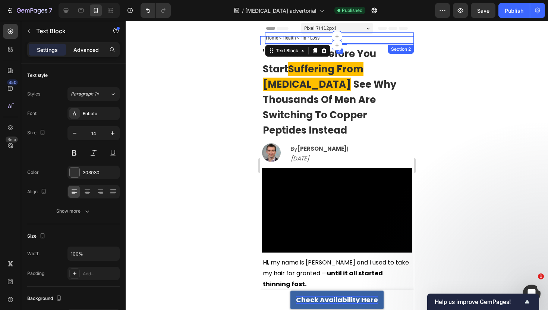
click at [91, 54] on div "Advanced" at bounding box center [85, 50] width 37 height 12
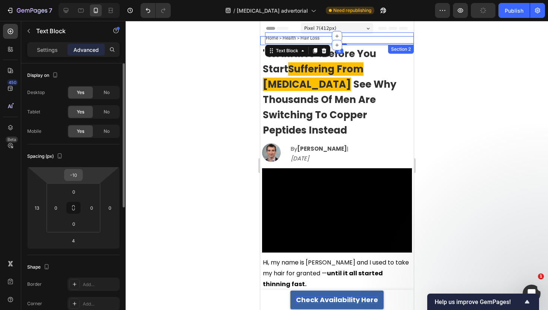
click at [75, 172] on input "-10" at bounding box center [73, 174] width 15 height 11
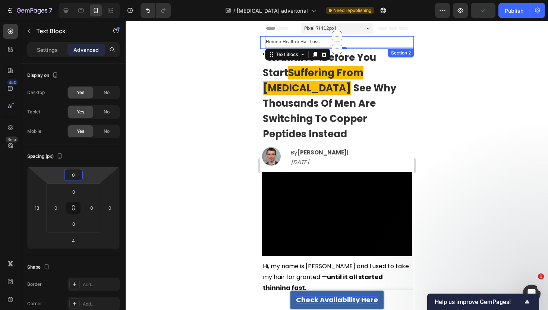
click at [151, 108] on div at bounding box center [337, 165] width 422 height 289
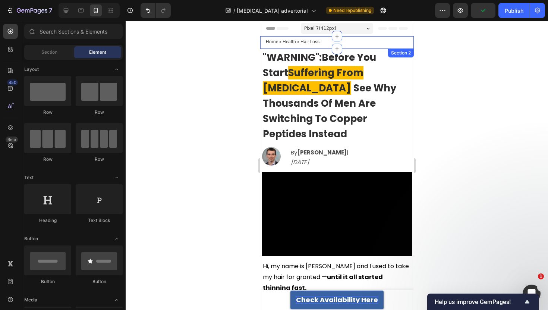
click at [223, 87] on div at bounding box center [337, 165] width 422 height 289
drag, startPoint x: 313, startPoint y: 113, endPoint x: 295, endPoint y: 32, distance: 82.4
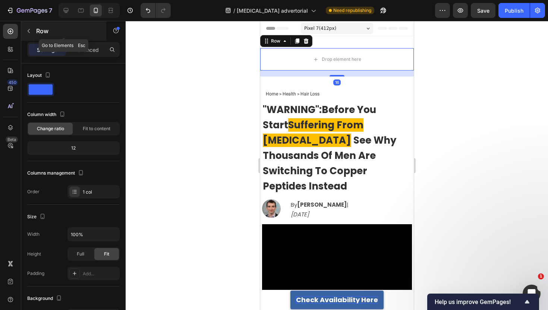
click at [38, 39] on div "Row" at bounding box center [63, 30] width 85 height 19
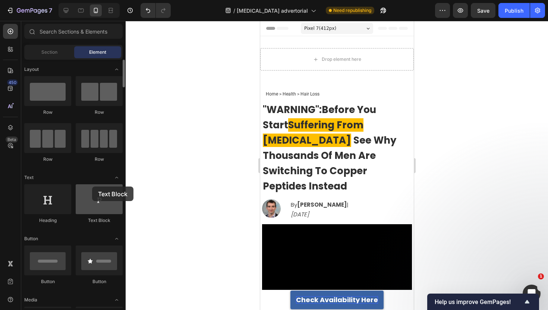
click at [92, 186] on div at bounding box center [99, 199] width 47 height 30
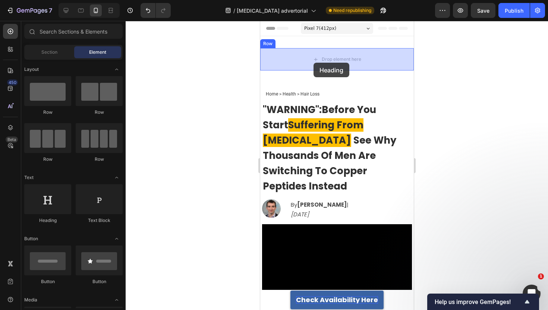
drag, startPoint x: 312, startPoint y: 221, endPoint x: 313, endPoint y: 63, distance: 158.1
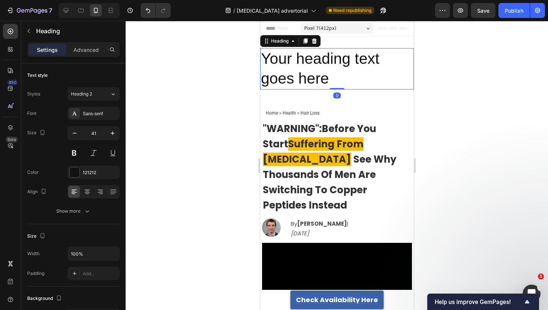
click at [314, 65] on h2 "Your heading text goes here" at bounding box center [337, 68] width 154 height 41
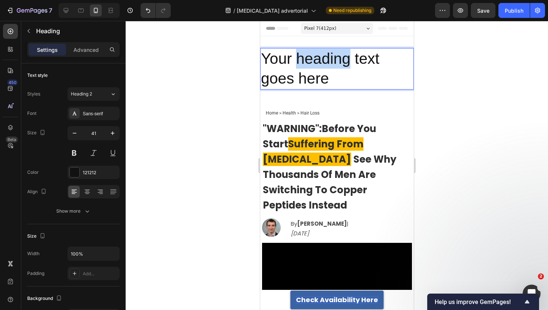
click at [314, 65] on p "Your heading text goes here" at bounding box center [337, 69] width 152 height 40
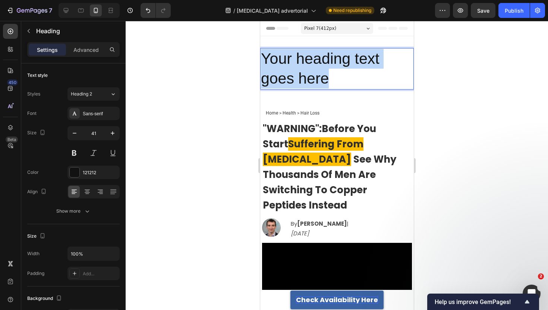
click at [314, 65] on p "Your heading text goes here" at bounding box center [337, 69] width 152 height 40
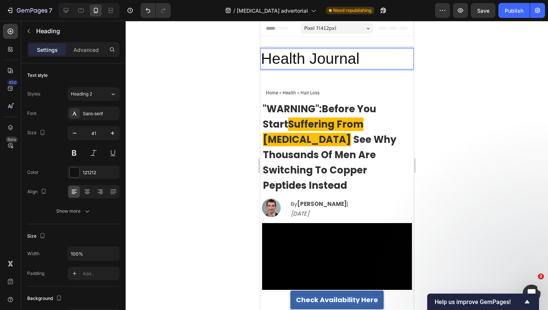
click at [314, 65] on p "Health Journal" at bounding box center [337, 59] width 152 height 20
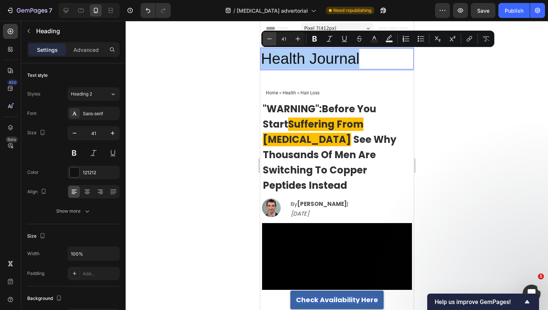
click at [269, 44] on button "Minus" at bounding box center [269, 38] width 13 height 13
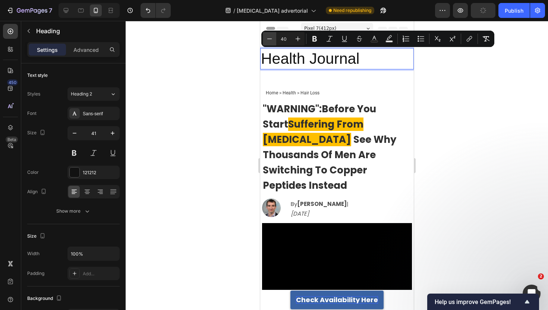
click at [269, 44] on button "Minus" at bounding box center [269, 38] width 13 height 13
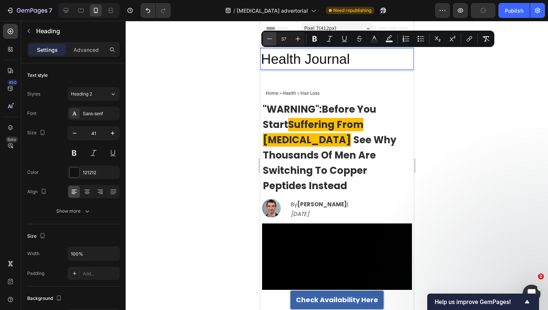
click at [269, 44] on button "Minus" at bounding box center [269, 38] width 13 height 13
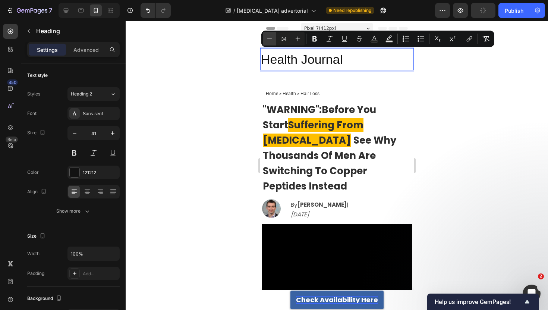
click at [269, 44] on button "Minus" at bounding box center [269, 38] width 13 height 13
type input "32"
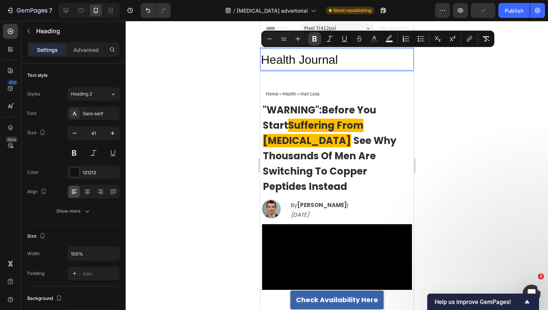
click at [318, 42] on icon "Editor contextual toolbar" at bounding box center [314, 38] width 7 height 7
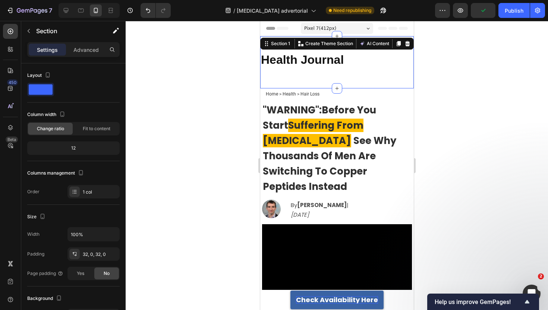
click at [306, 72] on div "⁠⁠⁠⁠⁠⁠⁠ Health Journal Heading Row" at bounding box center [337, 62] width 154 height 28
click at [89, 50] on p "Advanced" at bounding box center [85, 50] width 25 height 8
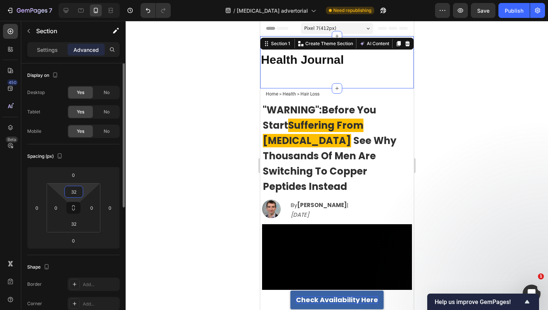
click at [75, 188] on input "32" at bounding box center [73, 191] width 15 height 11
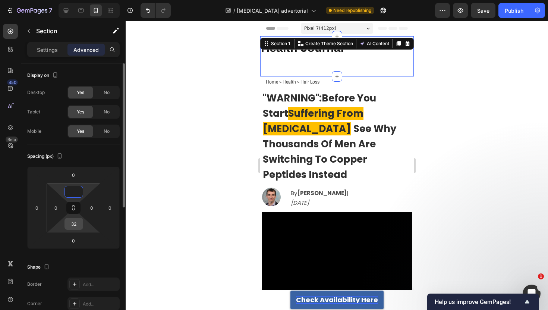
type input "0"
click at [74, 229] on input "32" at bounding box center [73, 223] width 15 height 11
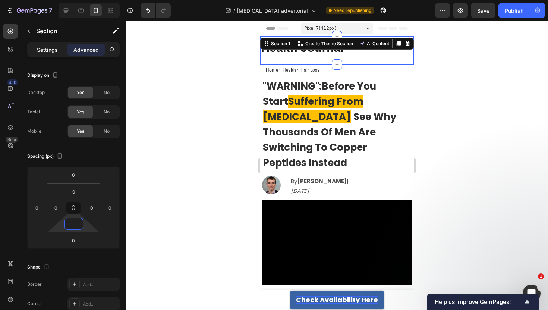
type input "0"
click at [48, 52] on p "Settings" at bounding box center [47, 50] width 21 height 8
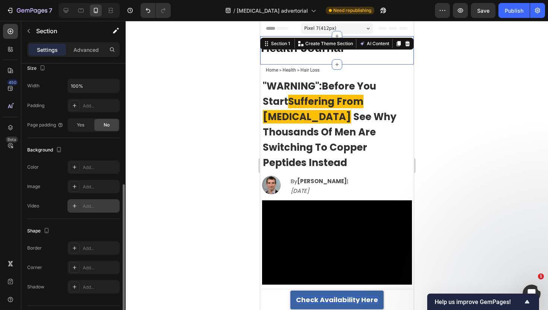
scroll to position [168, 0]
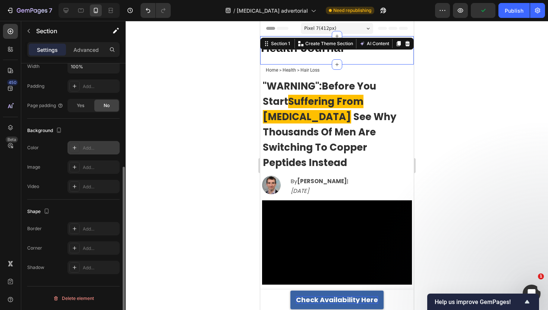
click at [81, 147] on div "Add..." at bounding box center [93, 147] width 52 height 13
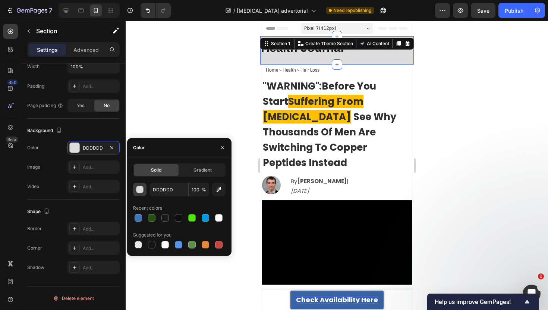
click at [141, 195] on button "button" at bounding box center [139, 189] width 13 height 13
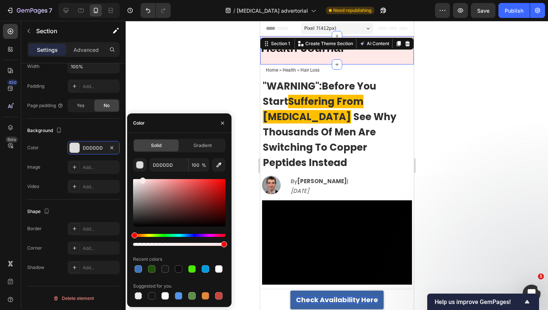
drag, startPoint x: 191, startPoint y: 196, endPoint x: 142, endPoint y: 178, distance: 51.9
click at [142, 179] on div at bounding box center [179, 202] width 92 height 47
click at [156, 272] on div at bounding box center [152, 269] width 10 height 10
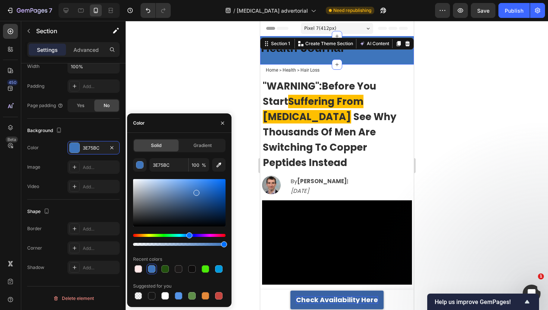
click at [213, 265] on div at bounding box center [179, 269] width 92 height 10
click at [216, 266] on div at bounding box center [218, 268] width 7 height 7
type input "029ADE"
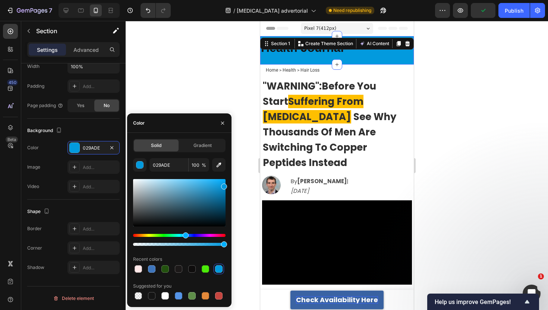
click at [205, 87] on div at bounding box center [337, 165] width 422 height 289
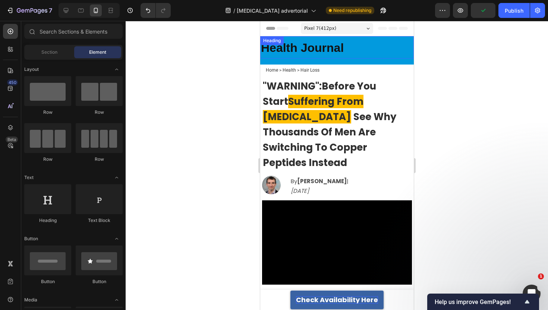
click at [274, 54] on strong "Health Journal" at bounding box center [302, 47] width 83 height 13
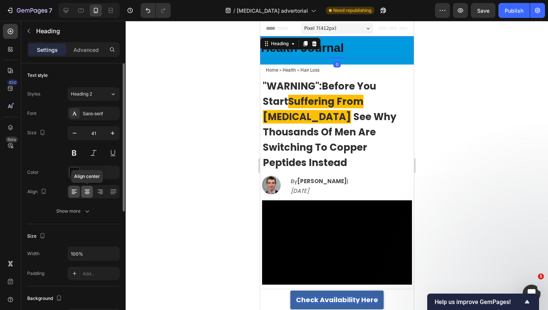
click at [85, 194] on icon at bounding box center [87, 191] width 7 height 7
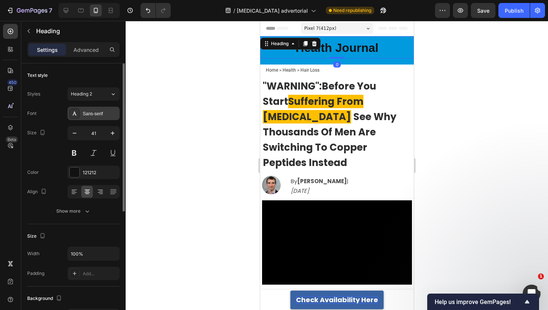
click at [92, 111] on div "Sans-serif" at bounding box center [100, 113] width 35 height 7
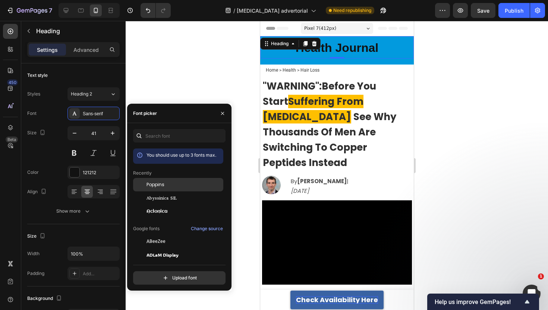
click at [142, 184] on div at bounding box center [139, 184] width 13 height 13
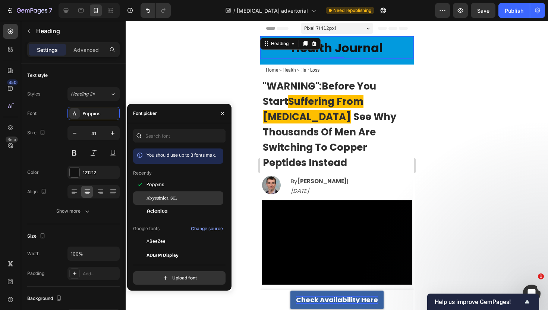
click at [144, 199] on div at bounding box center [139, 197] width 13 height 13
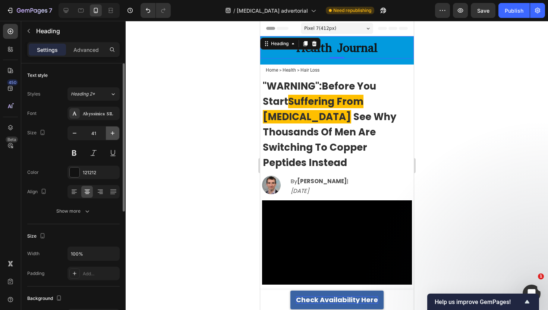
click at [107, 136] on button "button" at bounding box center [112, 132] width 13 height 13
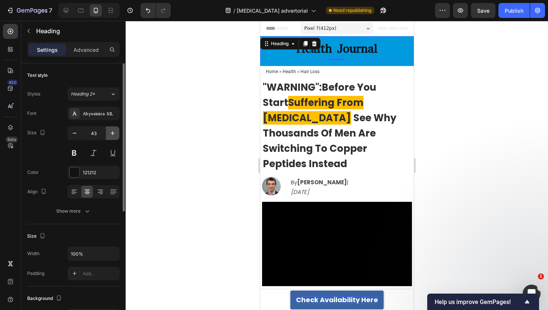
click at [107, 136] on button "button" at bounding box center [112, 132] width 13 height 13
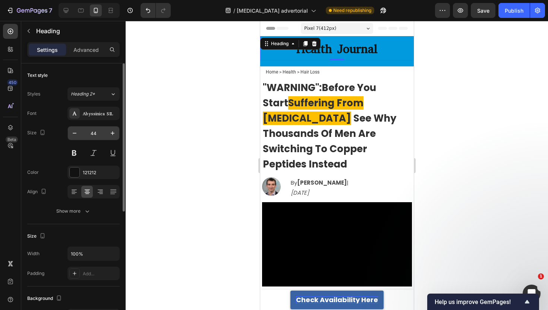
click at [91, 132] on input "44" at bounding box center [93, 132] width 25 height 13
click at [68, 132] on button "button" at bounding box center [74, 132] width 13 height 13
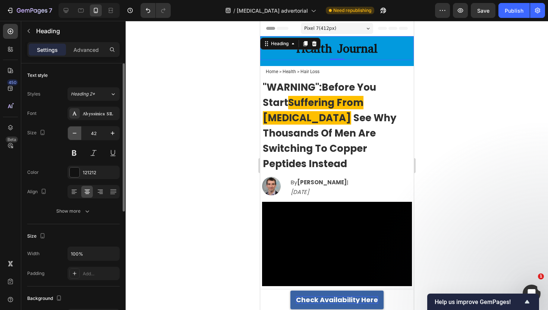
click at [68, 132] on button "button" at bounding box center [74, 132] width 13 height 13
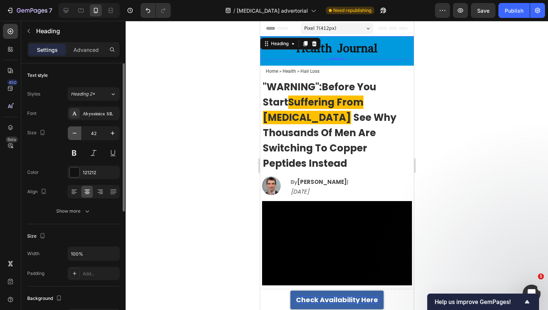
click at [68, 132] on button "button" at bounding box center [74, 132] width 13 height 13
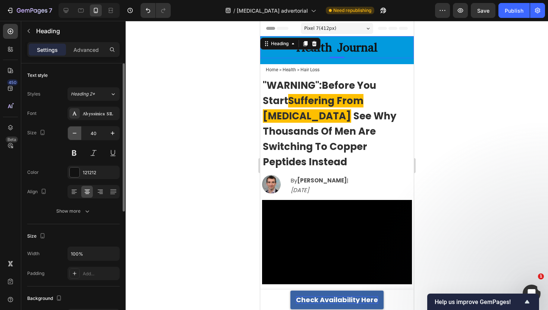
click at [68, 132] on button "button" at bounding box center [74, 132] width 13 height 13
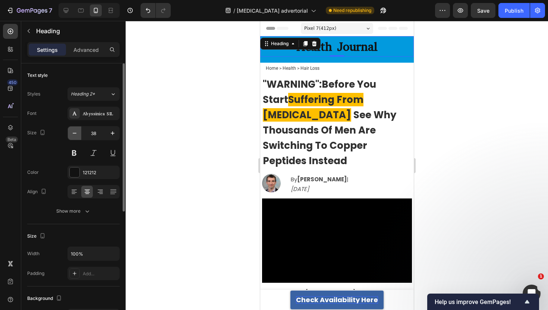
click at [68, 132] on button "button" at bounding box center [74, 132] width 13 height 13
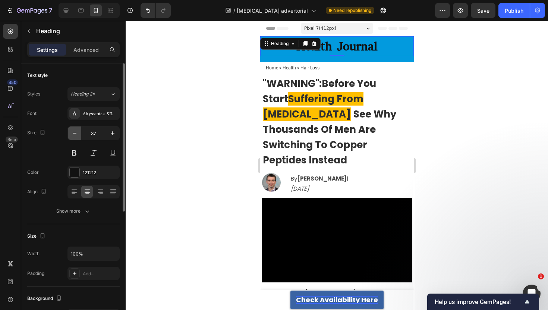
click at [68, 132] on button "button" at bounding box center [74, 132] width 13 height 13
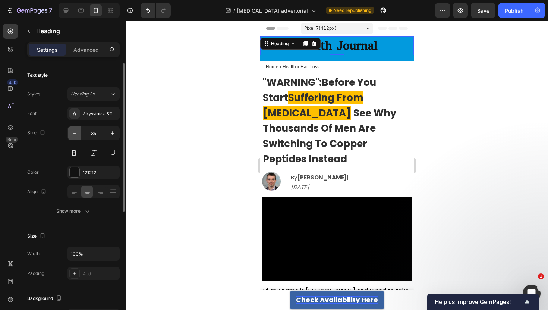
click at [68, 132] on button "button" at bounding box center [74, 132] width 13 height 13
type input "33"
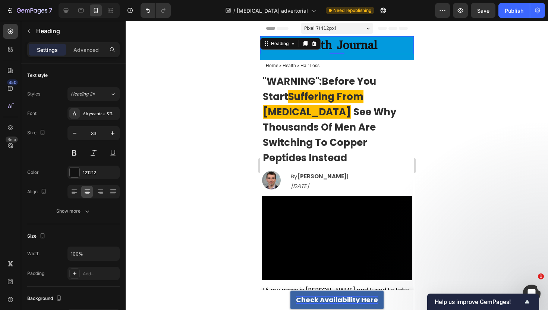
click at [208, 85] on div at bounding box center [337, 165] width 422 height 289
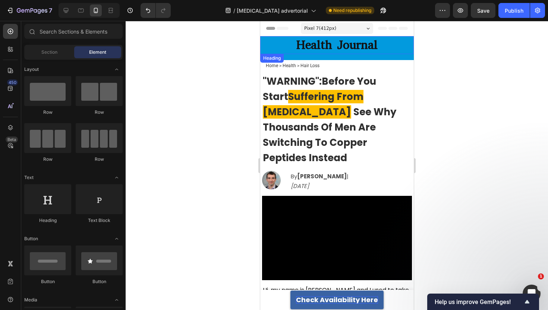
click at [337, 43] on strong "Health Journal" at bounding box center [336, 45] width 81 height 16
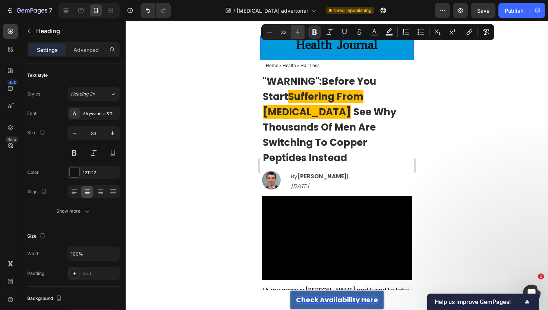
click at [298, 35] on icon "Editor contextual toolbar" at bounding box center [297, 31] width 7 height 7
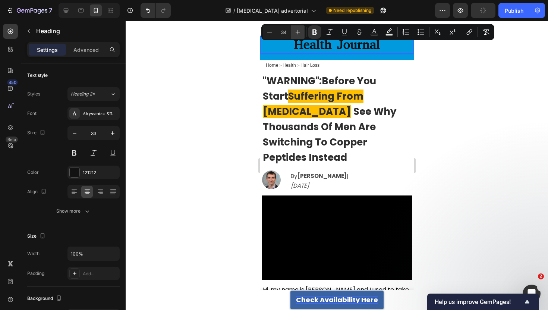
click at [298, 35] on icon "Editor contextual toolbar" at bounding box center [297, 31] width 7 height 7
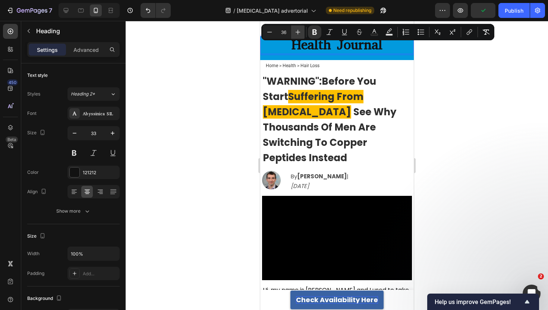
click at [298, 35] on icon "Editor contextual toolbar" at bounding box center [297, 31] width 7 height 7
type input "38"
click at [236, 41] on div at bounding box center [337, 165] width 422 height 289
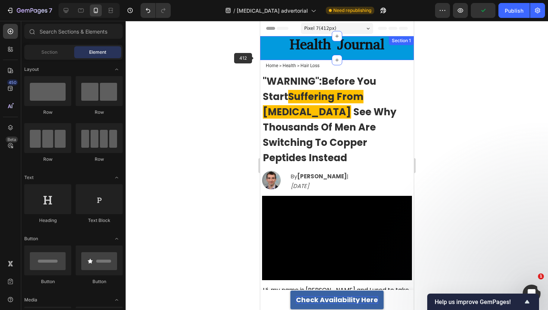
click at [263, 56] on div "⁠⁠⁠⁠⁠⁠⁠ Health Journal Heading Row" at bounding box center [337, 48] width 154 height 24
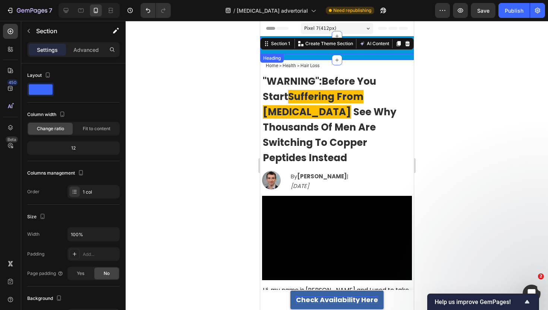
click at [234, 53] on div at bounding box center [337, 165] width 422 height 289
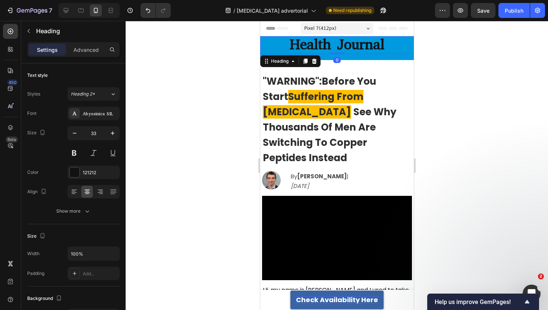
click at [328, 45] on strong "Health Journal" at bounding box center [336, 44] width 95 height 19
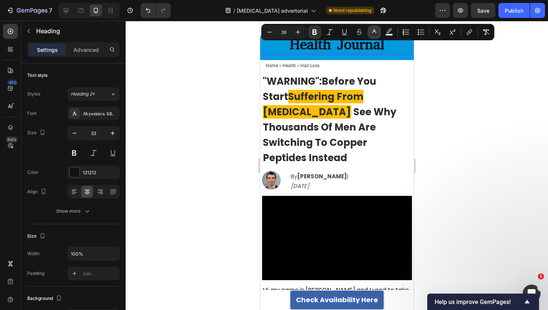
click at [371, 32] on icon "Editor contextual toolbar" at bounding box center [374, 31] width 7 height 7
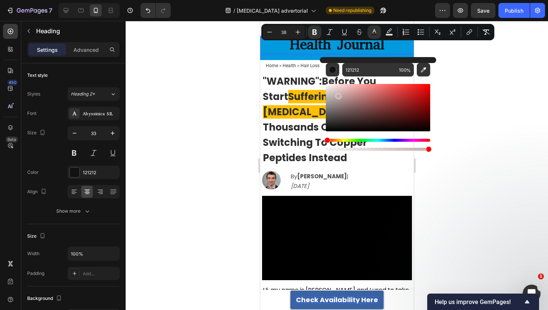
type input "FFFFFF"
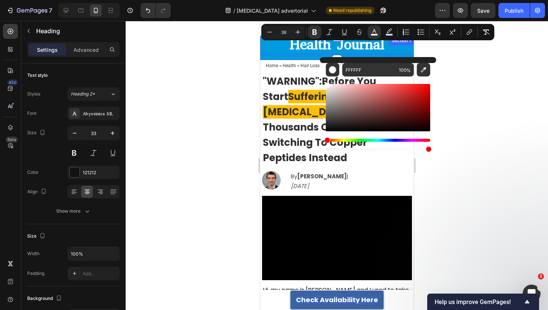
drag, startPoint x: 612, startPoint y: 124, endPoint x: 306, endPoint y: 57, distance: 313.0
click at [227, 61] on div at bounding box center [337, 165] width 422 height 289
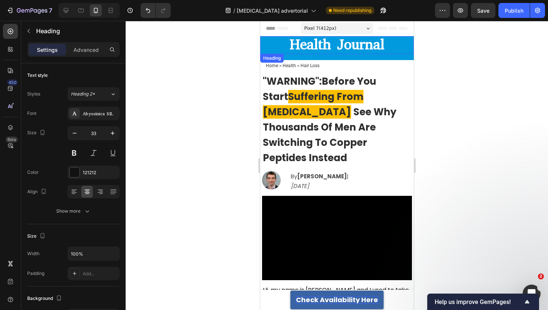
click at [263, 53] on h2 "⁠⁠⁠⁠⁠⁠⁠ Health Journal" at bounding box center [337, 45] width 154 height 18
click at [96, 48] on p "Advanced" at bounding box center [85, 50] width 25 height 8
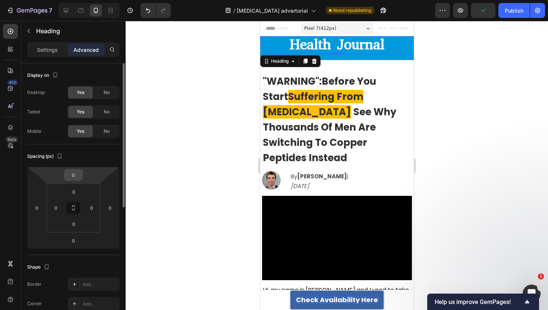
click at [74, 176] on input "0" at bounding box center [73, 174] width 15 height 11
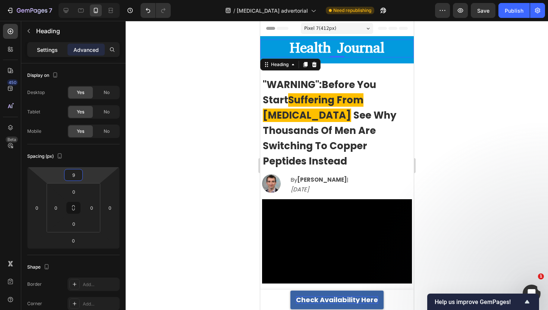
type input "9"
click at [51, 51] on p "Settings" at bounding box center [47, 50] width 21 height 8
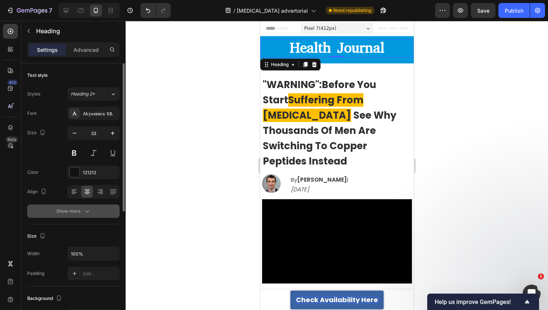
click at [70, 214] on div "Show more" at bounding box center [73, 210] width 35 height 7
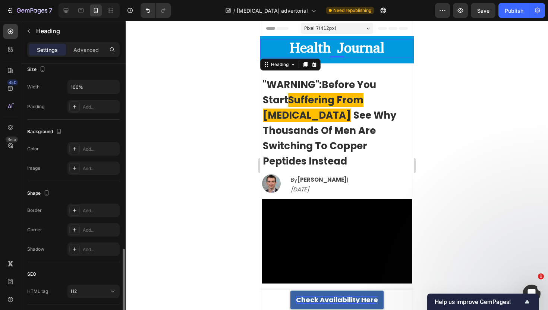
scroll to position [315, 0]
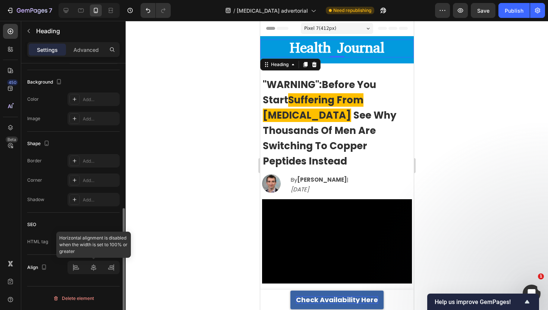
click at [93, 266] on div at bounding box center [93, 267] width 52 height 13
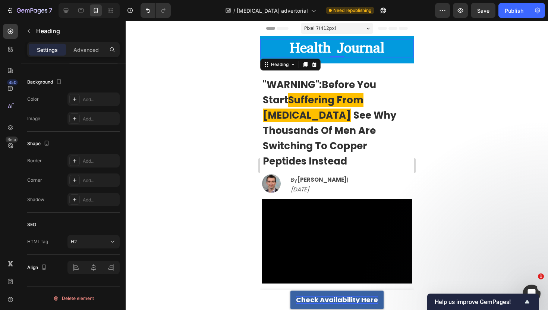
click at [208, 79] on div at bounding box center [337, 165] width 422 height 289
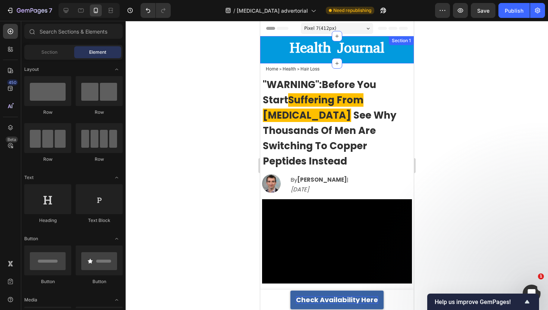
click at [299, 58] on div "⁠⁠⁠⁠⁠⁠⁠ Health Journal Heading Row" at bounding box center [337, 49] width 154 height 27
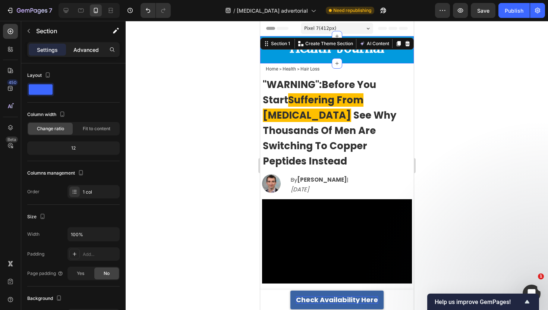
click at [84, 44] on div "Advanced" at bounding box center [85, 50] width 37 height 12
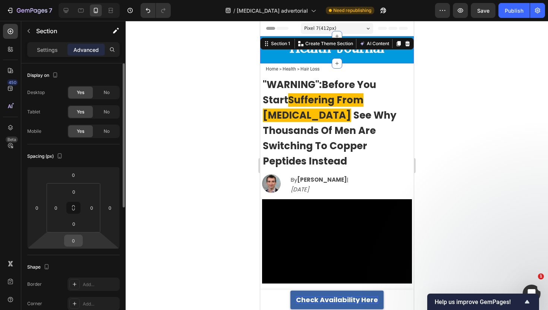
click at [74, 235] on input "0" at bounding box center [73, 240] width 15 height 11
type input "0"
click at [209, 149] on div at bounding box center [337, 165] width 422 height 289
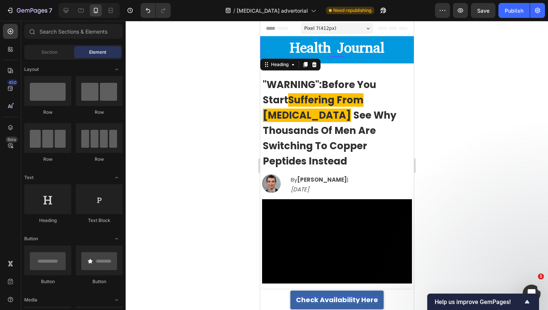
click at [295, 51] on strong "Health Journal" at bounding box center [336, 47] width 95 height 19
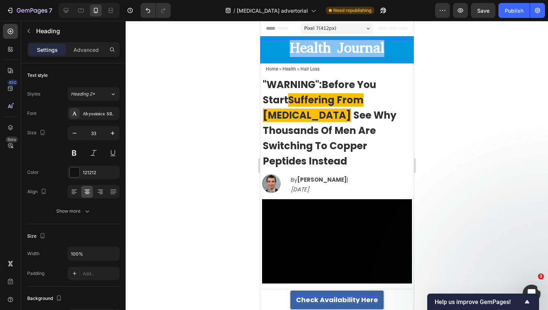
click at [295, 51] on strong "Health Journal" at bounding box center [336, 47] width 95 height 19
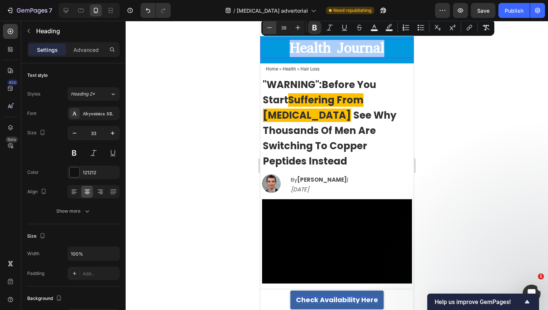
click at [271, 27] on icon "Editor contextual toolbar" at bounding box center [269, 27] width 5 height 0
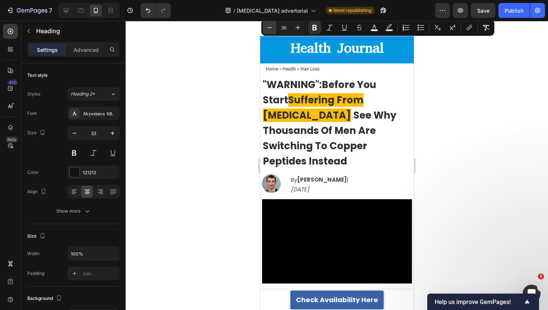
click at [271, 27] on icon "Editor contextual toolbar" at bounding box center [269, 27] width 5 height 0
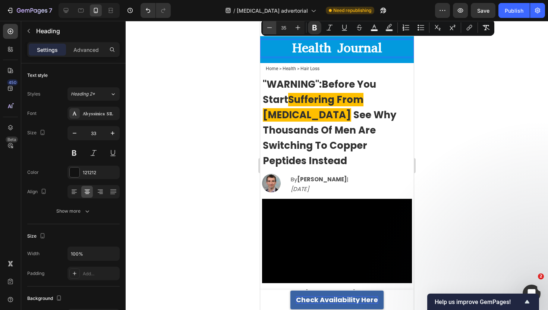
click at [271, 27] on icon "Editor contextual toolbar" at bounding box center [269, 27] width 5 height 0
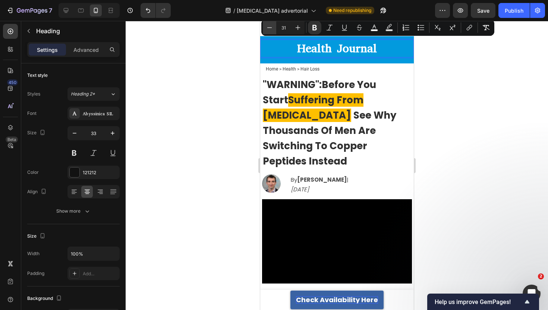
click at [271, 27] on icon "Editor contextual toolbar" at bounding box center [269, 27] width 5 height 0
type input "30"
click at [220, 44] on div at bounding box center [337, 165] width 422 height 289
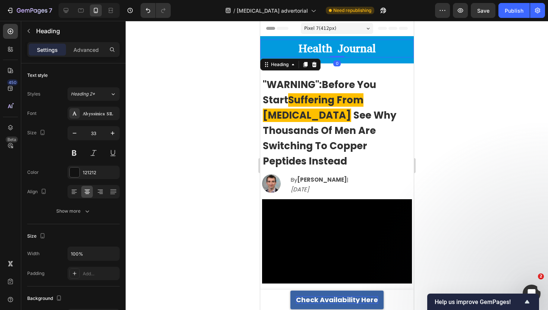
click at [292, 43] on p "⁠⁠⁠⁠⁠⁠⁠ Health Journal" at bounding box center [337, 48] width 152 height 16
click at [292, 43] on p "Health Journal" at bounding box center [337, 48] width 152 height 16
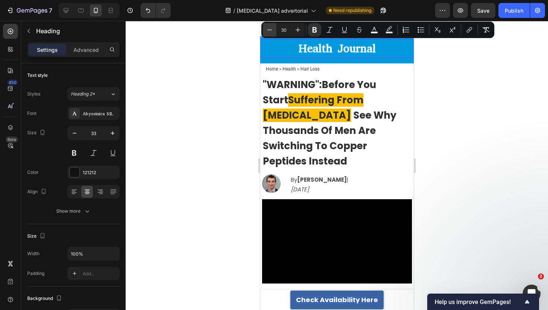
click at [270, 31] on icon "Editor contextual toolbar" at bounding box center [269, 29] width 7 height 7
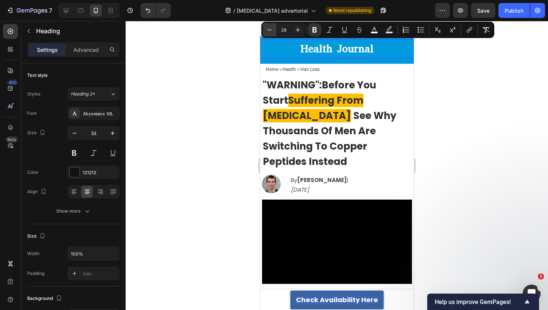
click at [270, 31] on icon "Editor contextual toolbar" at bounding box center [269, 29] width 7 height 7
type input "27"
click at [215, 44] on div at bounding box center [337, 165] width 422 height 289
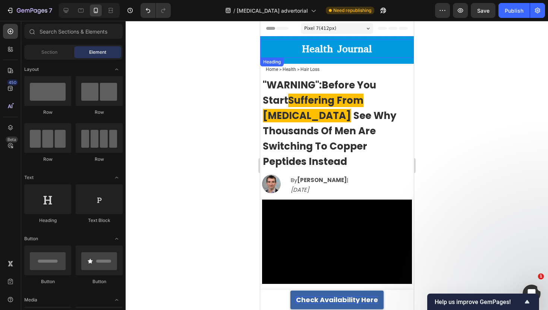
click at [283, 62] on div "Heading" at bounding box center [271, 61] width 23 height 9
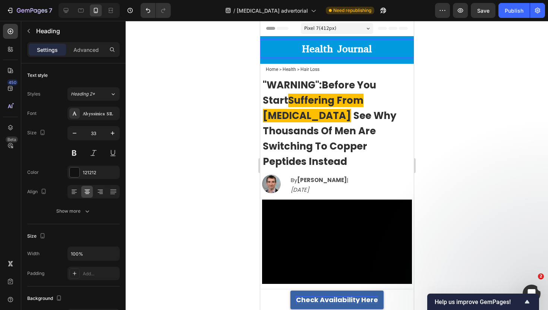
click at [305, 50] on strong "Health Journal" at bounding box center [337, 48] width 70 height 13
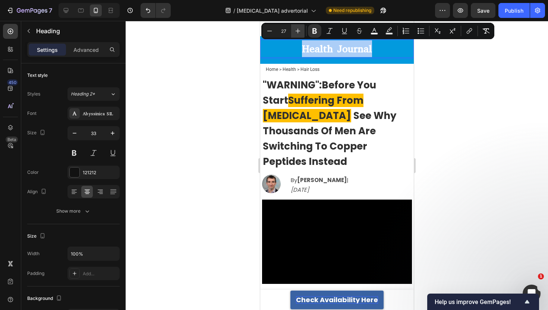
click at [300, 31] on icon "Editor contextual toolbar" at bounding box center [297, 30] width 7 height 7
type input "29"
drag, startPoint x: 204, startPoint y: 42, endPoint x: 208, endPoint y: 42, distance: 4.1
click at [204, 42] on div at bounding box center [337, 165] width 422 height 289
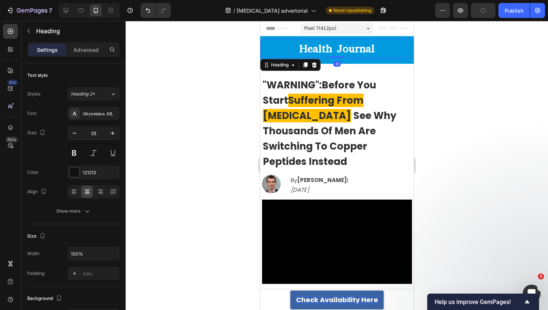
click at [285, 43] on p "⁠⁠⁠⁠⁠⁠⁠ Health Journal" at bounding box center [337, 48] width 152 height 17
click at [75, 197] on div at bounding box center [74, 192] width 12 height 12
click at [167, 123] on div at bounding box center [337, 165] width 422 height 289
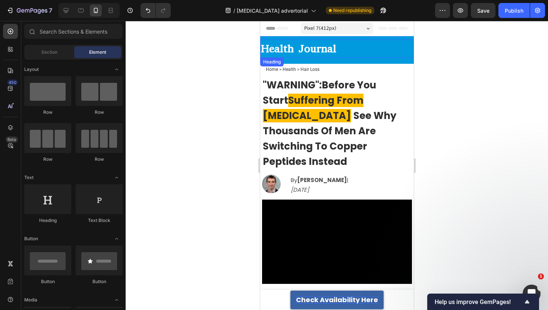
click at [298, 43] on strong "Health Journal" at bounding box center [298, 48] width 75 height 15
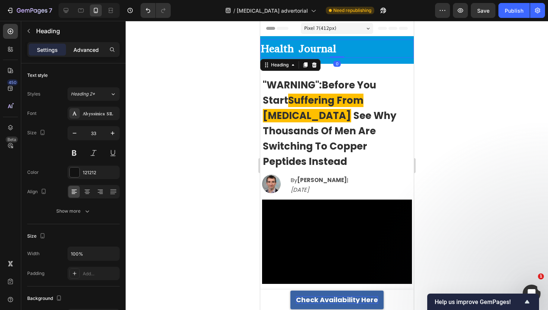
click at [72, 47] on div "Advanced" at bounding box center [85, 50] width 37 height 12
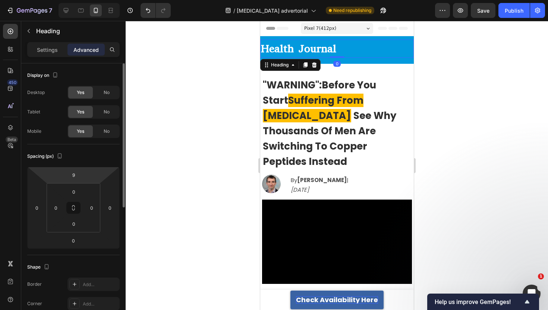
click at [85, 53] on p "Advanced" at bounding box center [85, 50] width 25 height 8
click at [37, 206] on input "0" at bounding box center [36, 207] width 11 height 11
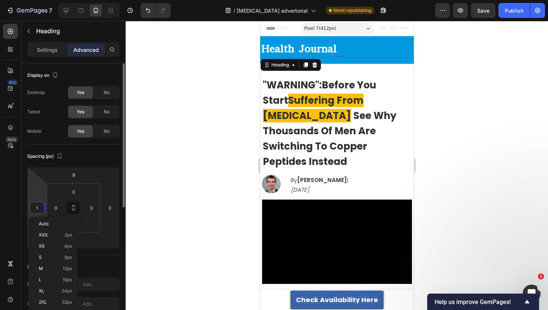
type input "15"
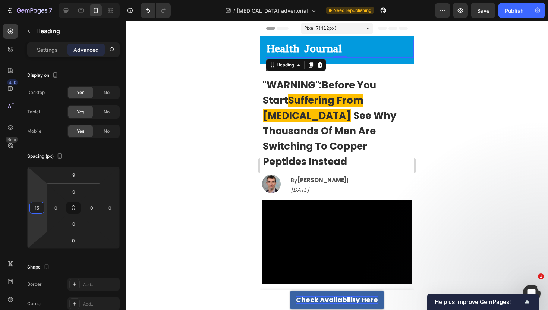
click at [197, 147] on div at bounding box center [337, 165] width 422 height 289
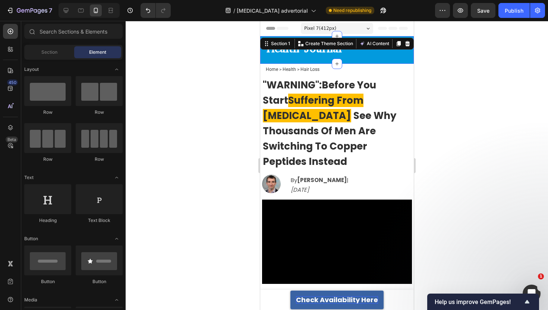
click at [342, 60] on div "⁠⁠⁠⁠⁠⁠⁠ Health Journal Heading Row" at bounding box center [337, 50] width 154 height 28
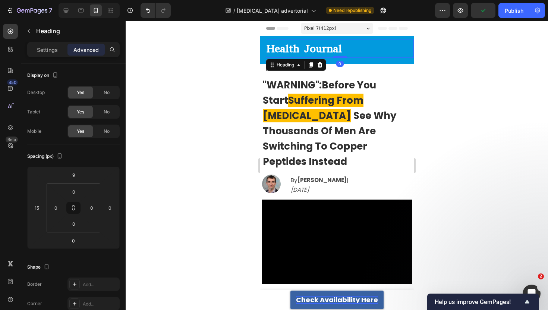
click at [298, 52] on strong "Health Journal" at bounding box center [303, 48] width 75 height 15
click at [210, 87] on div at bounding box center [337, 165] width 422 height 289
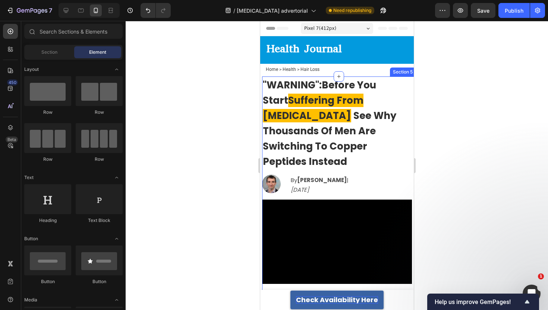
click at [466, 69] on div at bounding box center [337, 165] width 422 height 289
click at [395, 56] on p "⁠⁠⁠⁠⁠⁠⁠ Health Journal" at bounding box center [339, 48] width 147 height 17
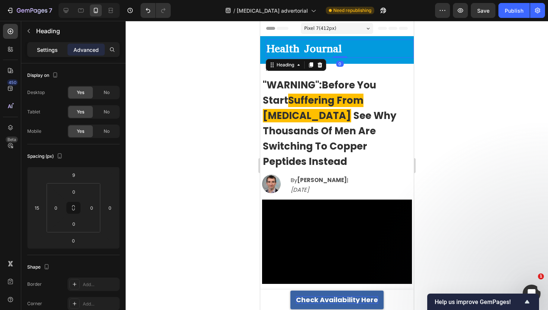
click at [63, 51] on div "Settings" at bounding box center [47, 50] width 37 height 12
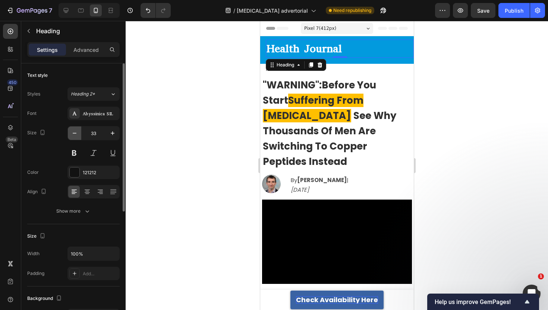
click at [79, 134] on button "button" at bounding box center [74, 132] width 13 height 13
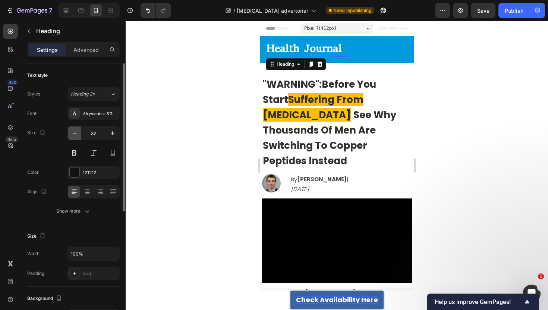
click at [79, 134] on button "button" at bounding box center [74, 132] width 13 height 13
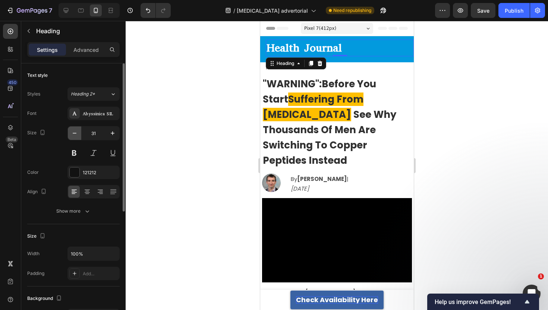
click at [79, 134] on button "button" at bounding box center [74, 132] width 13 height 13
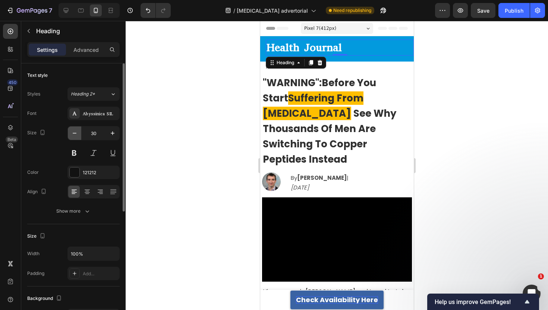
click at [79, 134] on button "button" at bounding box center [74, 132] width 13 height 13
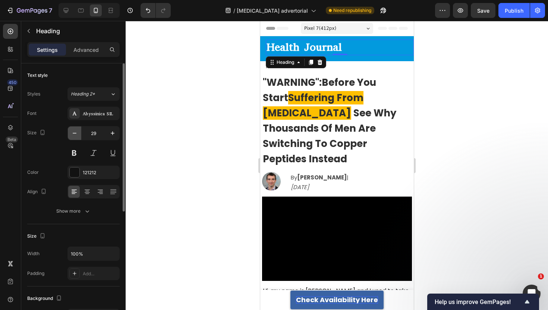
click at [79, 134] on button "button" at bounding box center [74, 132] width 13 height 13
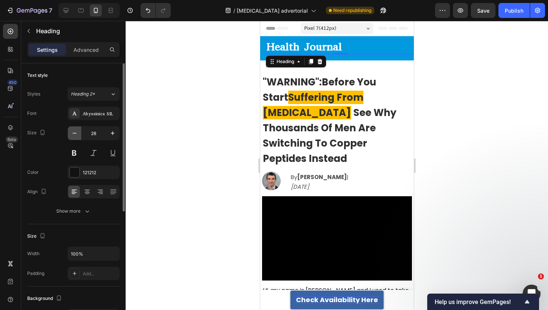
click at [79, 134] on button "button" at bounding box center [74, 132] width 13 height 13
type input "27"
click at [191, 87] on div at bounding box center [337, 165] width 422 height 289
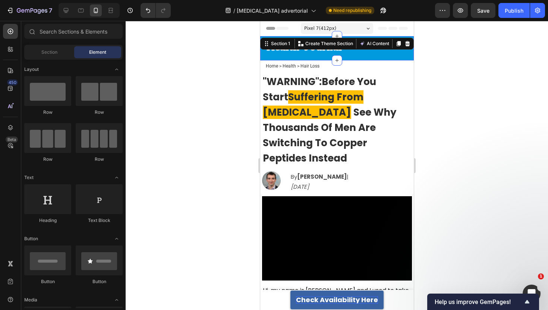
click at [356, 55] on div "⁠⁠⁠⁠⁠⁠⁠ Health Journal Heading Row" at bounding box center [337, 48] width 154 height 24
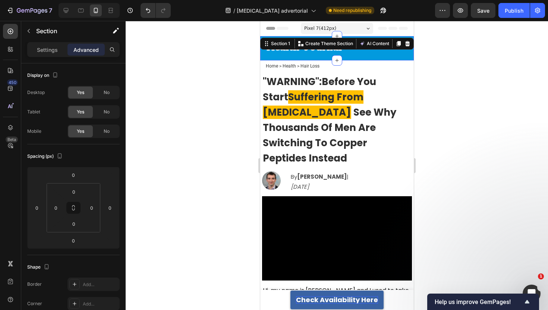
click at [225, 106] on div at bounding box center [337, 165] width 422 height 289
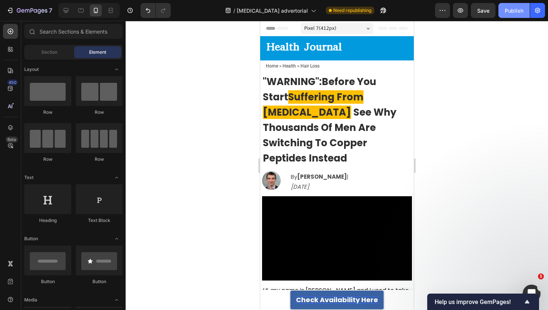
click at [521, 10] on div "Publish" at bounding box center [514, 11] width 19 height 8
click at [296, 48] on strong "Health Journal" at bounding box center [303, 47] width 75 height 15
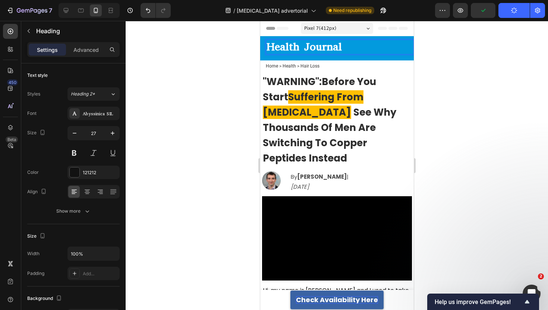
click at [285, 48] on strong "Health Journal" at bounding box center [303, 47] width 75 height 15
click at [271, 48] on strong "Health Journal" at bounding box center [303, 47] width 75 height 15
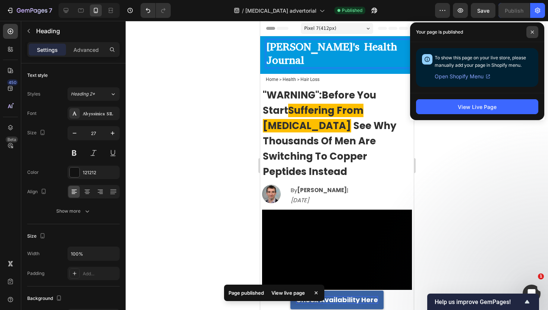
click at [534, 32] on icon at bounding box center [533, 32] width 4 height 4
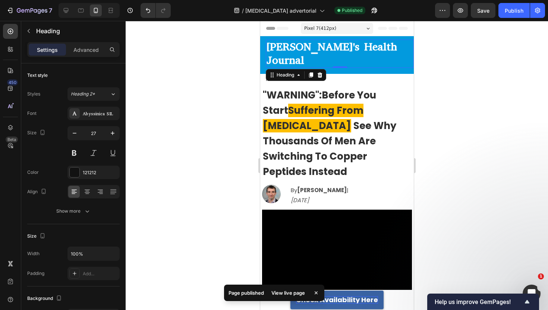
click at [501, 35] on div at bounding box center [337, 165] width 422 height 289
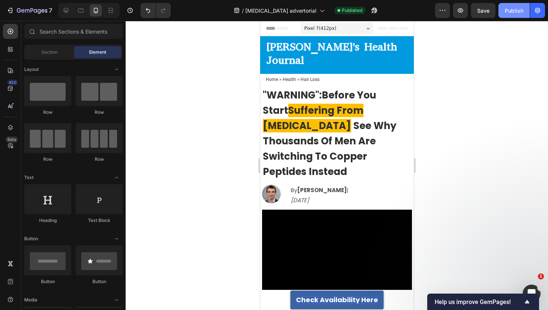
click at [509, 15] on button "Publish" at bounding box center [514, 10] width 31 height 15
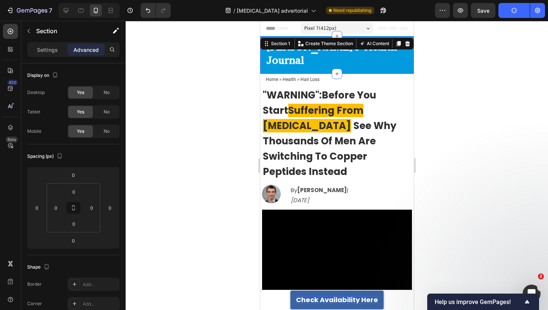
click at [397, 57] on div "⁠⁠⁠⁠⁠⁠⁠ Adam's Health Journal Heading Row" at bounding box center [337, 55] width 154 height 38
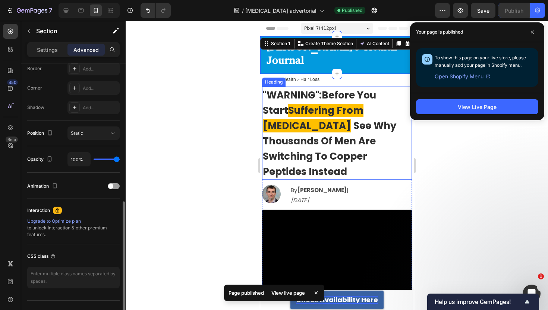
scroll to position [230, 0]
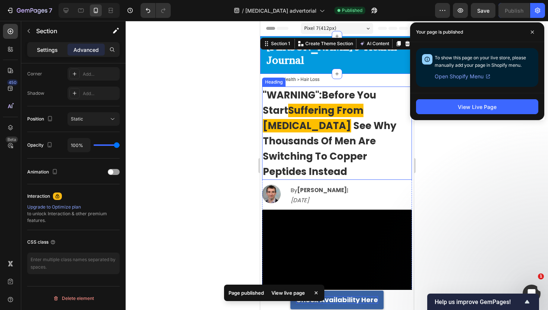
click at [43, 54] on div "Settings" at bounding box center [47, 50] width 37 height 12
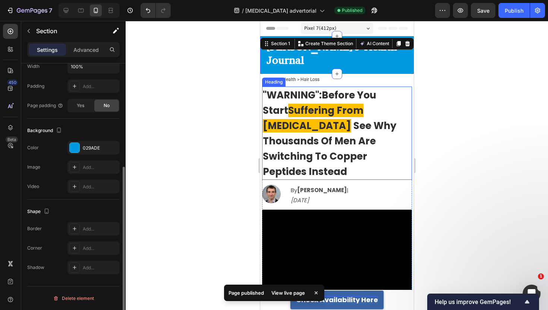
scroll to position [168, 0]
click at [71, 142] on div "029ADE" at bounding box center [93, 147] width 52 height 13
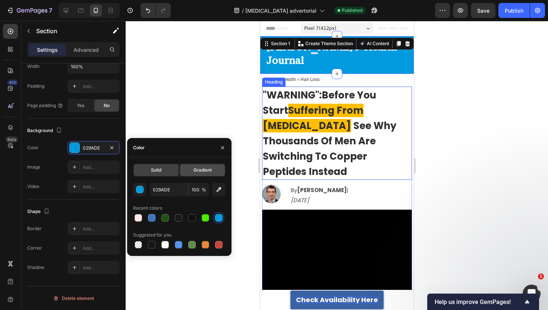
click at [204, 170] on span "Gradient" at bounding box center [203, 170] width 18 height 7
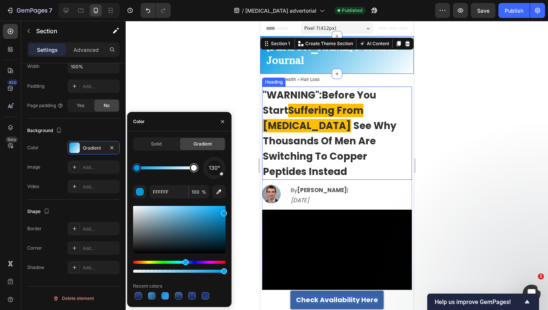
click at [195, 167] on div at bounding box center [194, 168] width 6 height 6
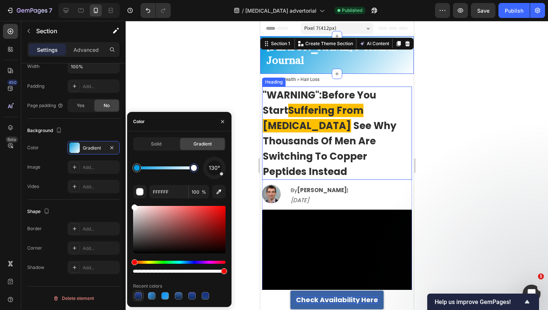
click at [140, 296] on div at bounding box center [138, 295] width 7 height 7
type input "3046A0"
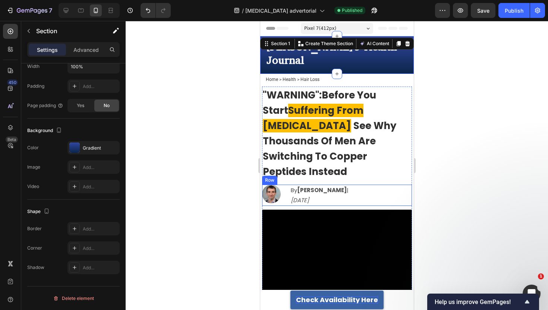
click at [466, 151] on div at bounding box center [337, 165] width 422 height 289
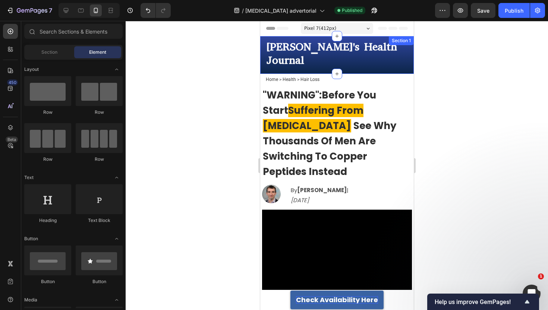
click at [391, 56] on div "⁠⁠⁠⁠⁠⁠⁠ Adam's Health Journal Heading Row" at bounding box center [337, 55] width 154 height 38
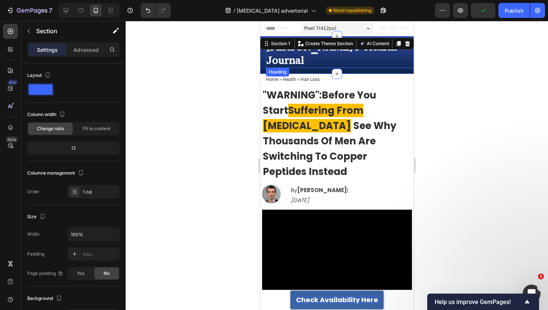
click at [232, 57] on div at bounding box center [337, 165] width 422 height 289
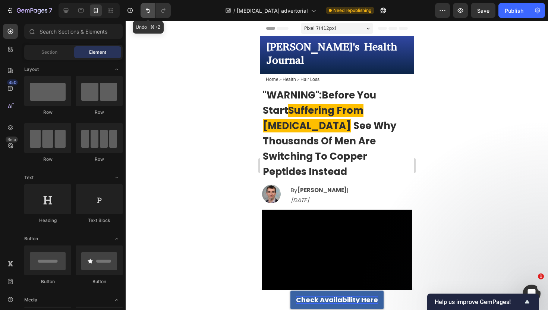
click at [150, 9] on icon "Undo/Redo" at bounding box center [147, 10] width 7 height 7
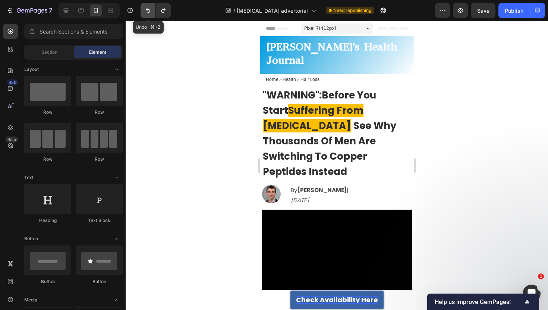
click at [150, 9] on icon "Undo/Redo" at bounding box center [147, 10] width 7 height 7
click at [149, 9] on icon "Undo/Redo" at bounding box center [147, 10] width 7 height 7
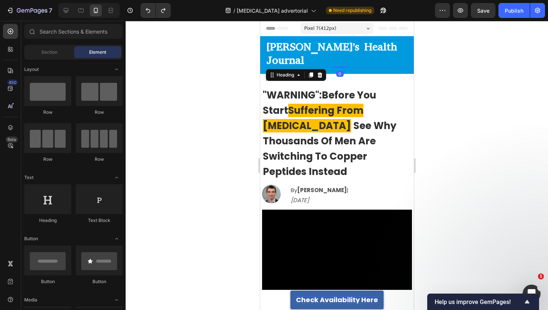
click at [290, 48] on strong "Adam's Health Journal" at bounding box center [331, 54] width 131 height 28
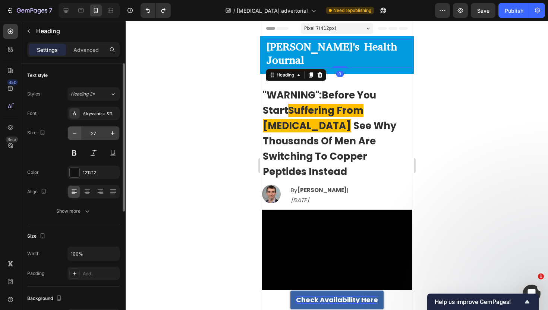
click at [79, 136] on button "button" at bounding box center [74, 132] width 13 height 13
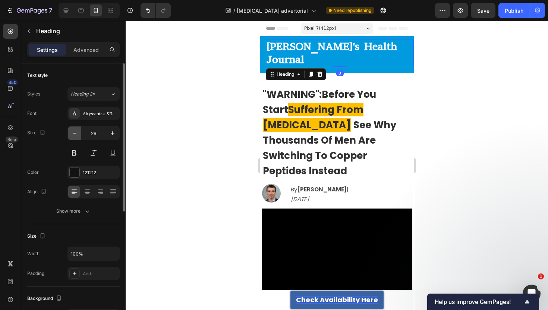
click at [76, 136] on icon "button" at bounding box center [74, 132] width 7 height 7
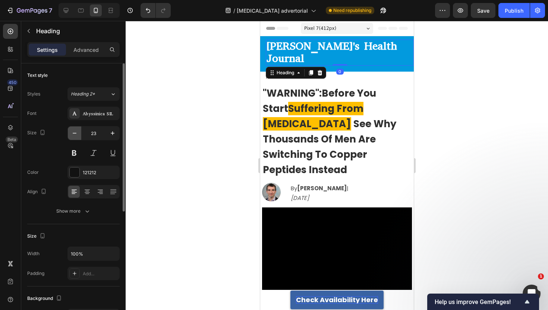
click at [76, 136] on icon "button" at bounding box center [74, 132] width 7 height 7
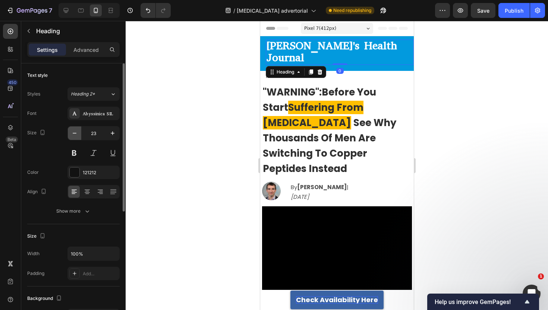
click at [76, 136] on icon "button" at bounding box center [74, 132] width 7 height 7
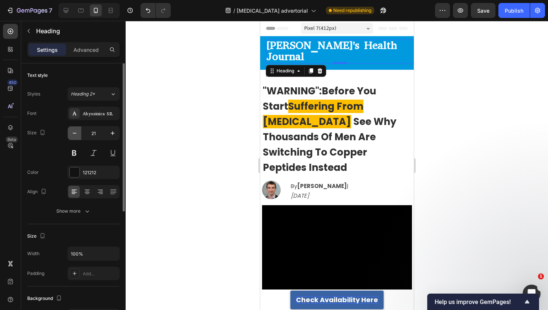
click at [76, 136] on icon "button" at bounding box center [74, 132] width 7 height 7
type input "20"
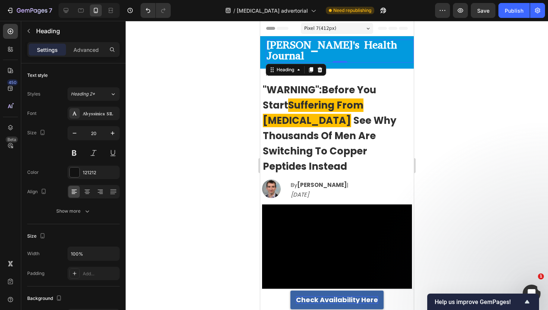
click at [161, 94] on div at bounding box center [337, 165] width 422 height 289
click at [329, 45] on strong "Adam's Health Journal" at bounding box center [331, 50] width 131 height 25
click at [94, 55] on div "Advanced" at bounding box center [85, 50] width 37 height 12
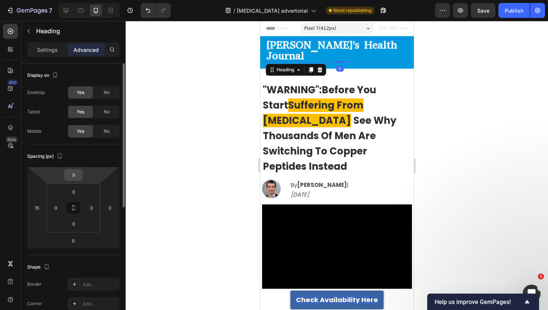
click at [73, 175] on input "9" at bounding box center [73, 174] width 15 height 11
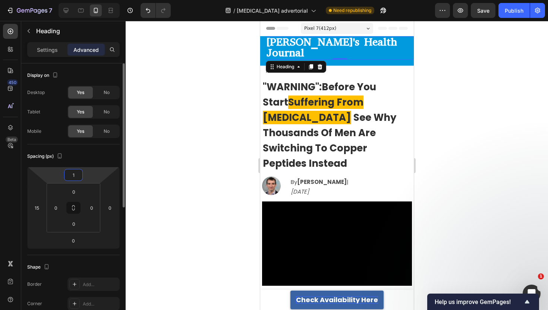
type input "15"
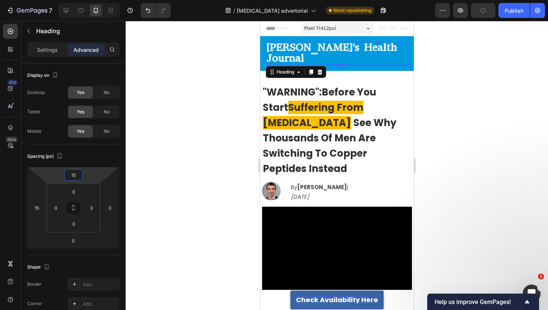
click at [163, 104] on div at bounding box center [337, 165] width 422 height 289
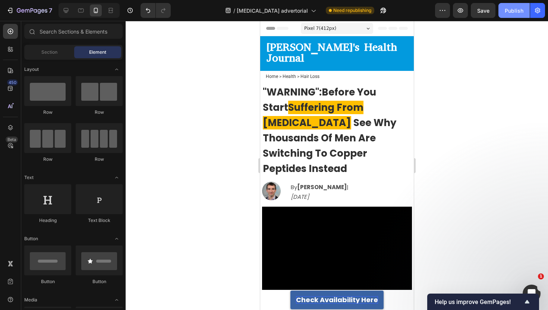
click at [515, 14] on div "Publish" at bounding box center [514, 11] width 19 height 8
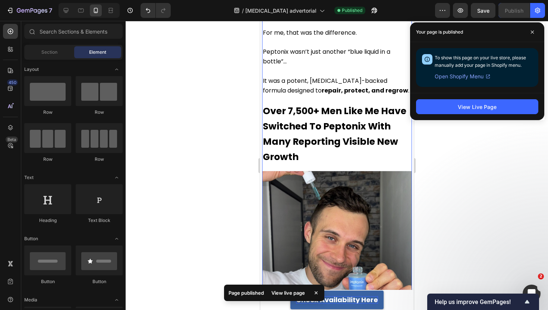
scroll to position [2785, 0]
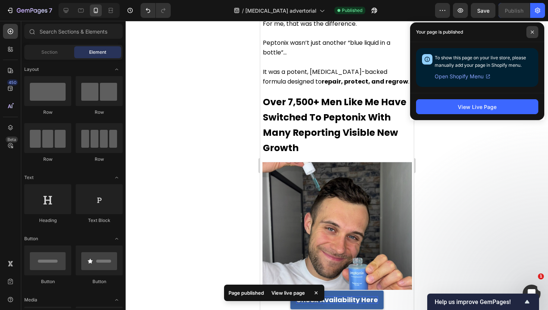
click at [535, 29] on span at bounding box center [533, 32] width 12 height 12
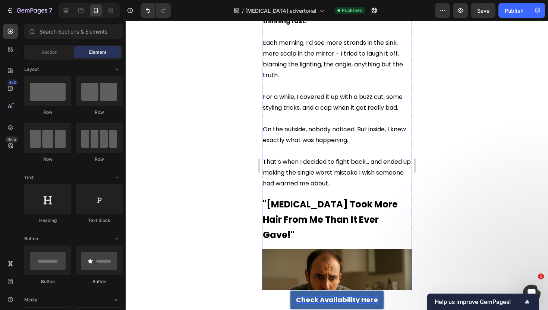
scroll to position [0, 0]
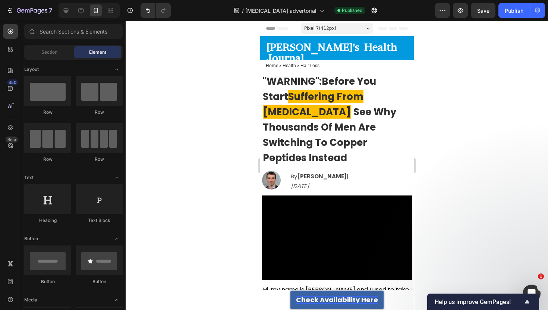
click at [195, 128] on div at bounding box center [337, 165] width 422 height 289
